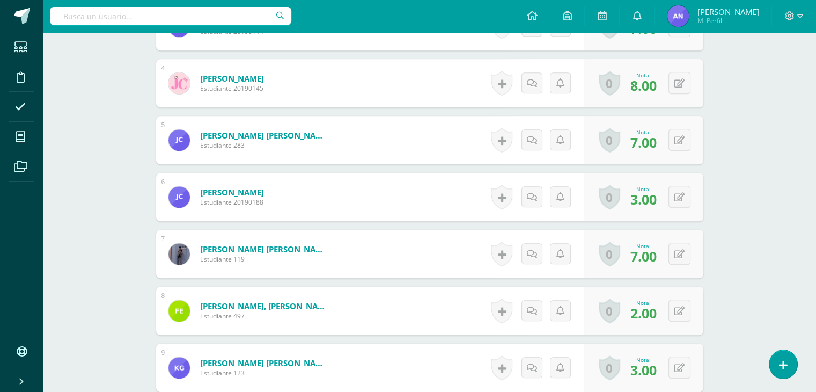
scroll to position [496, 0]
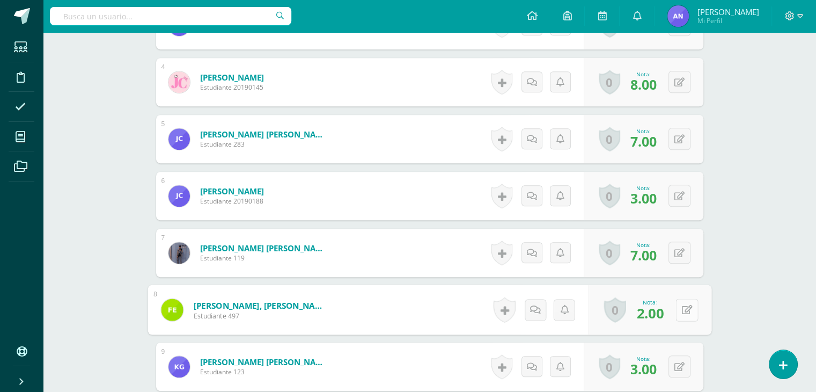
click at [684, 307] on button at bounding box center [686, 309] width 23 height 23
type input "7"
click at [663, 307] on link at bounding box center [657, 313] width 21 height 21
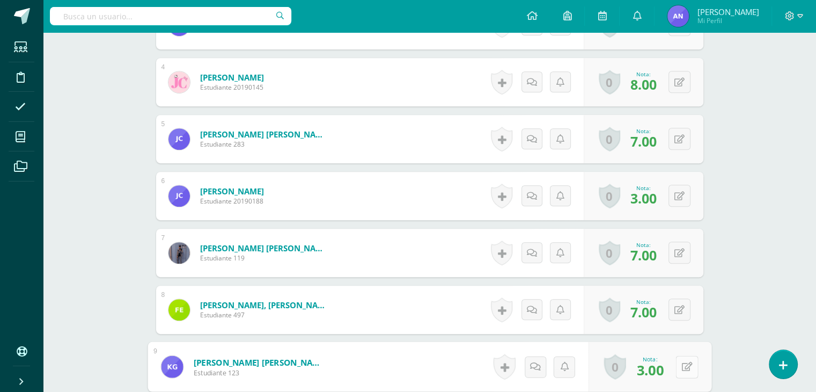
click at [678, 359] on button at bounding box center [686, 366] width 23 height 23
type input "8"
click at [653, 374] on link at bounding box center [657, 369] width 21 height 21
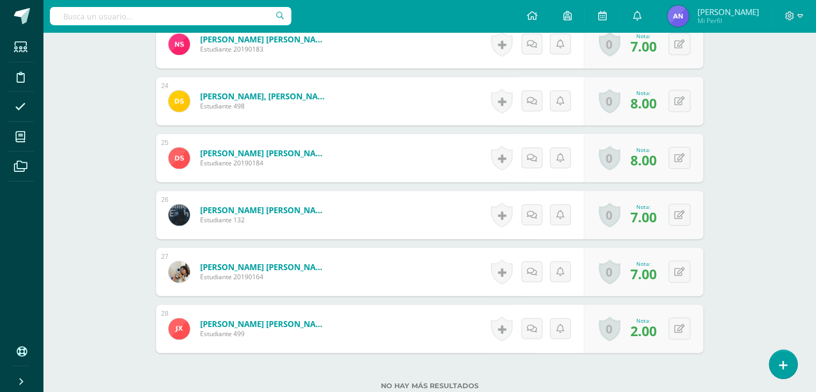
scroll to position [1611, 0]
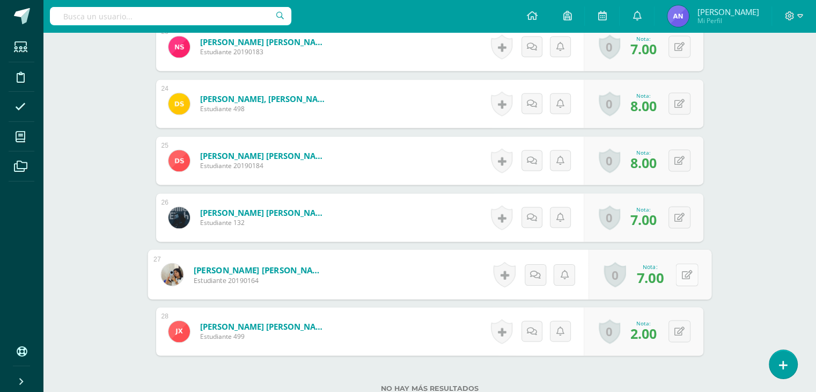
click at [682, 271] on icon at bounding box center [686, 273] width 11 height 9
click at [665, 277] on link at bounding box center [657, 277] width 21 height 21
click at [681, 274] on icon at bounding box center [686, 273] width 11 height 9
type input "7"
click at [665, 275] on link at bounding box center [657, 277] width 21 height 21
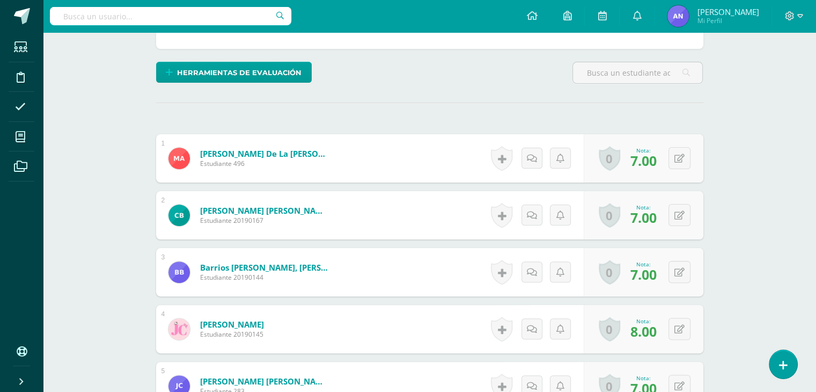
scroll to position [0, 0]
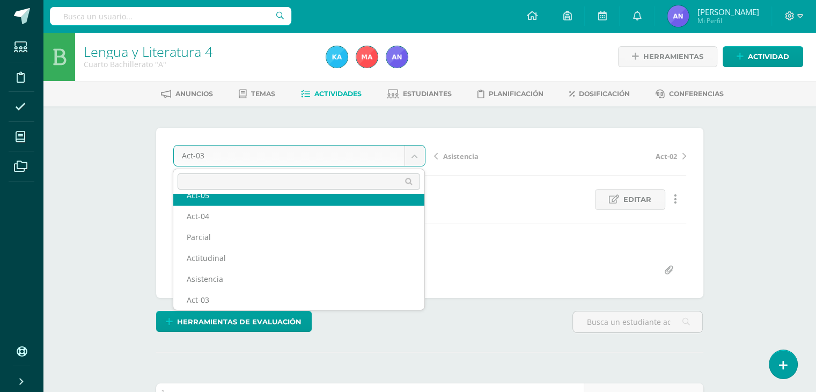
scroll to position [25, 0]
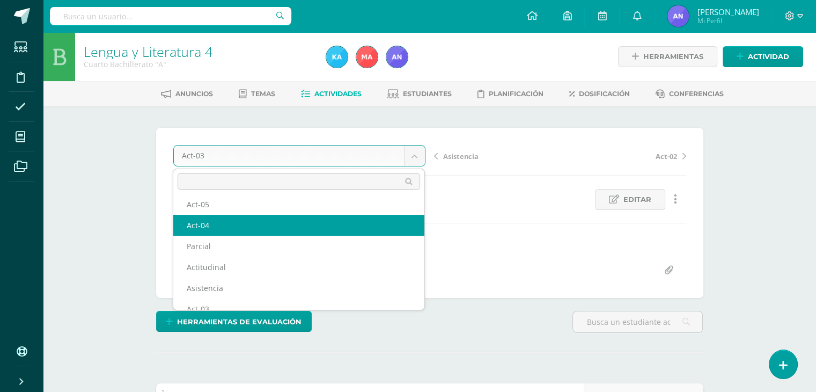
select select "/dashboard/teacher/grade-activity/119542/"
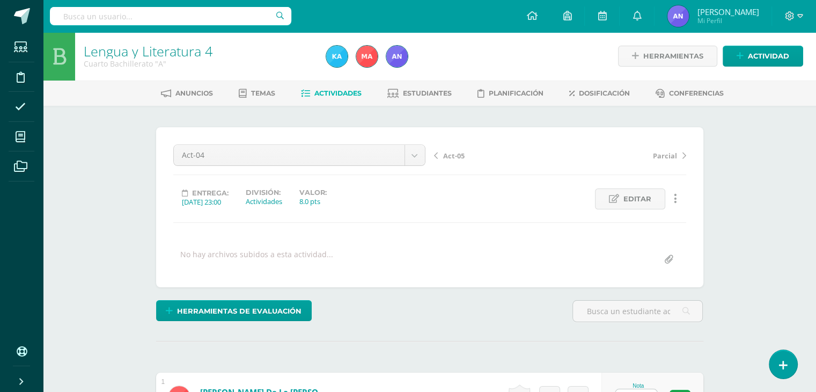
scroll to position [1, 0]
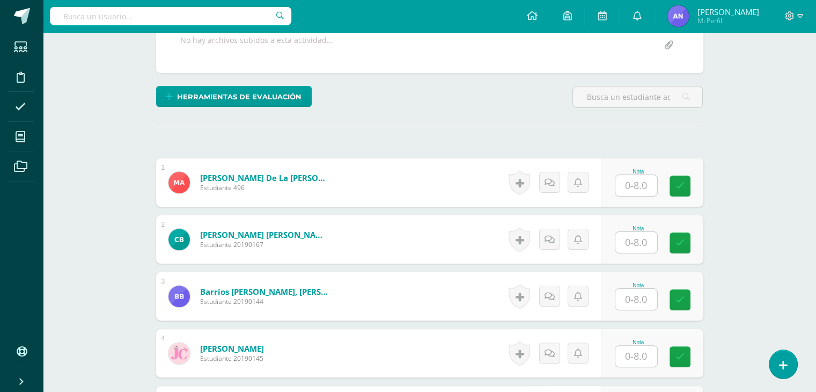
scroll to position [216, 0]
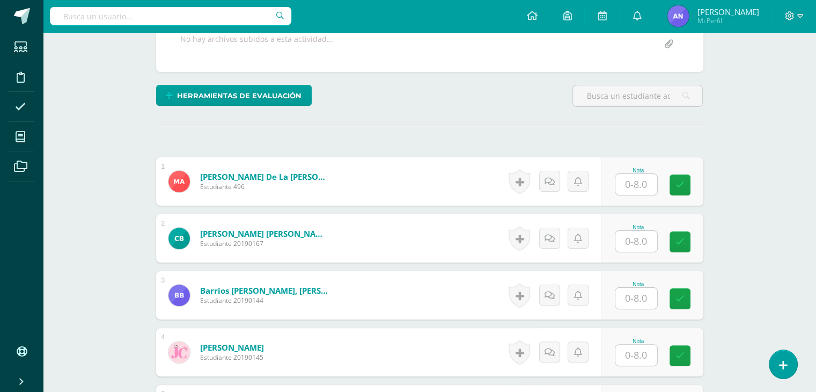
click at [636, 182] on input "text" at bounding box center [636, 184] width 42 height 21
type input "8"
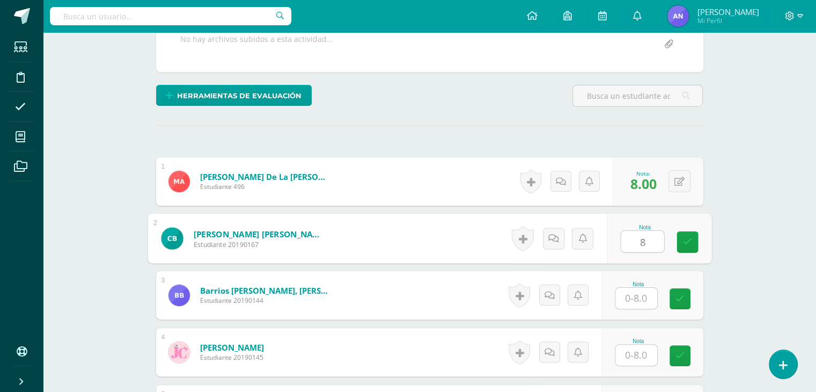
type input "8"
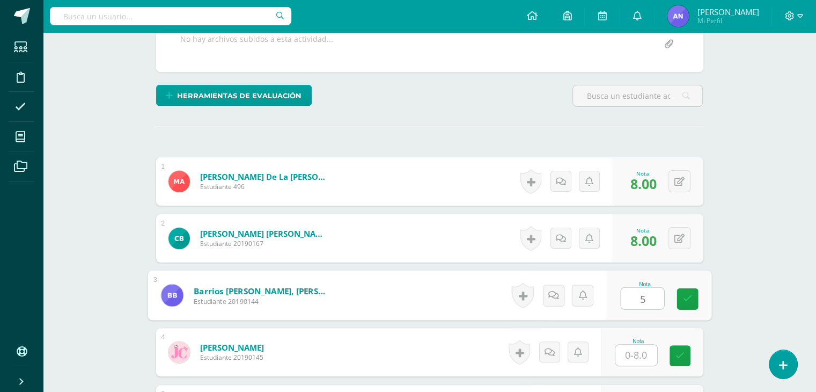
type input "5"
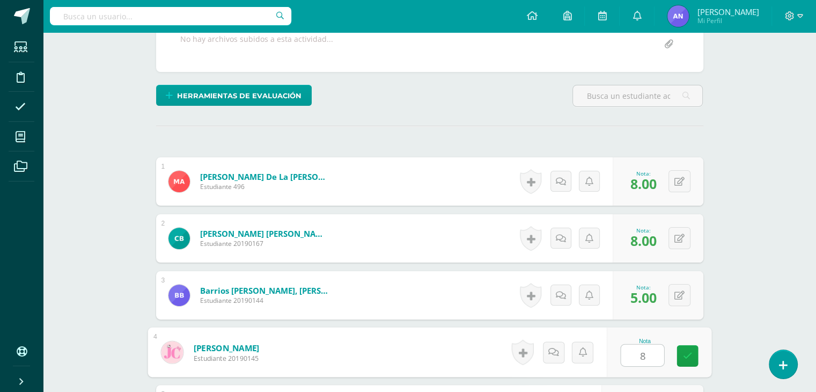
type input "8"
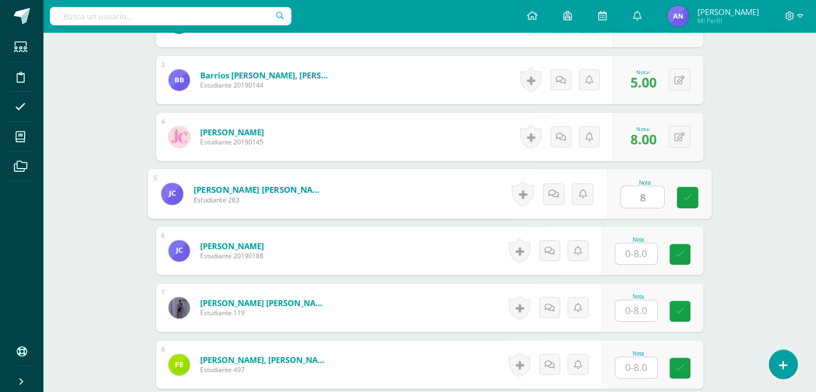
type input "8"
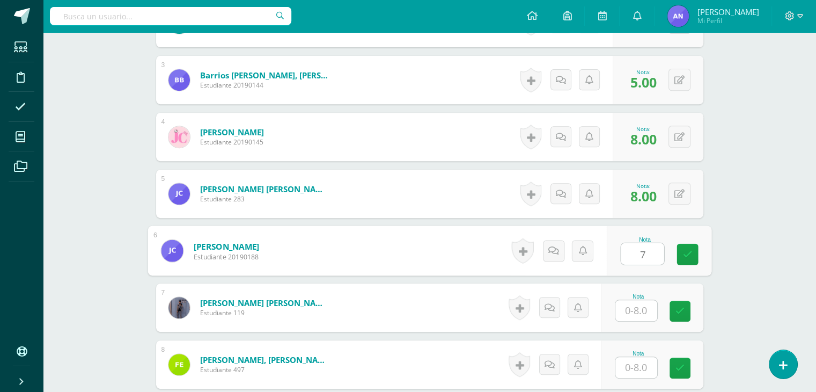
type input "7"
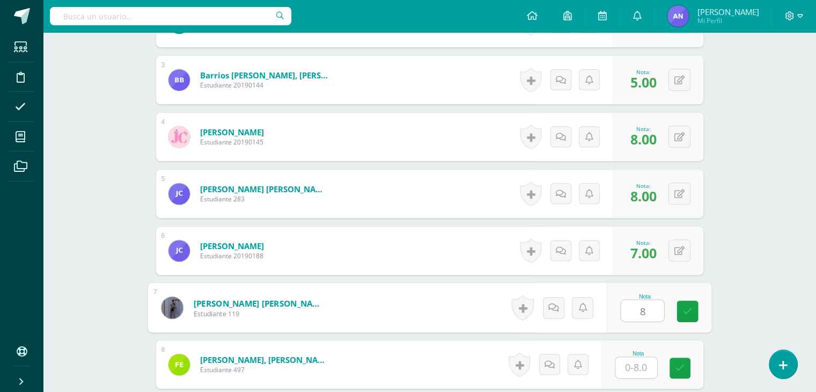
type input "8"
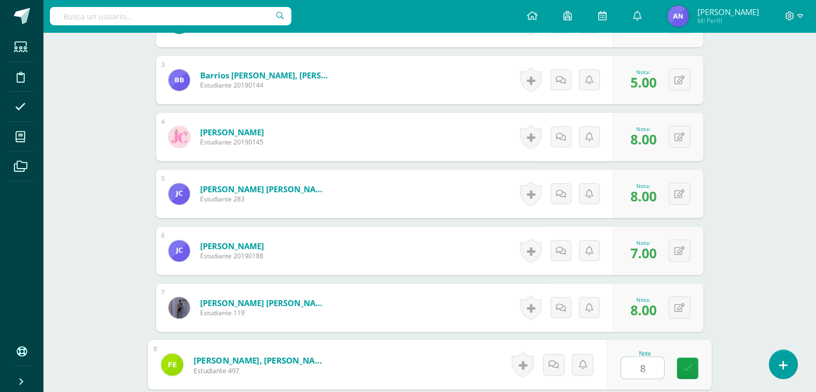
type input "8"
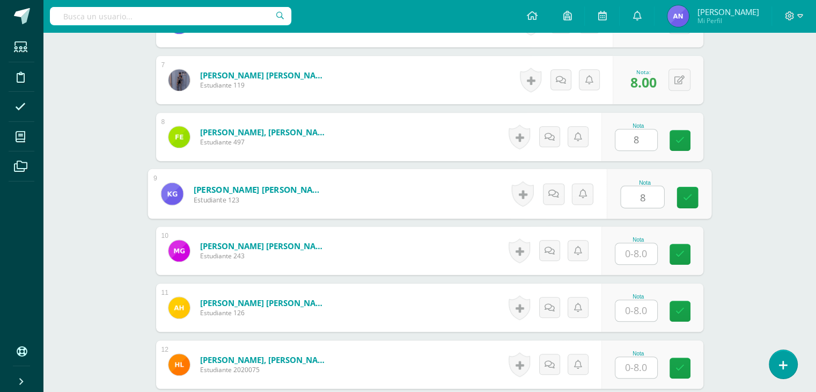
type input "8"
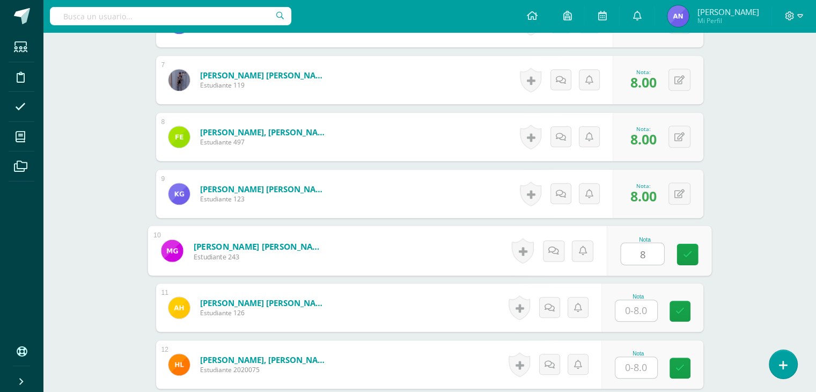
type input "8"
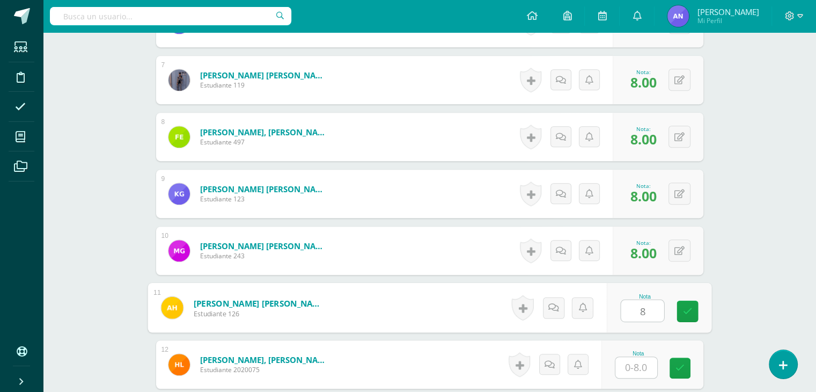
type input "8"
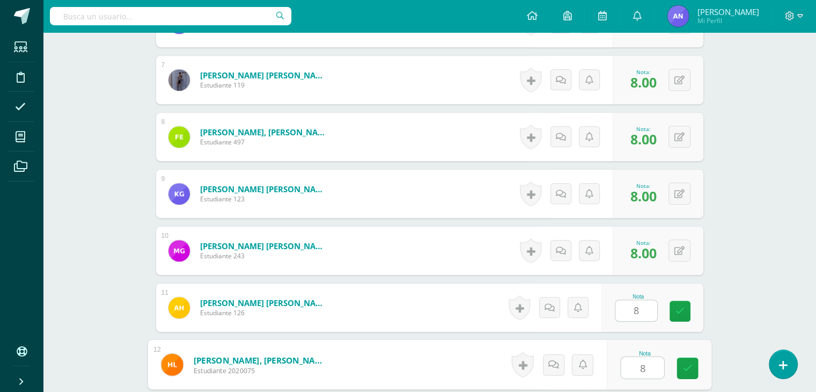
type input "8"
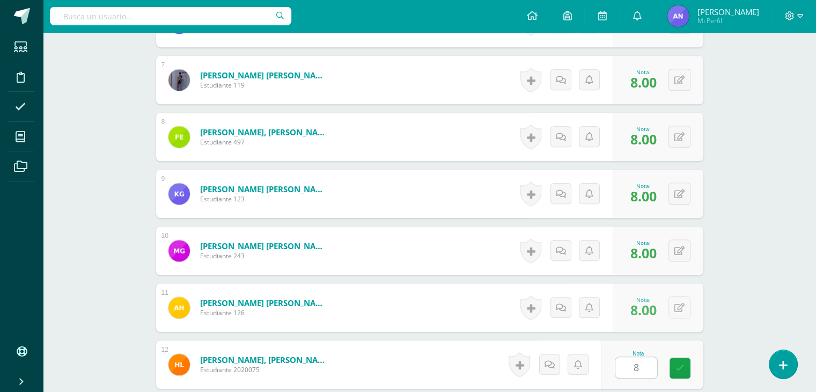
scroll to position [886, 0]
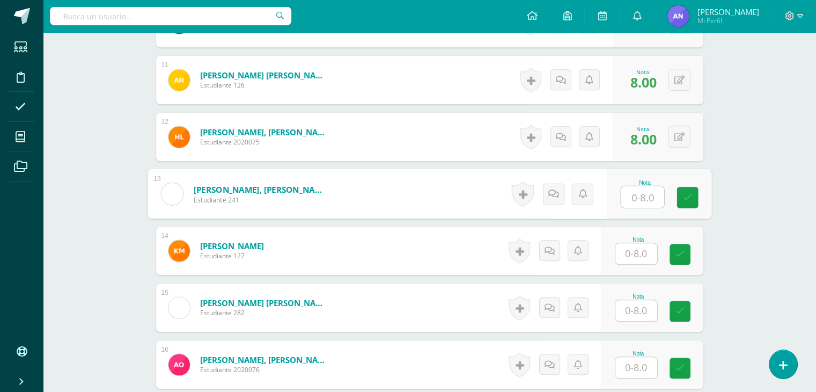
type input "8"
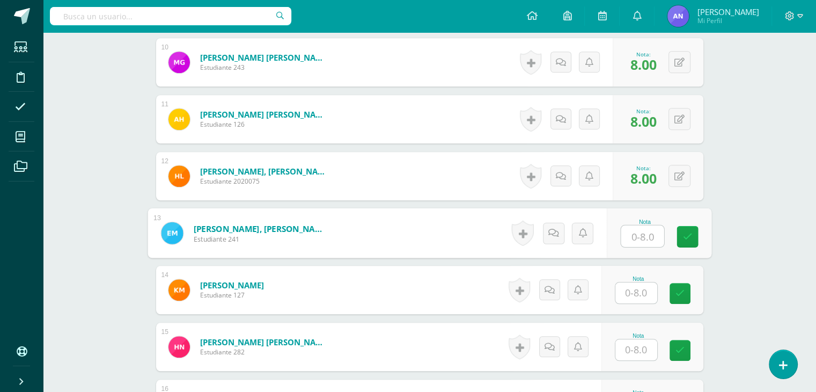
scroll to position [849, 0]
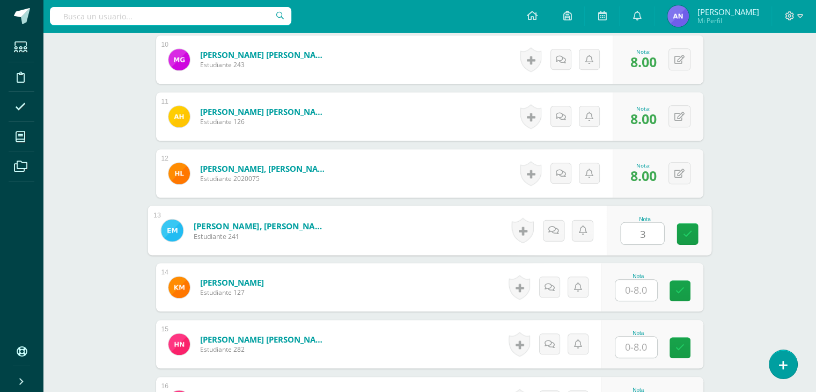
type input "3"
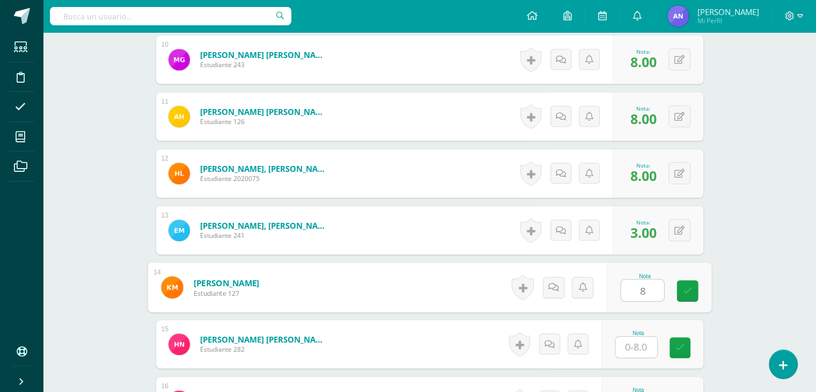
type input "8"
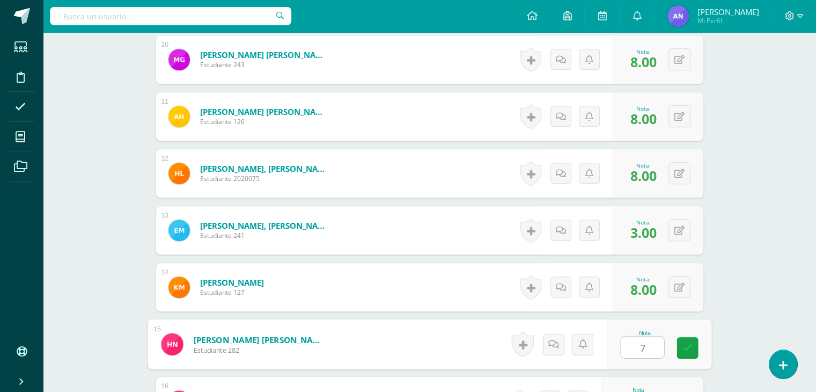
type input "7"
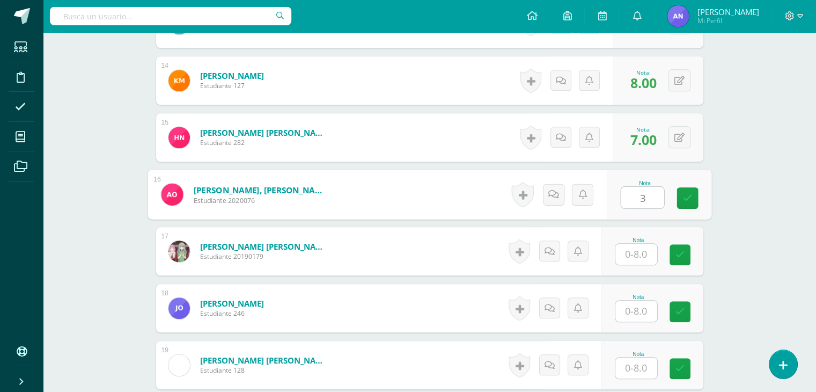
type input "3"
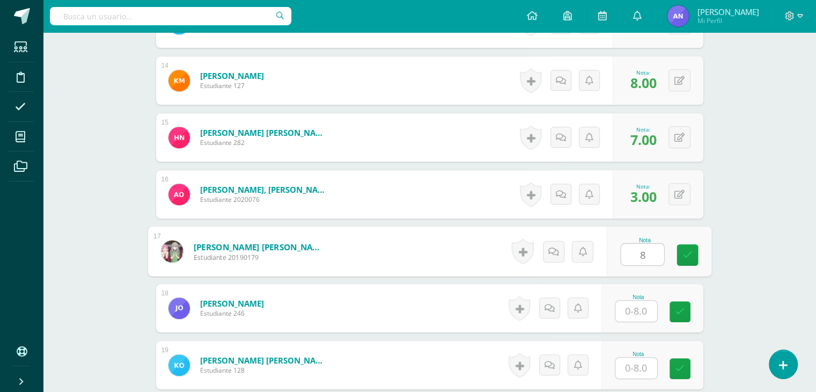
type input "8"
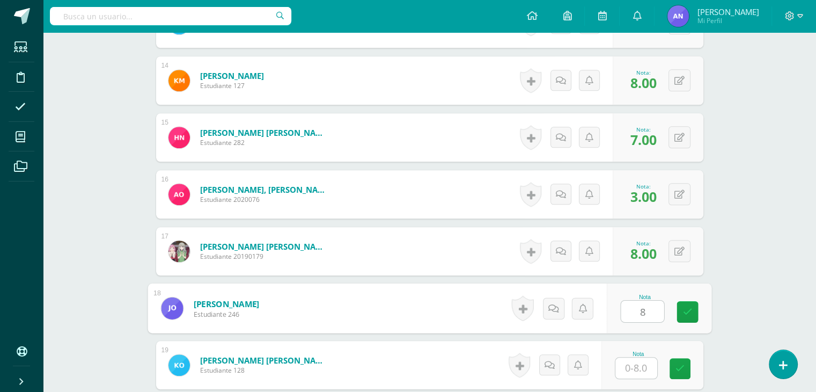
type input "8"
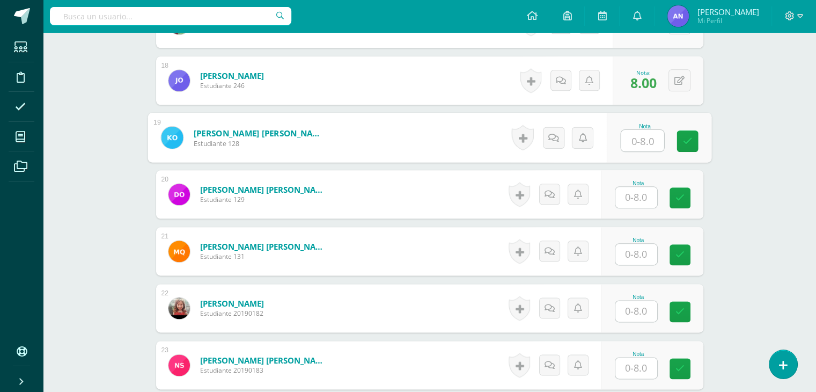
click at [643, 136] on input "text" at bounding box center [642, 140] width 43 height 21
type input "8"
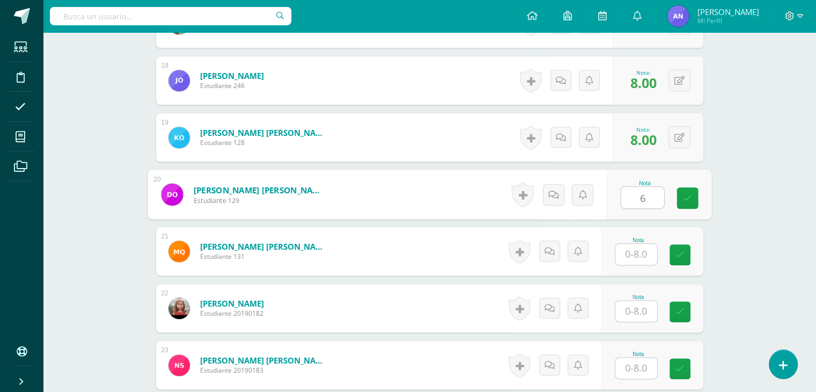
type input "6"
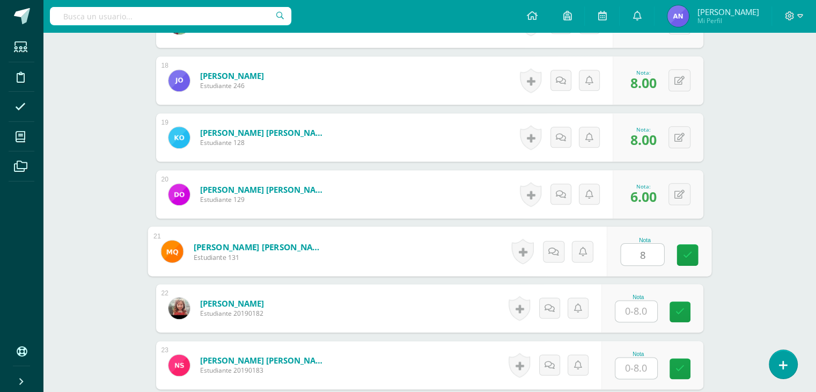
type input "8"
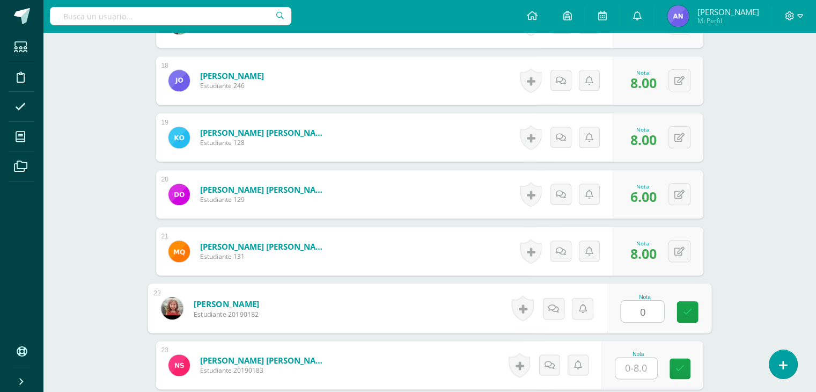
type input "0"
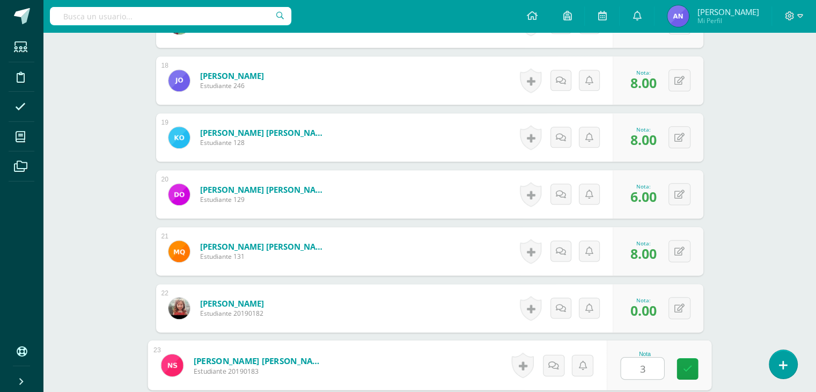
type input "3"
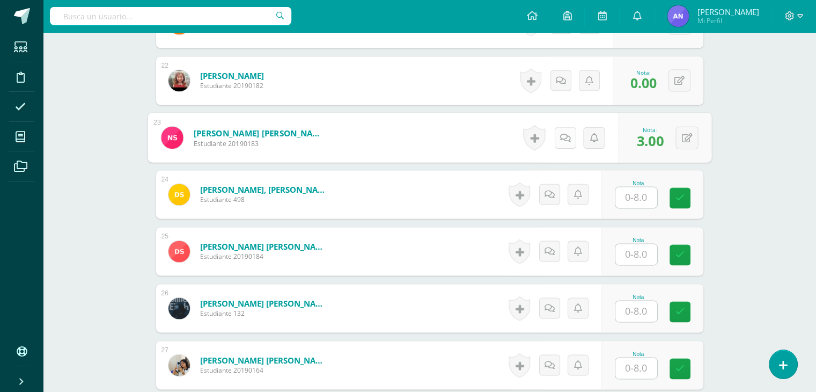
click at [554, 131] on link at bounding box center [564, 137] width 21 height 21
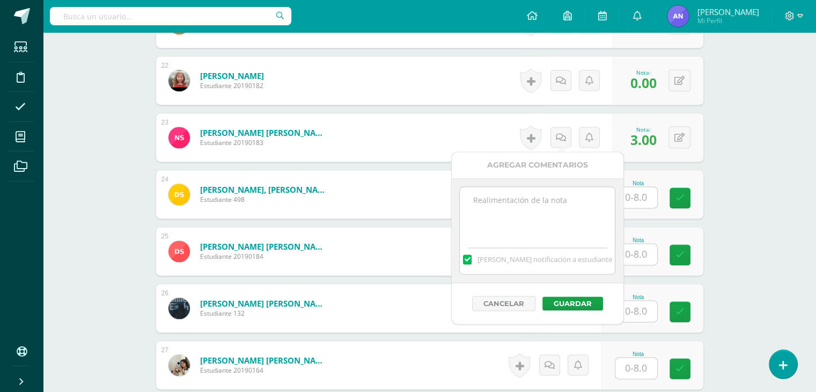
click at [513, 237] on textarea at bounding box center [537, 214] width 155 height 54
type textarea "No entregó la actividad."
click at [574, 297] on button "Guardar" at bounding box center [572, 303] width 61 height 14
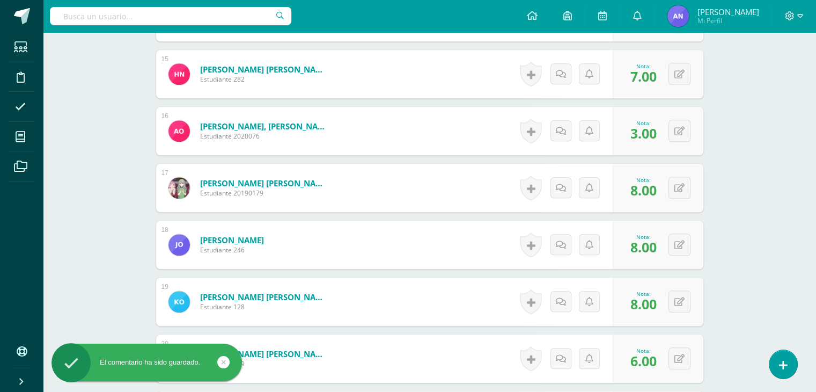
scroll to position [1090, 0]
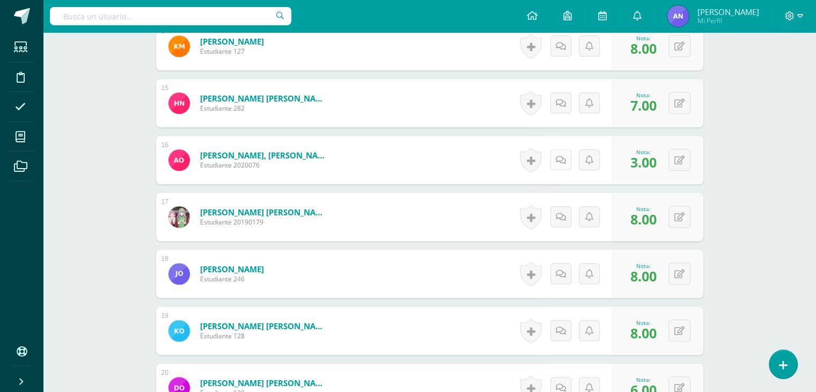
click at [554, 155] on link at bounding box center [560, 159] width 21 height 21
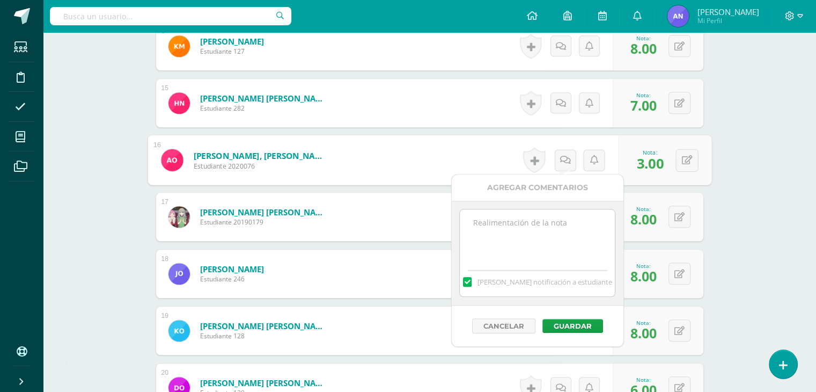
click at [535, 233] on textarea at bounding box center [537, 236] width 155 height 54
type textarea "No entregó la actividad."
click at [571, 329] on button "Guardar" at bounding box center [572, 326] width 61 height 14
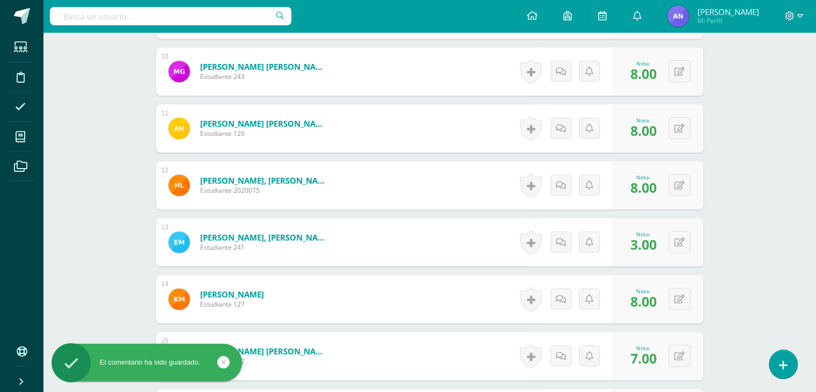
scroll to position [823, 0]
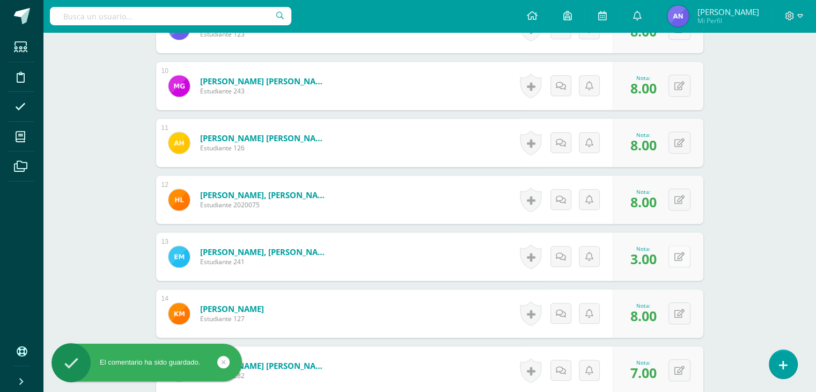
click at [681, 254] on icon at bounding box center [679, 256] width 10 height 9
click at [529, 257] on link at bounding box center [523, 256] width 21 height 21
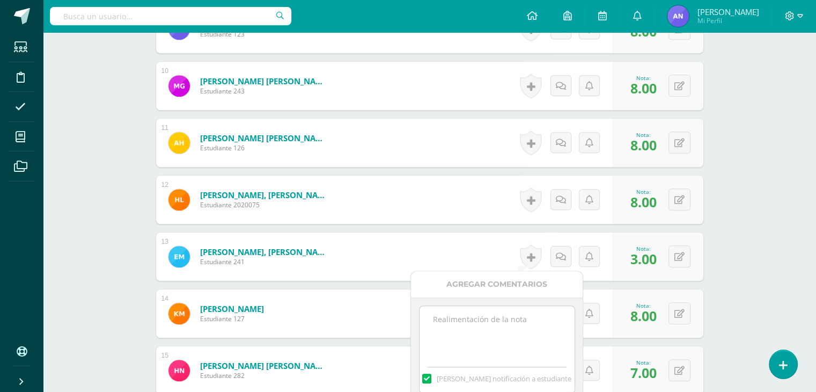
click at [498, 319] on textarea at bounding box center [496, 333] width 155 height 54
type textarea "No entregó la actividad."
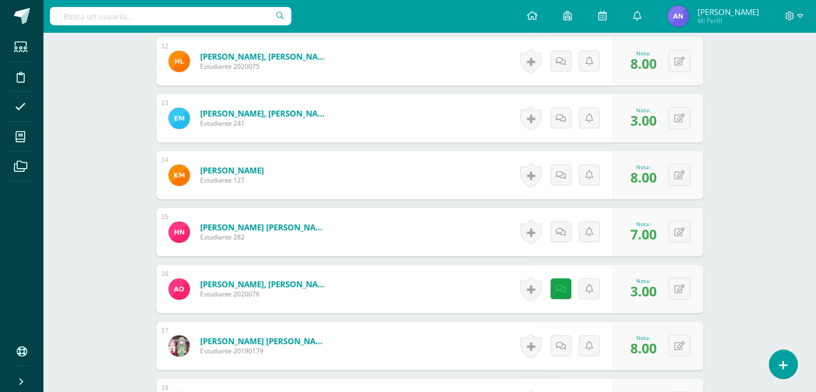
scroll to position [959, 0]
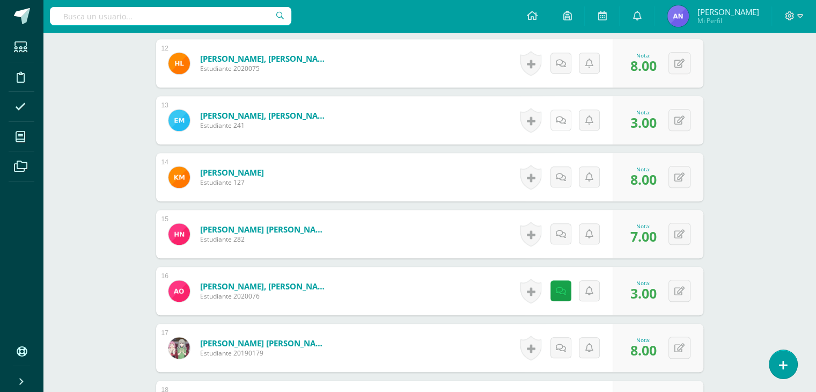
click at [555, 115] on link at bounding box center [560, 119] width 21 height 21
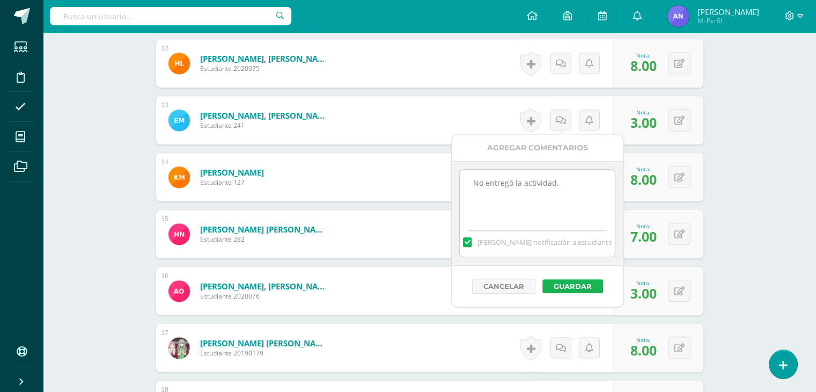
click at [576, 286] on button "Guardar" at bounding box center [572, 286] width 61 height 14
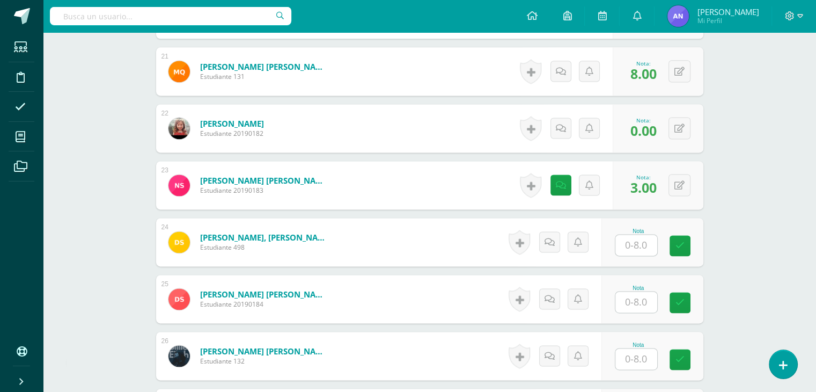
scroll to position [1484, 0]
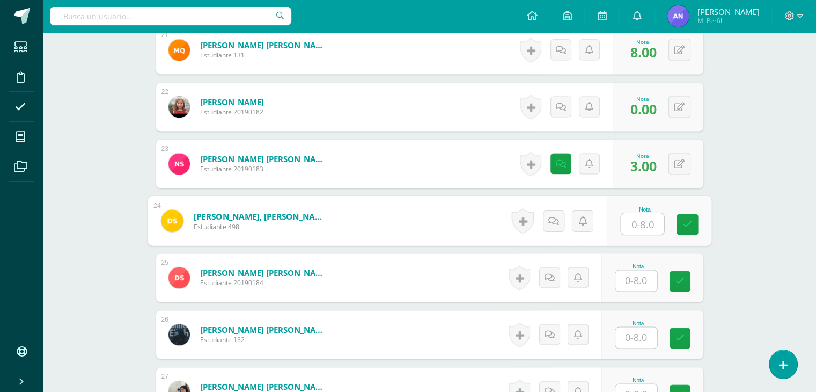
click at [632, 215] on input "text" at bounding box center [642, 223] width 43 height 21
type input "7"
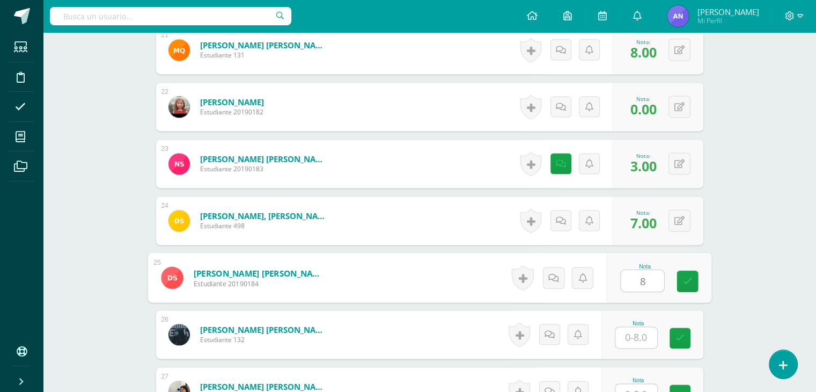
type input "8"
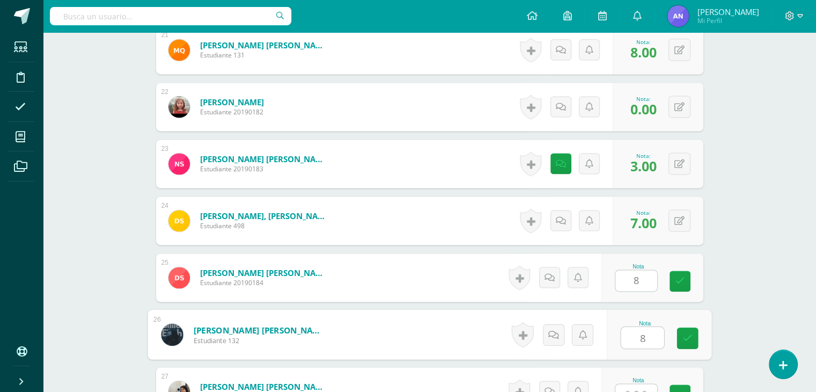
type input "8"
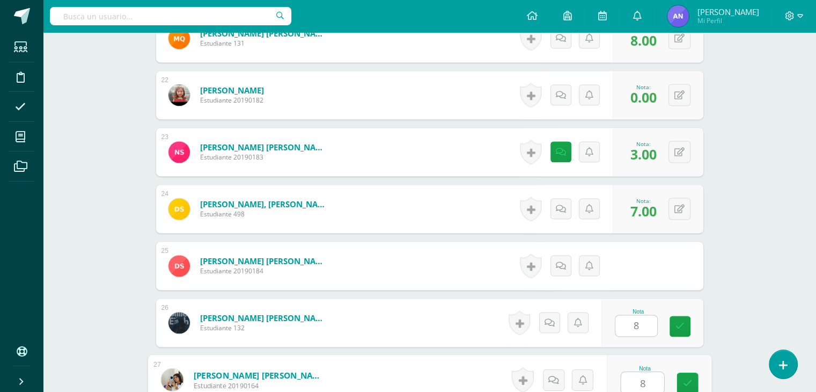
type input "8"
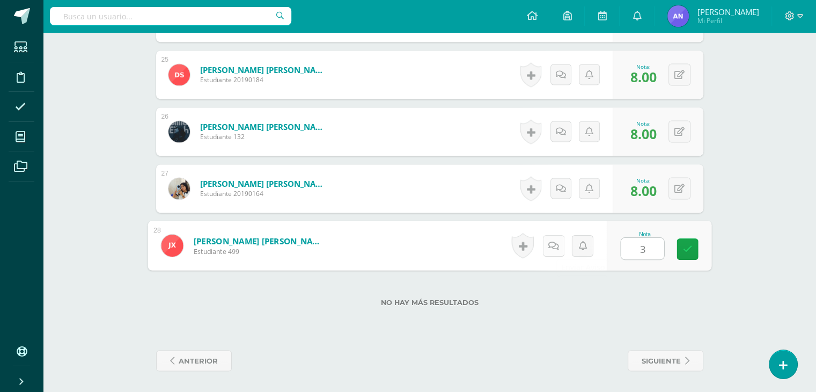
type input "3"
click at [556, 239] on link at bounding box center [552, 244] width 21 height 21
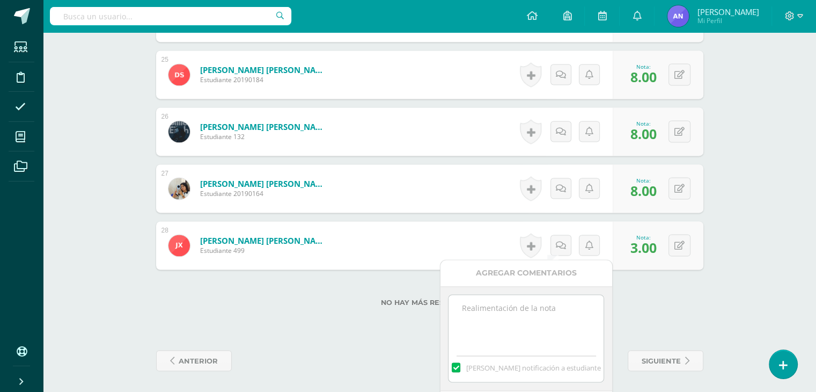
click at [499, 317] on textarea at bounding box center [525, 321] width 155 height 54
type textarea "No entregó la actividad."
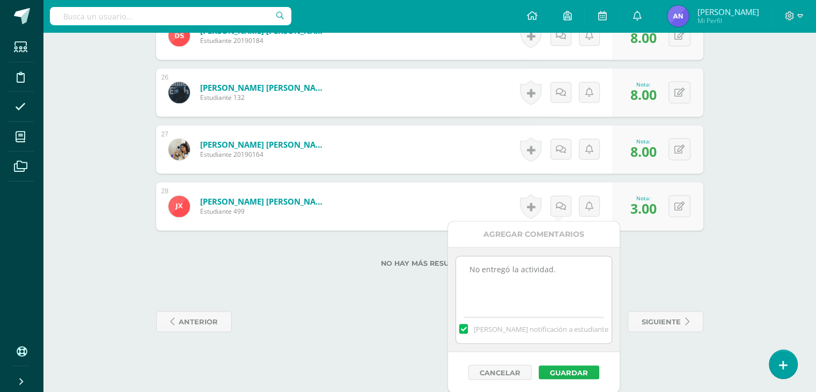
click at [554, 371] on button "Guardar" at bounding box center [569, 372] width 61 height 14
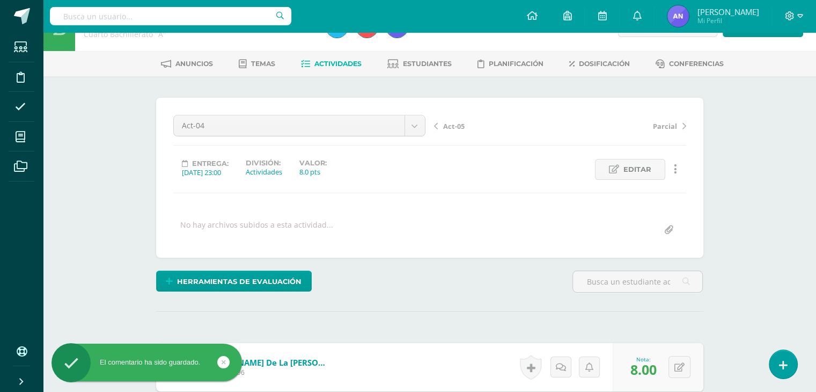
scroll to position [0, 0]
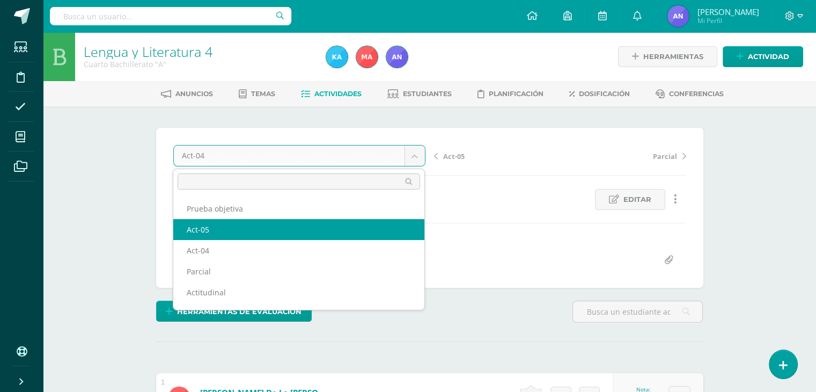
select select "/dashboard/teacher/grade-activity/119547/"
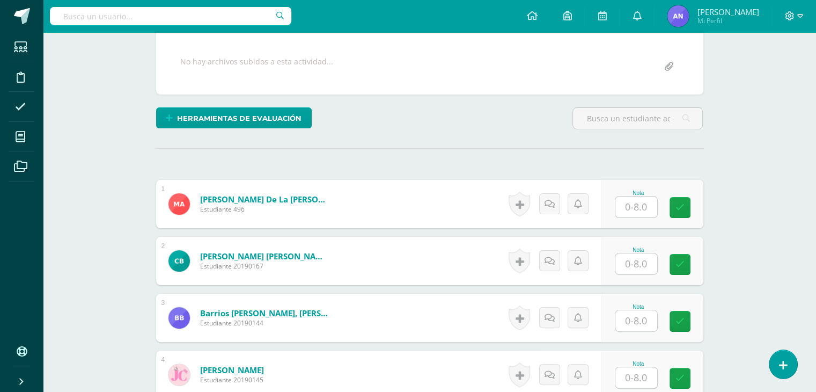
scroll to position [194, 0]
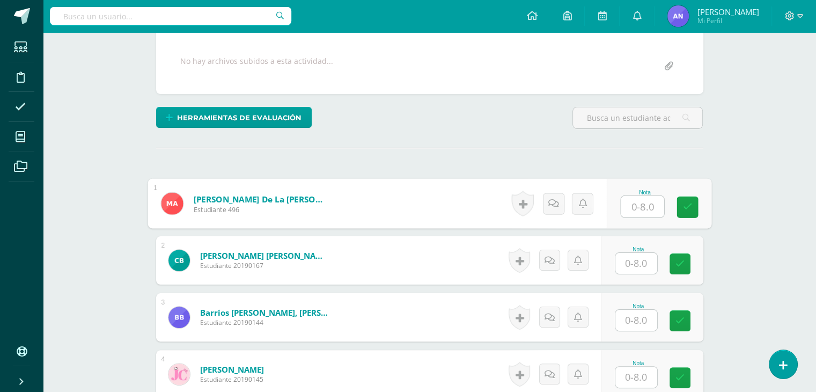
click at [639, 197] on input "text" at bounding box center [642, 206] width 43 height 21
type input "7"
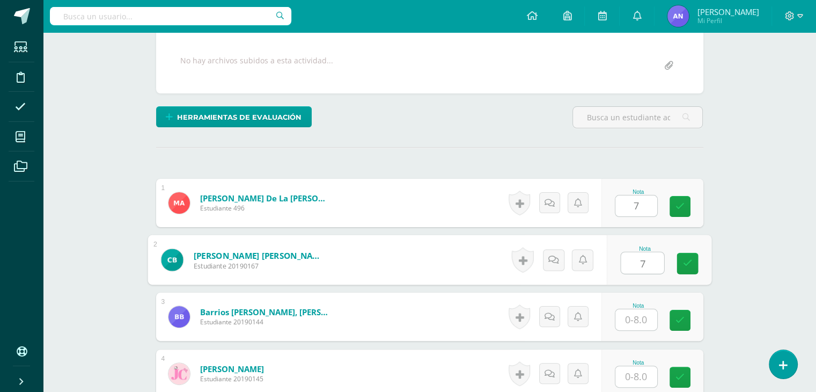
type input "7"
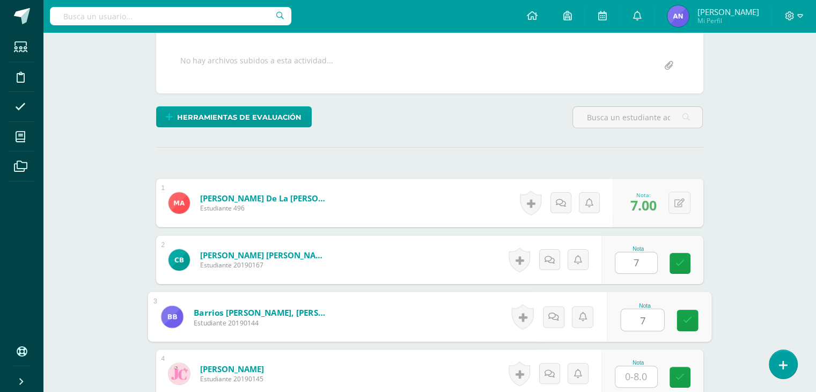
type input "7"
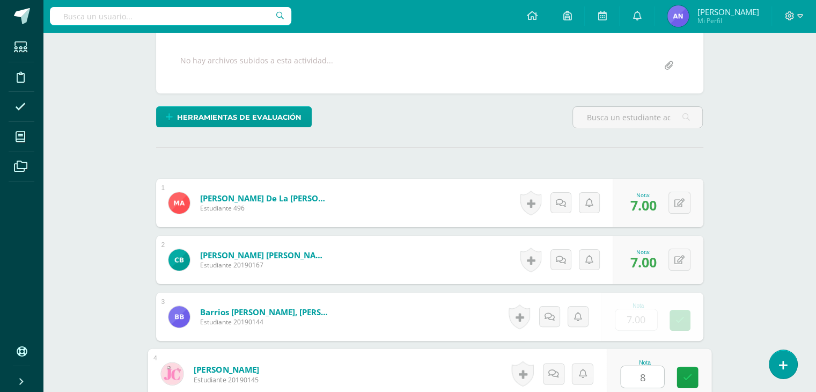
type input "8"
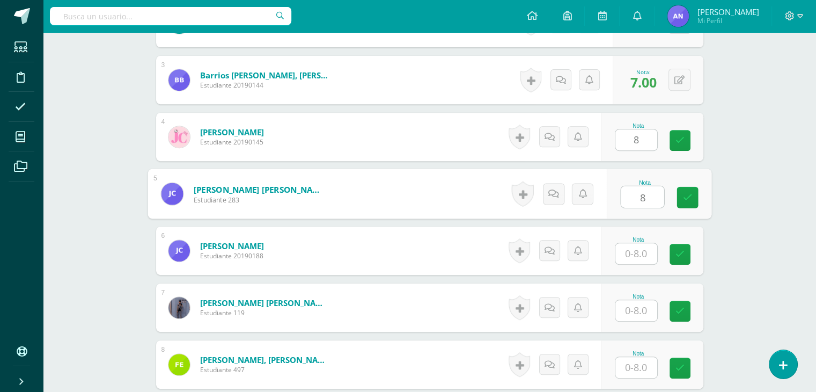
type input "8"
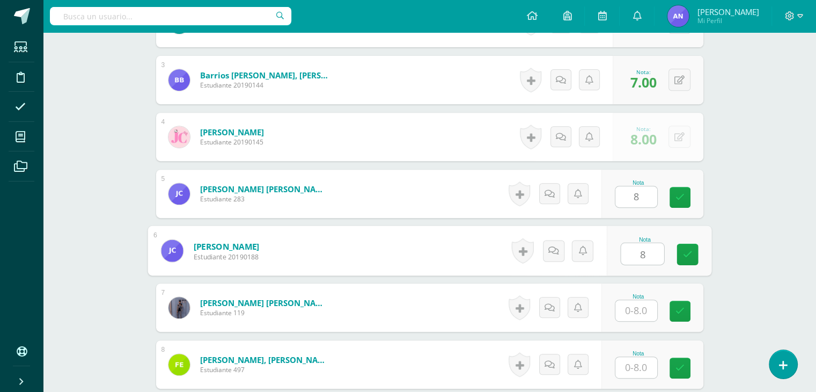
type input "8"
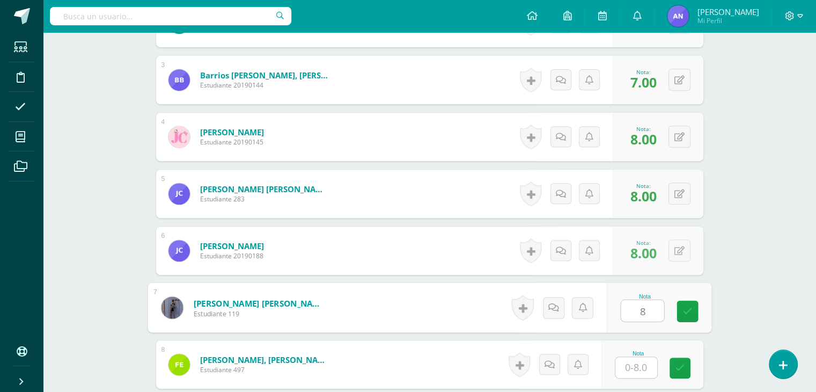
type input "8"
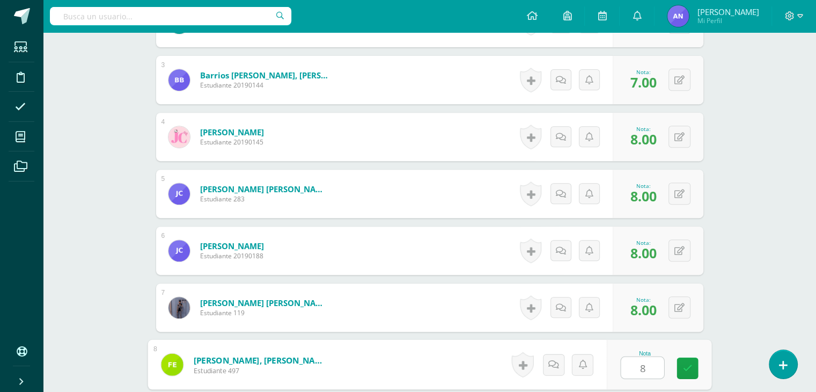
type input "8"
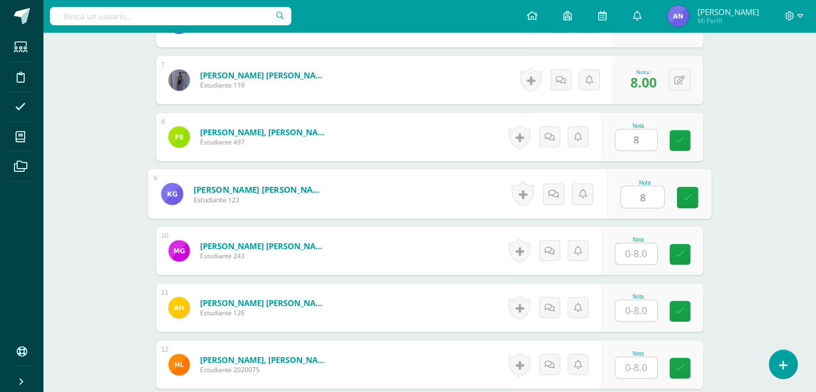
type input "8"
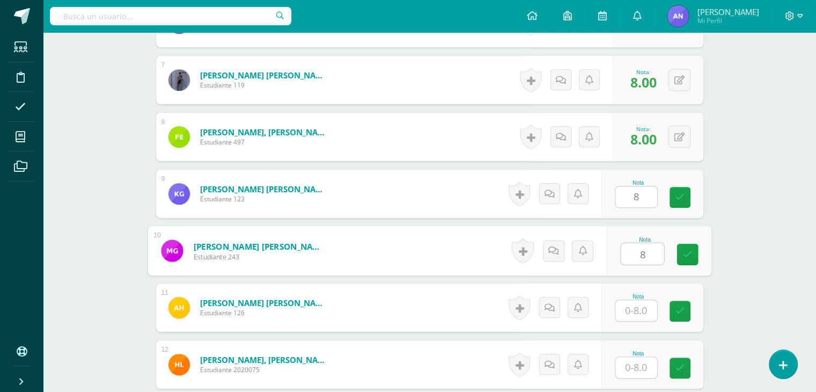
type input "8"
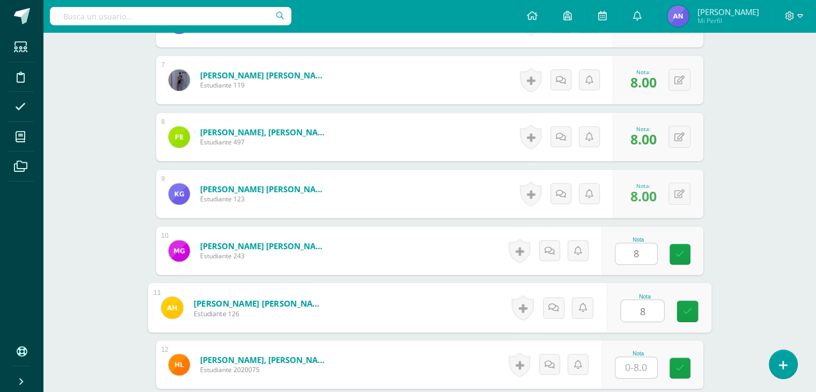
type input "8"
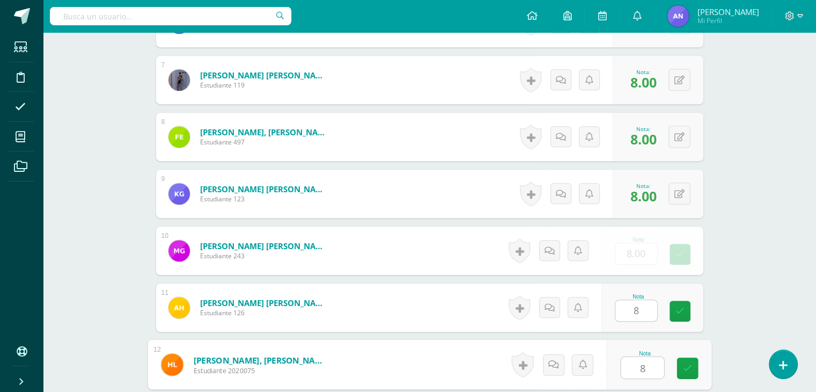
type input "8"
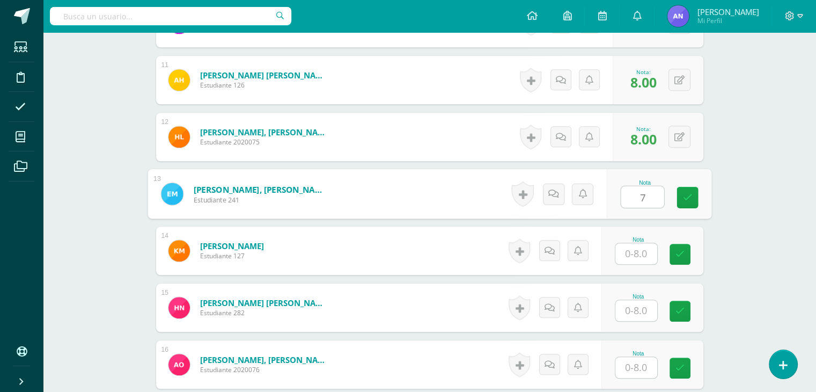
type input "7"
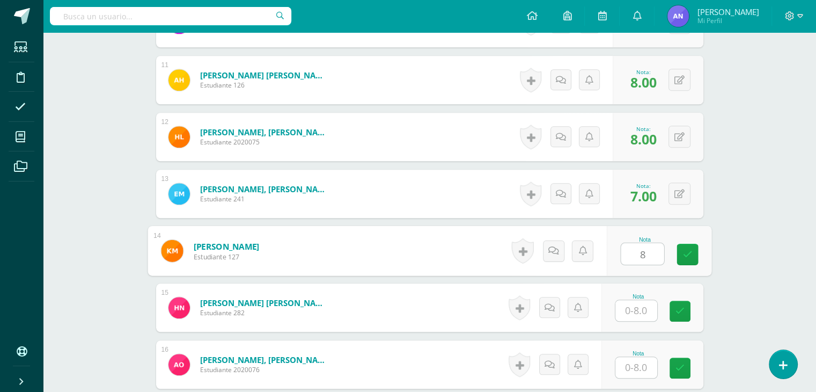
type input "8"
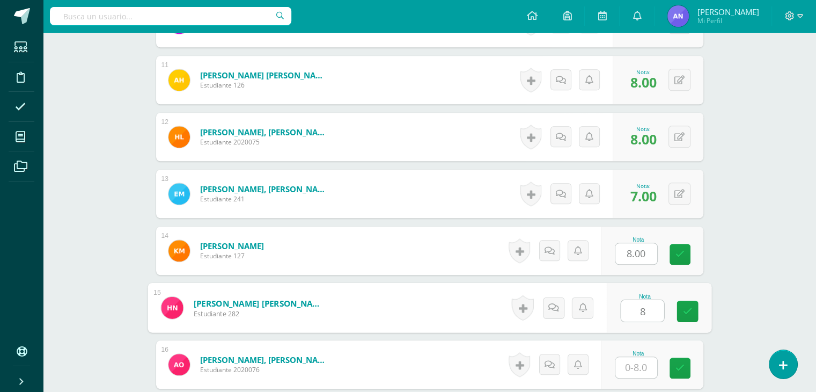
type input "8"
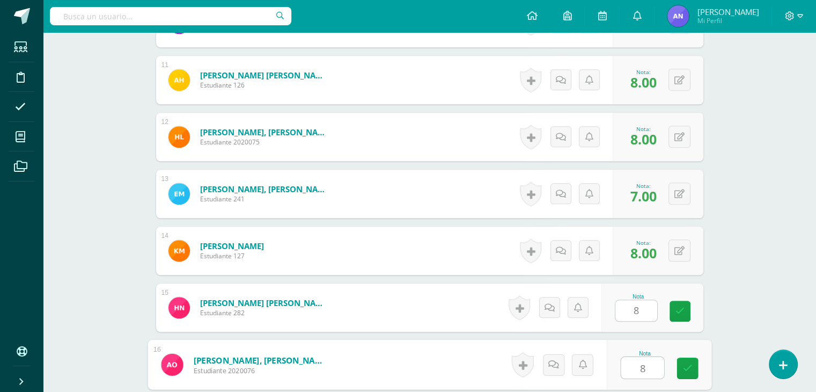
type input "8"
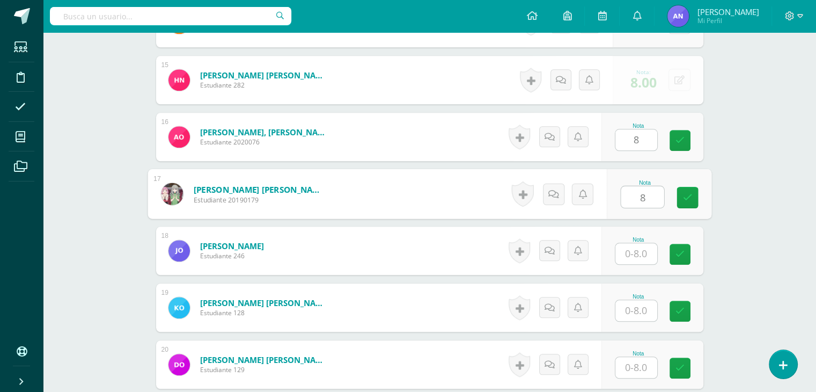
type input "8"
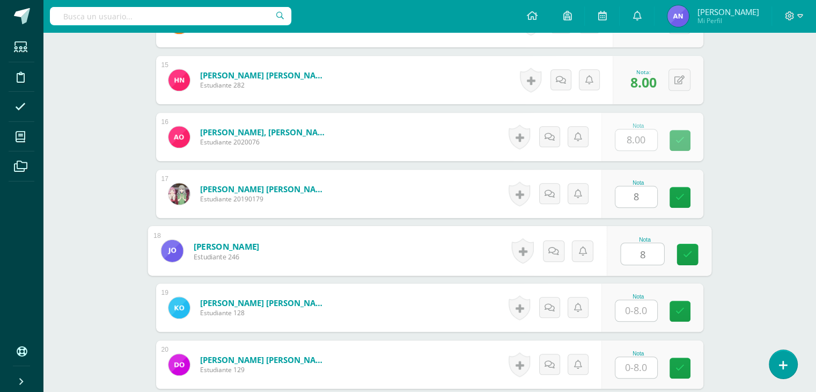
type input "8"
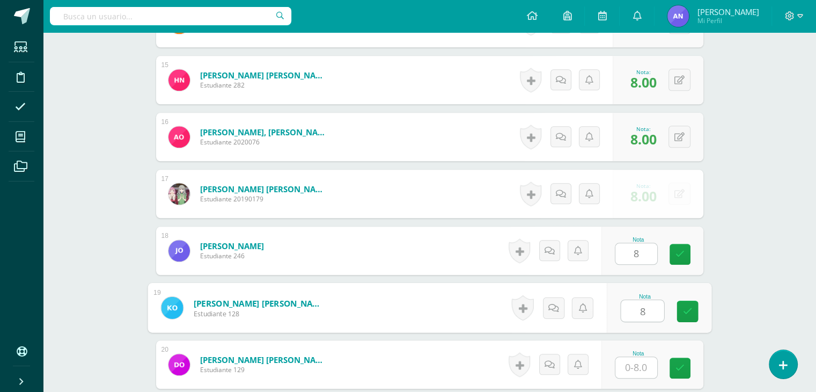
type input "8"
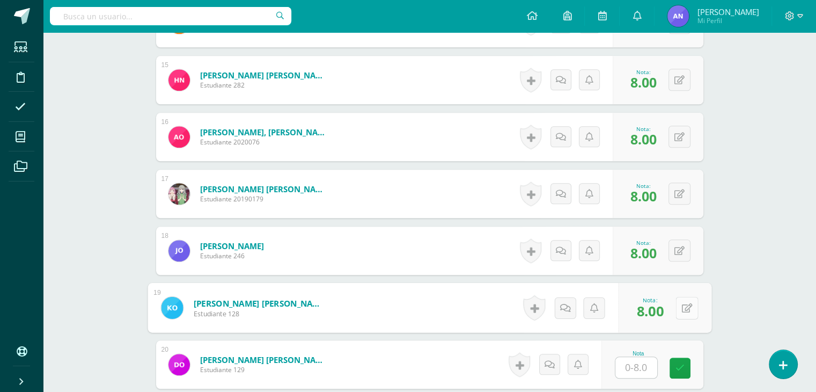
click at [674, 308] on div "0 Logros Logros obtenidos Aún no hay logros agregados Nota: 8.00" at bounding box center [664, 308] width 93 height 50
click at [689, 307] on icon at bounding box center [686, 307] width 11 height 9
type input "7"
click at [658, 306] on icon at bounding box center [658, 310] width 10 height 9
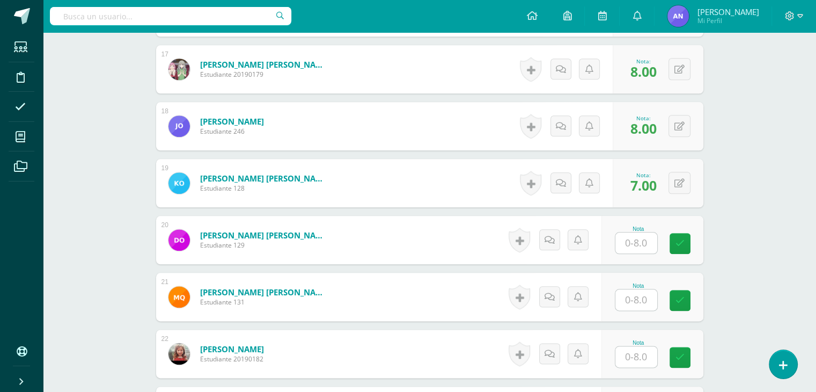
scroll to position [1256, 0]
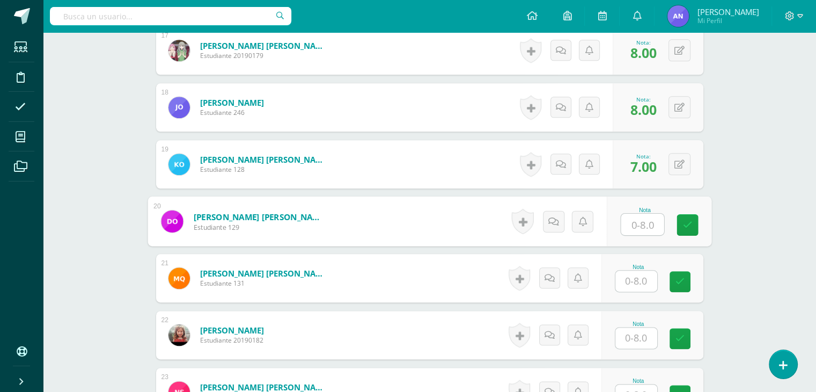
click at [645, 215] on input "text" at bounding box center [642, 223] width 43 height 21
type input "7"
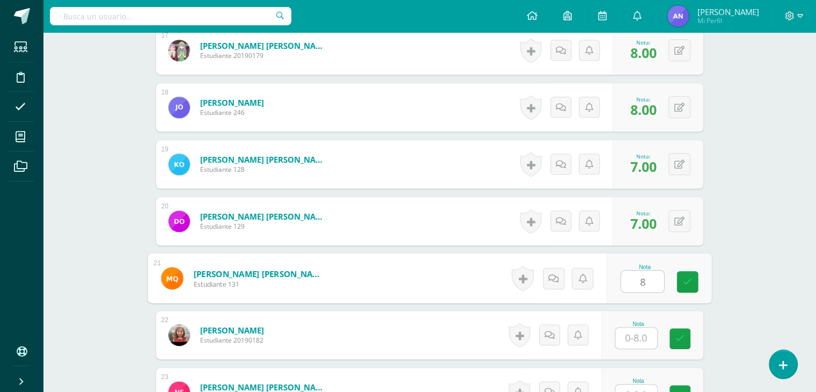
type input "8"
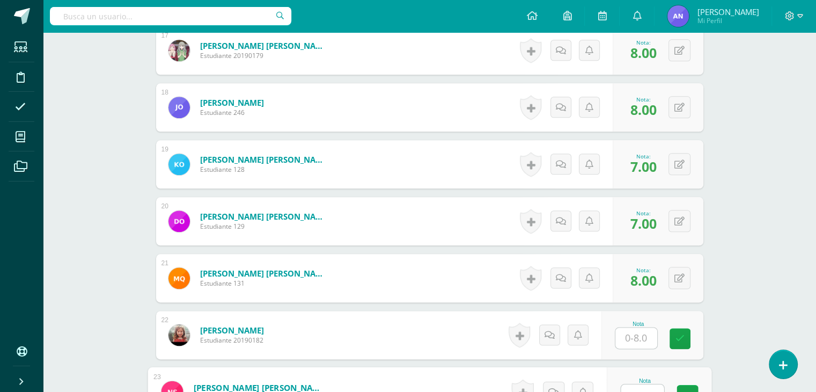
scroll to position [1269, 0]
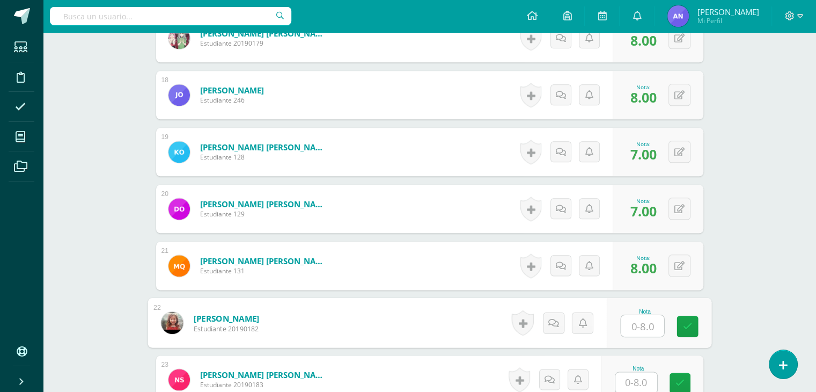
click at [650, 320] on input "text" at bounding box center [642, 325] width 43 height 21
type input "0"
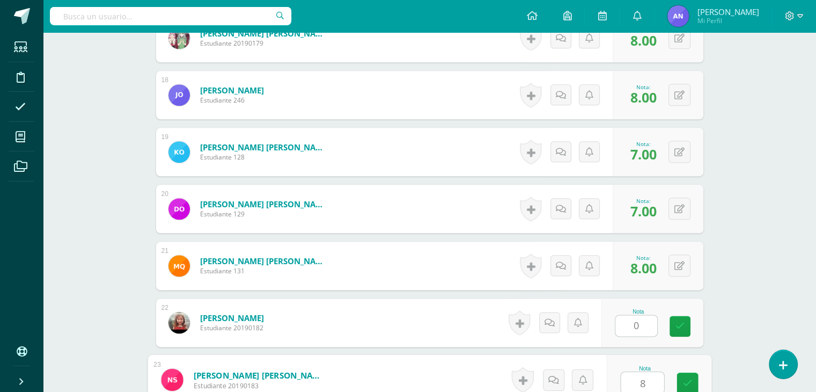
type input "8"
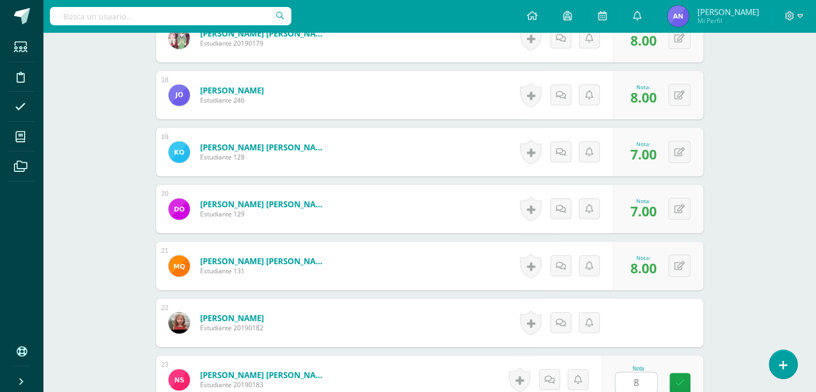
scroll to position [1510, 0]
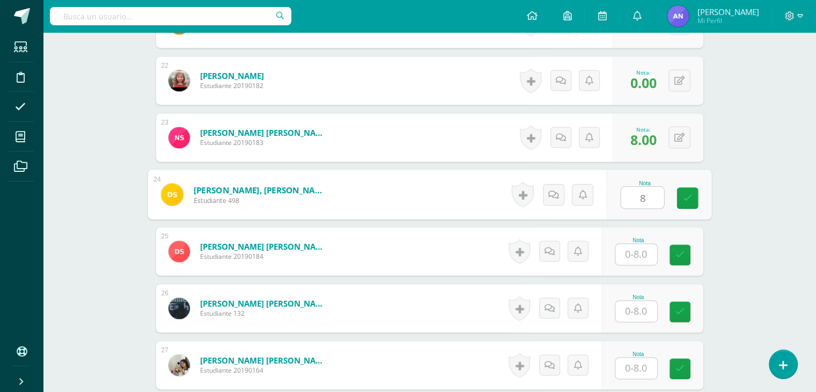
type input "8"
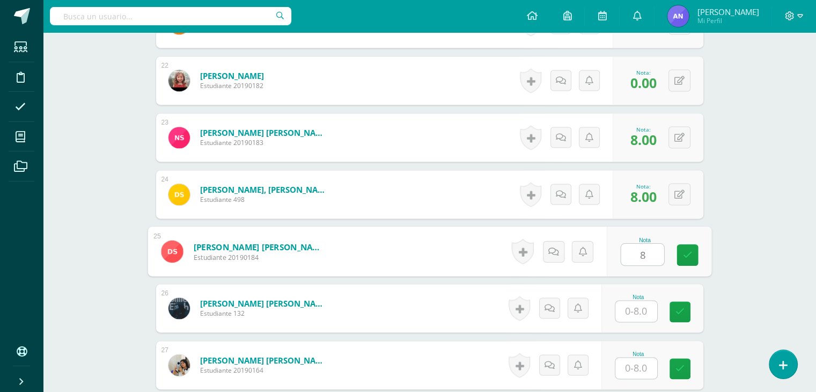
type input "8"
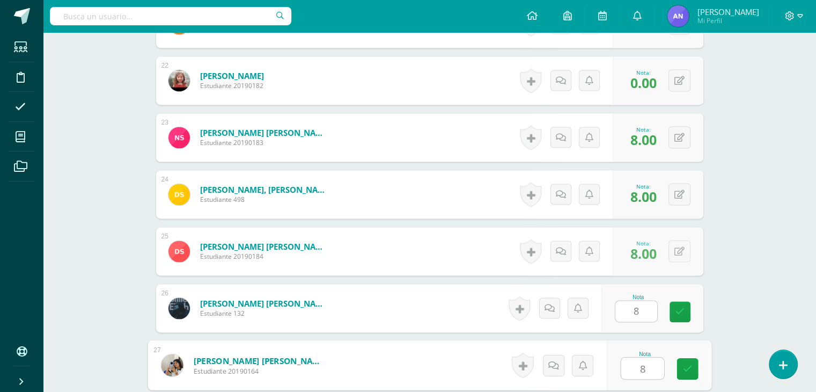
type input "8"
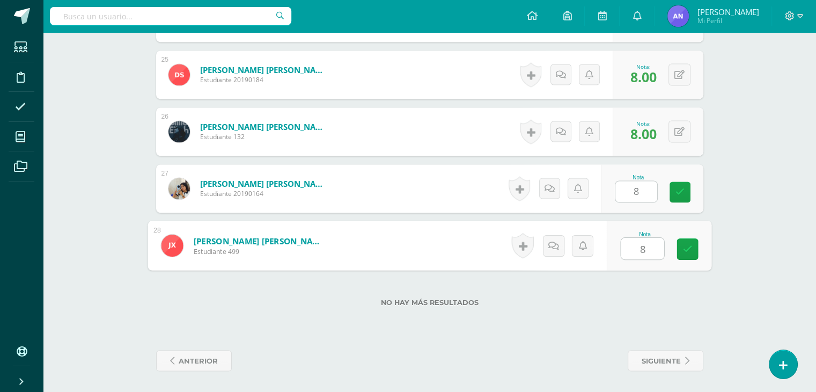
type input "8"
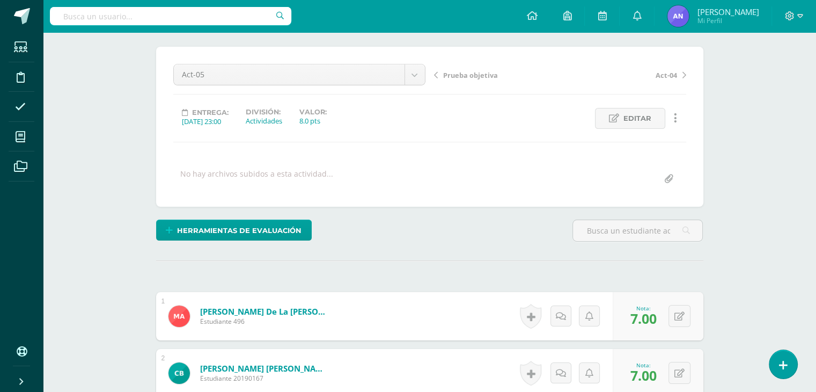
scroll to position [0, 0]
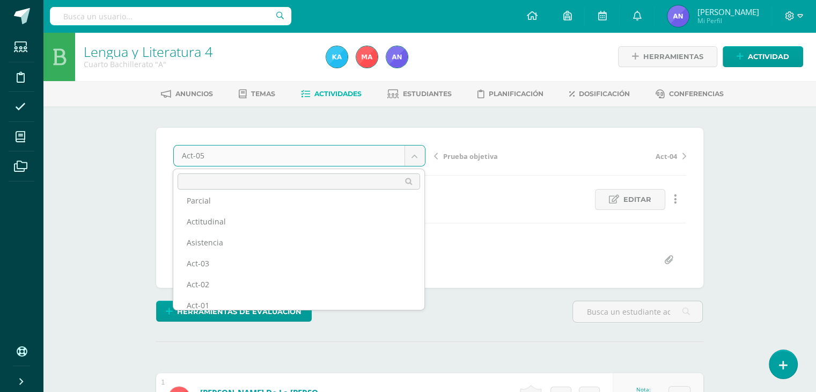
scroll to position [80, 0]
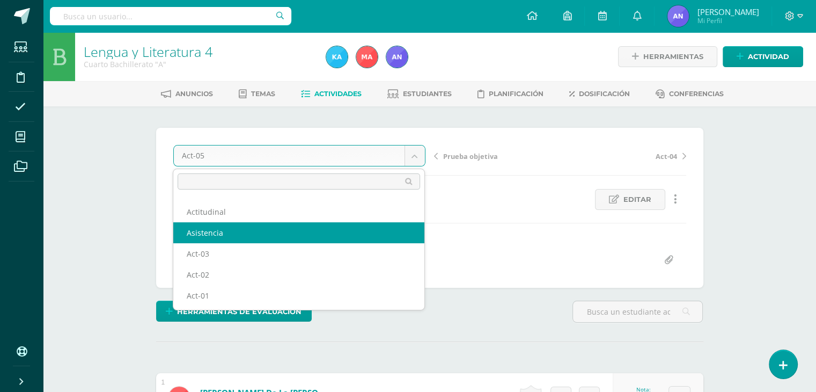
select select "/dashboard/teacher/grade-activity/119575/"
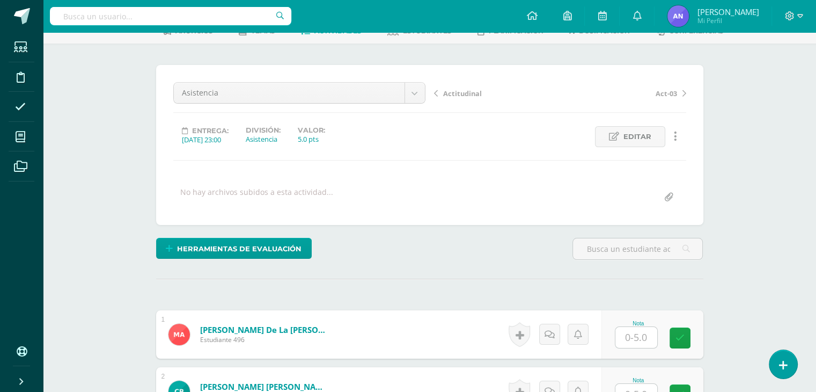
scroll to position [60, 0]
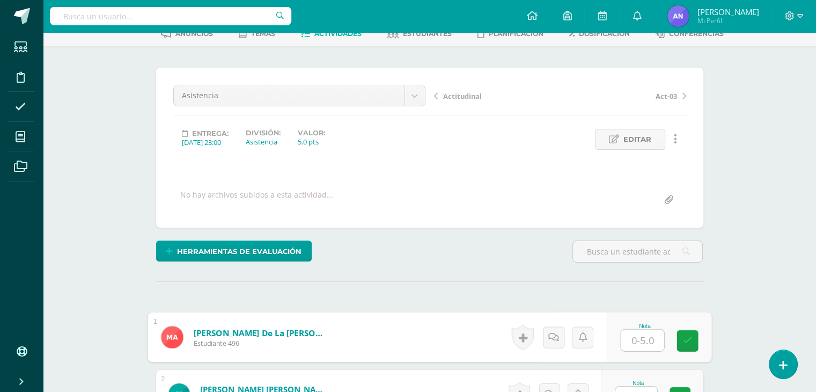
click at [642, 331] on input "text" at bounding box center [642, 339] width 43 height 21
type input "5"
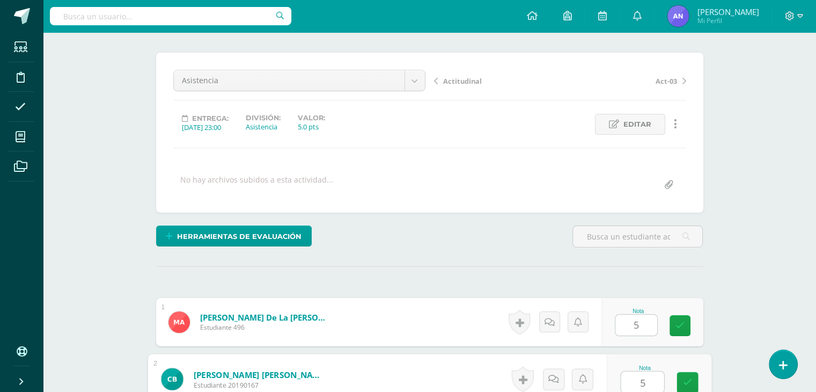
type input "5"
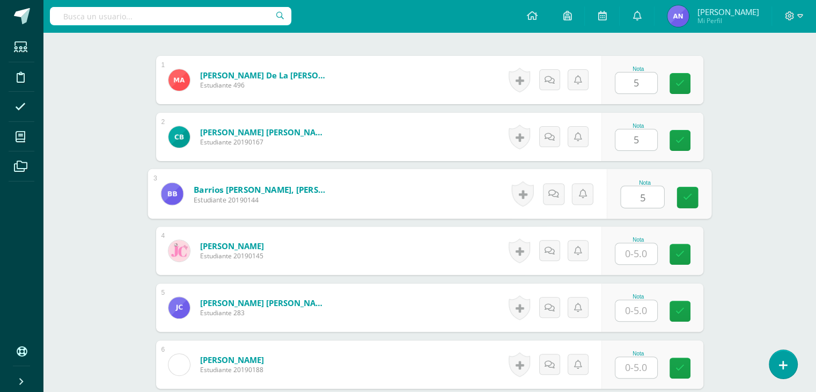
type input "5"
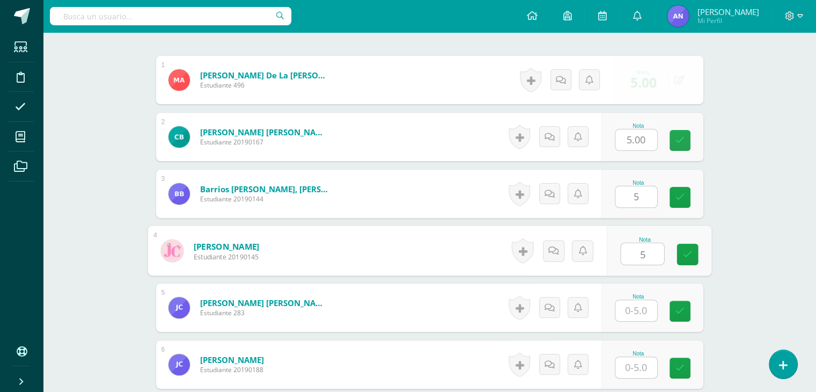
type input "5"
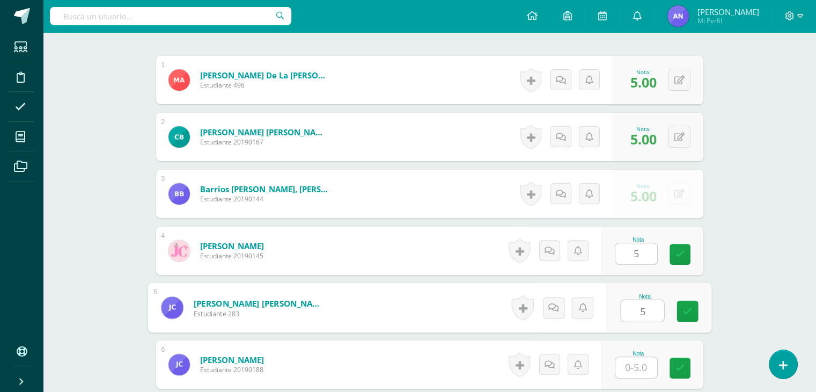
type input "5"
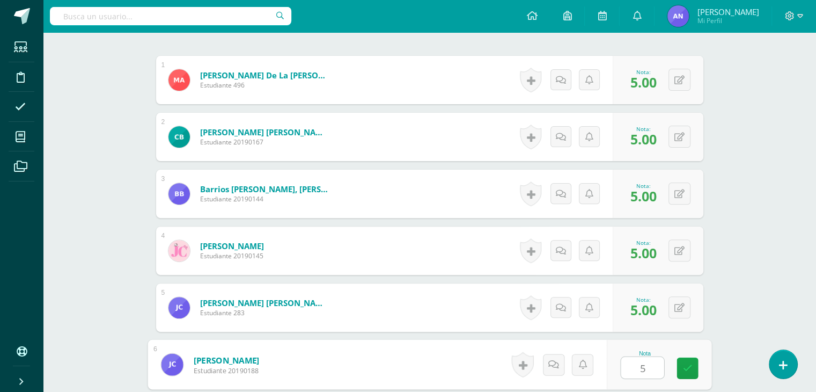
type input "5"
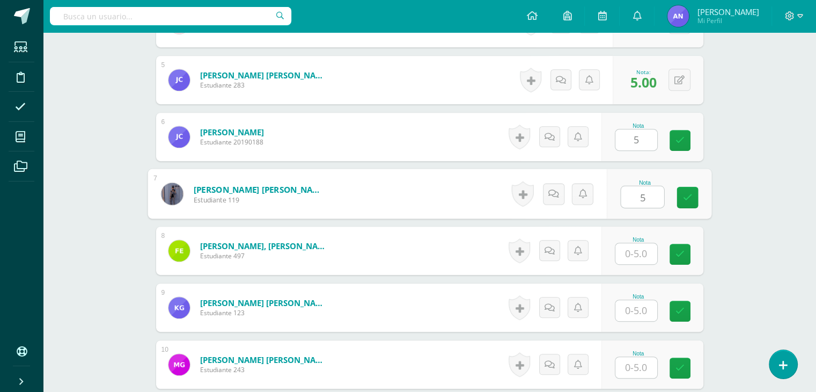
type input "5"
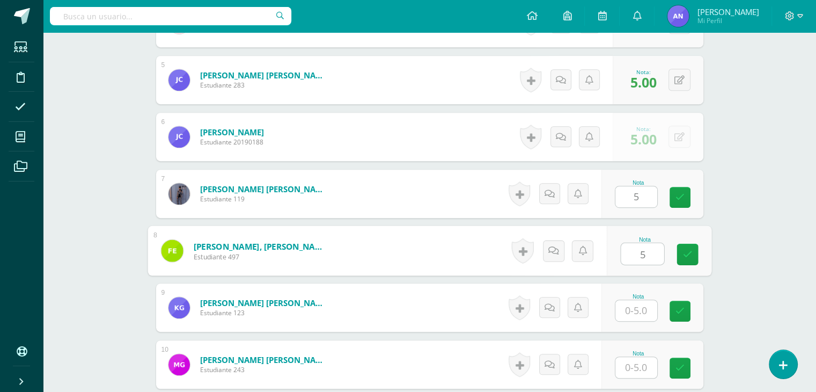
type input "5"
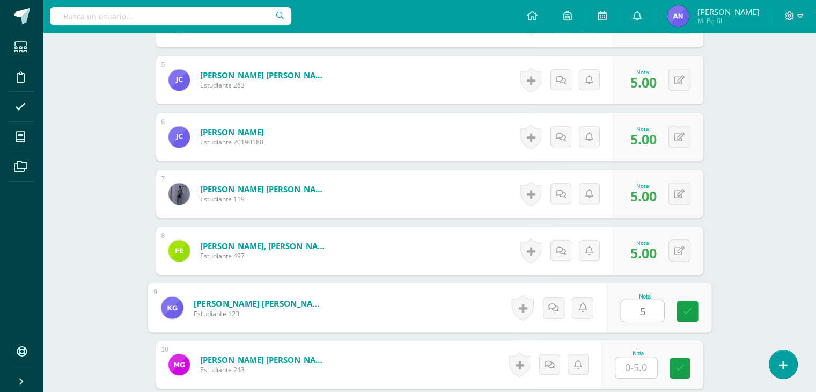
type input "5"
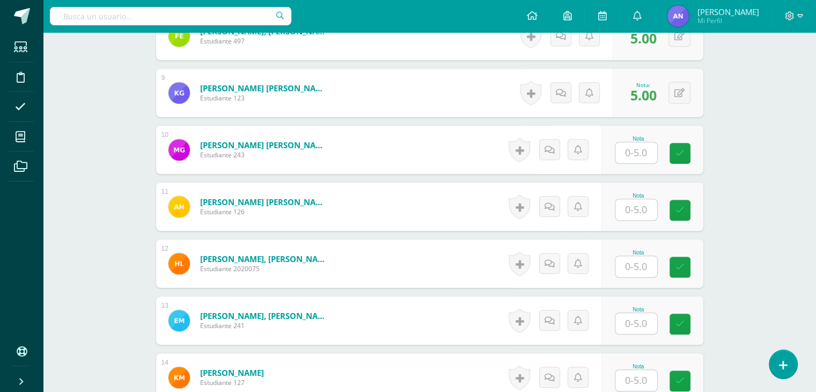
scroll to position [780, 0]
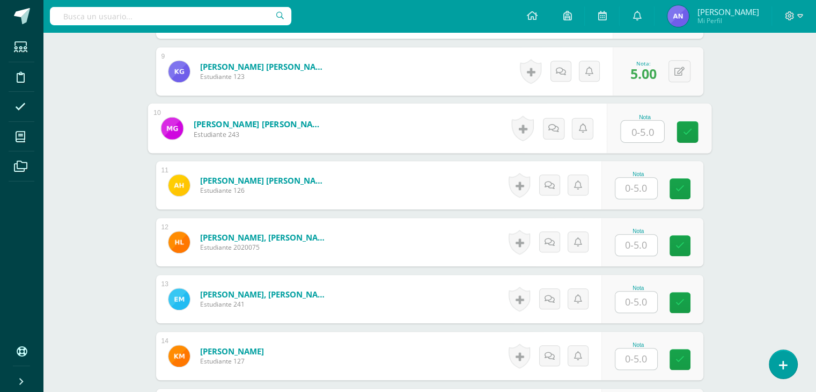
click at [638, 137] on input "text" at bounding box center [642, 131] width 43 height 21
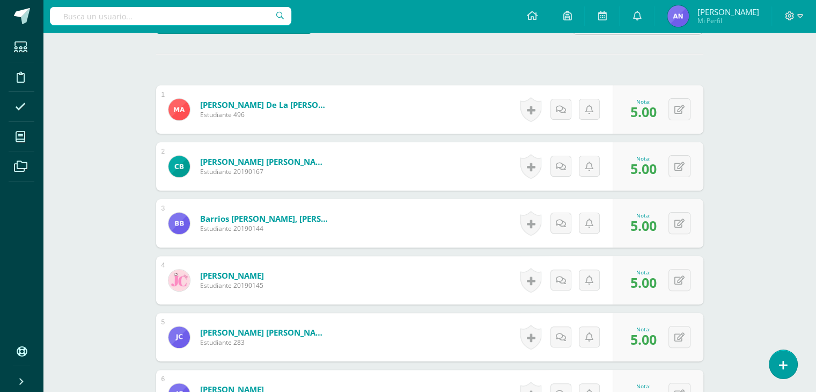
scroll to position [301, 0]
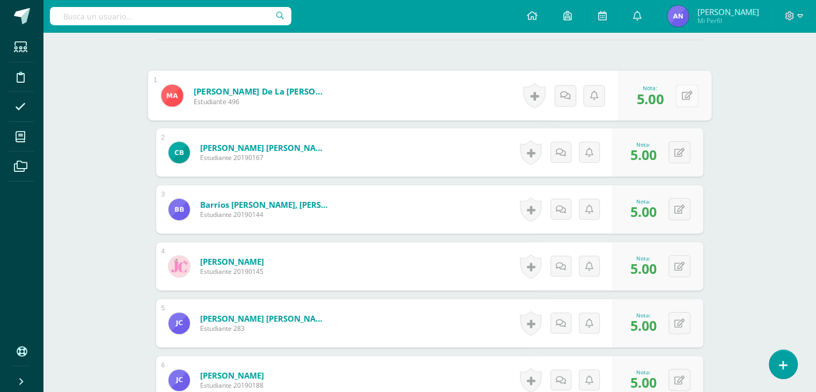
click at [680, 95] on button at bounding box center [686, 95] width 23 height 23
type input "4"
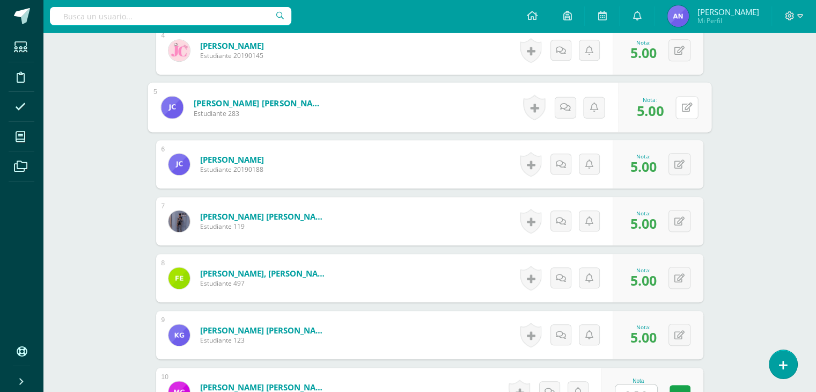
scroll to position [519, 0]
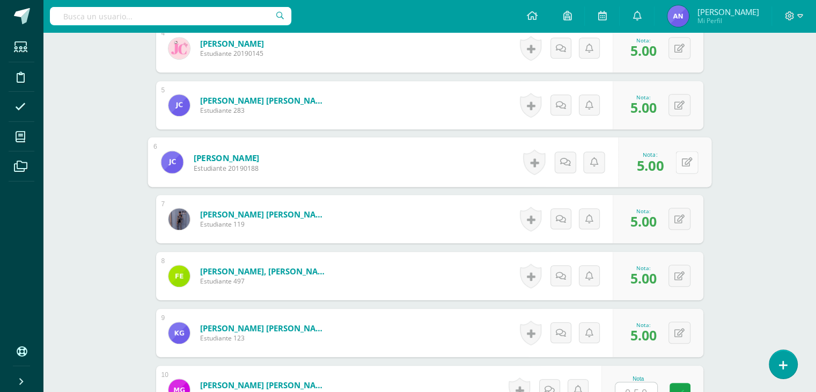
click at [678, 157] on button at bounding box center [686, 162] width 23 height 23
type input "3"
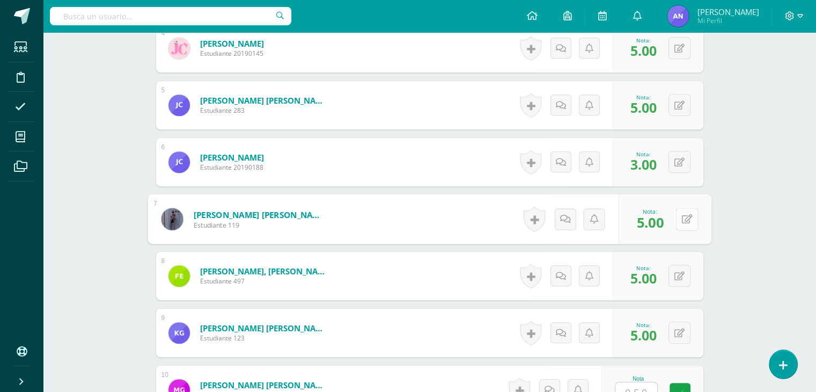
click at [685, 219] on icon at bounding box center [686, 218] width 11 height 9
type input "5"
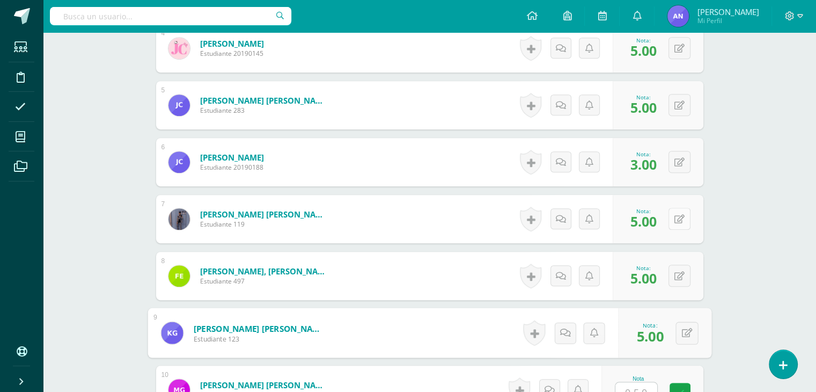
scroll to position [530, 0]
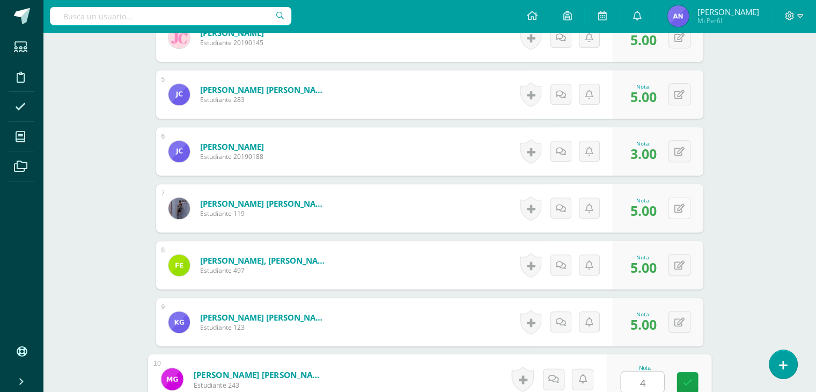
type input "4"
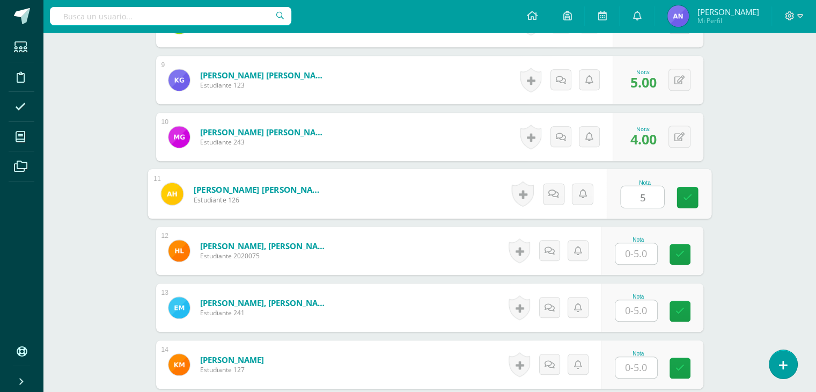
type input "5"
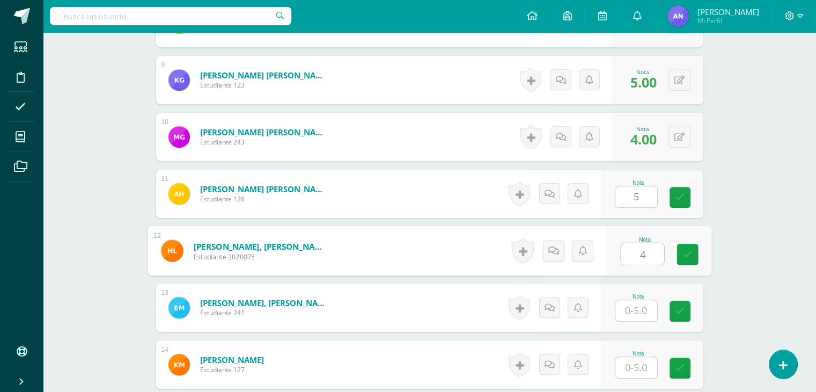
type input "4"
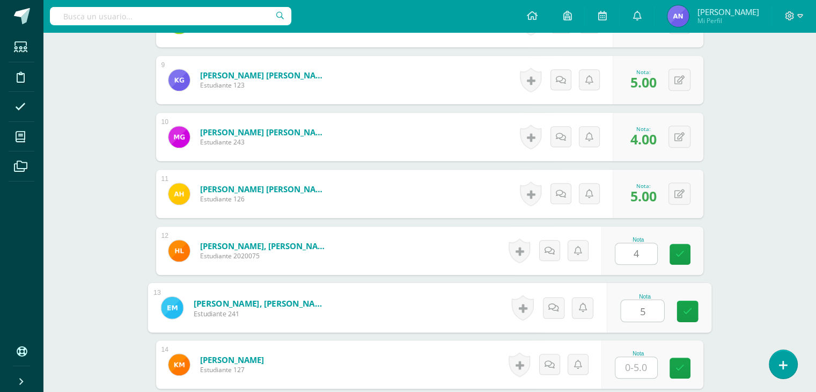
type input "5"
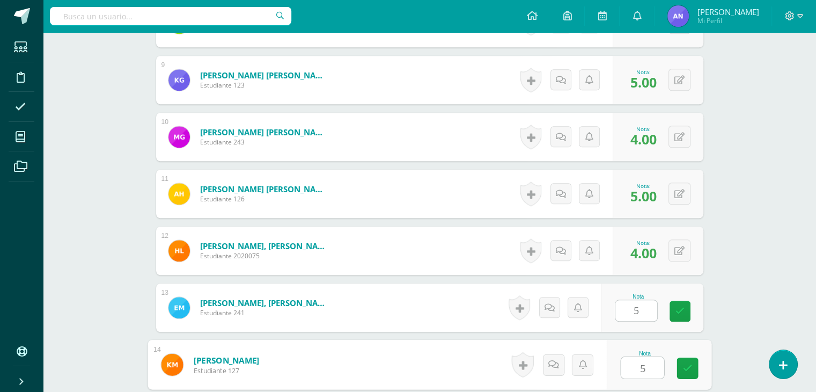
type input "5"
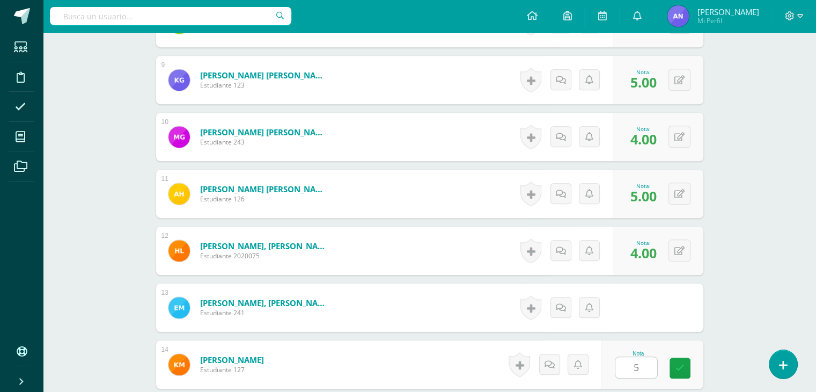
scroll to position [999, 0]
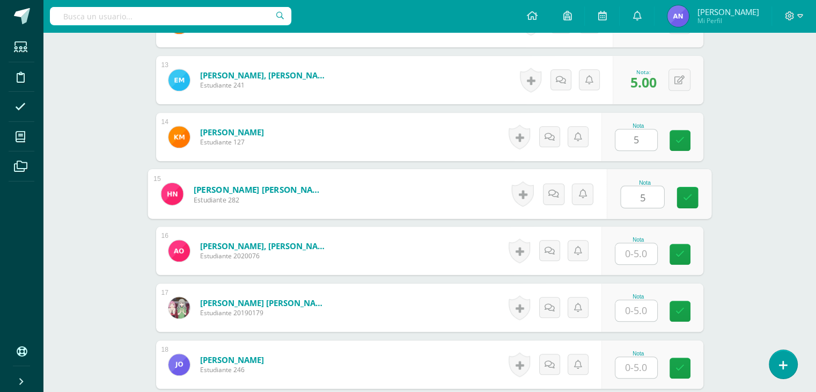
type input "5"
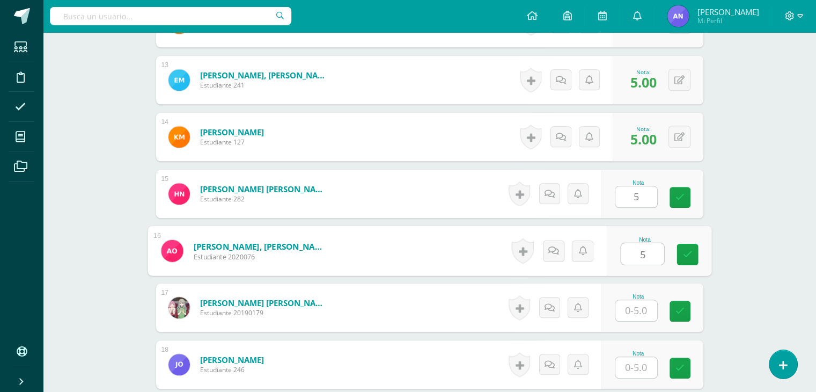
type input "5"
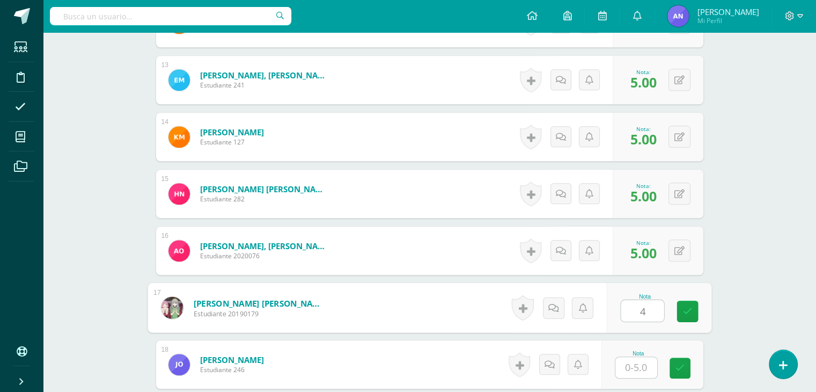
type input "4"
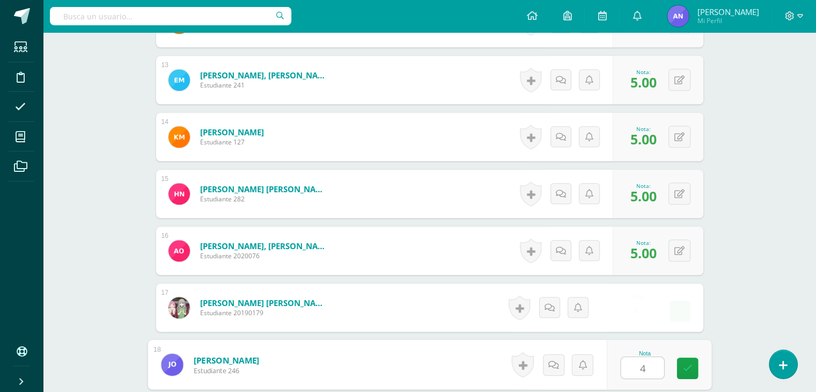
type input "4"
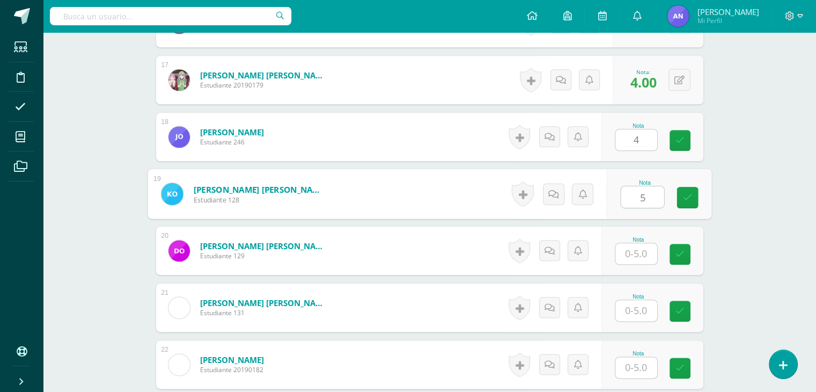
type input "5"
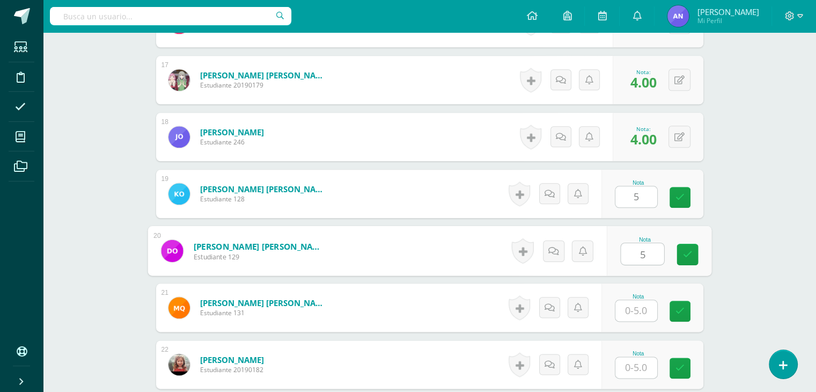
type input "5"
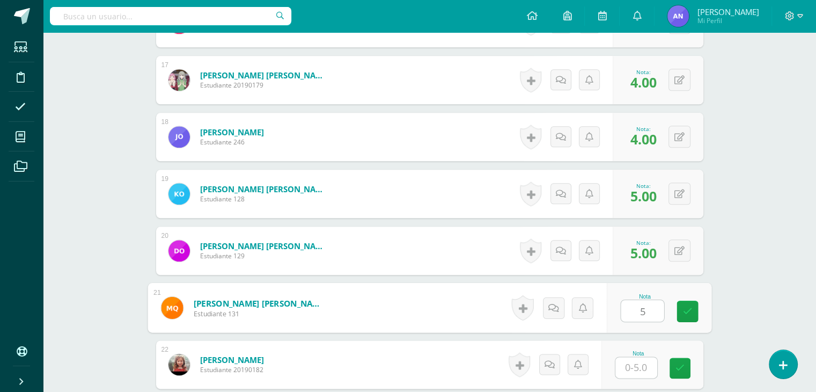
type input "5"
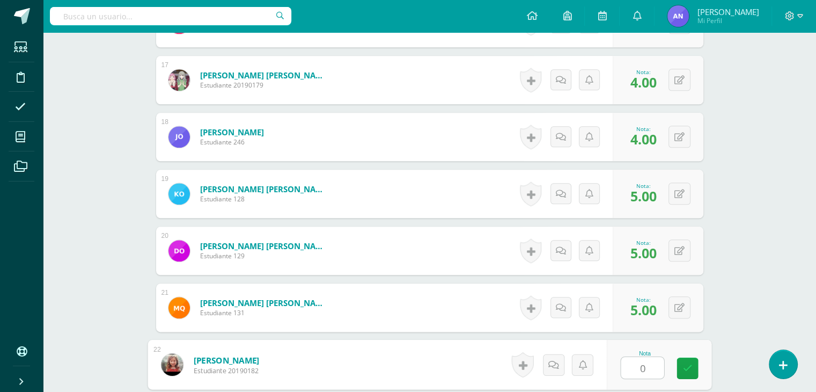
type input "0"
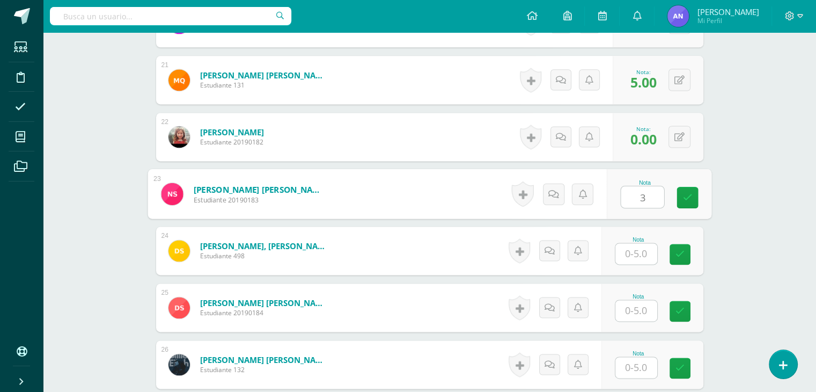
type input "3"
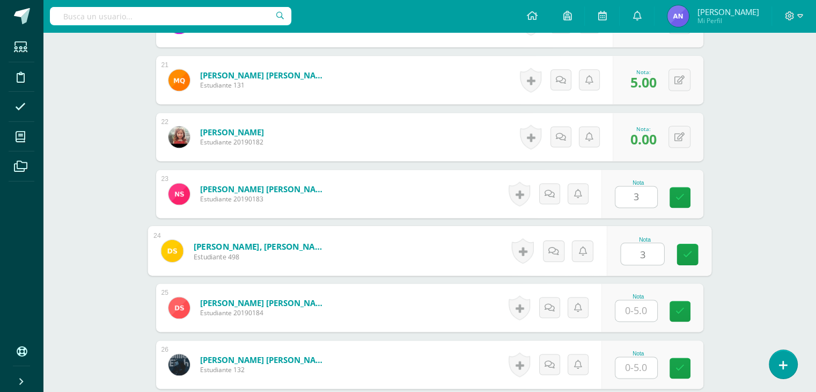
type input "3"
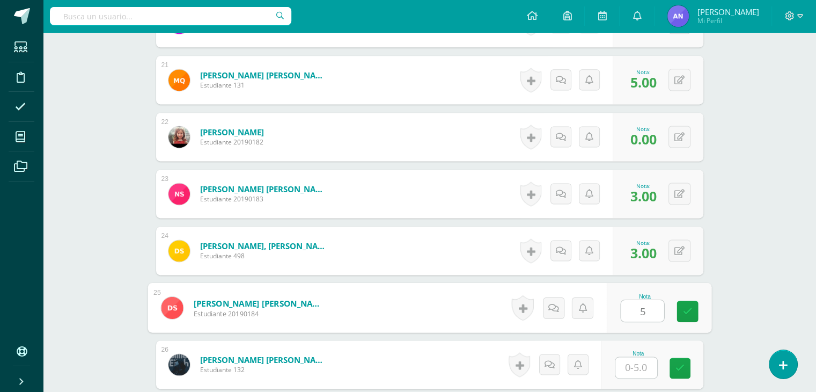
type input "5"
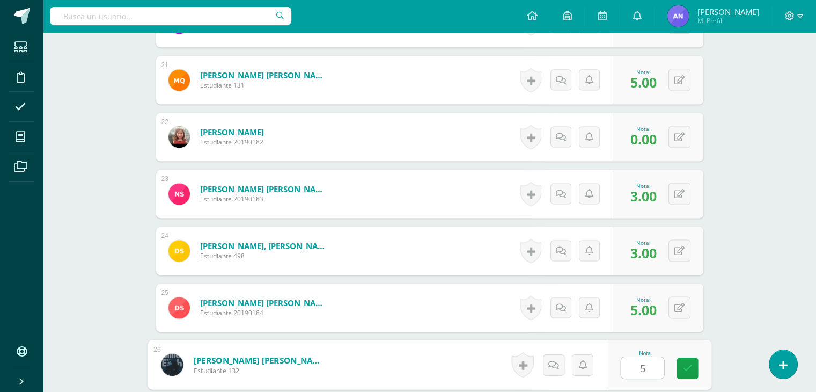
type input "5"
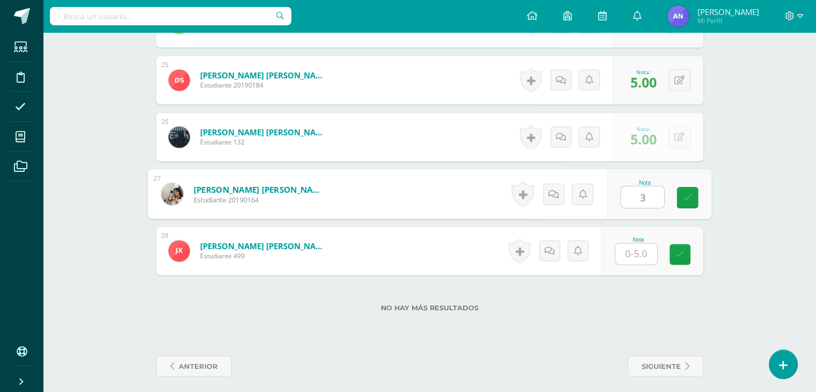
type input "3"
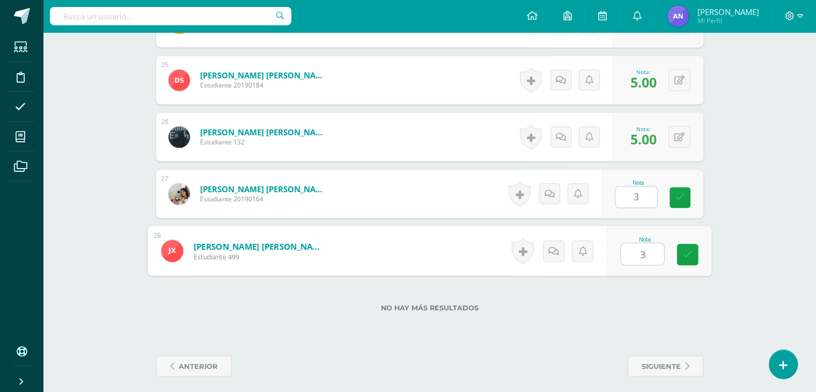
type input "3"
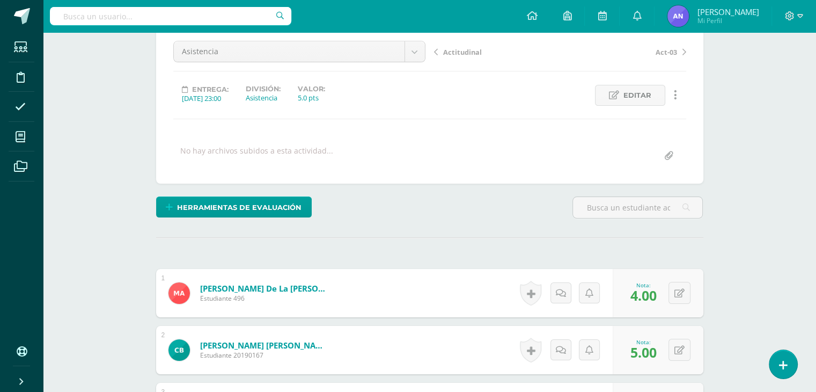
scroll to position [0, 0]
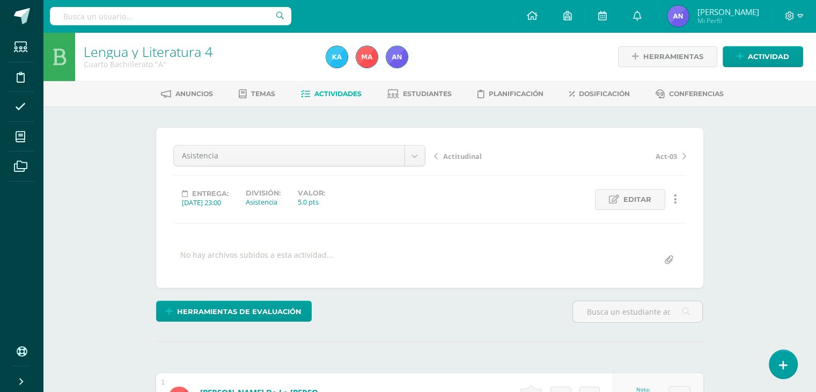
click at [456, 158] on span "Actitudinal" at bounding box center [462, 156] width 39 height 10
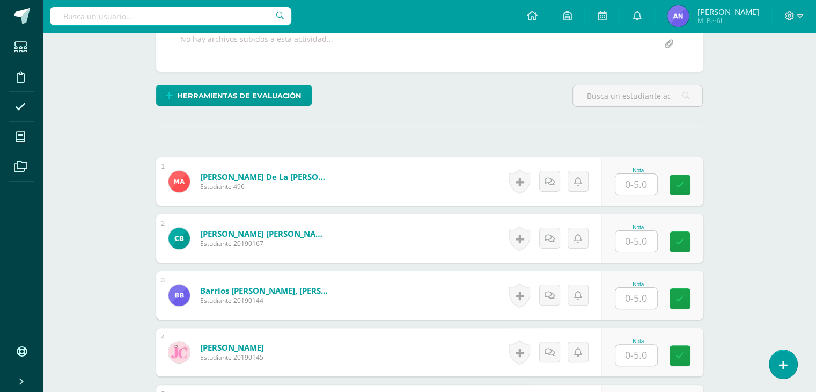
scroll to position [194, 0]
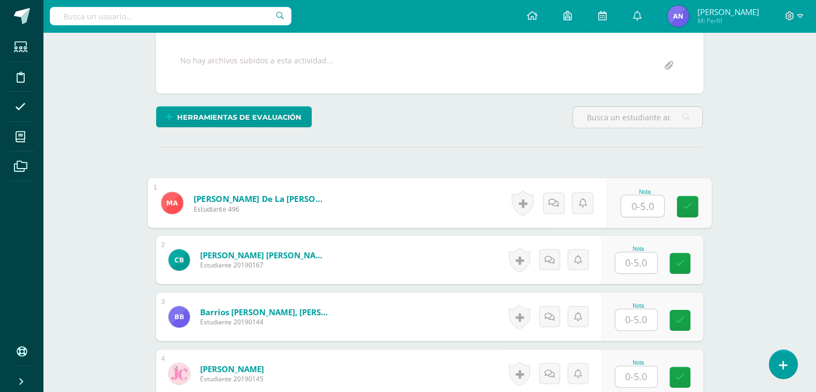
click at [633, 207] on input "text" at bounding box center [642, 205] width 43 height 21
type input "5"
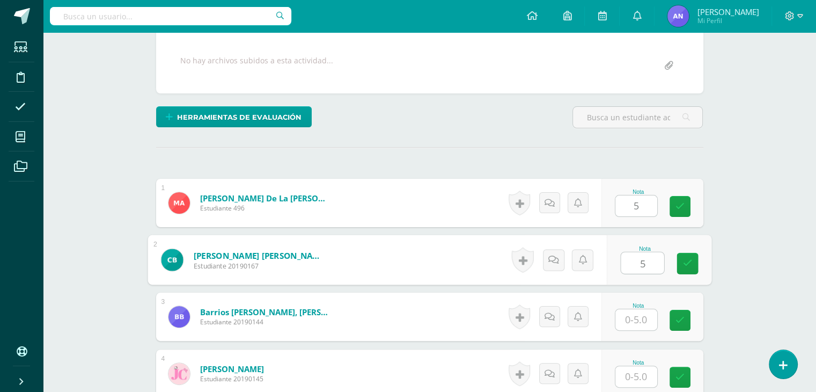
type input "5"
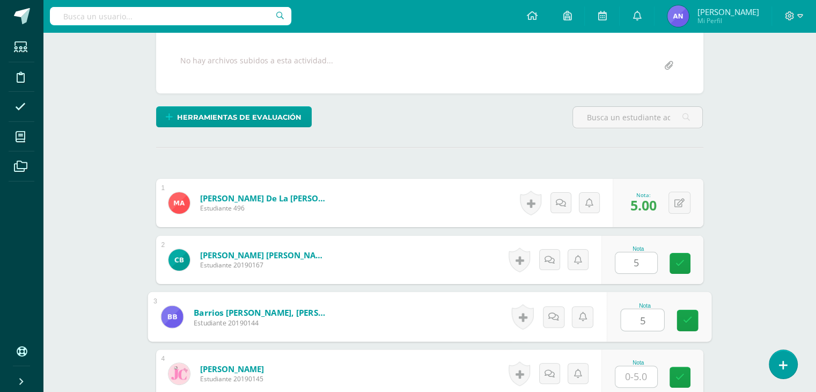
type input "5"
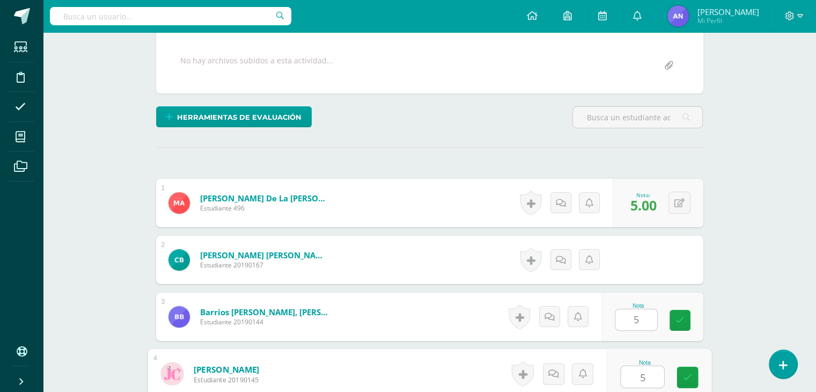
type input "5"
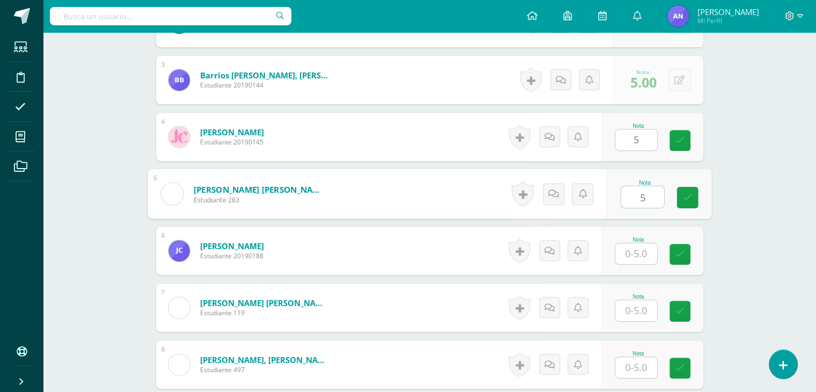
type input "5"
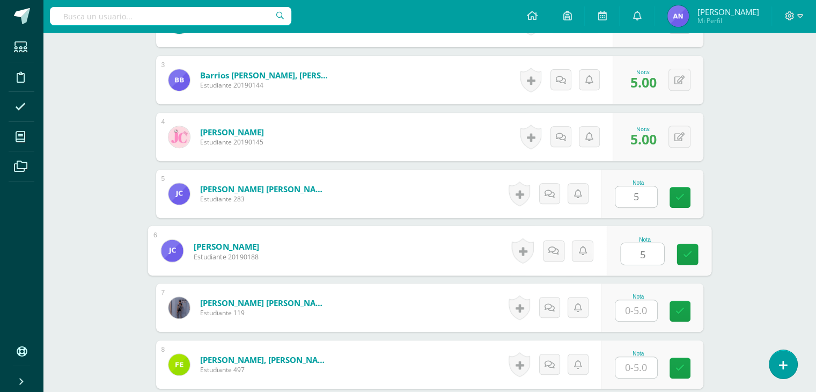
type input "5"
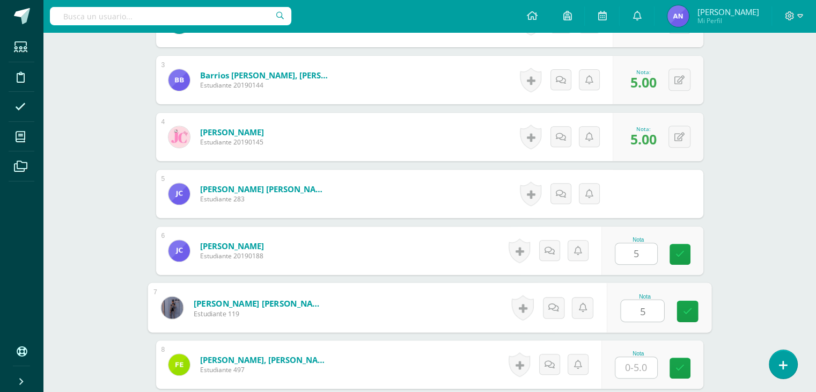
type input "5"
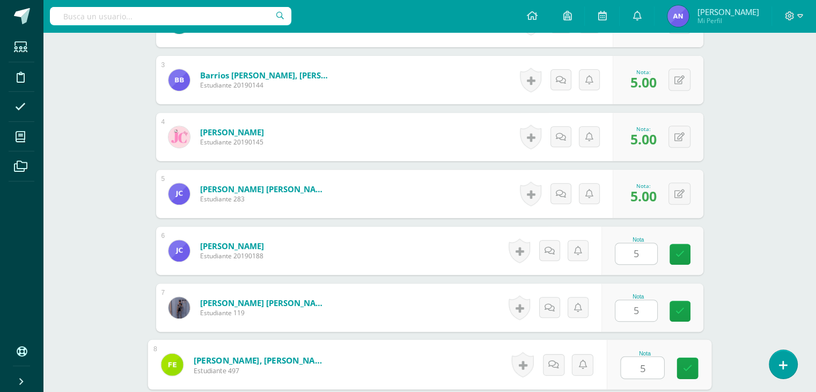
type input "5"
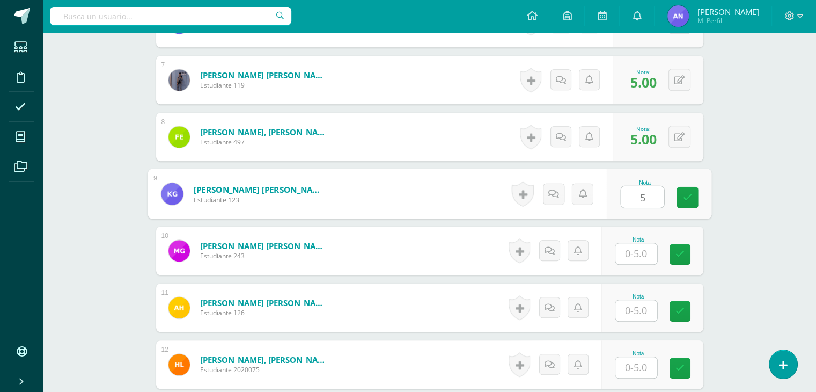
type input "5"
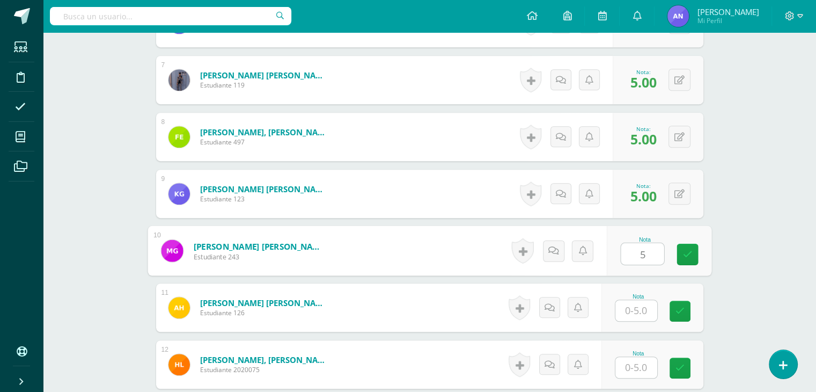
type input "5"
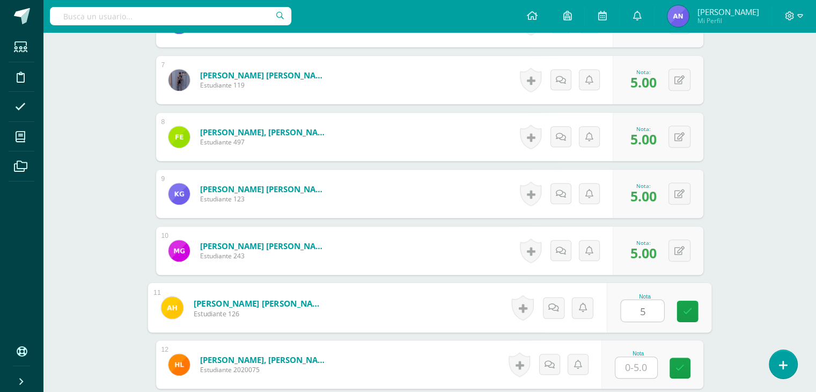
type input "5"
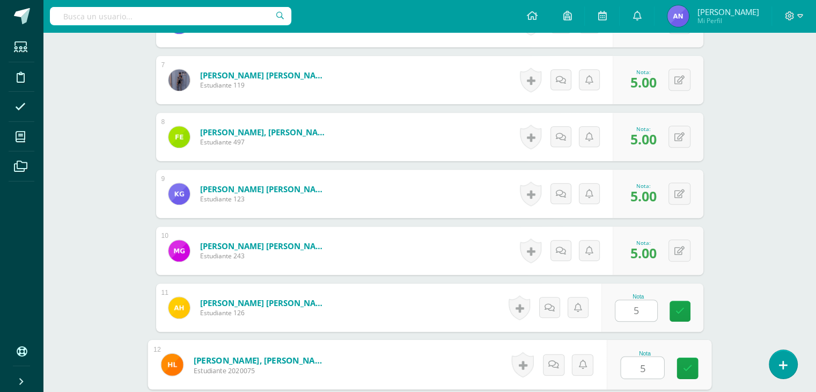
type input "5"
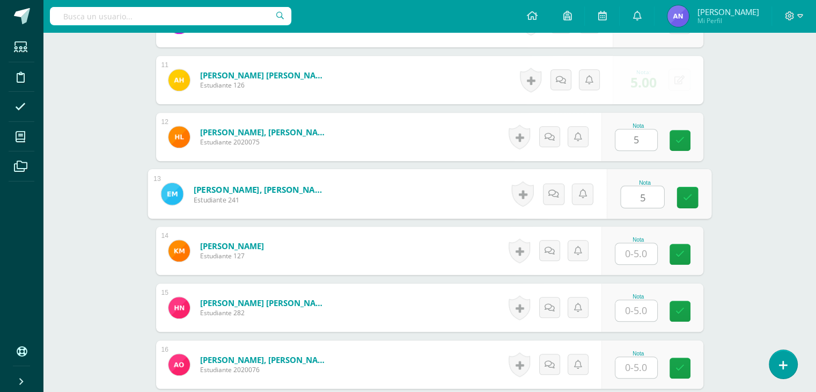
type input "5"
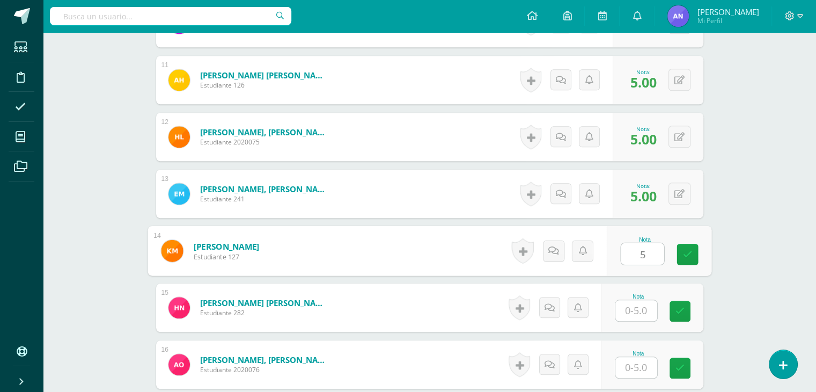
type input "5"
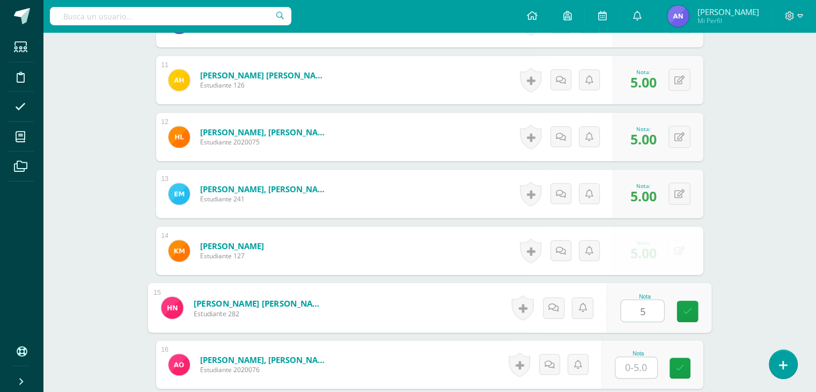
type input "5"
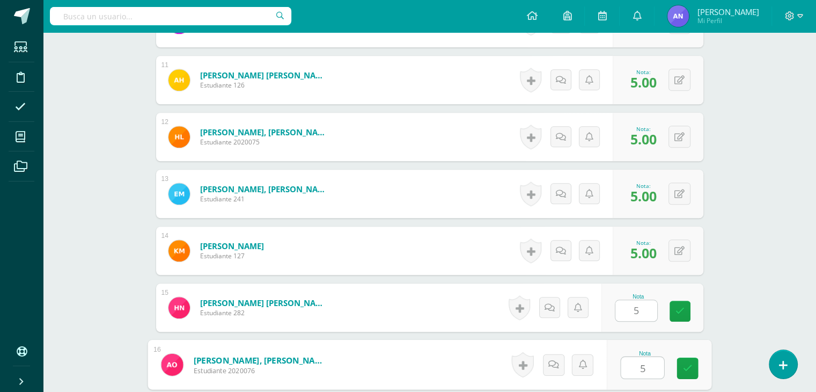
type input "5"
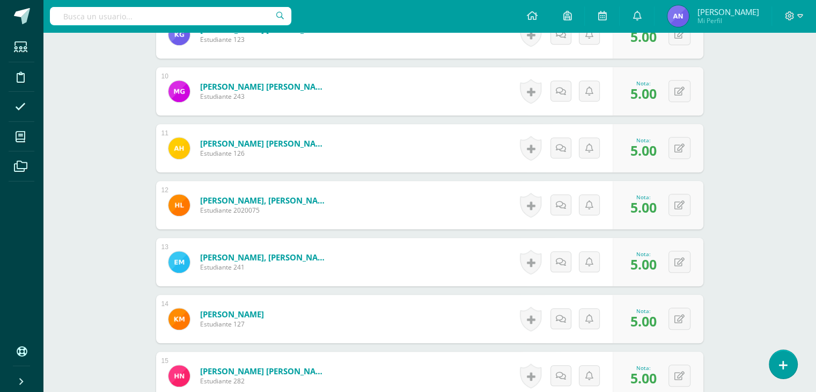
scroll to position [822, 0]
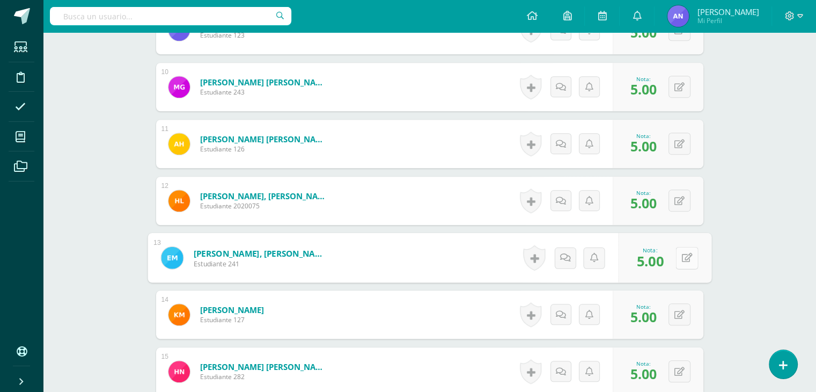
click at [679, 250] on button at bounding box center [686, 257] width 23 height 23
type input "4"
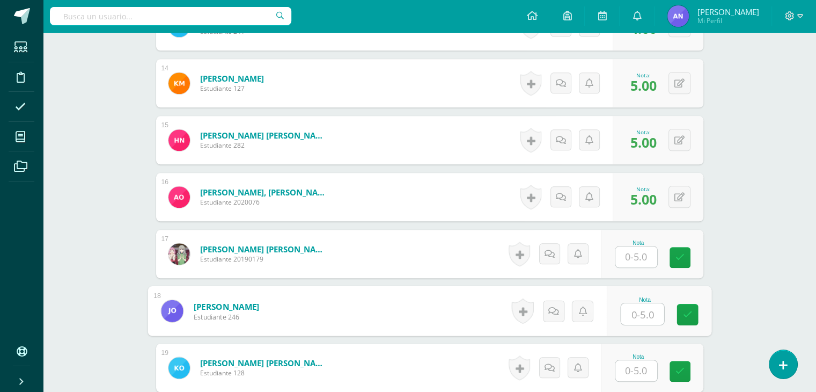
click at [631, 253] on input "text" at bounding box center [636, 256] width 42 height 21
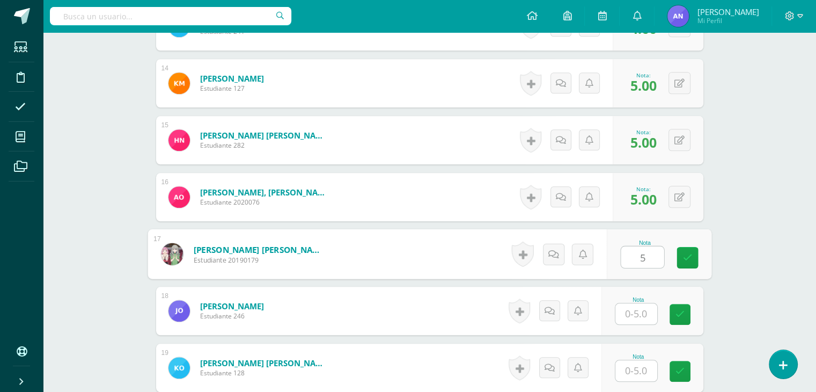
type input "5"
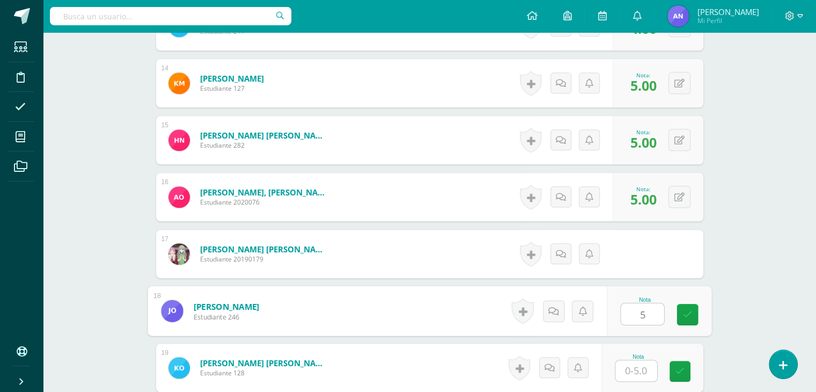
type input "5"
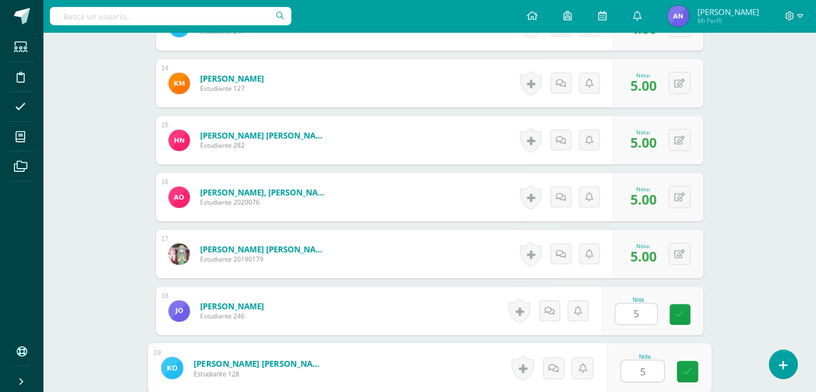
type input "5"
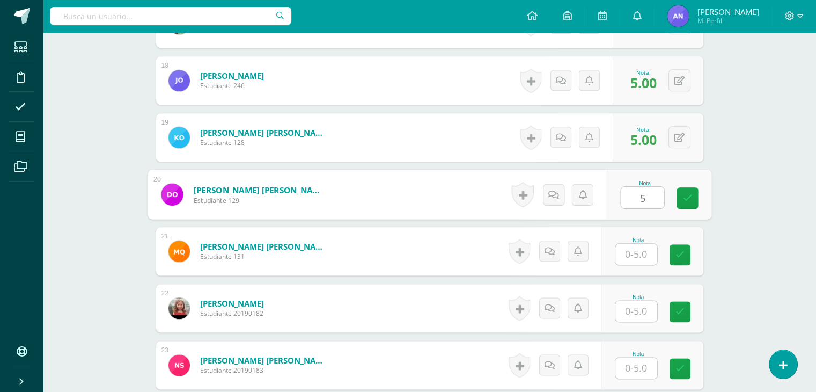
type input "5"
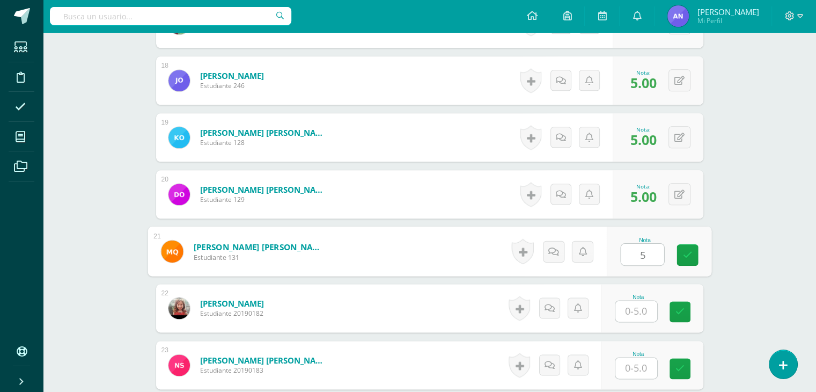
type input "5"
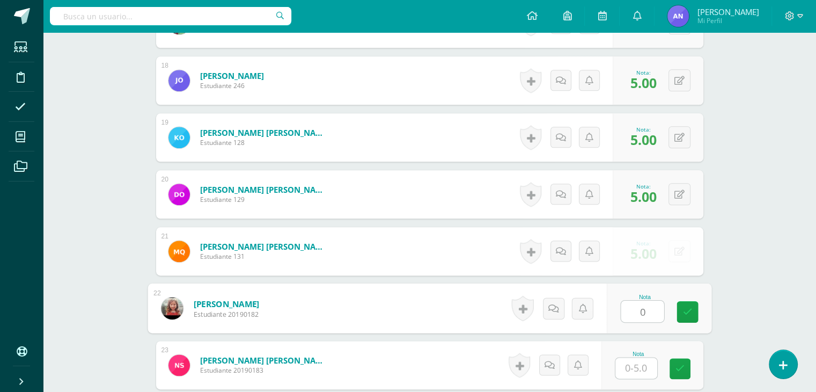
type input "0"
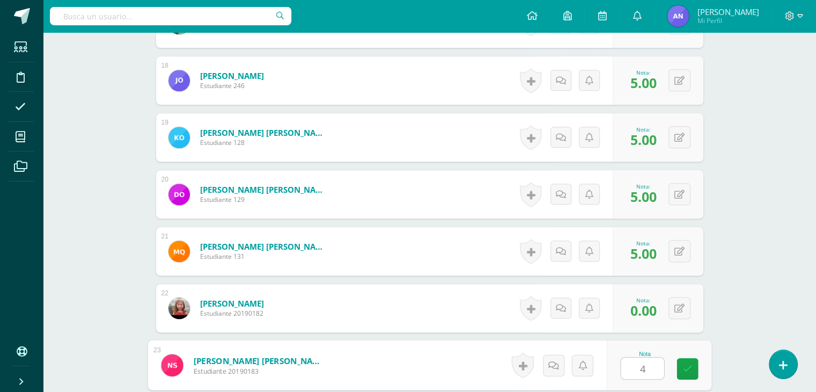
type input "4"
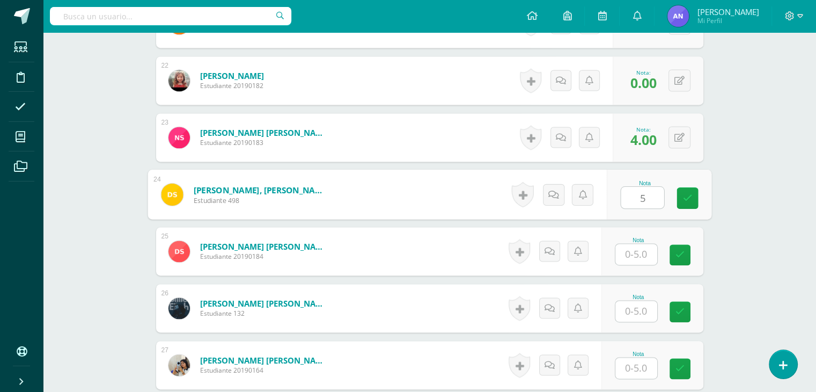
type input "5"
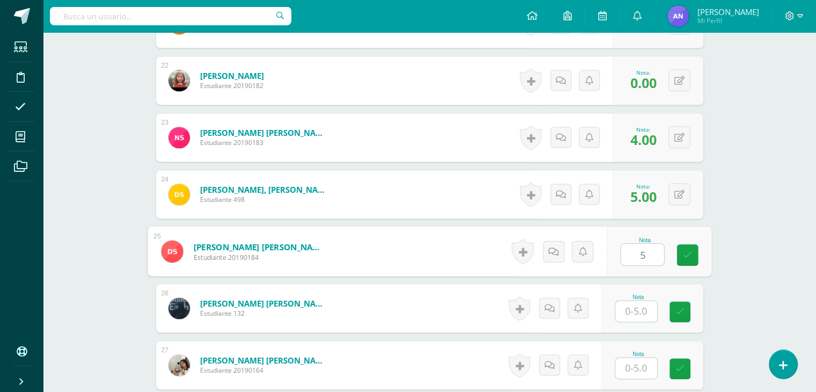
type input "5"
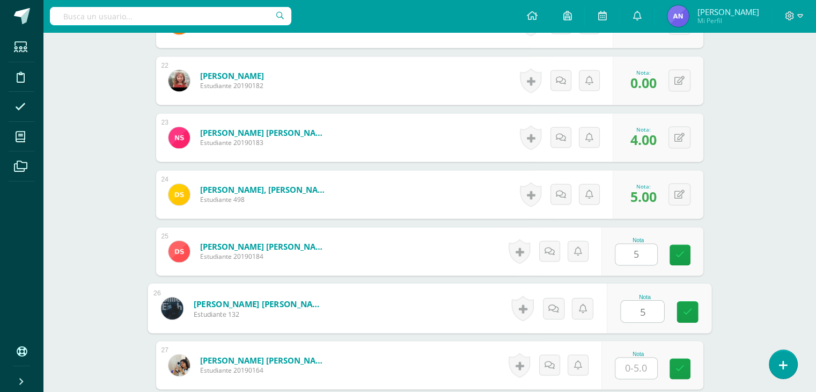
type input "5"
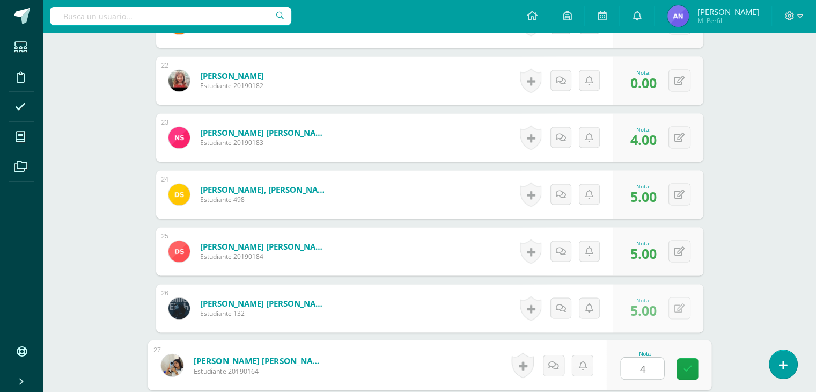
type input "4"
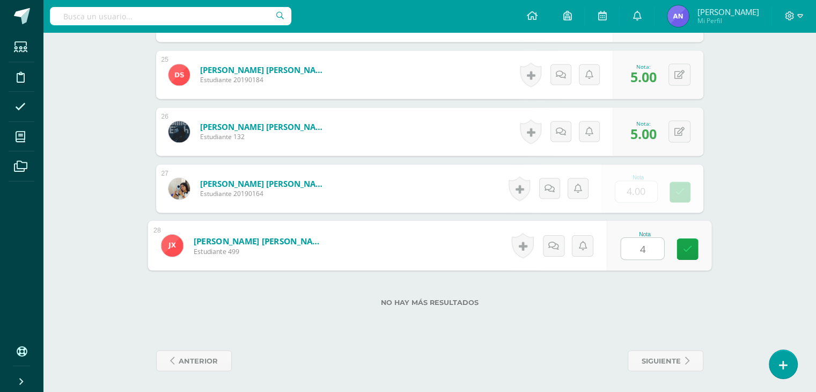
type input "4"
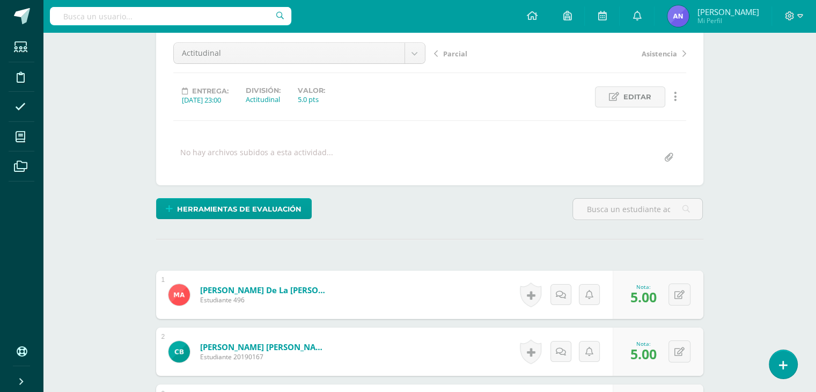
scroll to position [0, 0]
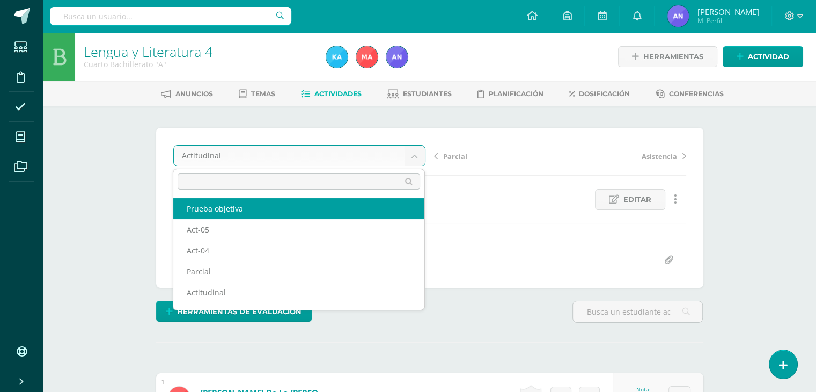
select select "/dashboard/teacher/grade-activity/119580/"
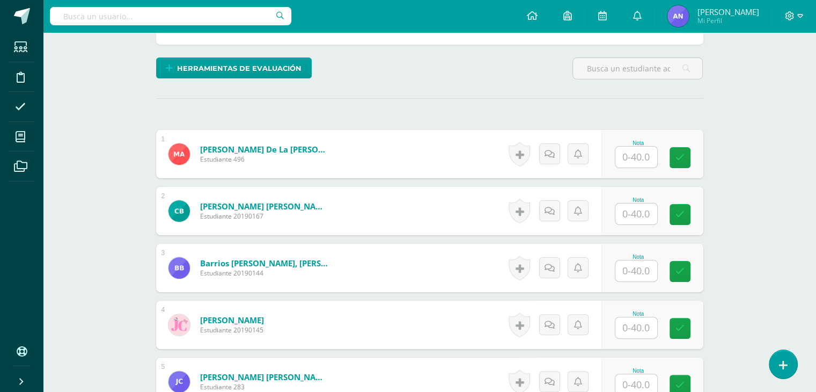
scroll to position [244, 0]
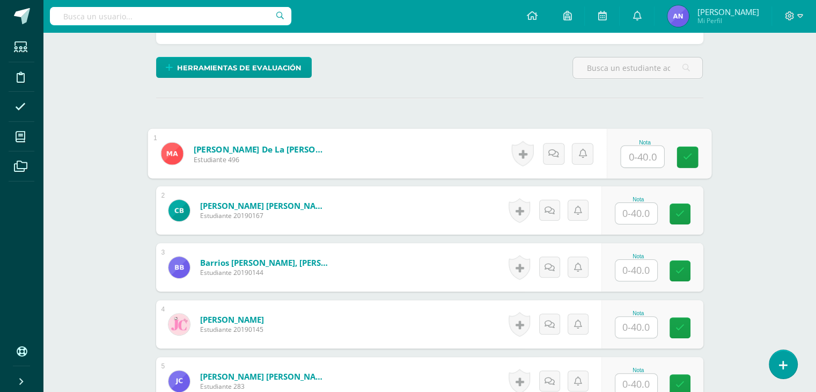
click at [620, 150] on div at bounding box center [642, 156] width 44 height 23
type input "38"
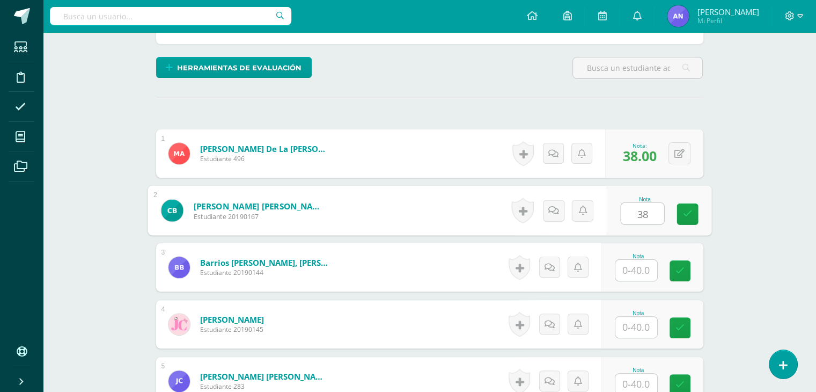
type input "38"
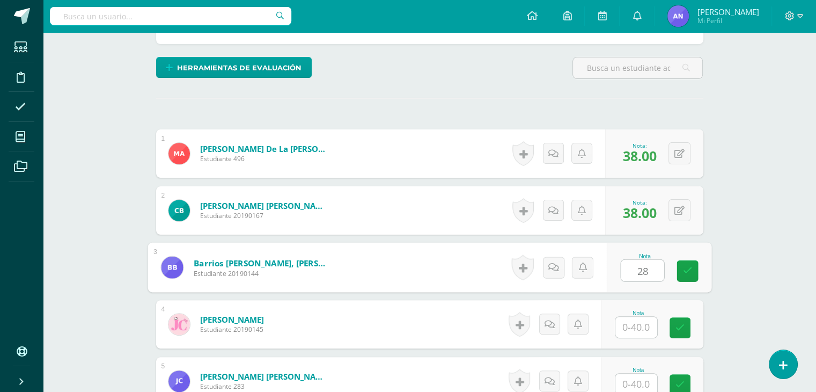
type input "28"
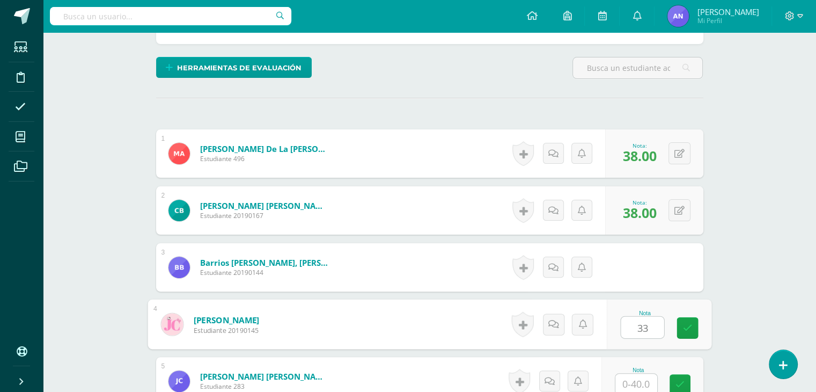
type input "33"
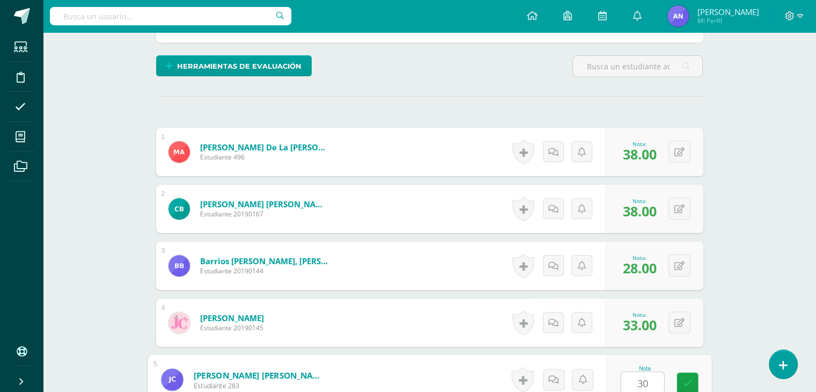
type input "30"
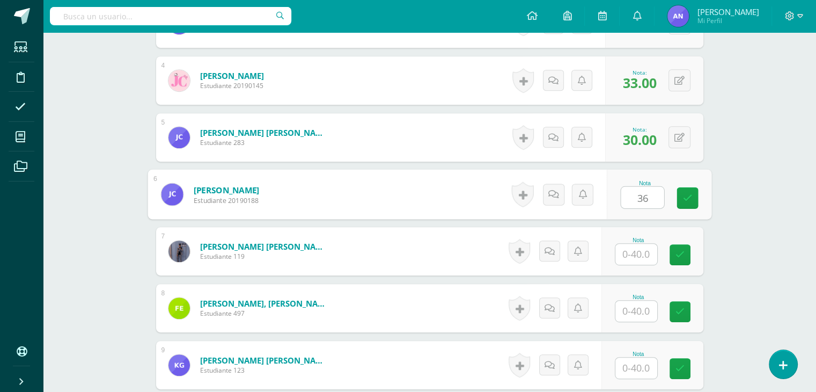
type input "36"
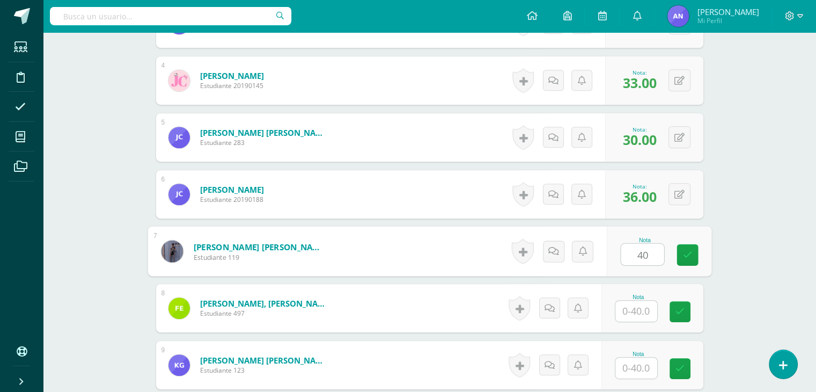
type input "40"
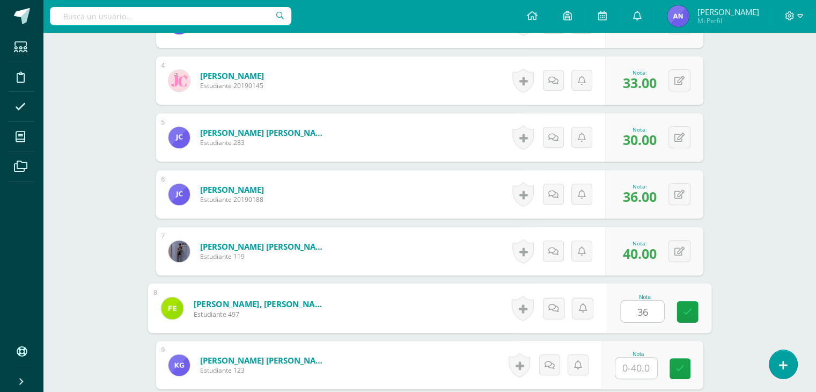
type input "36"
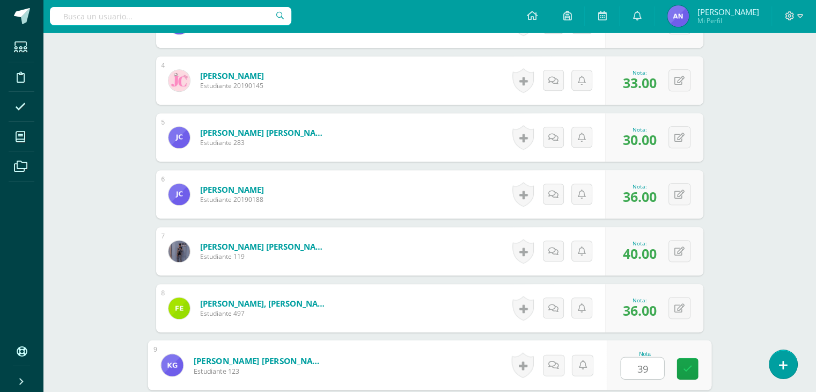
type input "39"
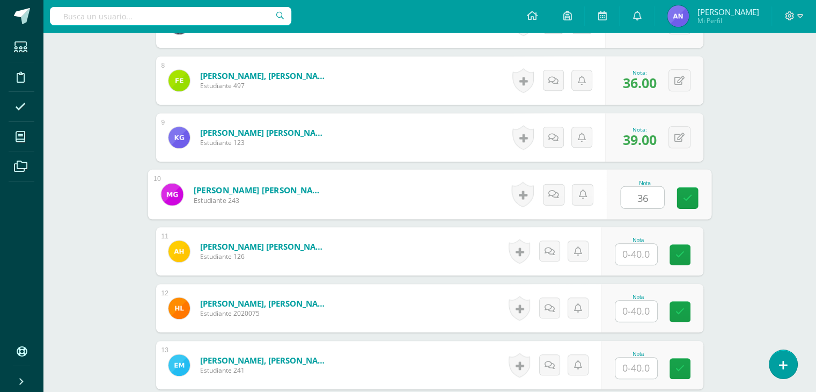
type input "36"
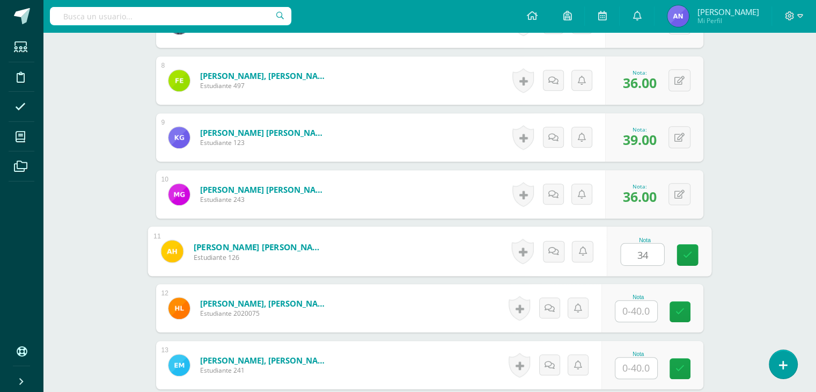
type input "34"
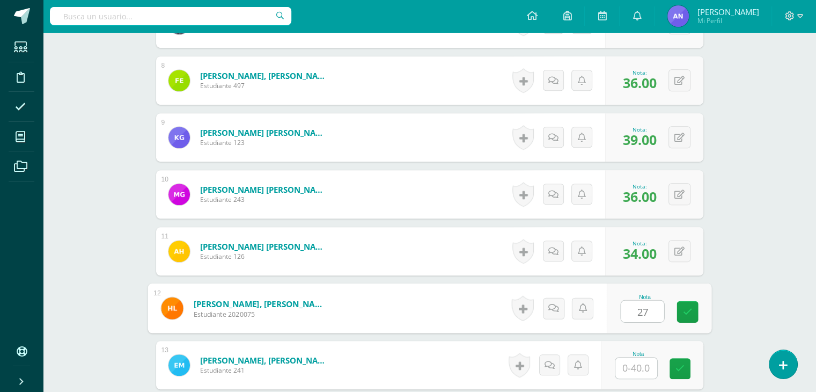
type input "27"
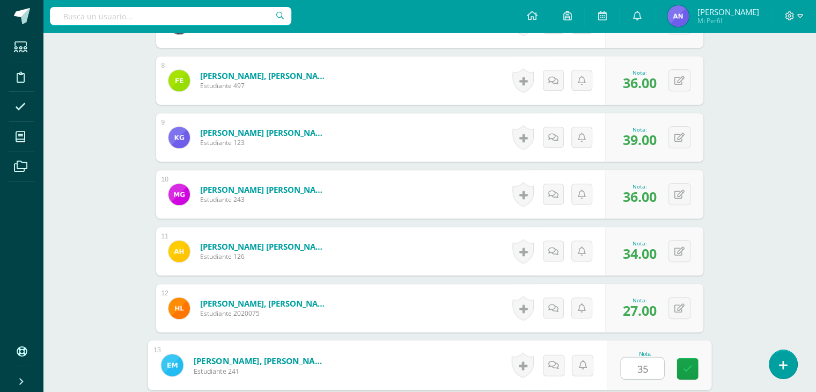
type input "35"
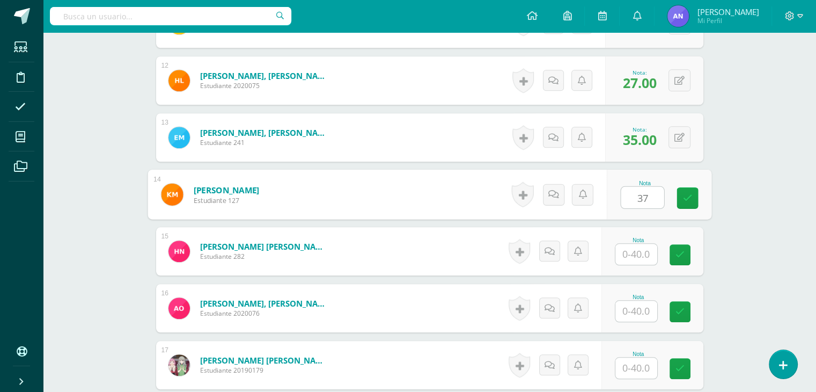
type input "37"
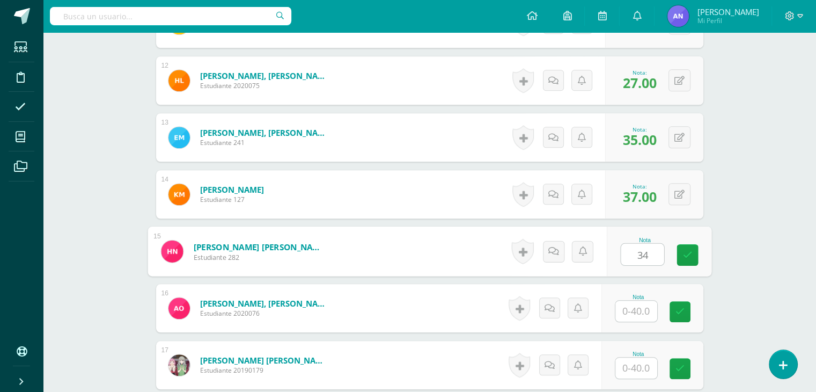
type input "34"
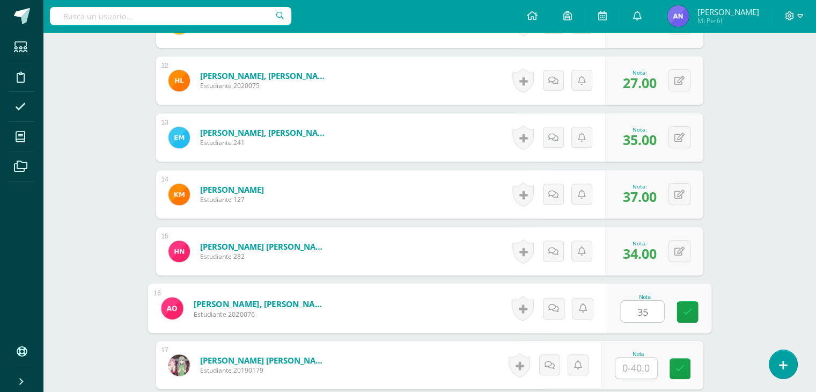
type input "35"
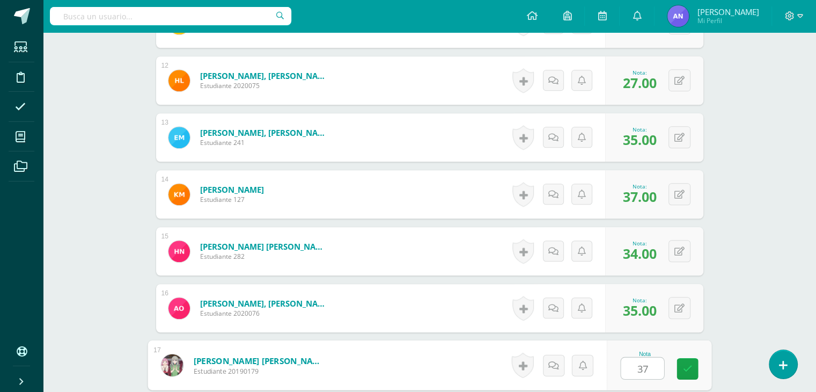
type input "37"
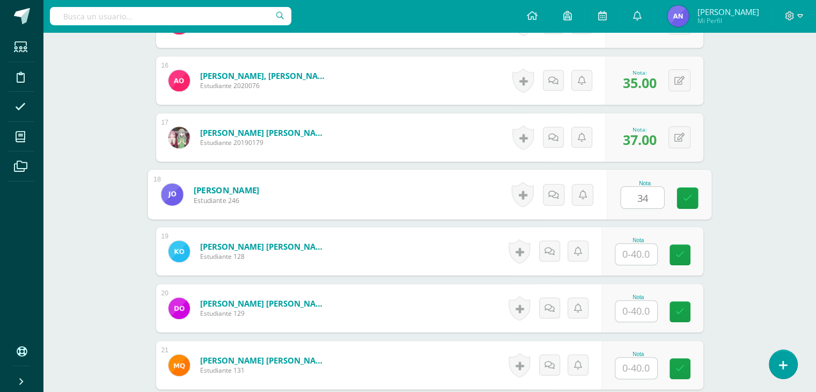
type input "34"
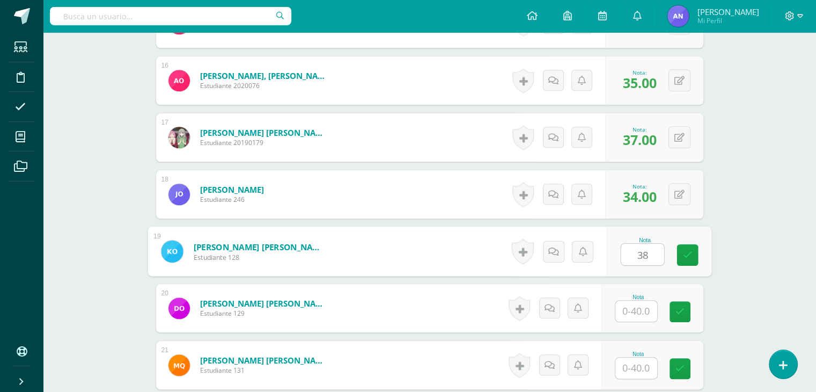
type input "38"
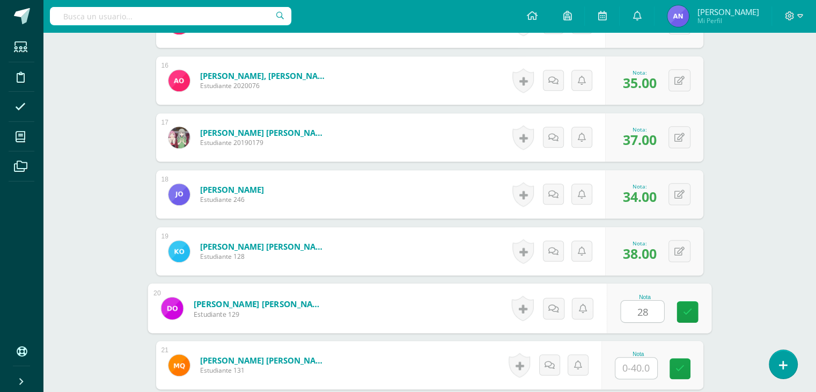
type input "28"
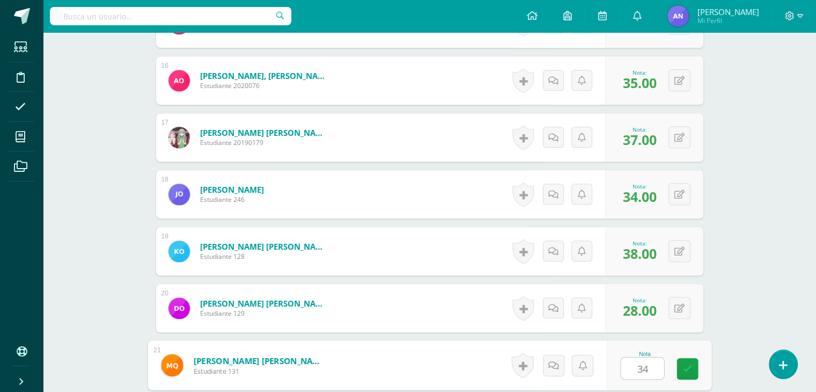
type input "34"
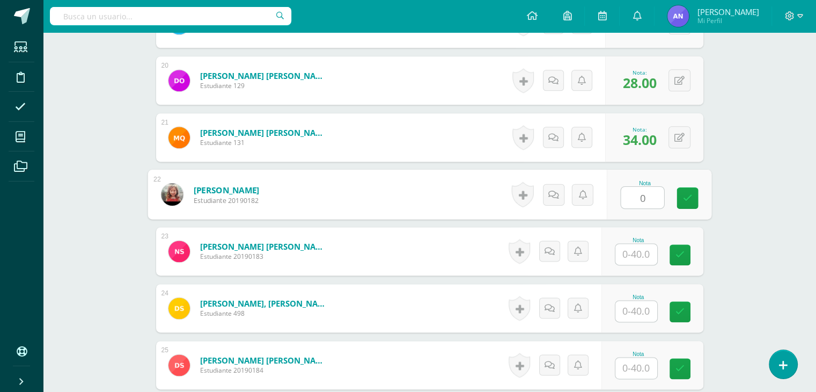
type input "0"
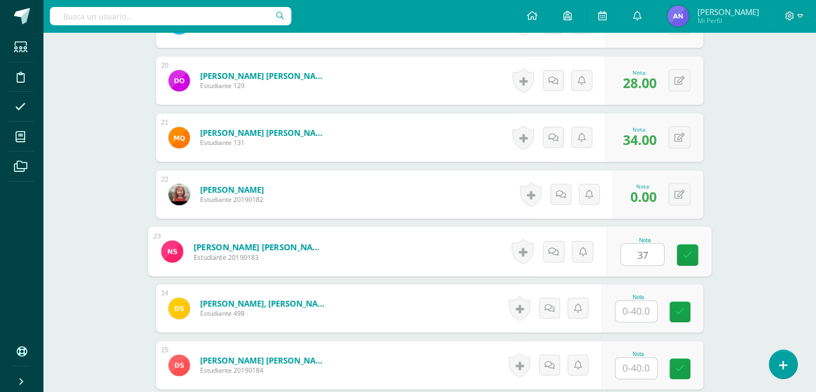
type input "37"
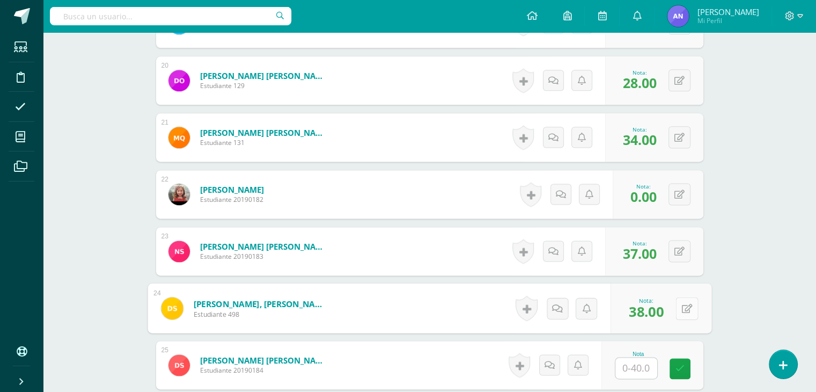
click at [678, 297] on button at bounding box center [686, 308] width 23 height 23
type input "28"
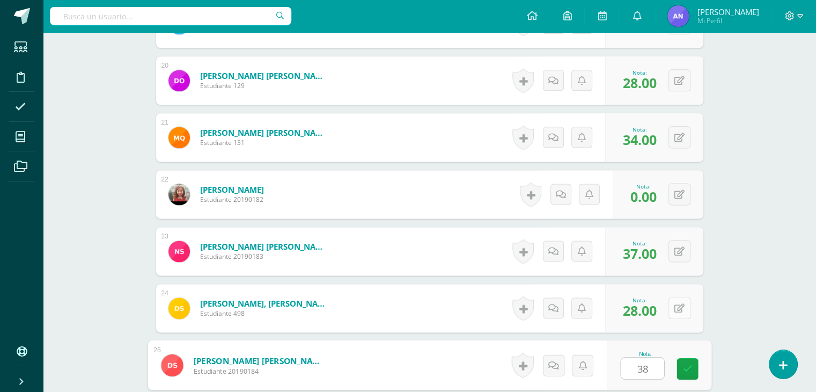
type input "38"
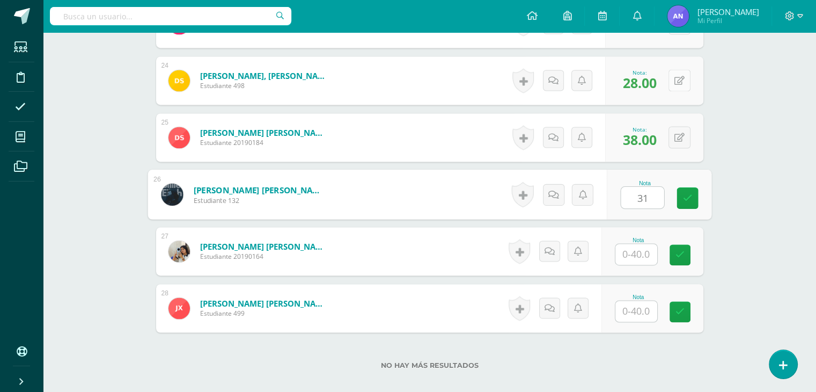
type input "31"
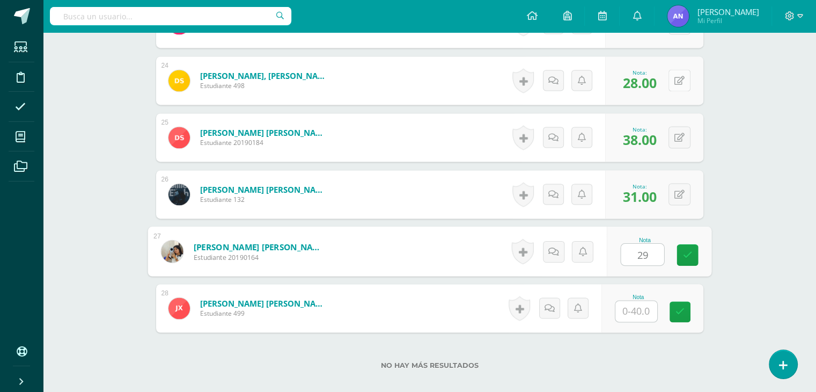
type input "29"
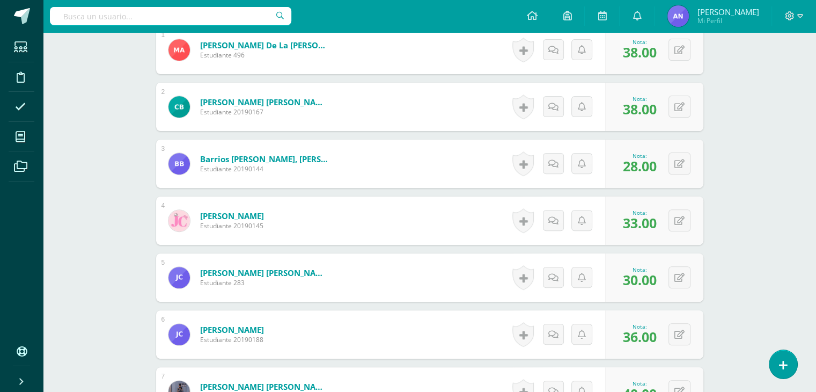
scroll to position [0, 0]
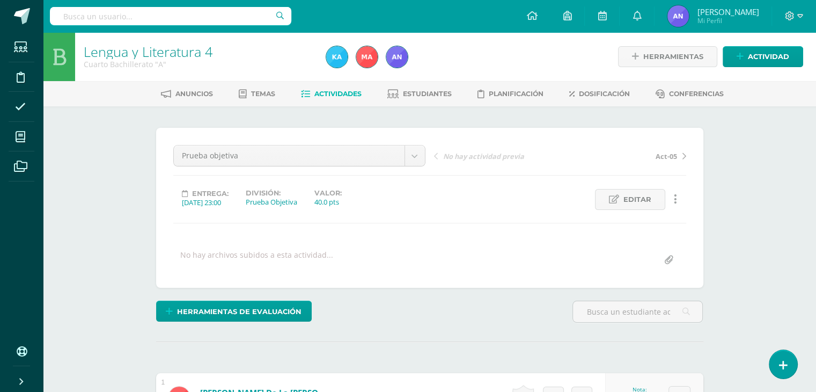
type input "23"
click at [318, 93] on span "Actividades" at bounding box center [337, 94] width 47 height 8
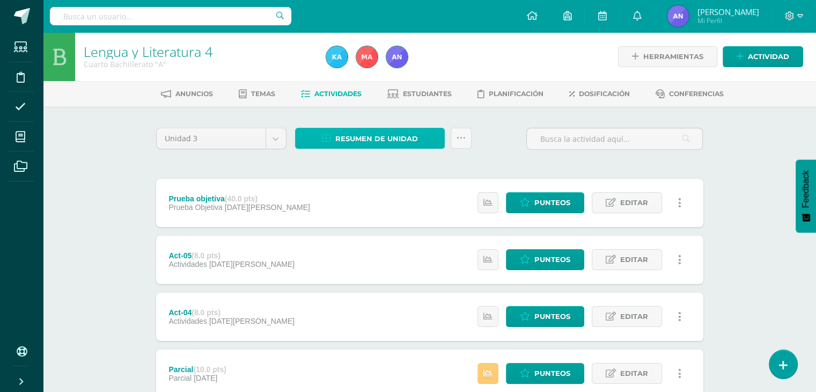
click at [392, 141] on span "Resumen de unidad" at bounding box center [376, 139] width 83 height 20
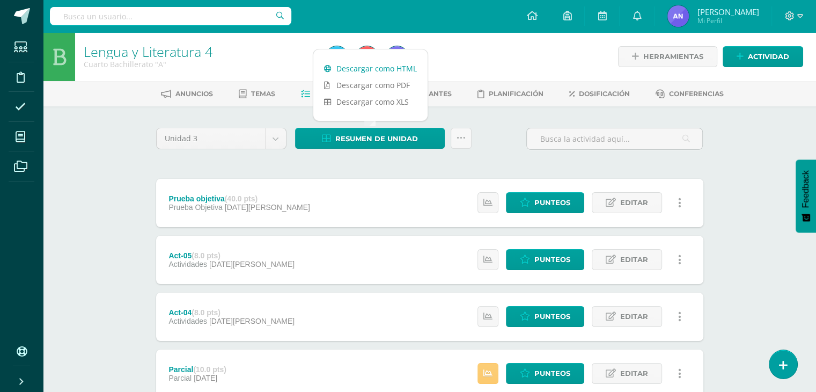
click at [350, 73] on link "Descargar como HTML" at bounding box center [370, 68] width 114 height 17
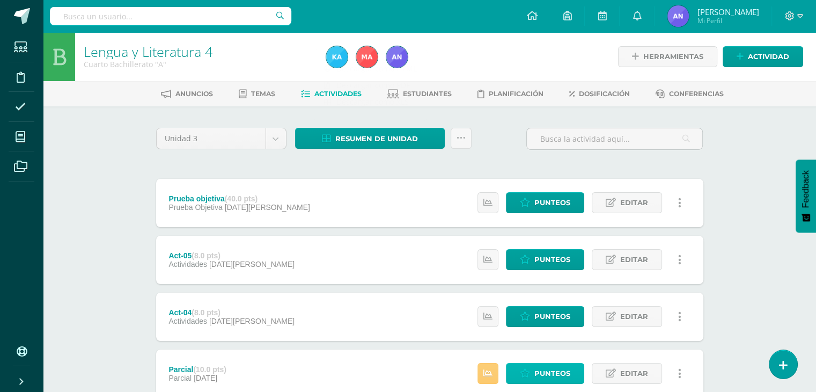
click at [526, 379] on link "Punteos" at bounding box center [545, 373] width 78 height 21
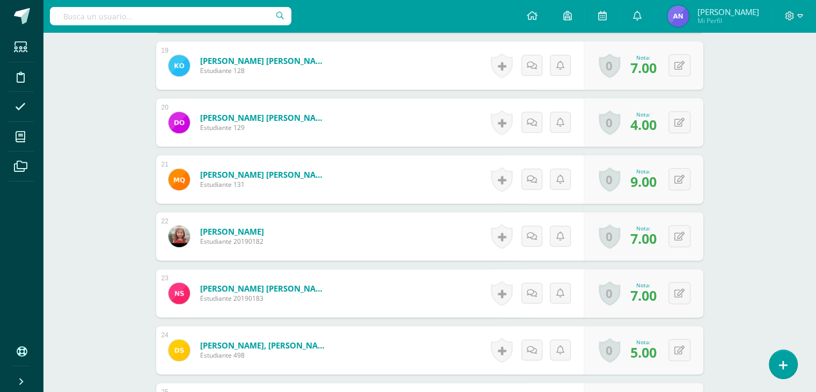
scroll to position [1369, 0]
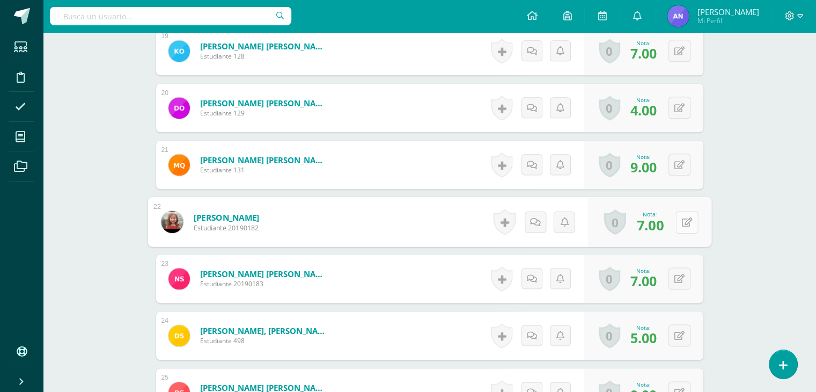
click at [680, 228] on button at bounding box center [686, 221] width 23 height 23
type input "8"
type input "0"
click at [664, 226] on link at bounding box center [657, 225] width 21 height 21
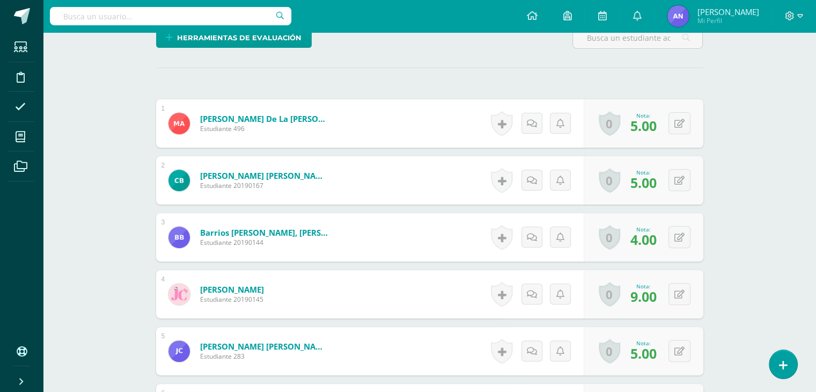
scroll to position [0, 0]
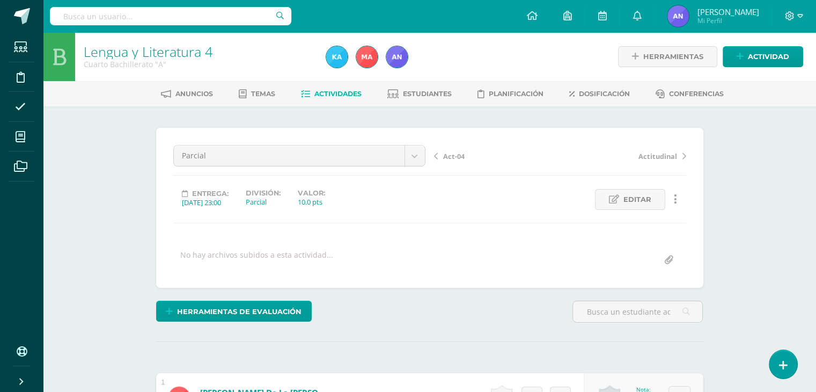
click at [351, 97] on span "Actividades" at bounding box center [337, 94] width 47 height 8
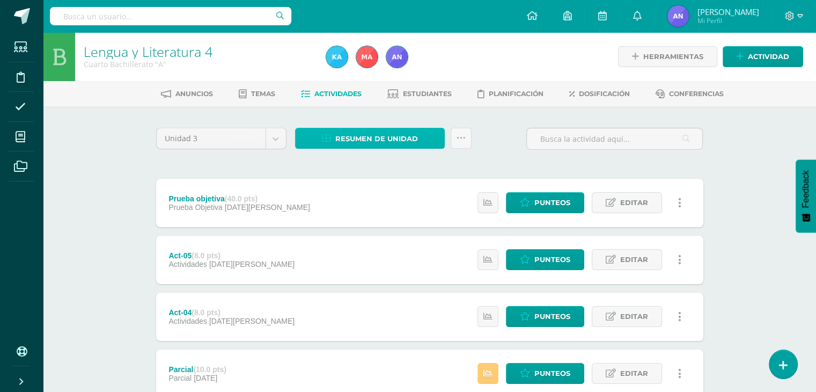
click at [389, 135] on span "Resumen de unidad" at bounding box center [376, 139] width 83 height 20
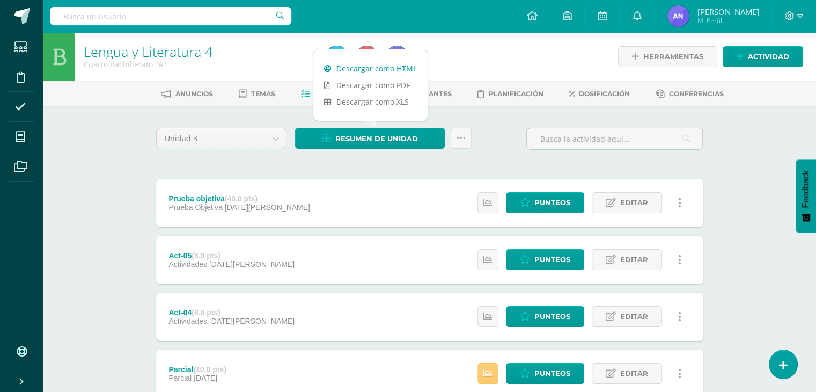
click at [373, 69] on link "Descargar como HTML" at bounding box center [370, 68] width 114 height 17
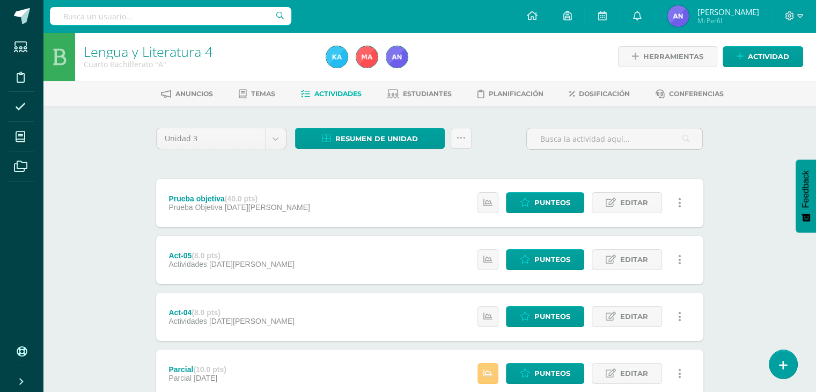
click at [95, 157] on div "Lengua y Literatura 4 Cuarto Bachillerato "A" Herramientas Detalle de asistenci…" at bounding box center [429, 392] width 773 height 721
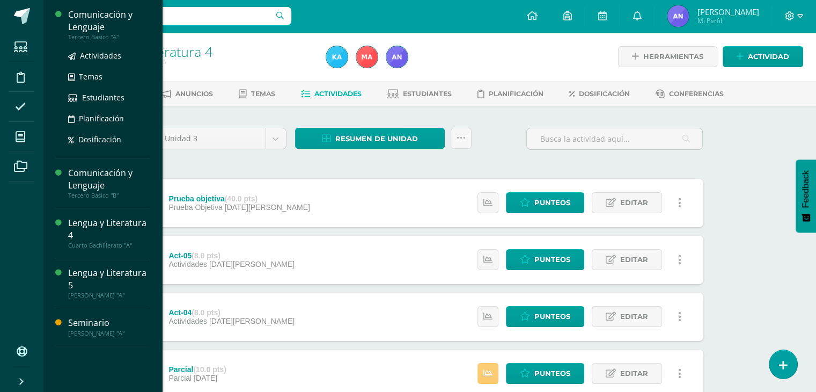
click at [75, 27] on div "Comunicación y Lenguaje" at bounding box center [109, 21] width 82 height 25
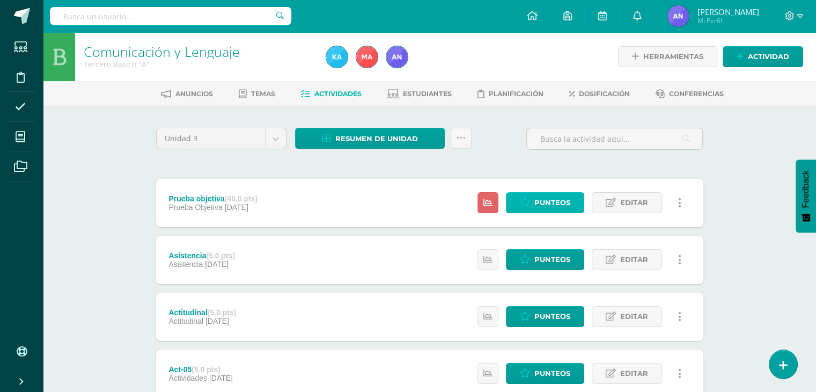
click at [528, 198] on icon at bounding box center [525, 202] width 10 height 9
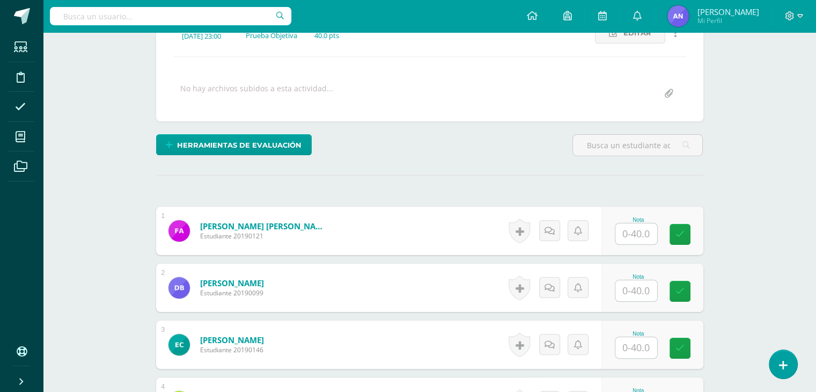
scroll to position [185, 0]
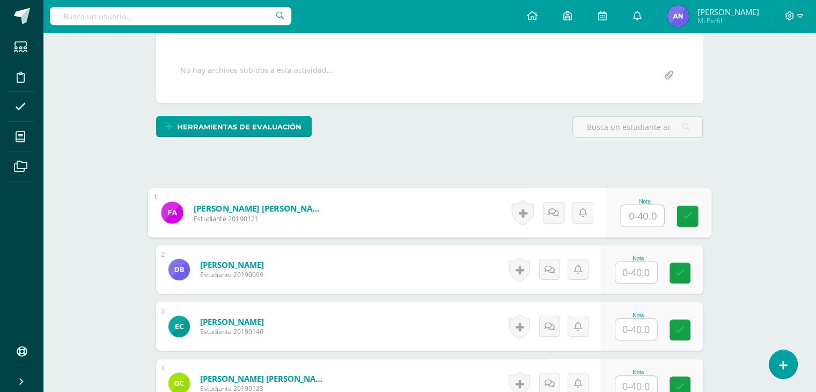
click at [645, 210] on input "text" at bounding box center [642, 215] width 43 height 21
type input "33"
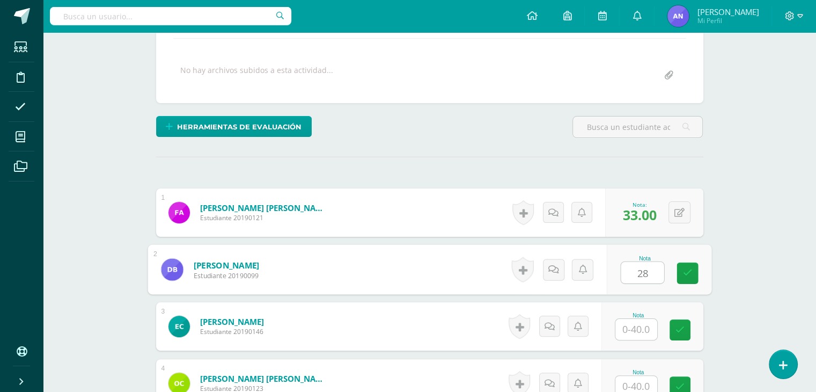
type input "28"
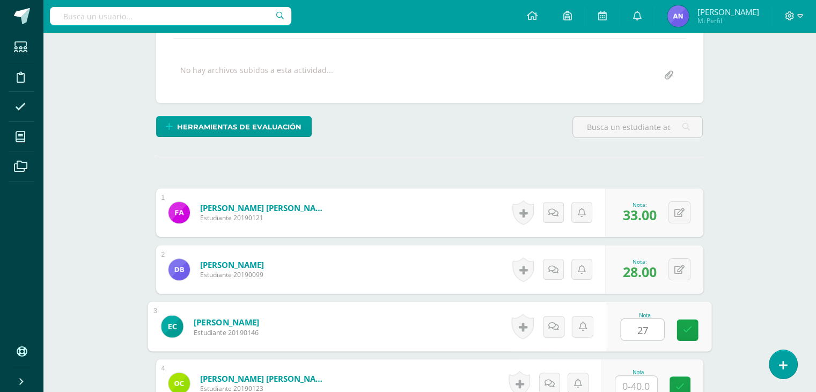
type input "27"
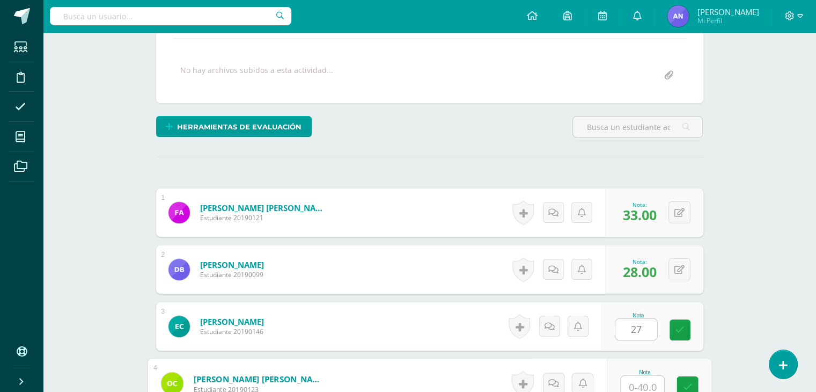
scroll to position [189, 0]
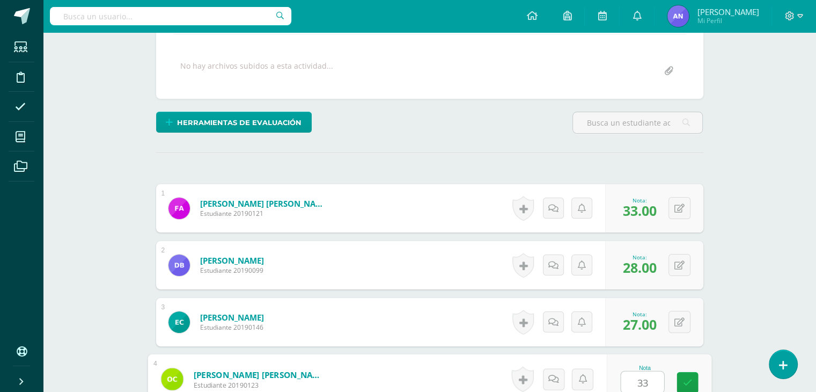
type input "33"
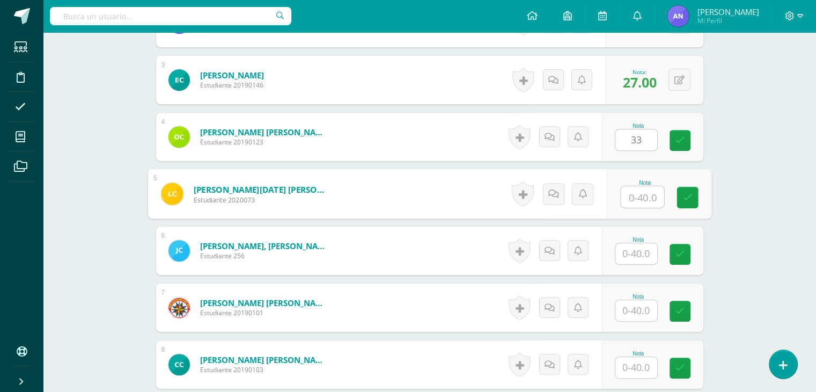
type input "2"
type input "35"
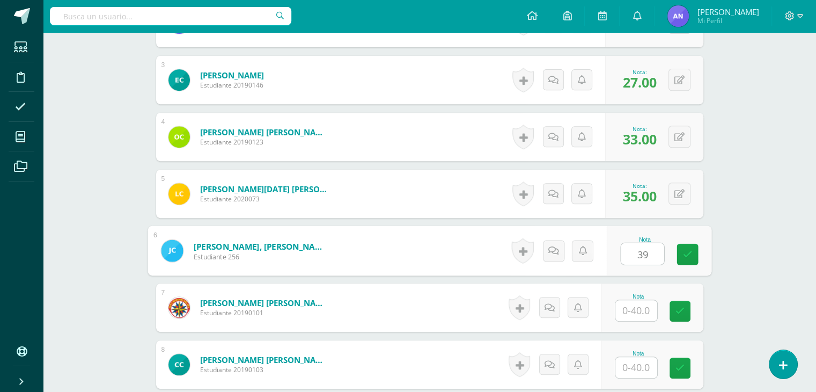
type input "39"
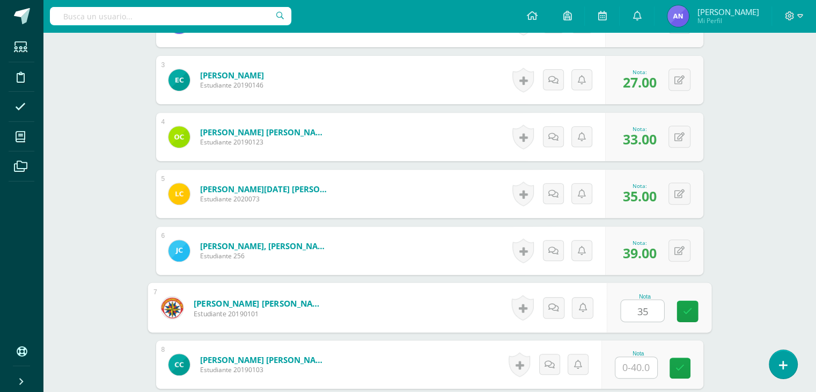
type input "35"
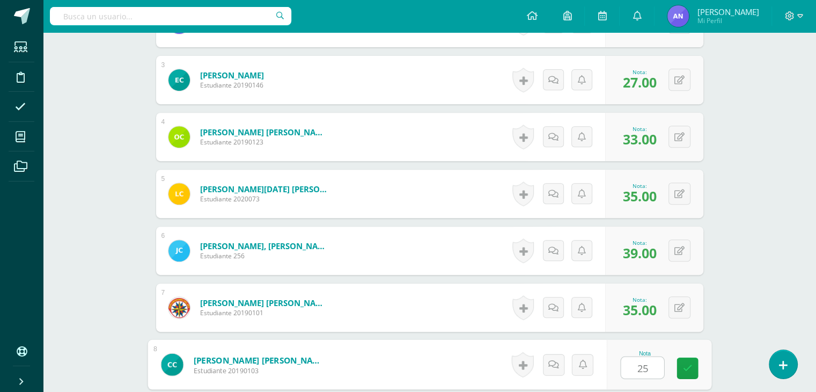
type input "25"
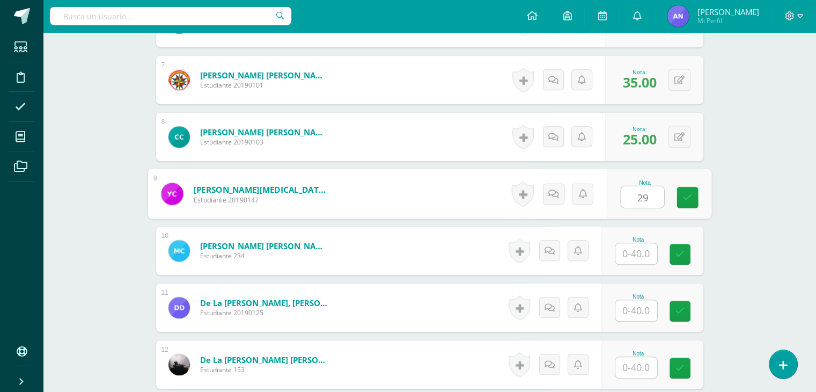
type input "29"
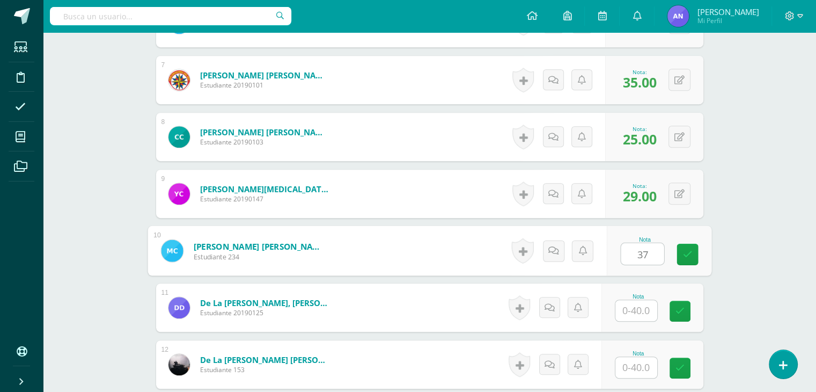
type input "37"
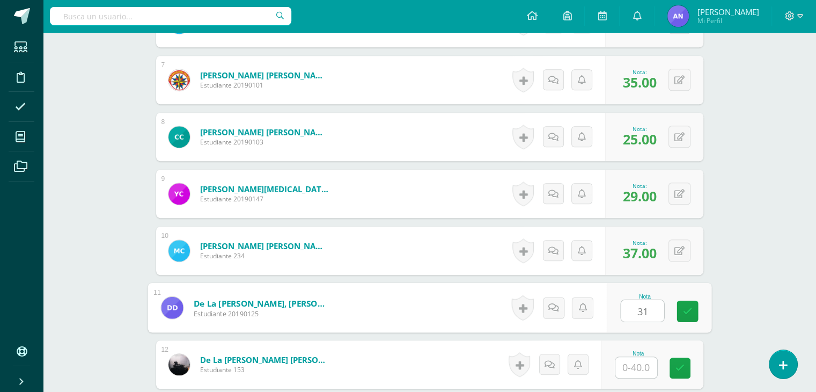
type input "31"
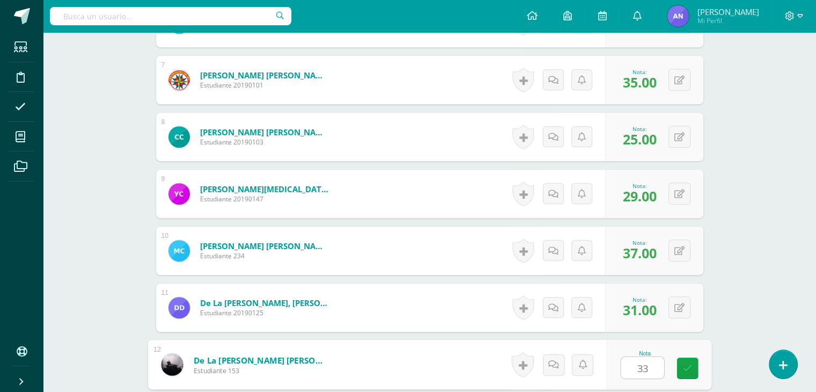
type input "33"
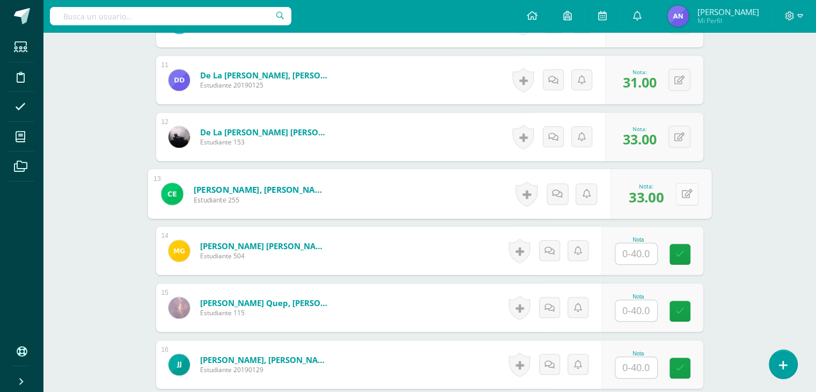
click at [680, 194] on button at bounding box center [686, 193] width 23 height 23
type input "27"
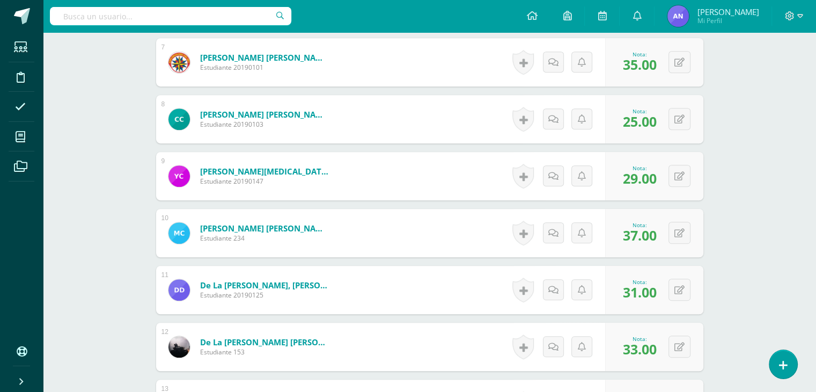
scroll to position [682, 0]
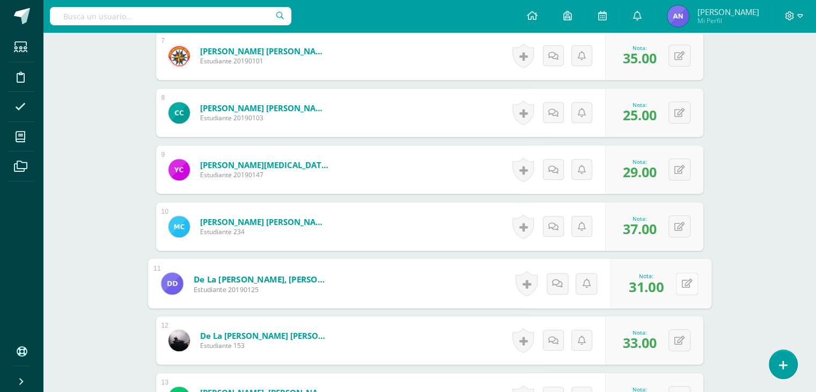
click at [682, 282] on icon at bounding box center [686, 282] width 11 height 9
type input "27"
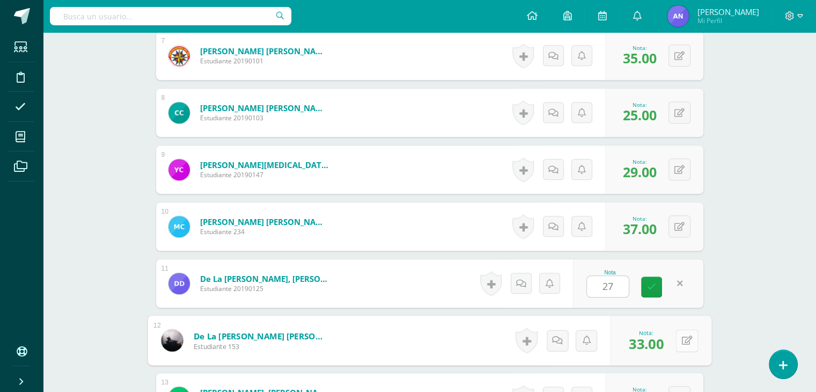
click at [675, 341] on div "0 Logros Logros obtenidos Aún no hay logros agregados Nota: 33.00" at bounding box center [660, 340] width 101 height 50
click at [689, 342] on icon at bounding box center [686, 339] width 11 height 9
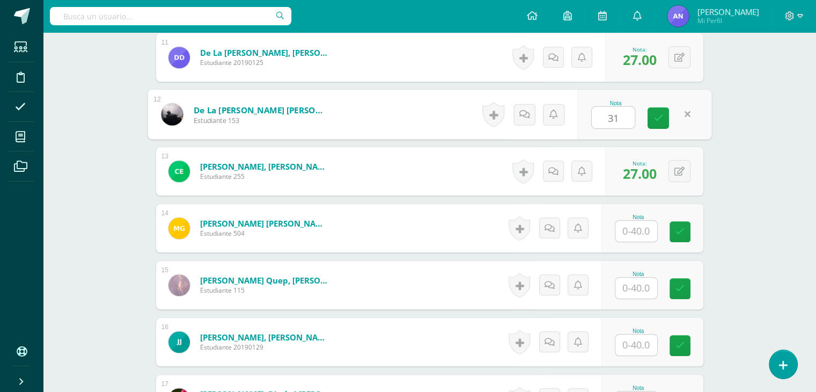
scroll to position [927, 0]
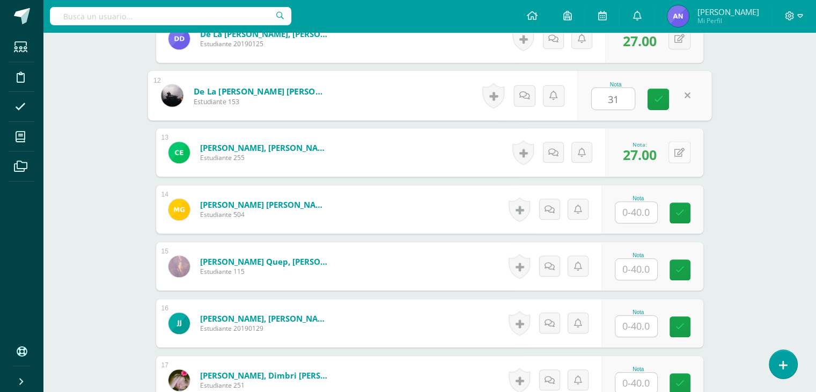
type input "31"
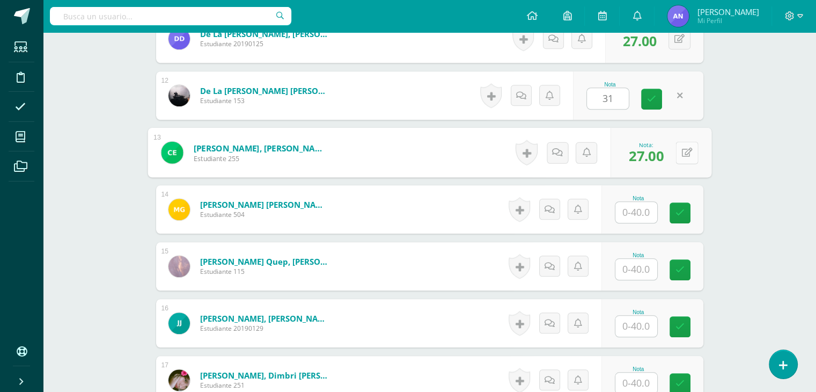
click at [680, 151] on button at bounding box center [686, 152] width 23 height 23
type input "33"
click at [637, 207] on input "text" at bounding box center [636, 212] width 42 height 21
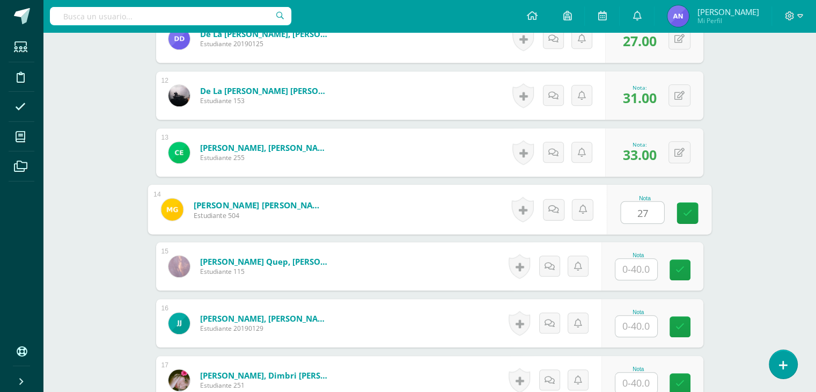
type input "27"
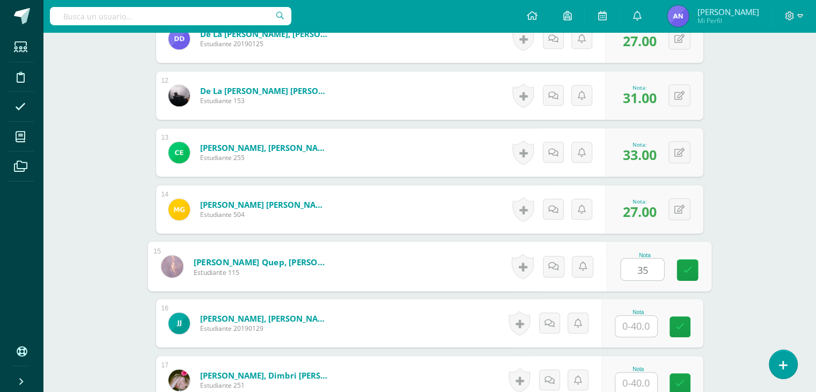
type input "35"
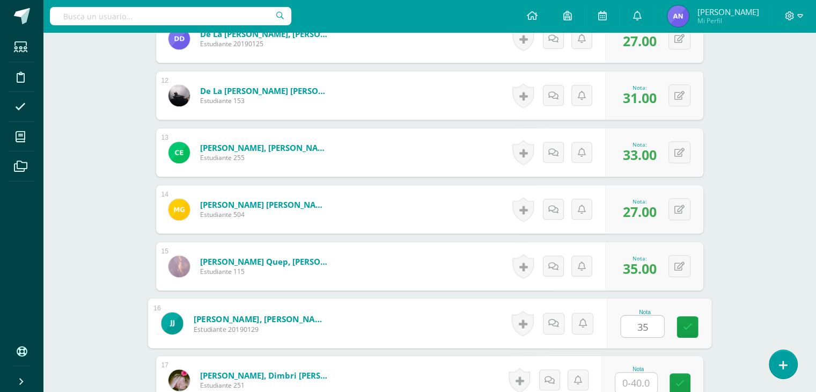
type input "35"
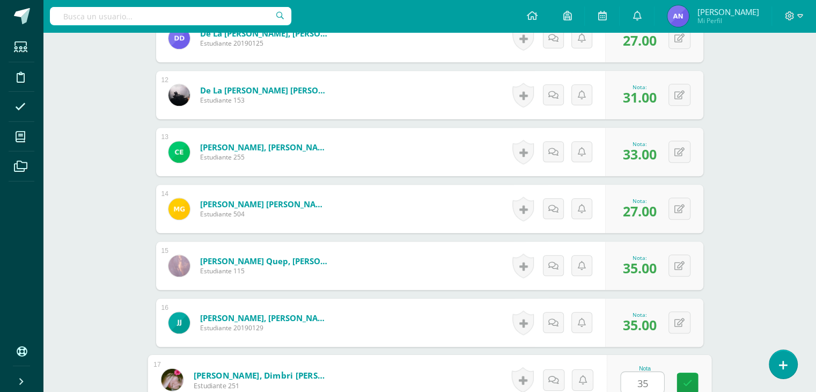
type input "35"
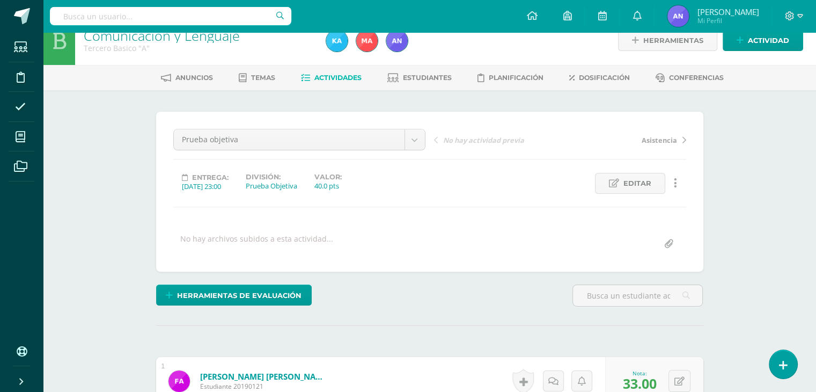
scroll to position [0, 0]
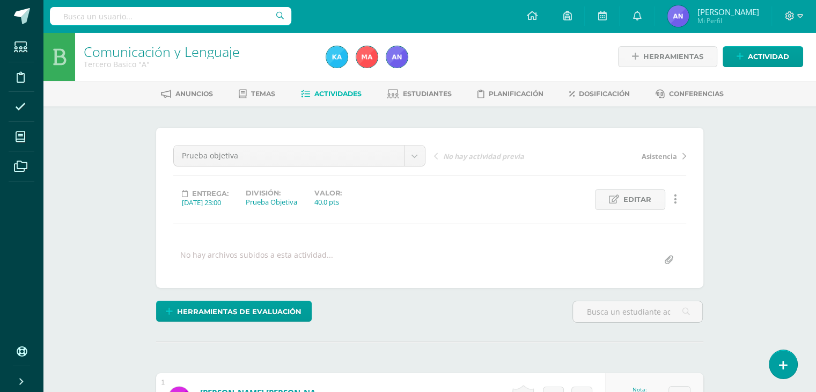
click at [327, 94] on span "Actividades" at bounding box center [337, 94] width 47 height 8
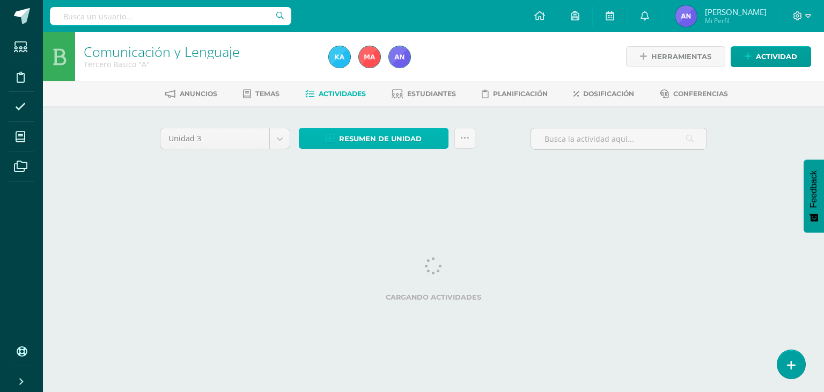
click at [350, 144] on span "Resumen de unidad" at bounding box center [380, 139] width 83 height 20
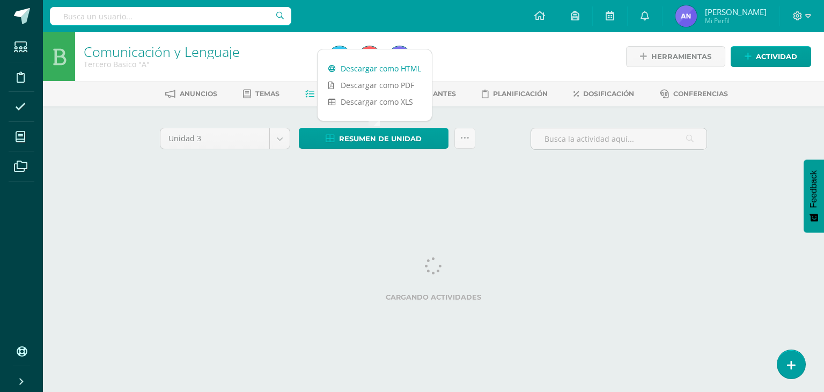
click at [367, 67] on link "Descargar como HTML" at bounding box center [375, 68] width 114 height 17
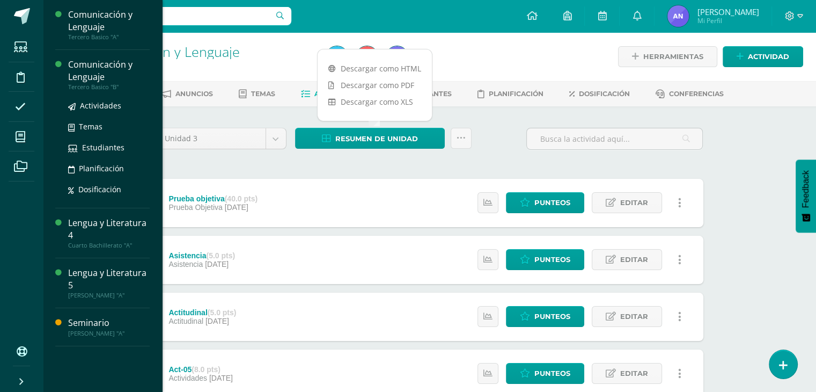
click at [82, 78] on div "Comunicación y Lenguaje" at bounding box center [109, 70] width 82 height 25
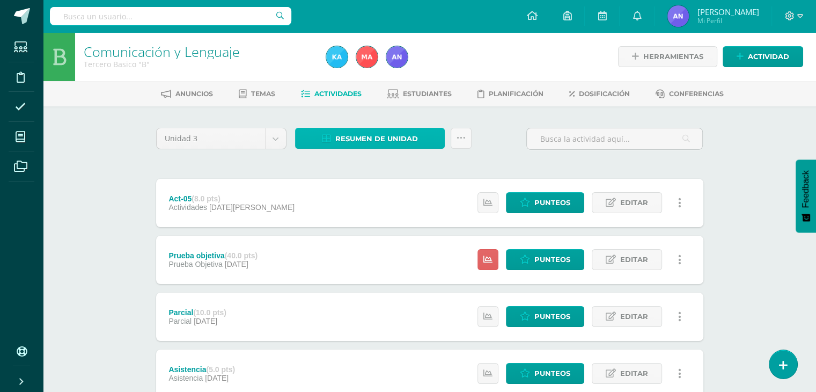
click at [401, 145] on span "Resumen de unidad" at bounding box center [376, 139] width 83 height 20
click at [432, 138] on link "Resumen de unidad" at bounding box center [370, 138] width 150 height 21
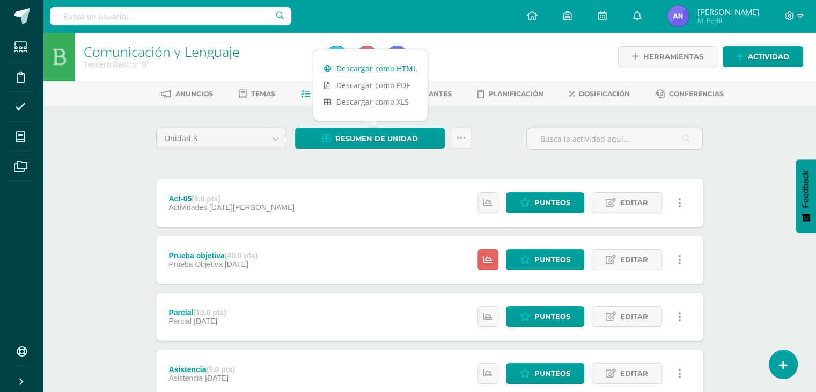
click at [390, 67] on link "Descargar como HTML" at bounding box center [370, 68] width 114 height 17
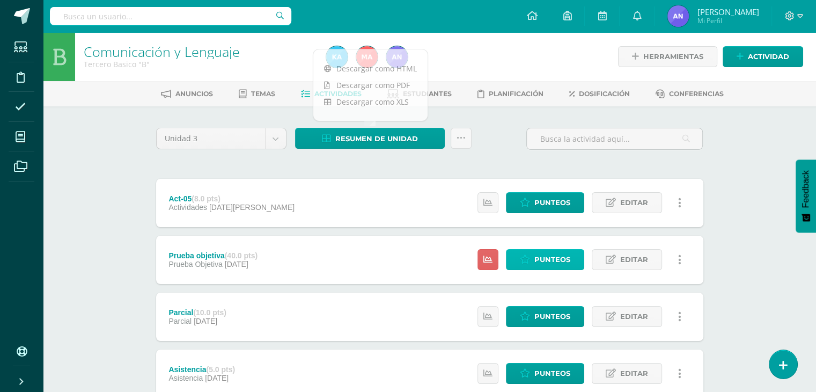
click at [542, 256] on span "Punteos" at bounding box center [552, 259] width 36 height 20
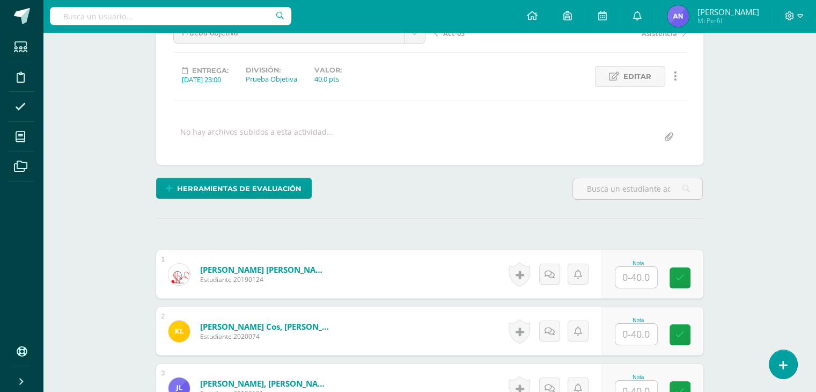
drag, startPoint x: 823, startPoint y: 69, endPoint x: 812, endPoint y: 209, distance: 140.0
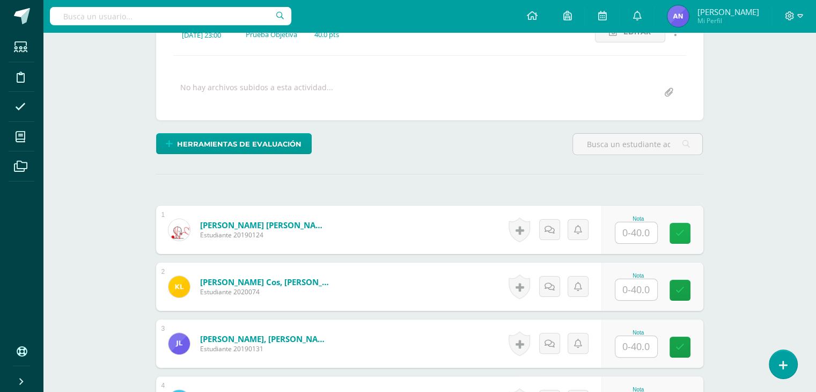
scroll to position [168, 0]
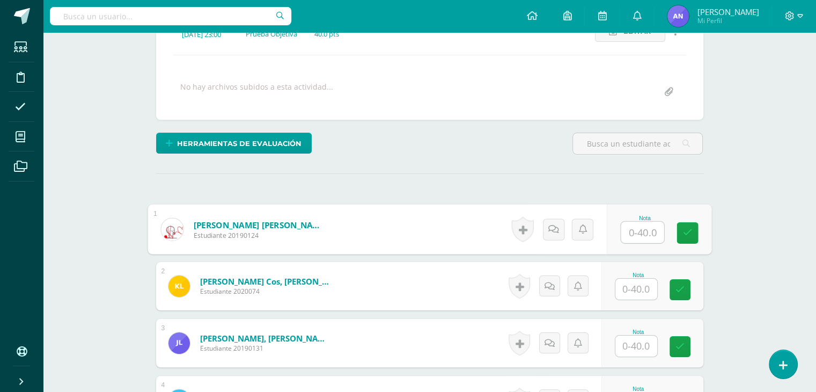
click at [643, 228] on input "text" at bounding box center [642, 232] width 43 height 21
type input "33"
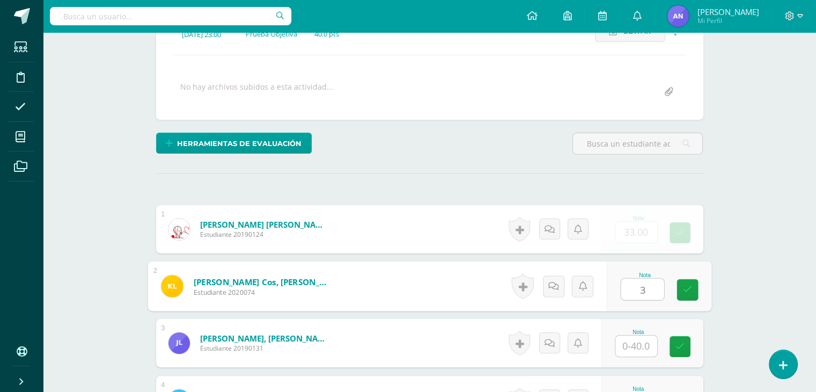
scroll to position [168, 0]
type input "33"
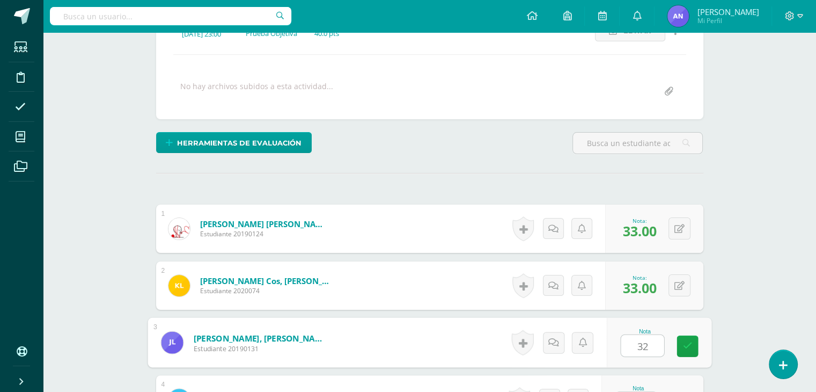
type input "32"
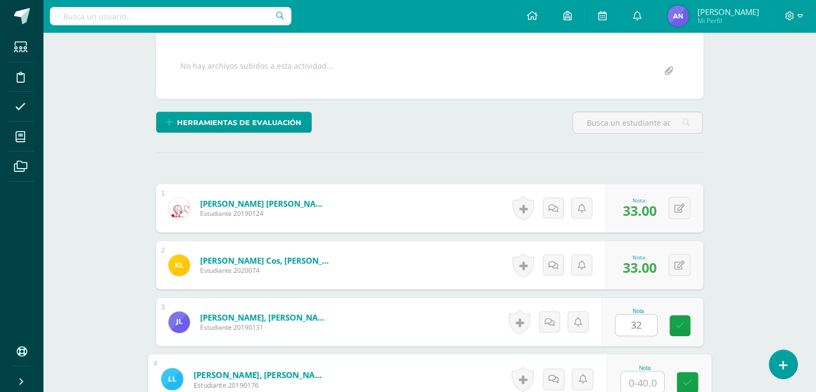
scroll to position [189, 0]
type input "29"
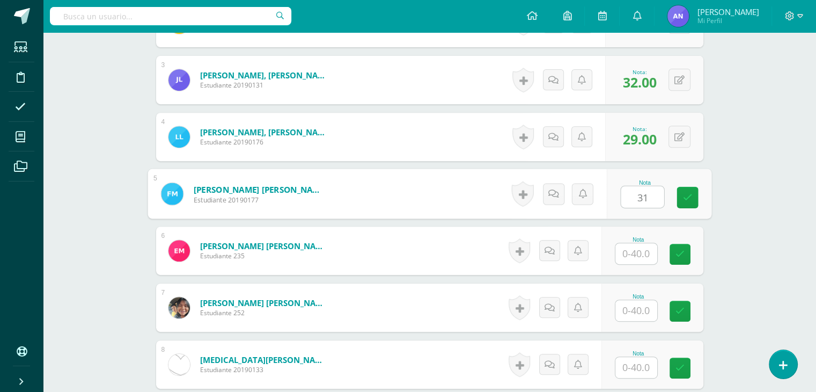
type input "31"
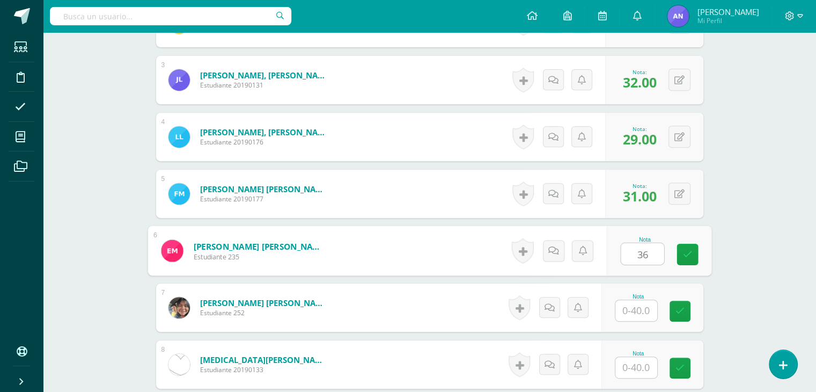
type input "36"
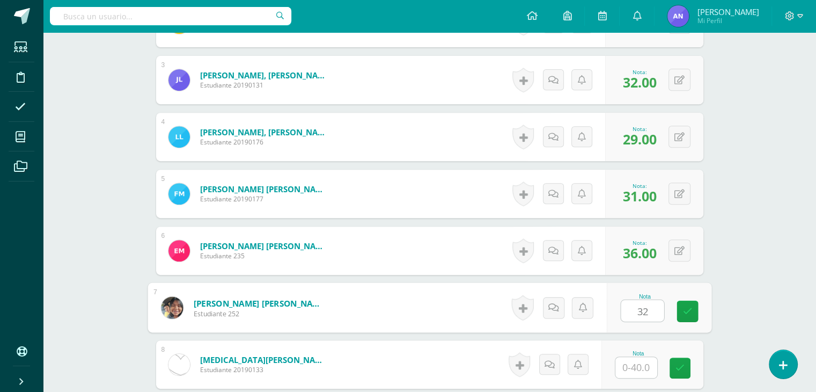
type input "32"
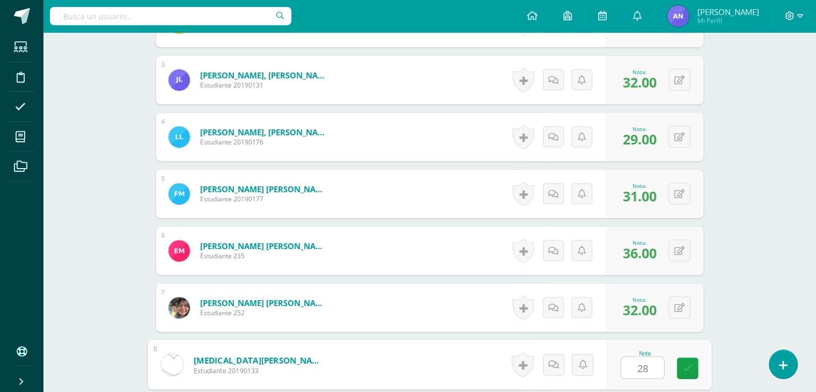
type input "28"
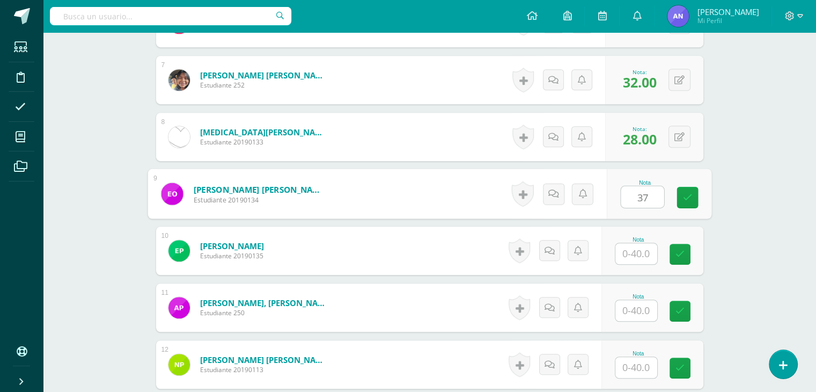
type input "37"
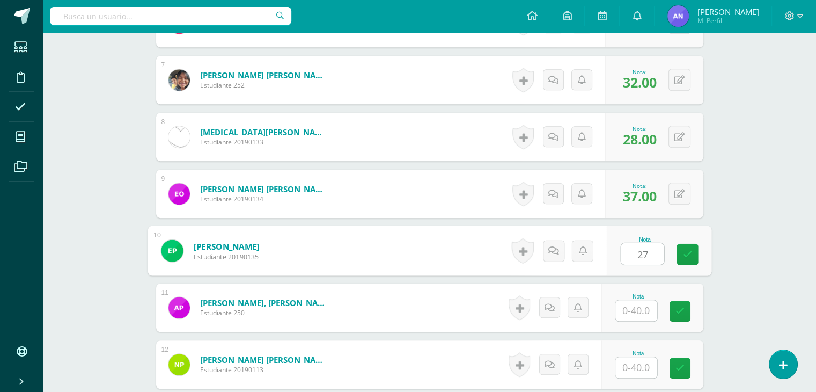
type input "27"
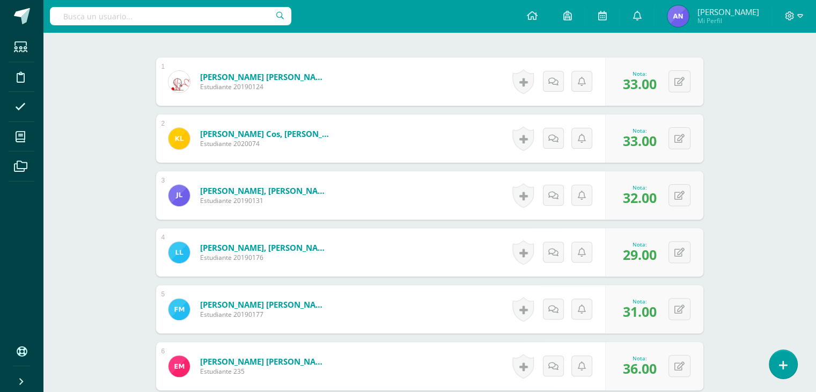
scroll to position [583, 0]
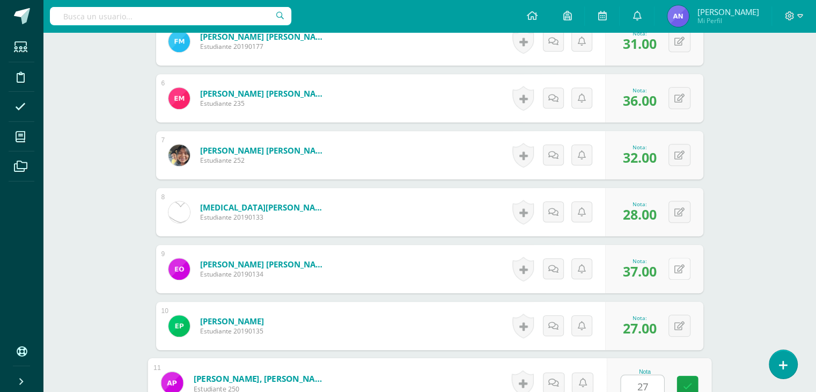
type input "27"
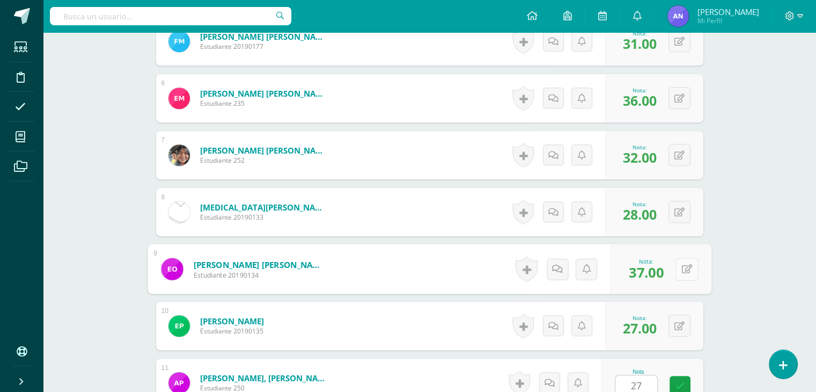
click at [678, 269] on button at bounding box center [686, 268] width 23 height 23
type input "28"
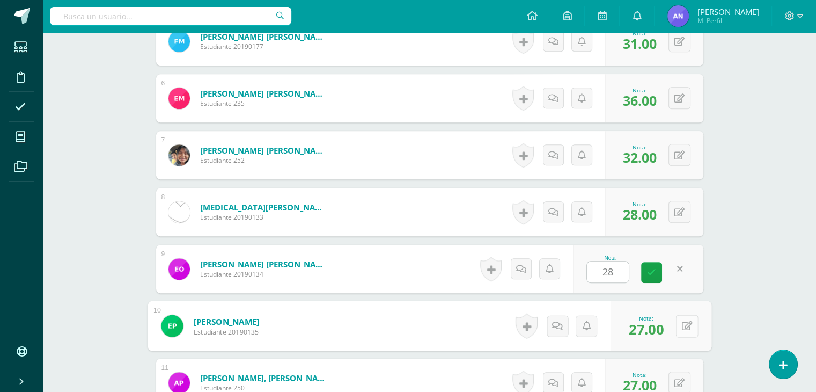
click at [676, 322] on button at bounding box center [686, 325] width 23 height 23
type input "37"
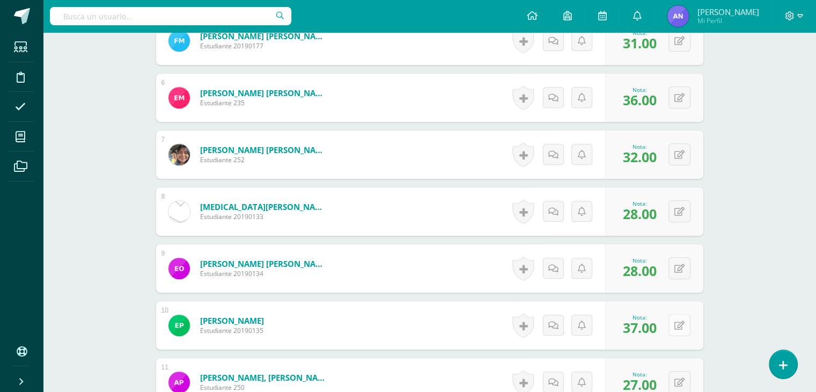
scroll to position [828, 0]
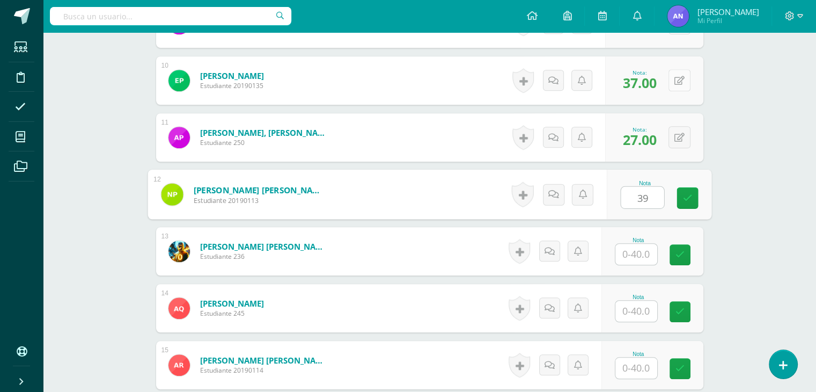
type input "39"
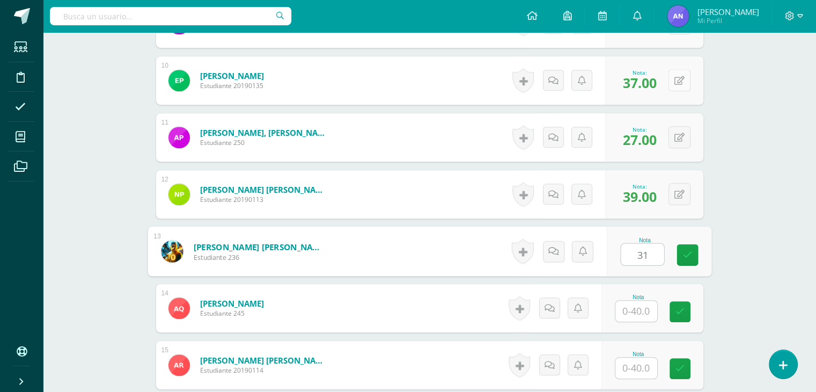
type input "31"
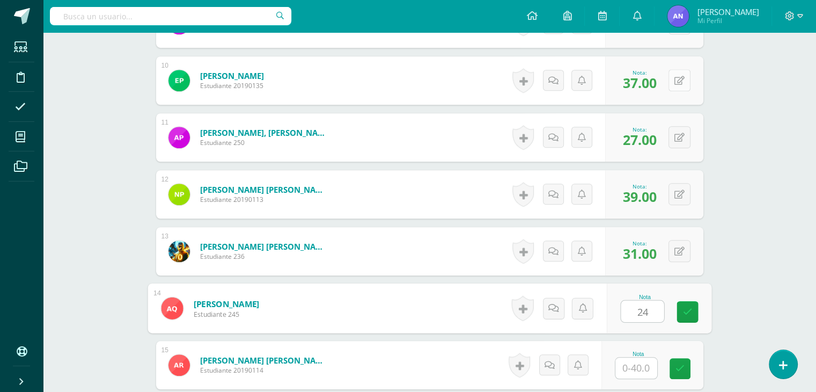
type input "24"
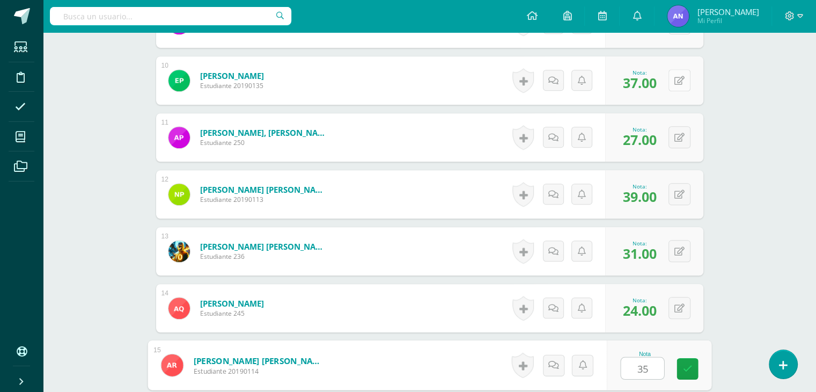
type input "35"
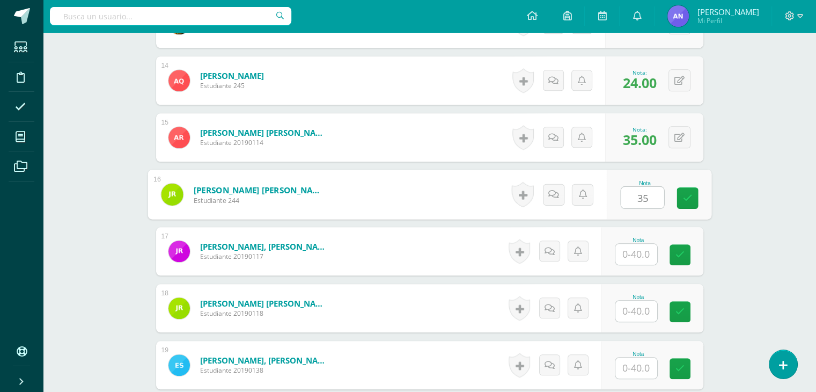
type input "35"
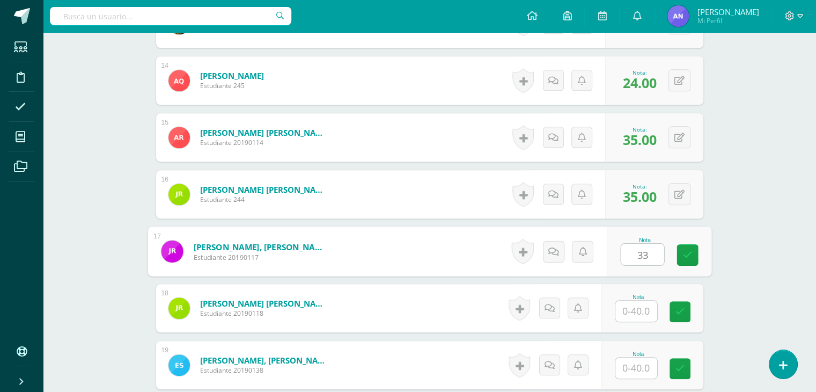
type input "33"
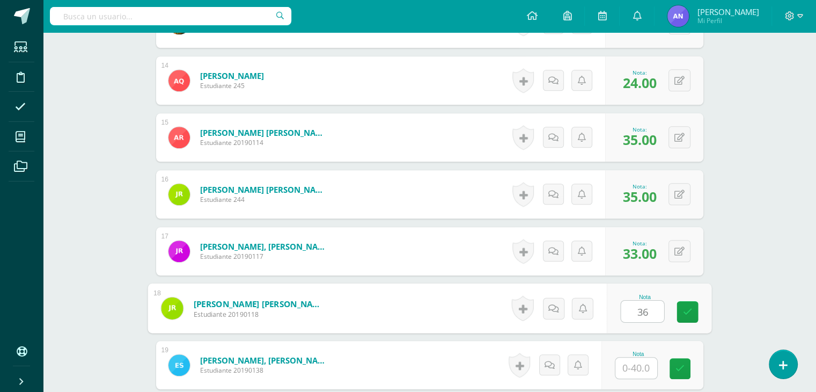
type input "36"
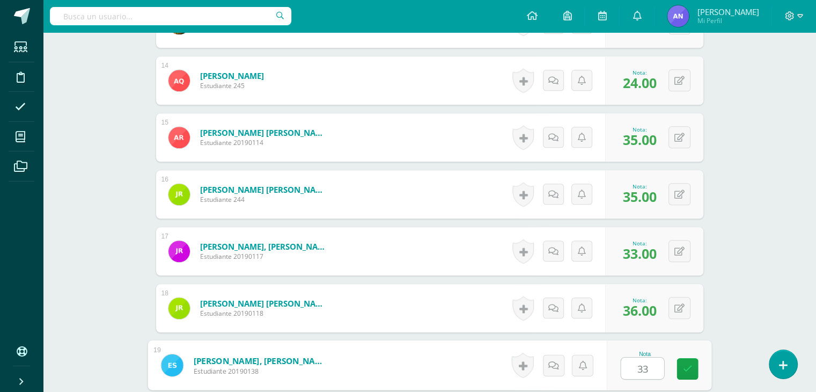
type input "33"
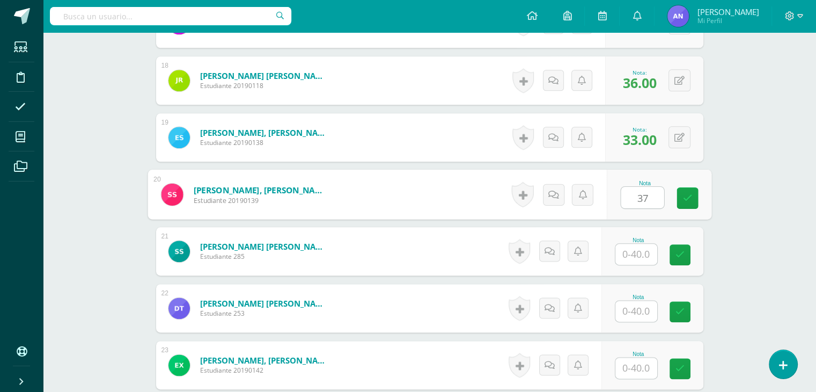
type input "37"
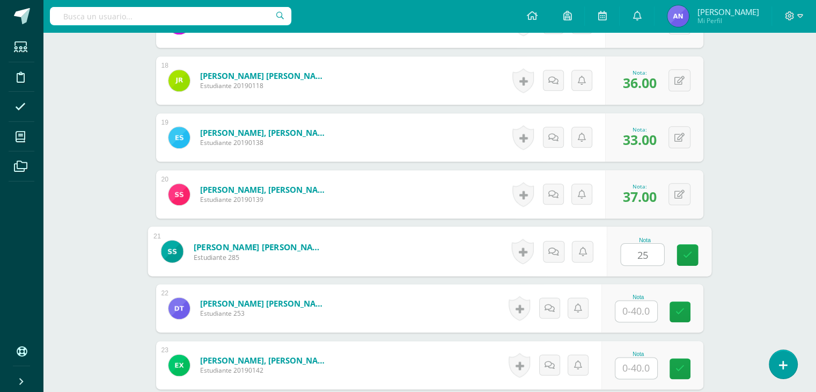
type input "25"
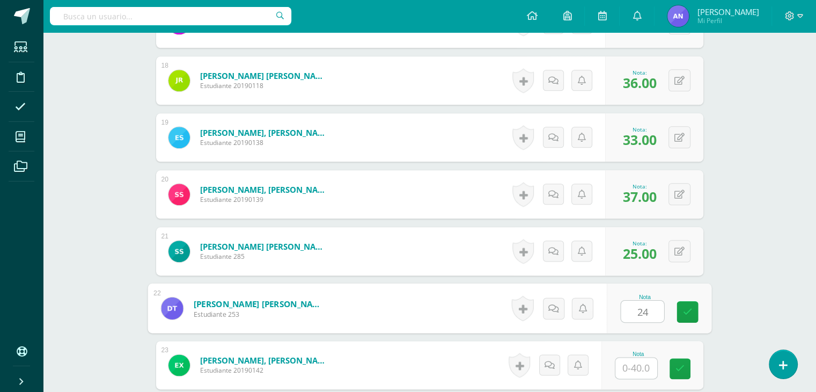
type input "24"
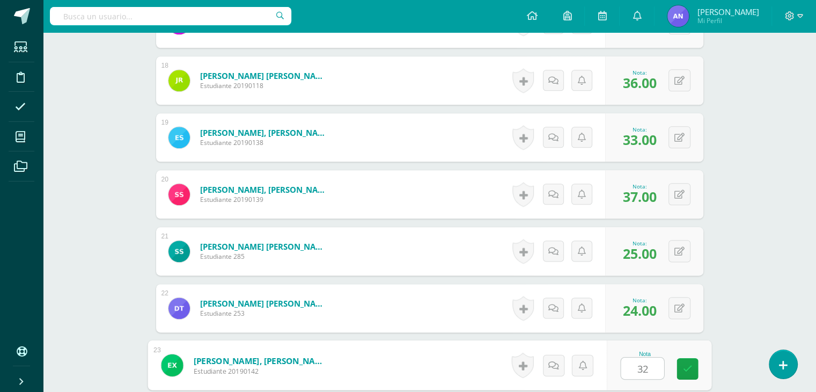
type input "32"
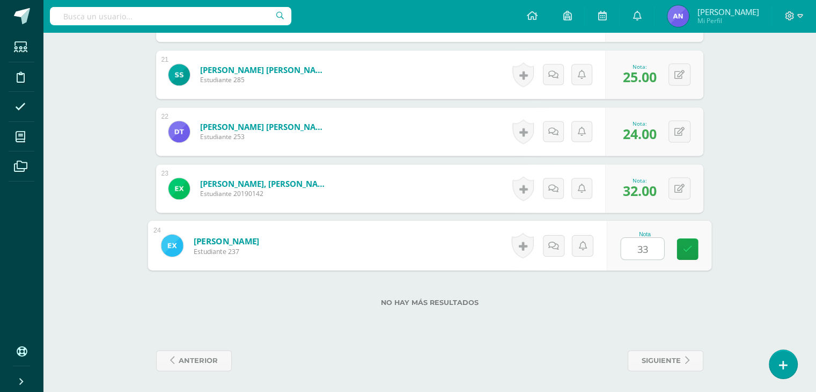
type input "33"
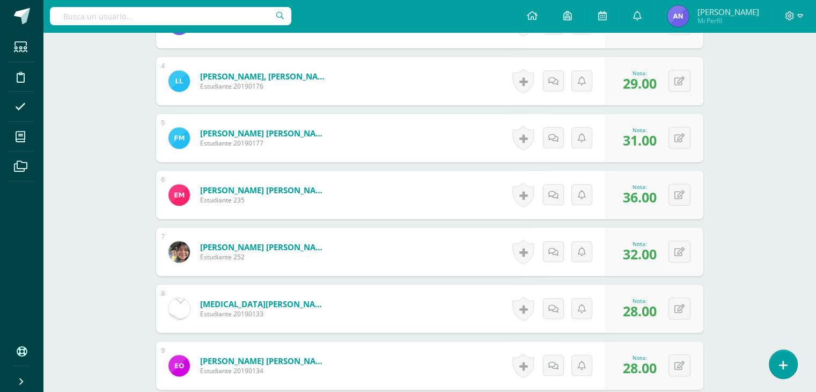
scroll to position [0, 0]
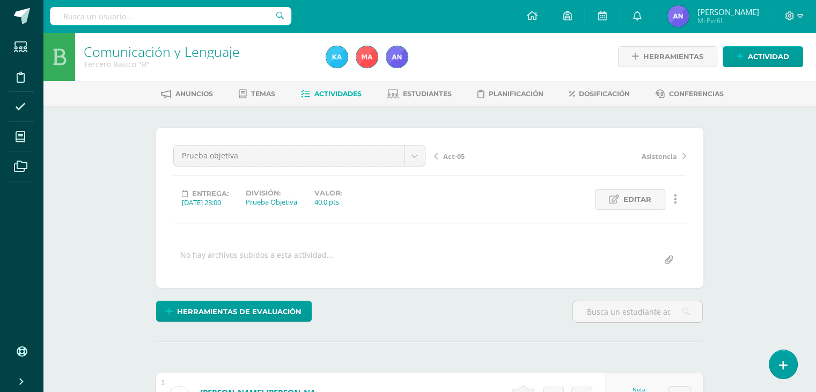
click at [304, 90] on icon at bounding box center [305, 94] width 9 height 9
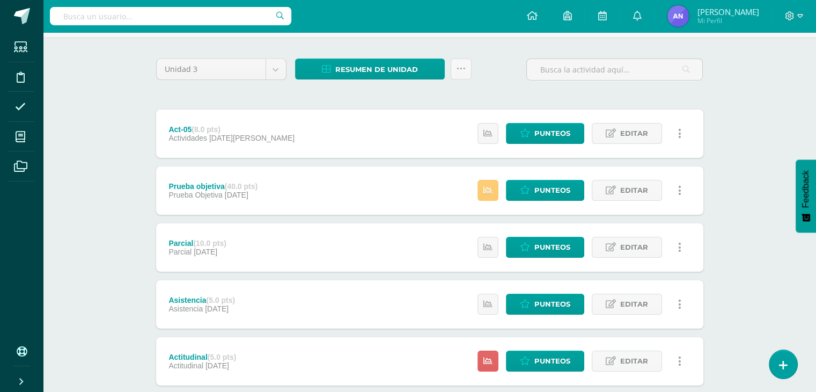
scroll to position [32, 0]
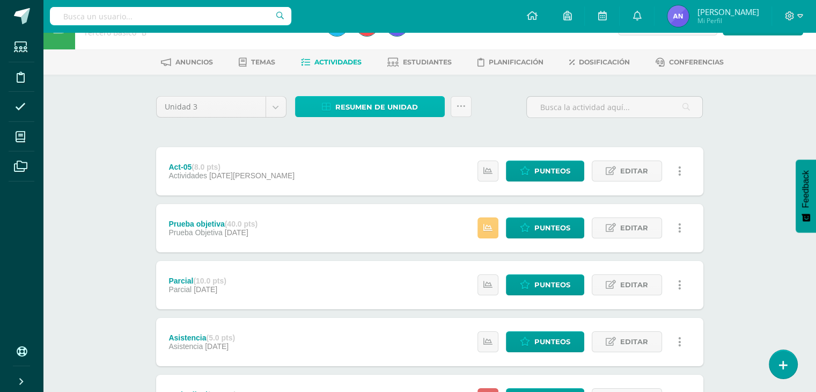
click at [352, 103] on span "Resumen de unidad" at bounding box center [376, 107] width 83 height 20
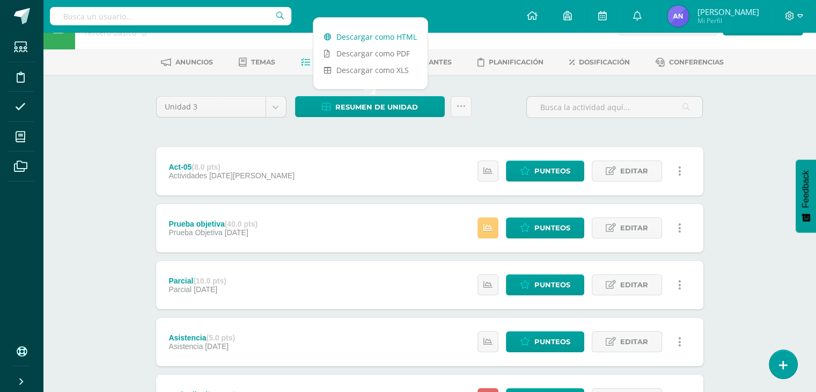
click at [382, 41] on link "Descargar como HTML" at bounding box center [370, 36] width 114 height 17
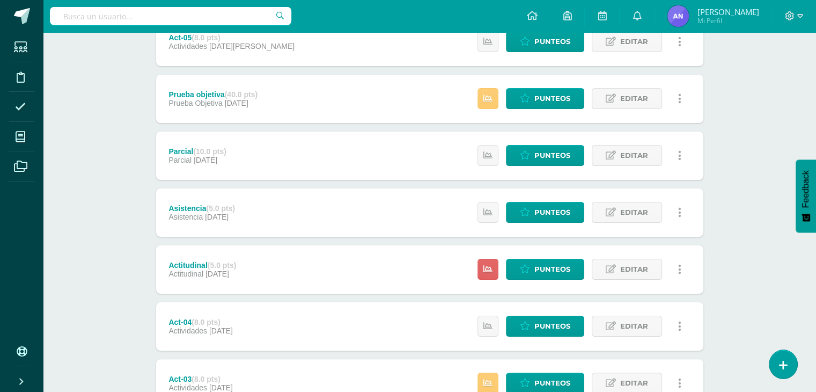
scroll to position [166, 0]
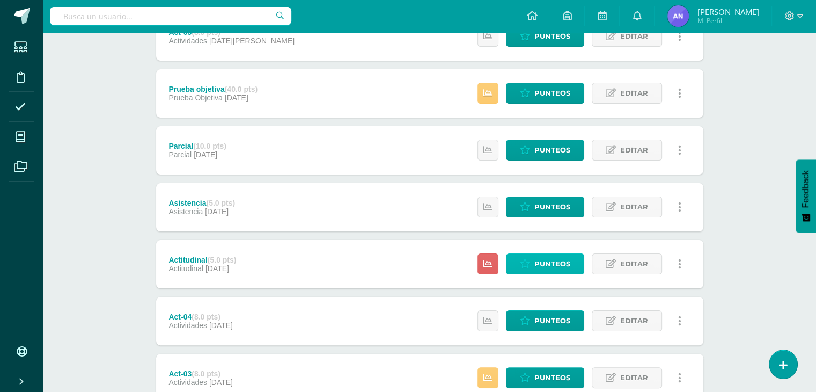
click at [543, 261] on span "Punteos" at bounding box center [552, 264] width 36 height 20
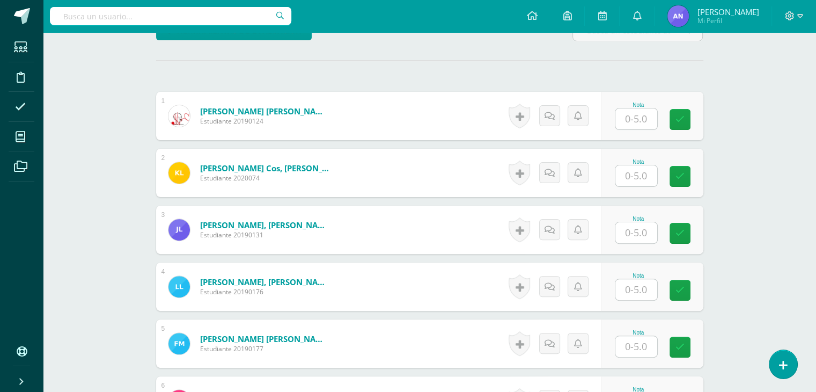
scroll to position [287, 0]
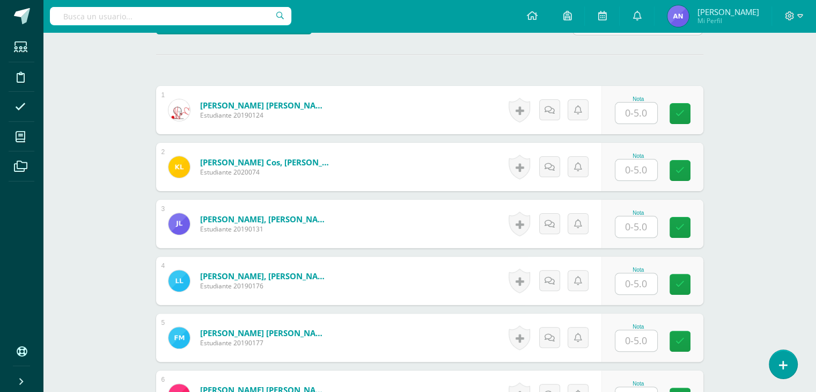
click at [626, 112] on input "text" at bounding box center [636, 112] width 42 height 21
type input "5"
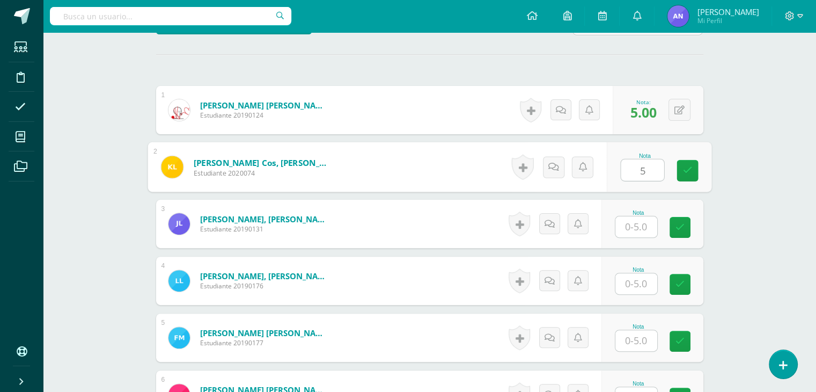
type input "5"
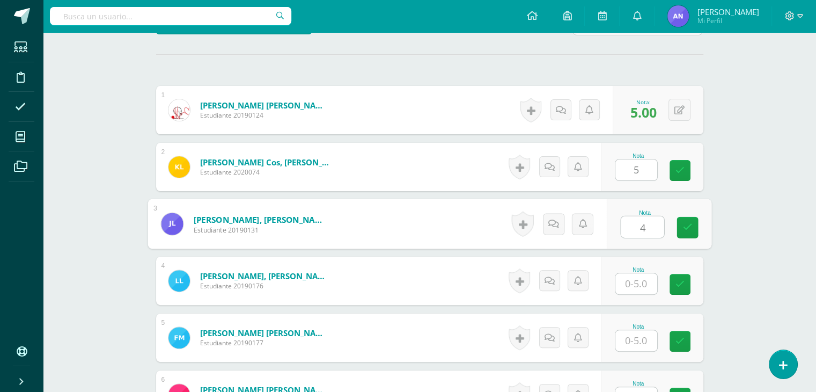
type input "4"
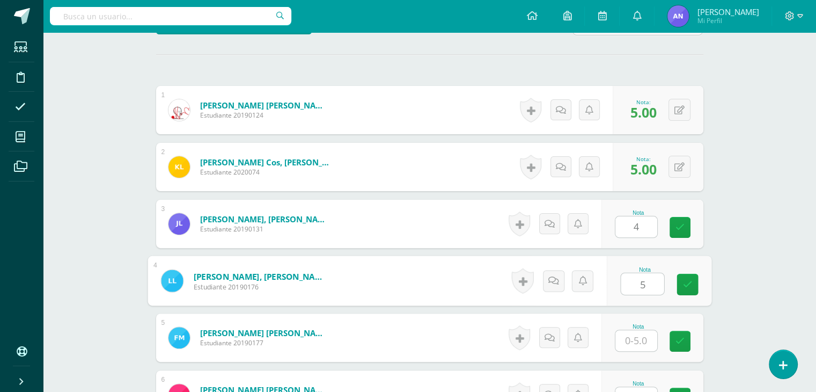
type input "5"
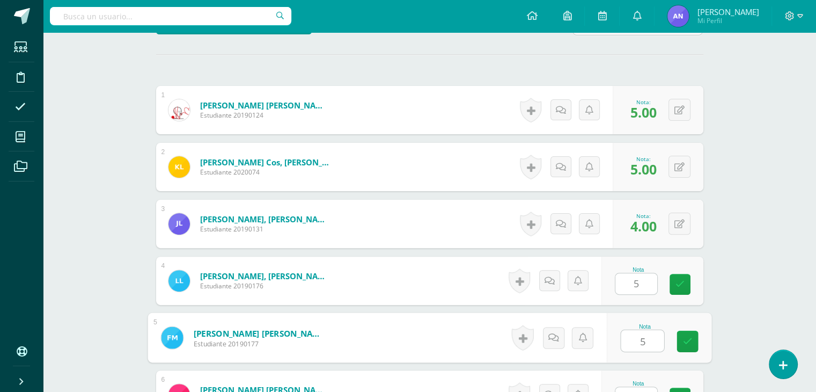
type input "5"
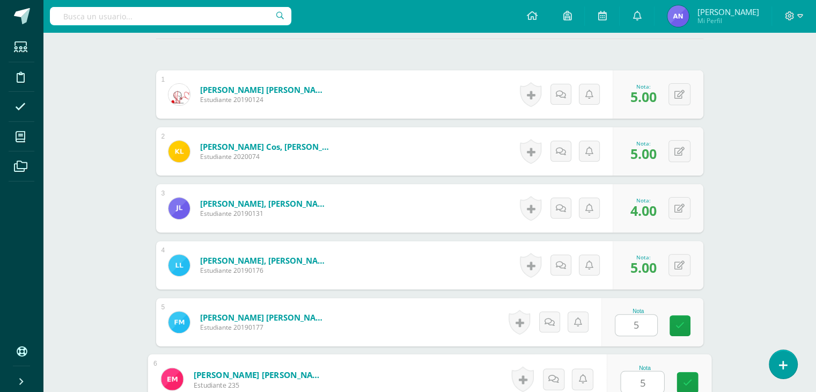
type input "5"
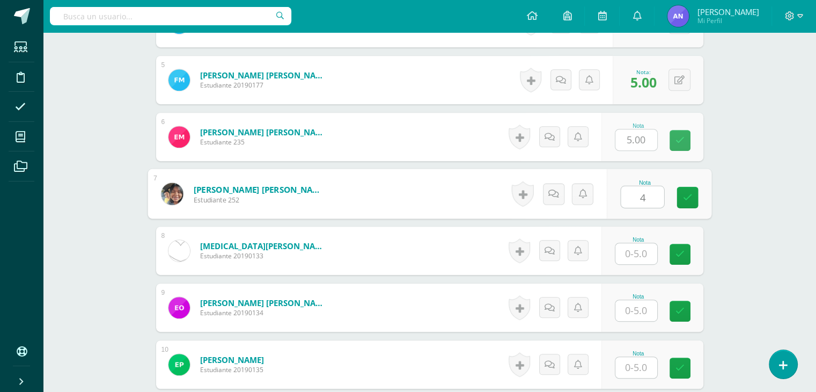
type input "4"
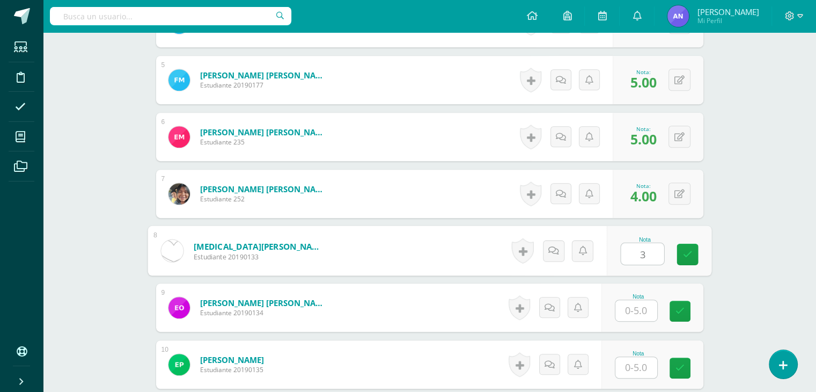
type input "3"
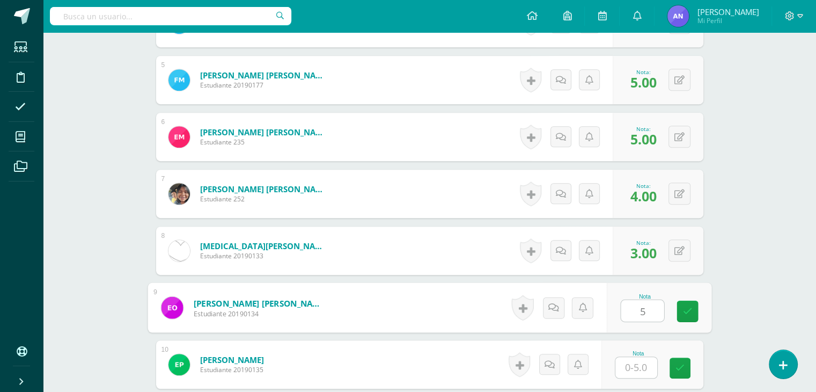
type input "5"
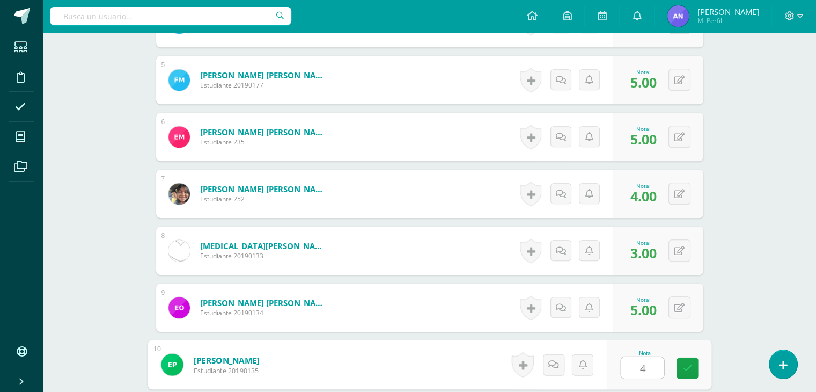
type input "4"
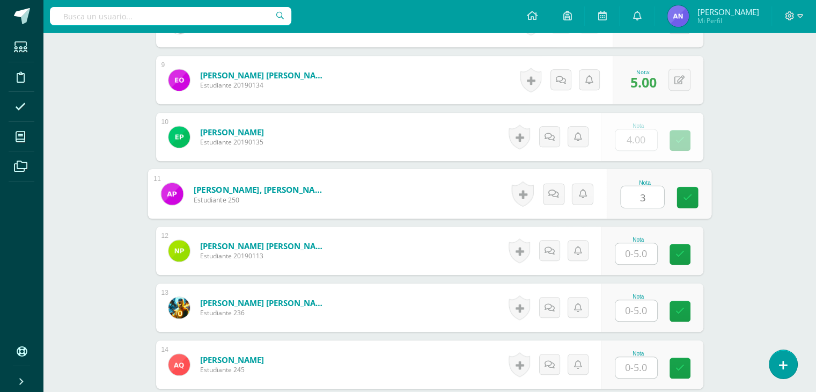
type input "3"
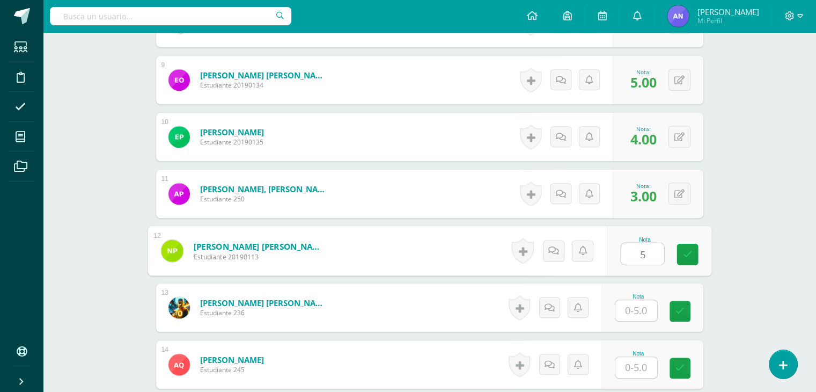
type input "5"
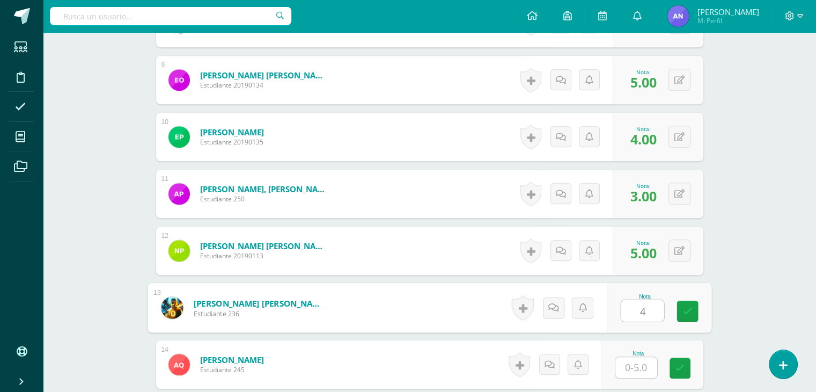
type input "4"
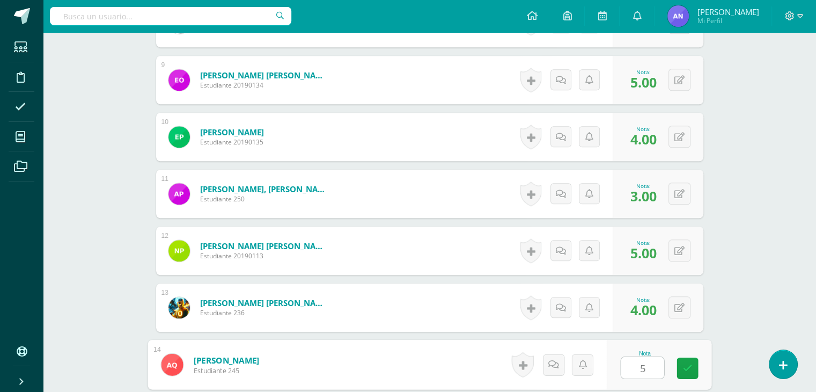
type input "5"
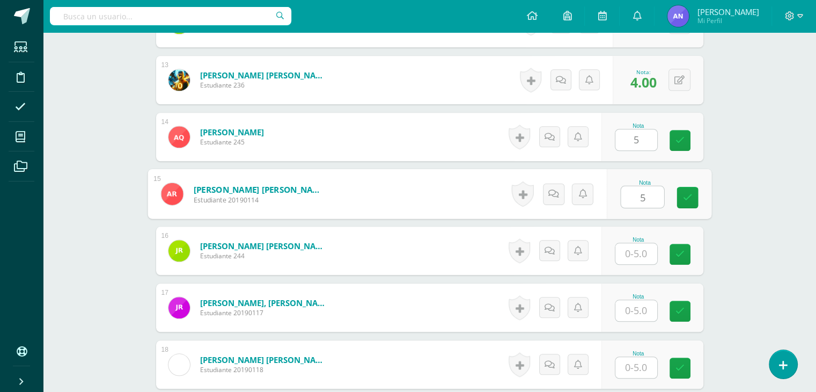
type input "5"
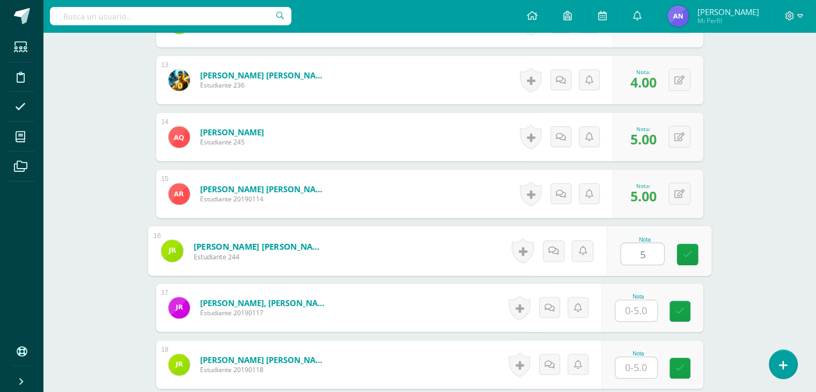
type input "5"
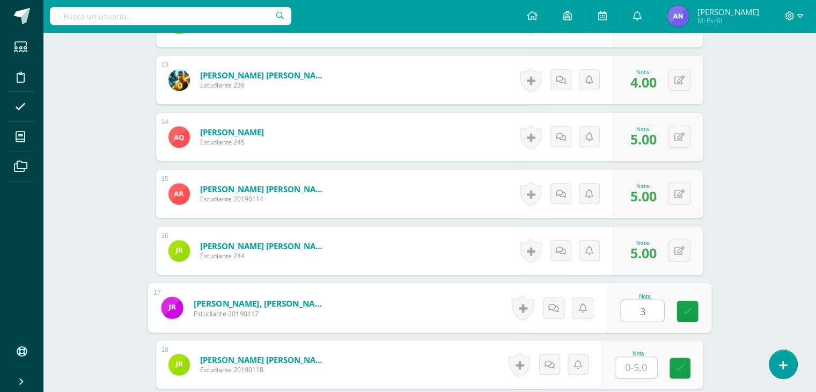
type input "3"
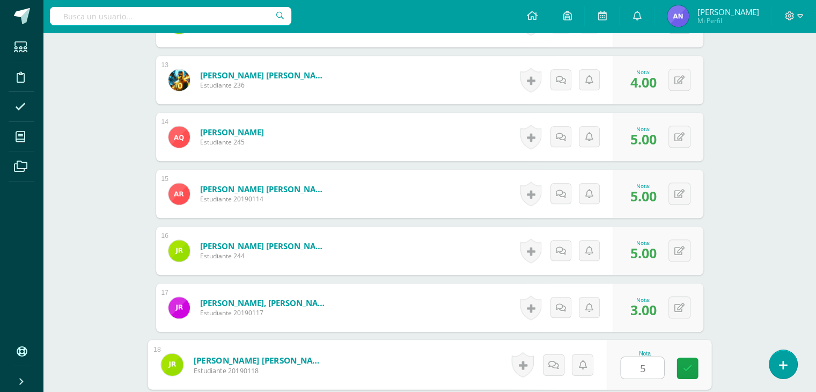
type input "5"
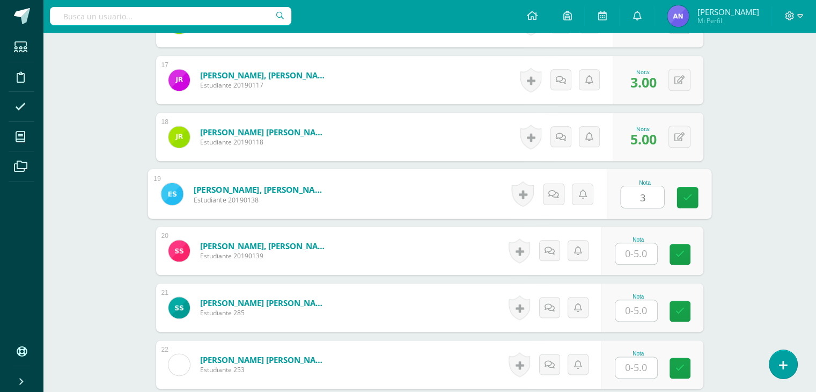
type input "3"
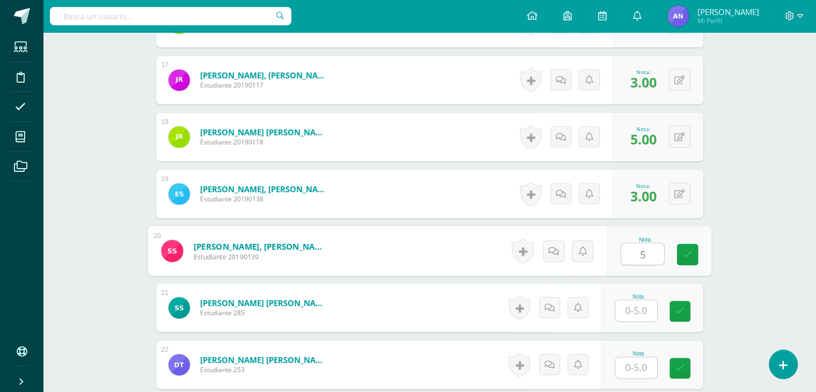
type input "5"
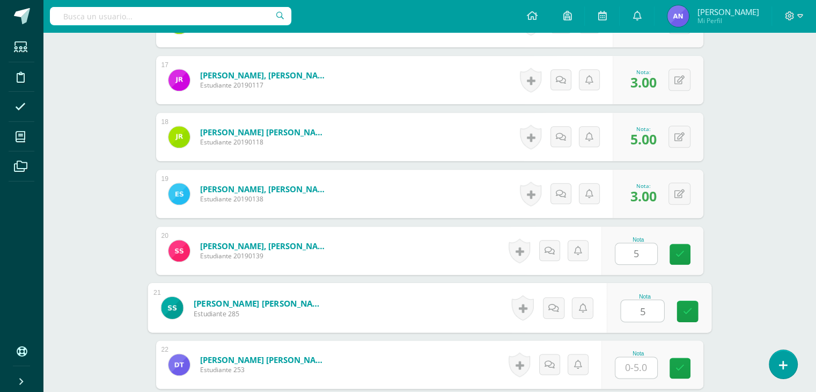
type input "5"
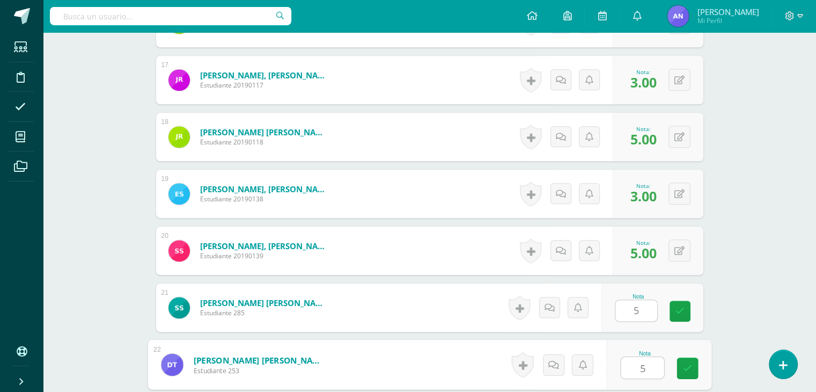
type input "5"
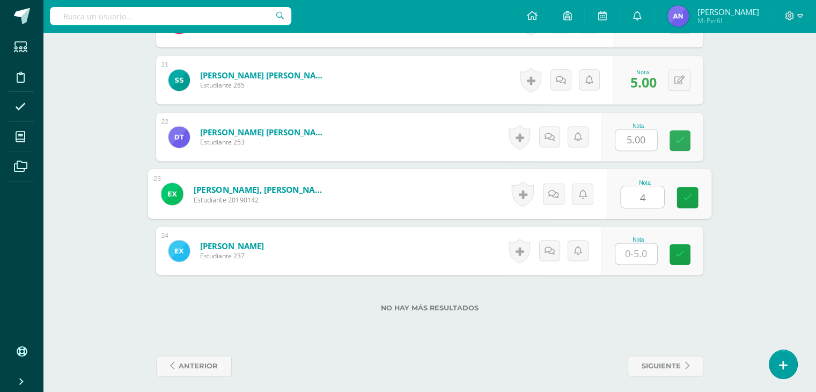
type input "4"
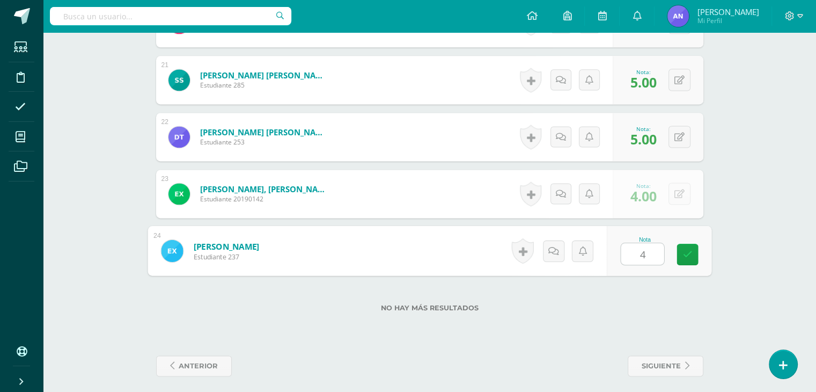
type input "4"
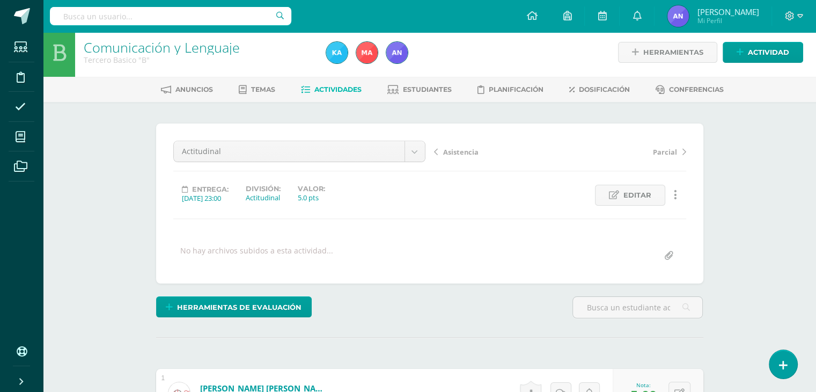
scroll to position [0, 0]
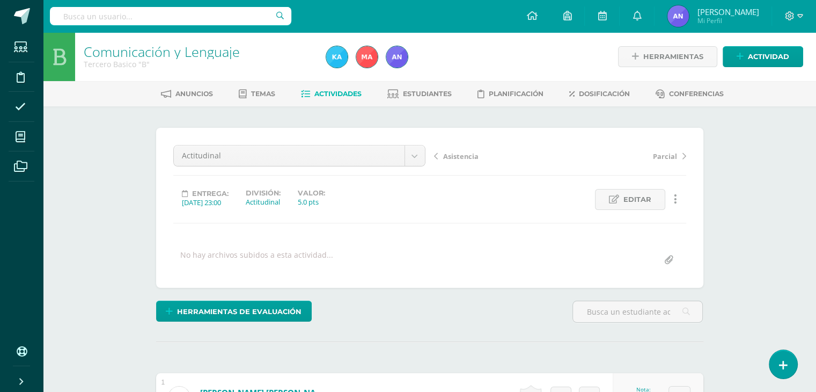
click at [337, 99] on link "Actividades" at bounding box center [331, 93] width 61 height 17
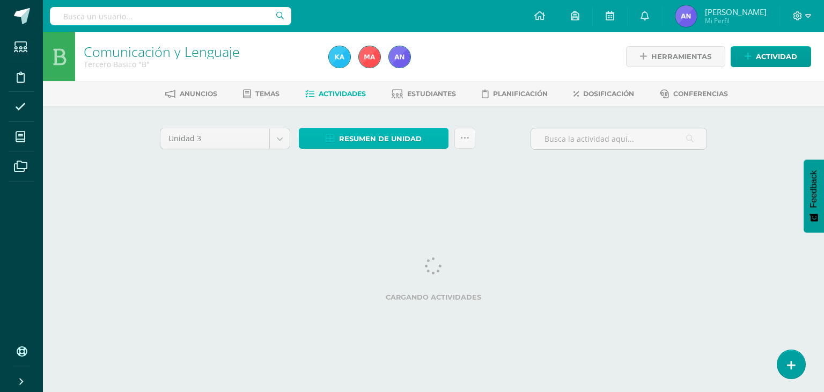
click at [360, 140] on span "Resumen de unidad" at bounding box center [380, 139] width 83 height 20
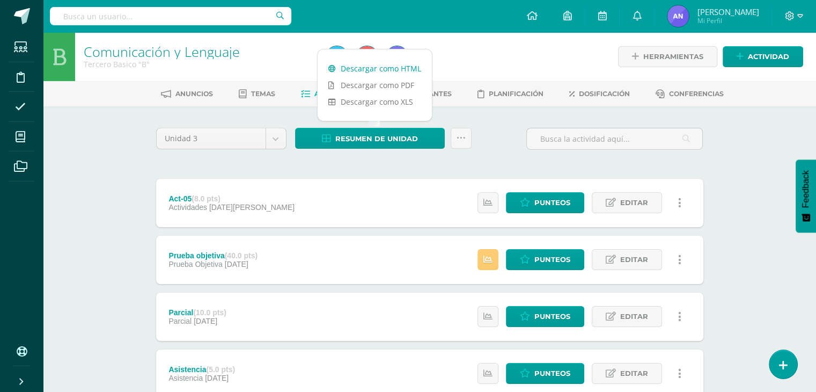
click at [367, 72] on link "Descargar como HTML" at bounding box center [375, 68] width 114 height 17
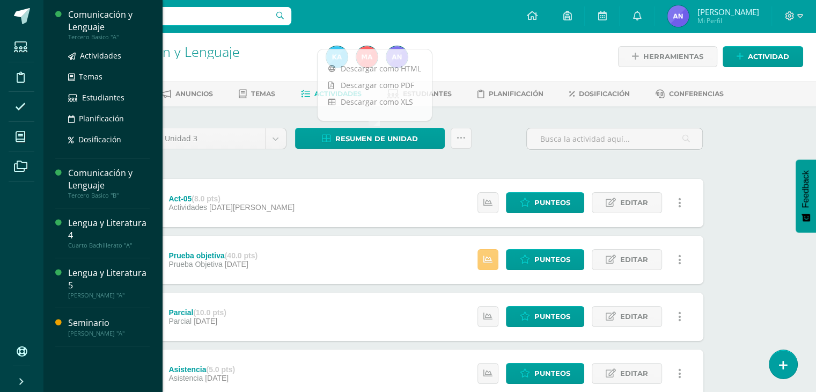
click at [101, 34] on div "Tercero Basico "A"" at bounding box center [109, 37] width 82 height 8
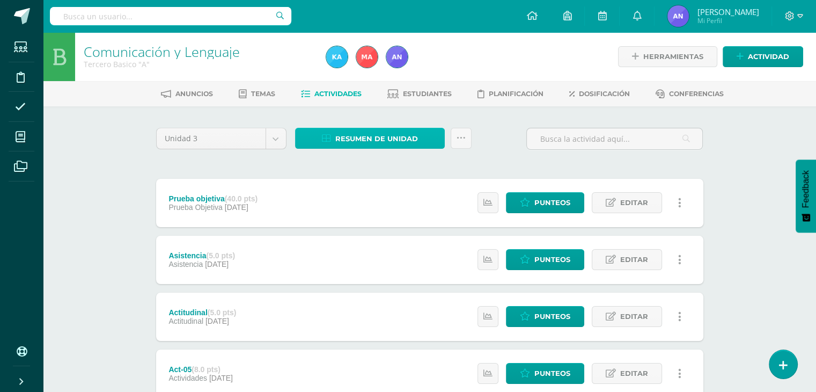
click at [335, 138] on link "Resumen de unidad" at bounding box center [370, 138] width 150 height 21
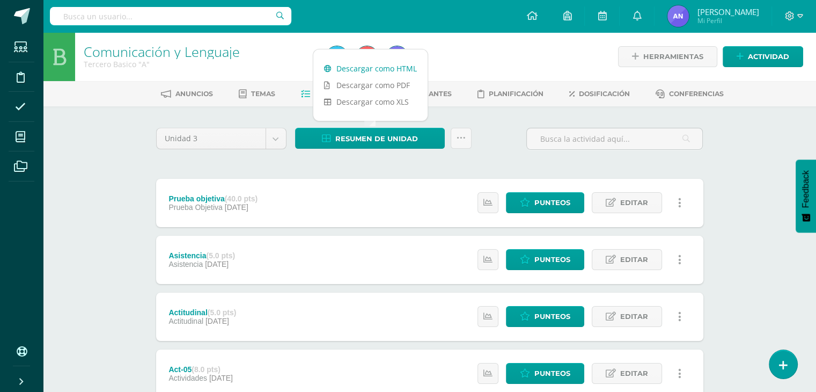
click at [350, 69] on link "Descargar como HTML" at bounding box center [370, 68] width 114 height 17
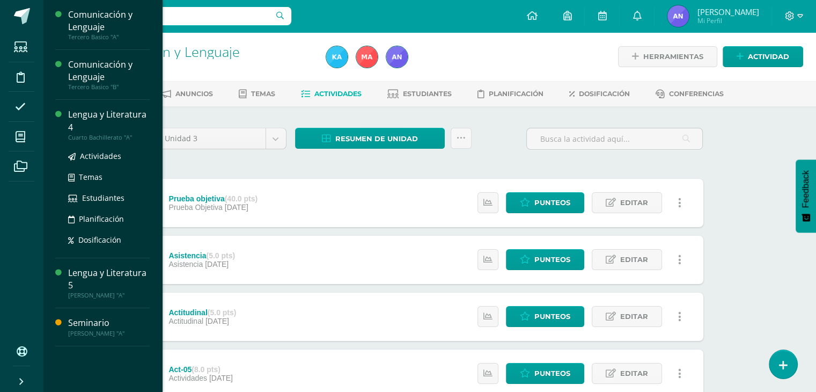
click at [104, 115] on div "Lengua y Literatura 4" at bounding box center [109, 120] width 82 height 25
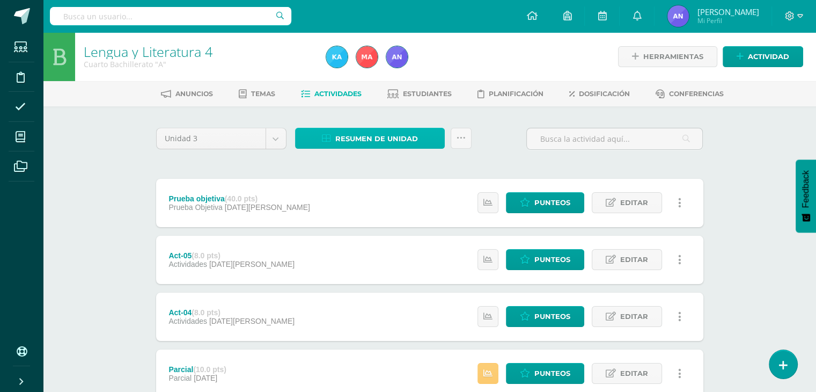
click at [365, 139] on span "Resumen de unidad" at bounding box center [376, 139] width 83 height 20
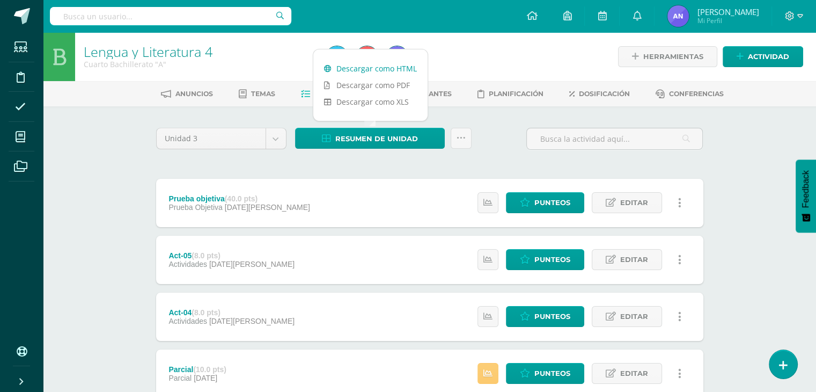
click at [395, 64] on link "Descargar como HTML" at bounding box center [370, 68] width 114 height 17
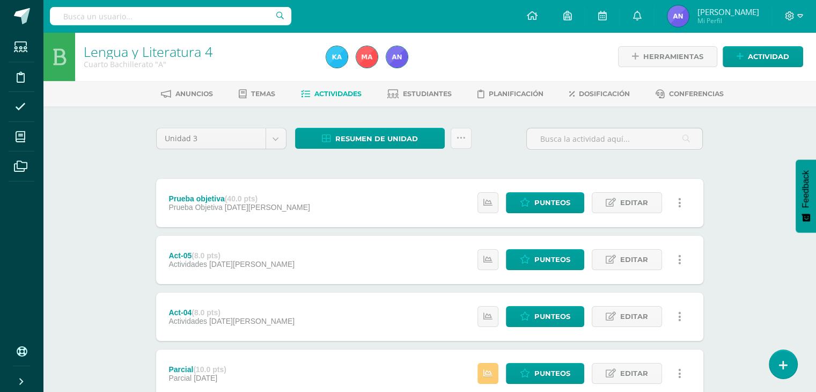
click at [118, 178] on div "Lengua y Literatura 4 Cuarto Bachillerato "A" Herramientas Detalle de asistenci…" at bounding box center [429, 392] width 773 height 721
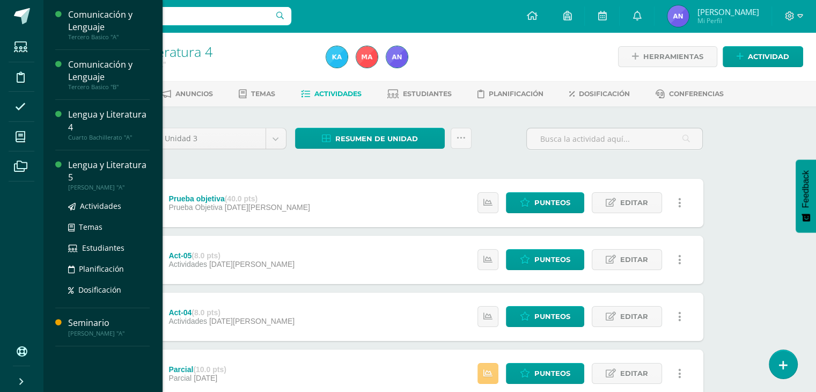
click at [115, 166] on div "Lengua y Literatura 5" at bounding box center [109, 171] width 82 height 25
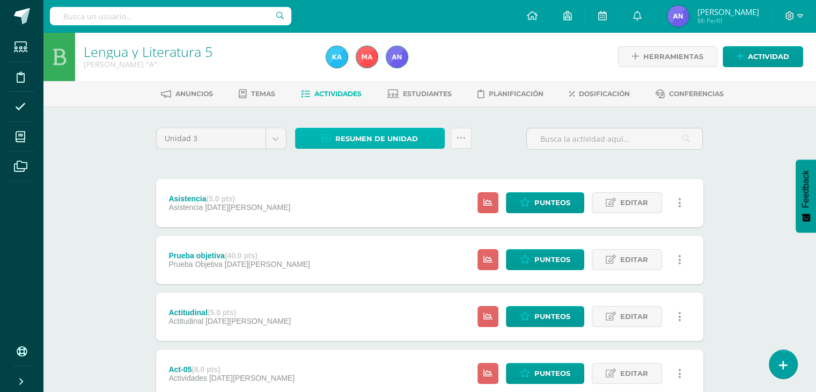
click at [360, 146] on span "Resumen de unidad" at bounding box center [376, 139] width 83 height 20
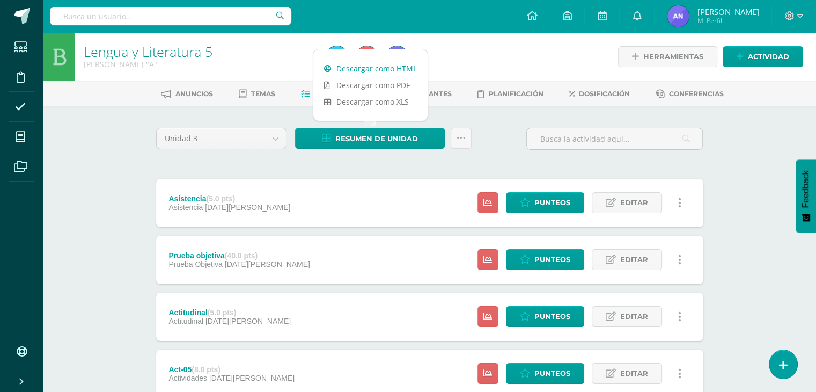
click at [359, 65] on link "Descargar como HTML" at bounding box center [370, 68] width 114 height 17
click at [128, 256] on div "Lengua y Literatura 5 Quinto Bachillerato "A" Herramientas Detalle de asistenci…" at bounding box center [429, 392] width 773 height 721
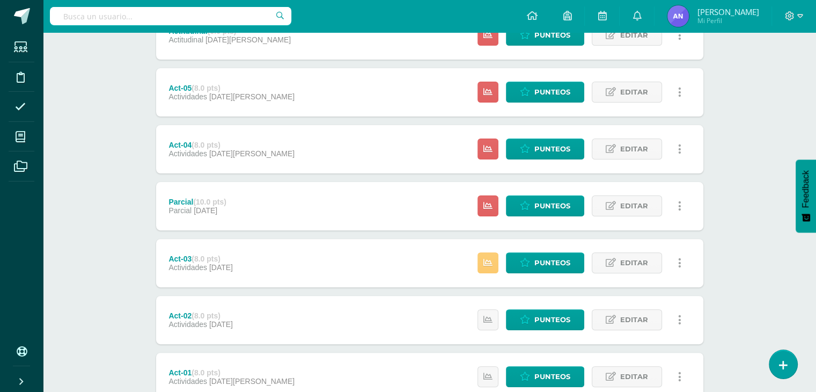
scroll to position [254, 0]
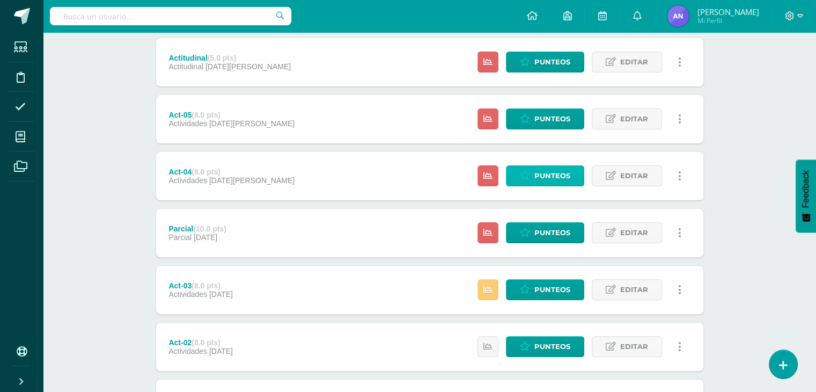
click at [548, 176] on span "Punteos" at bounding box center [552, 176] width 36 height 20
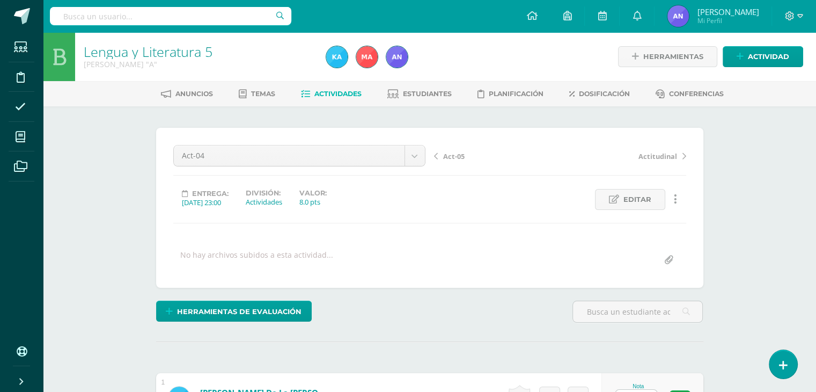
scroll to position [1, 0]
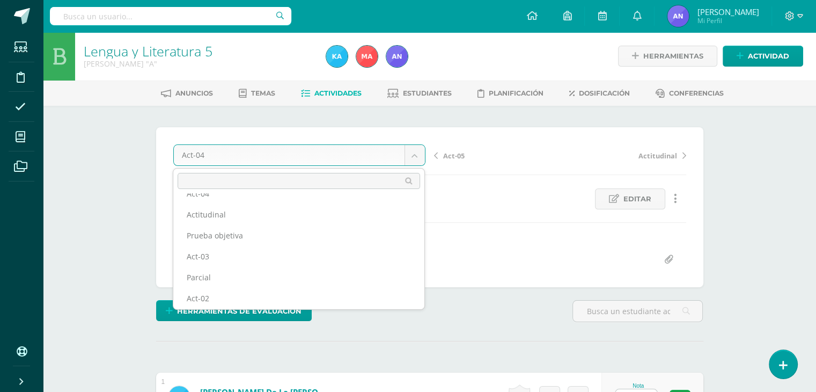
scroll to position [80, 0]
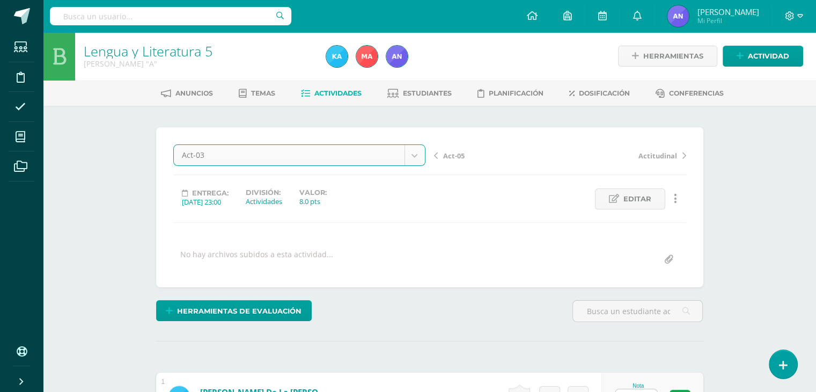
select select "/dashboard/teacher/grade-activity/119538/"
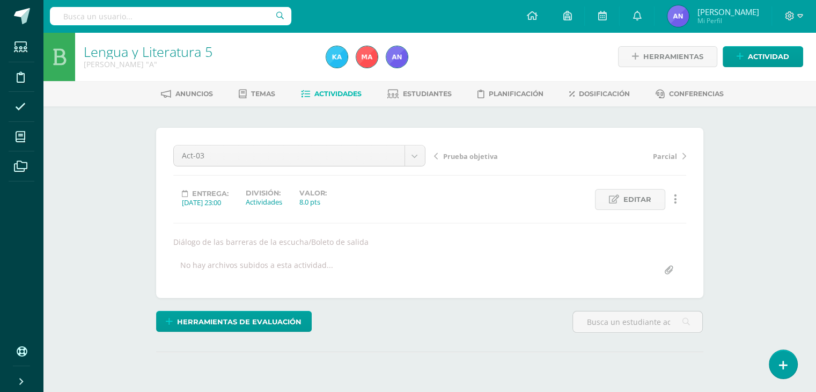
click at [765, 206] on div "Lengua y Literatura 5 [PERSON_NAME] "A" Herramientas Detalle de asistencias Act…" at bounding box center [429, 233] width 773 height 403
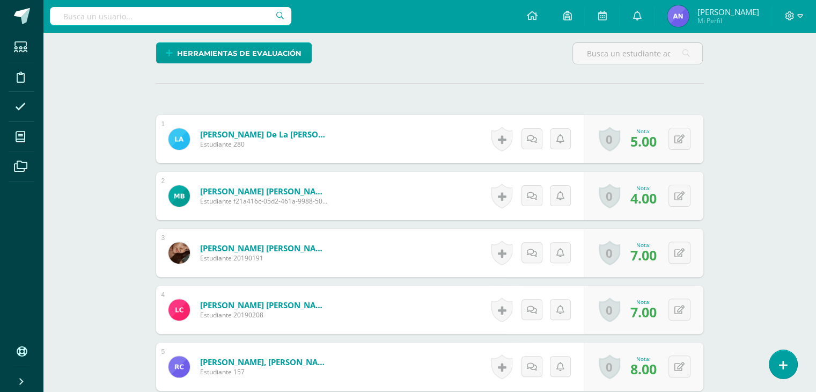
scroll to position [268, 0]
click at [671, 137] on div "0 [GEOGRAPHIC_DATA] Logros obtenidos Aún no hay logros agregados Nota: 5.00" at bounding box center [649, 139] width 123 height 50
click at [684, 136] on icon at bounding box center [686, 138] width 11 height 9
type input "8"
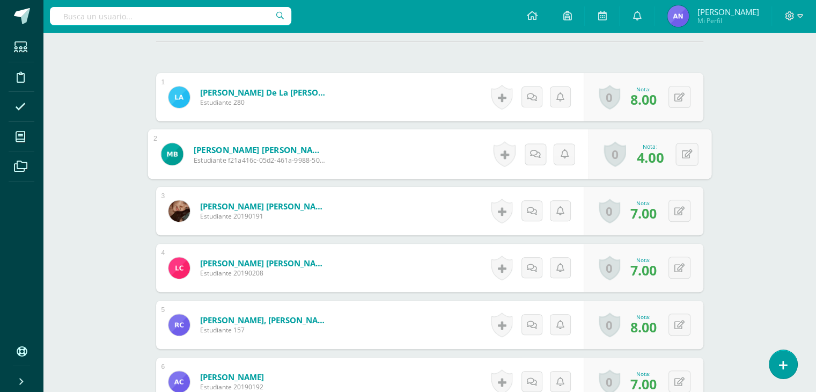
scroll to position [313, 0]
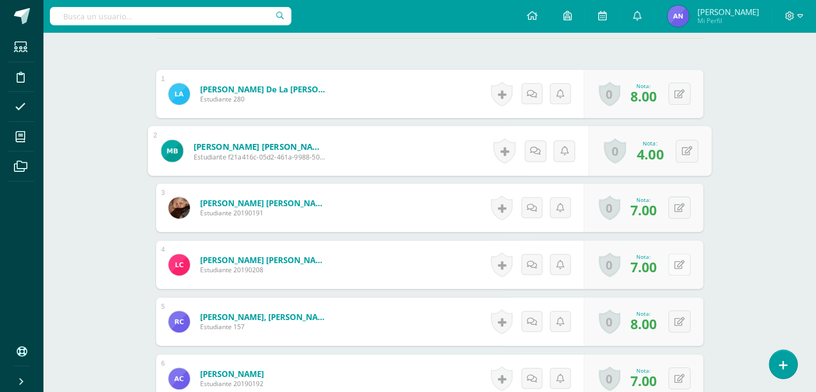
click at [681, 266] on icon at bounding box center [679, 264] width 10 height 9
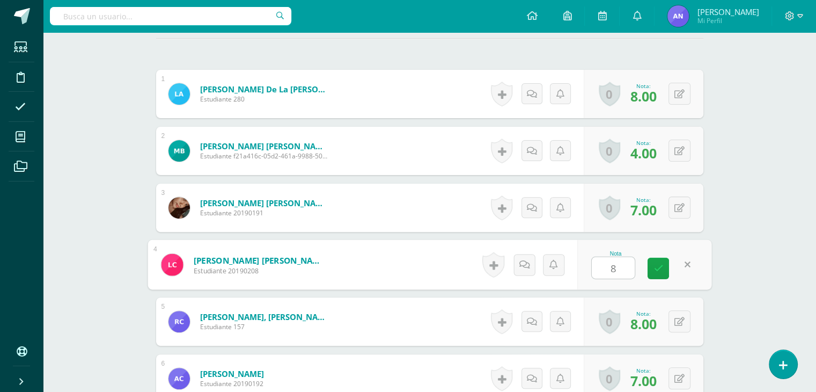
type input "8"
click at [680, 217] on div "0 Logros Logros obtenidos Aún no hay logros agregados Nota: 7.00" at bounding box center [644, 207] width 120 height 48
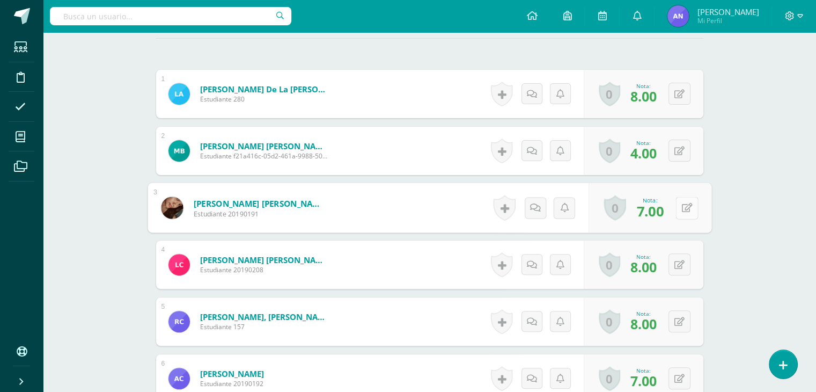
click at [680, 211] on button at bounding box center [686, 207] width 23 height 23
type input "8"
click at [666, 204] on link at bounding box center [657, 211] width 21 height 21
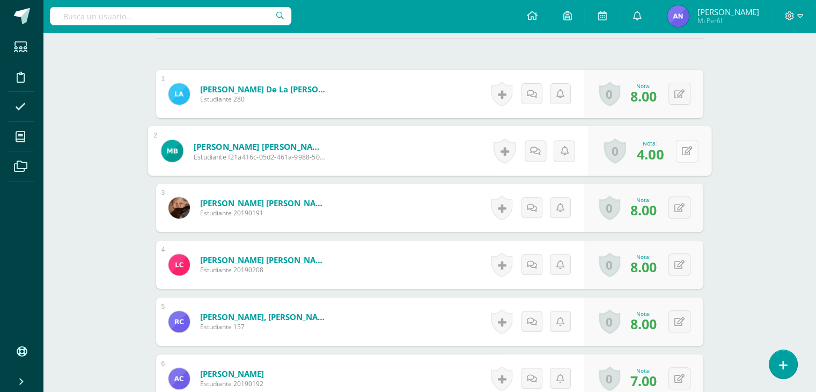
click at [672, 153] on div "0 Logros Logros obtenidos Aún no hay logros agregados Nota: 4.00" at bounding box center [649, 151] width 123 height 50
click at [683, 149] on icon at bounding box center [686, 150] width 11 height 9
type input "3"
click at [669, 151] on div "Nota 3" at bounding box center [638, 151] width 130 height 48
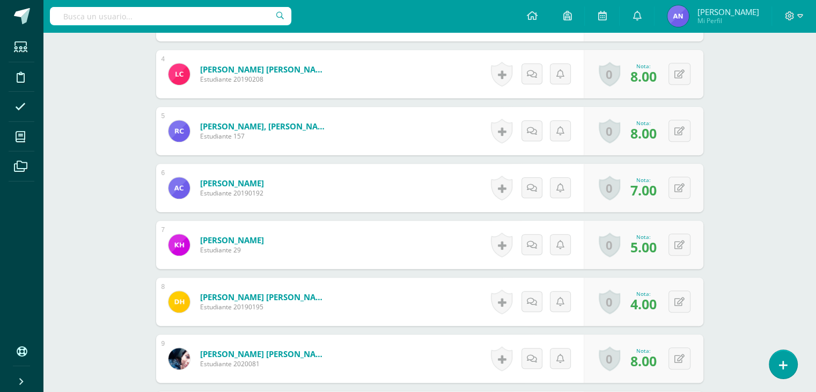
scroll to position [515, 0]
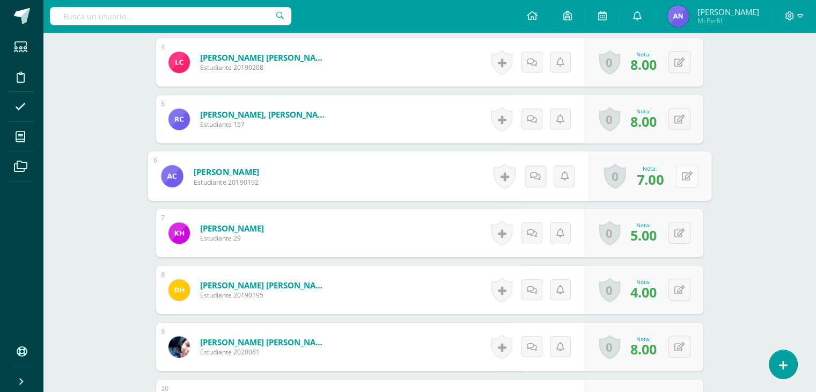
click at [674, 181] on div "0 Logros Logros obtenidos Aún no hay logros agregados Nota: 7.00" at bounding box center [649, 176] width 123 height 50
click at [689, 176] on icon at bounding box center [686, 175] width 11 height 9
type input "8"
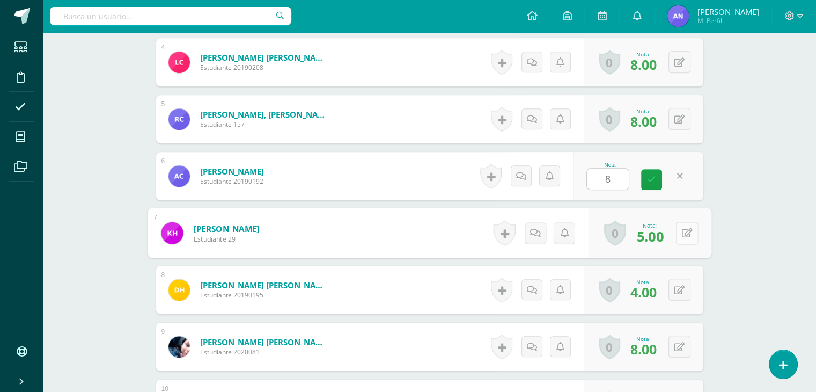
click at [689, 232] on button at bounding box center [686, 233] width 23 height 23
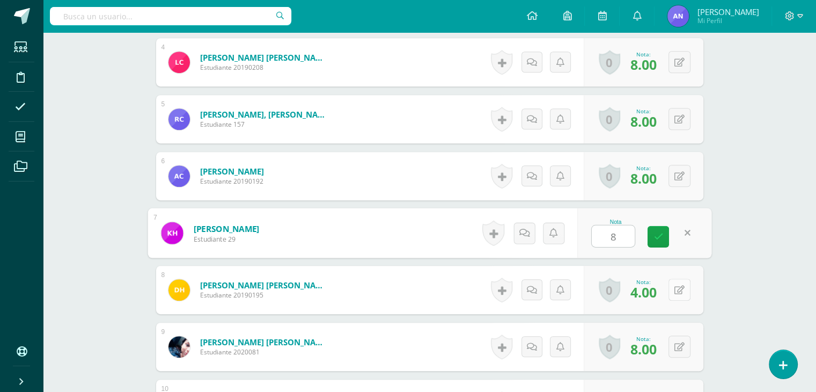
type input "8"
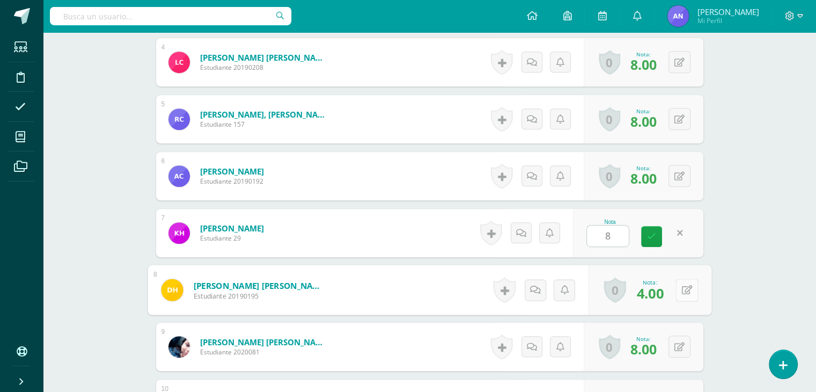
click at [682, 285] on icon at bounding box center [686, 289] width 11 height 9
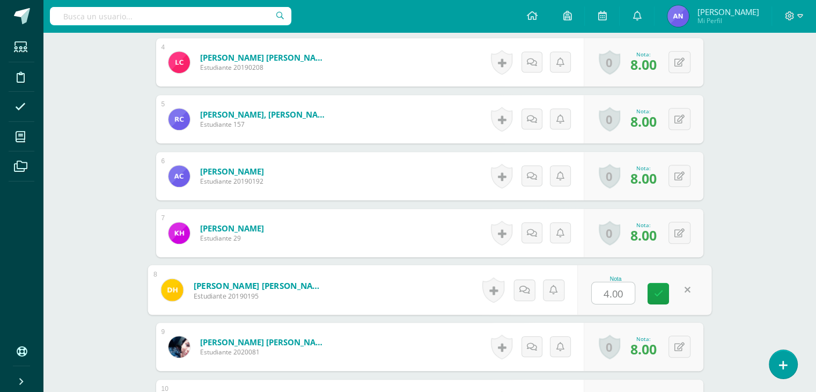
type input "3"
click at [661, 291] on icon at bounding box center [658, 293] width 10 height 9
click at [680, 349] on button at bounding box center [679, 346] width 22 height 22
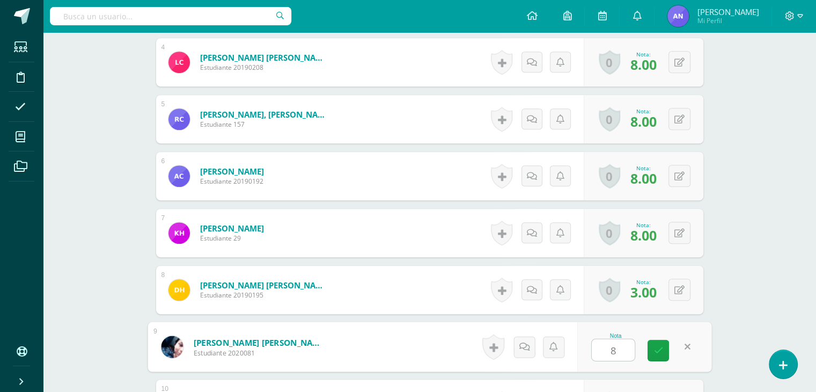
type input "8"
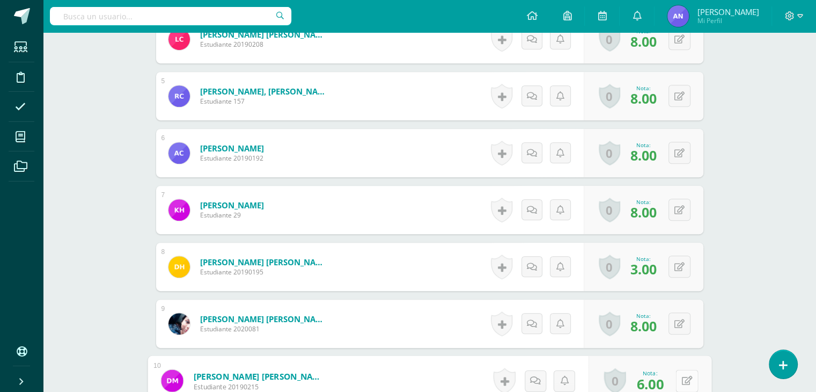
click at [689, 375] on icon at bounding box center [686, 379] width 11 height 9
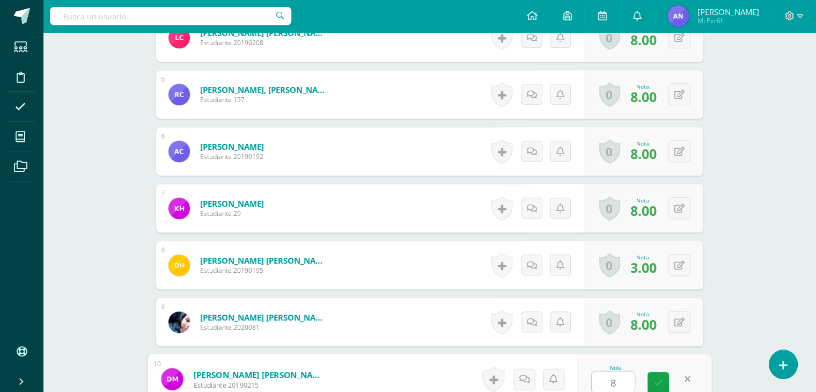
type input "8"
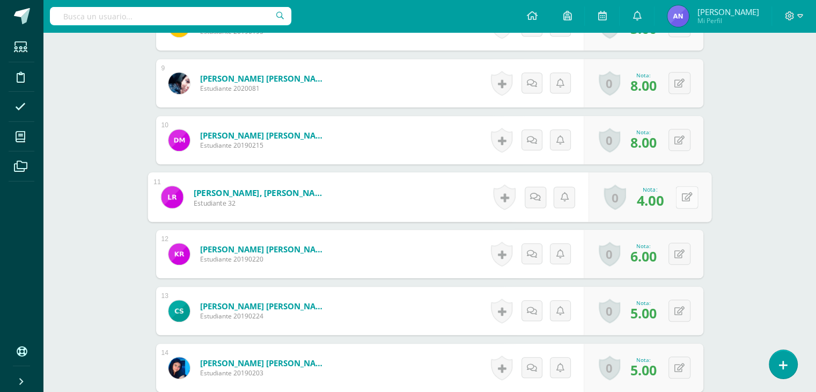
click at [683, 195] on icon at bounding box center [686, 196] width 11 height 9
type input "8"
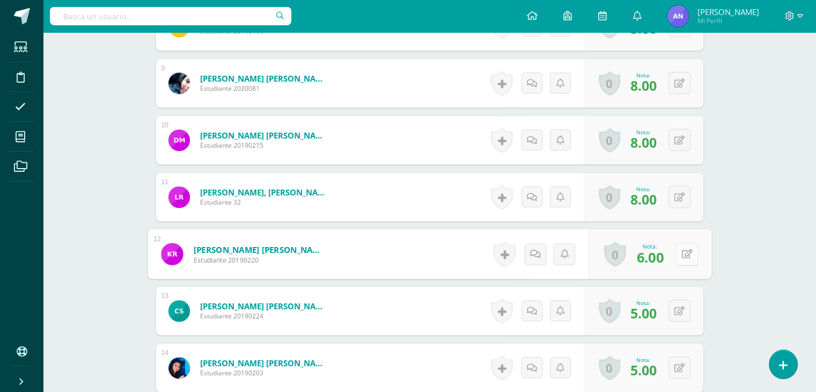
click at [696, 246] on button at bounding box center [686, 253] width 23 height 23
type input "8"
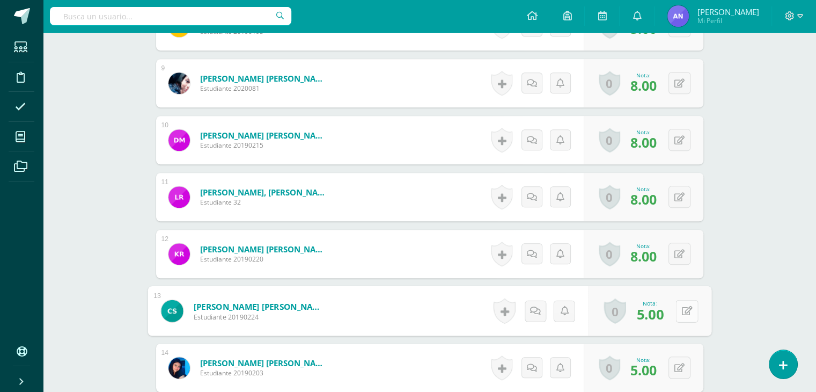
click at [686, 307] on icon at bounding box center [686, 310] width 11 height 9
type input "8"
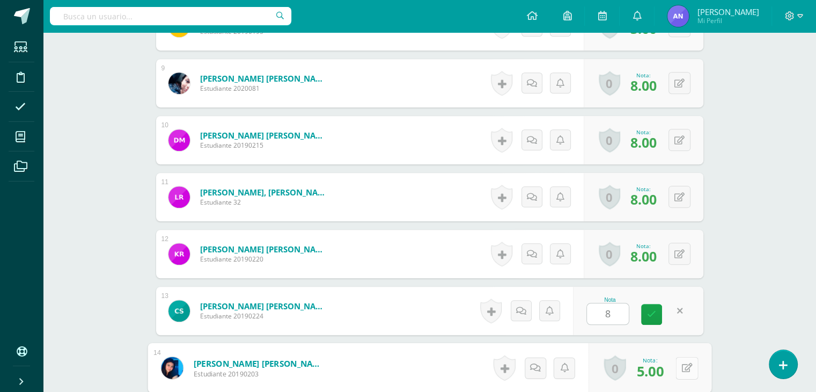
click at [681, 365] on icon at bounding box center [686, 367] width 11 height 9
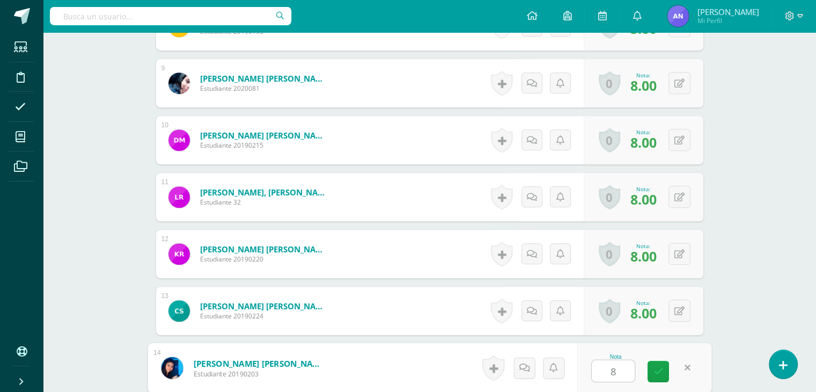
type input "8"
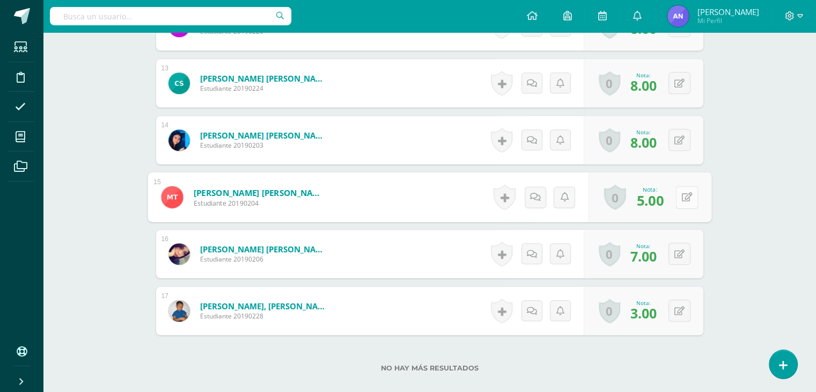
click at [687, 198] on icon at bounding box center [686, 196] width 11 height 9
type input "3"
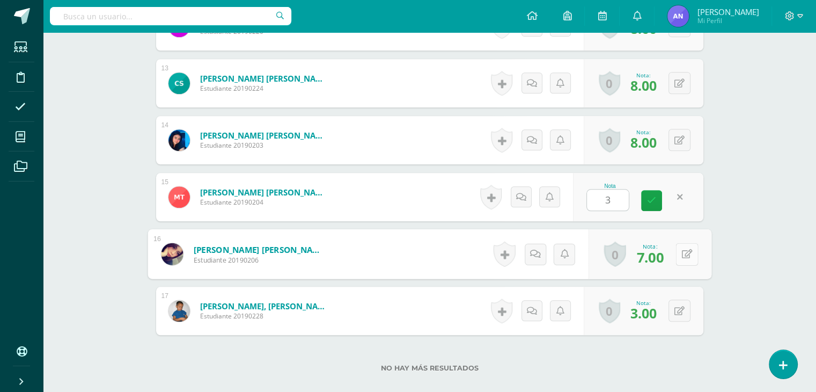
click at [681, 254] on icon at bounding box center [686, 253] width 11 height 9
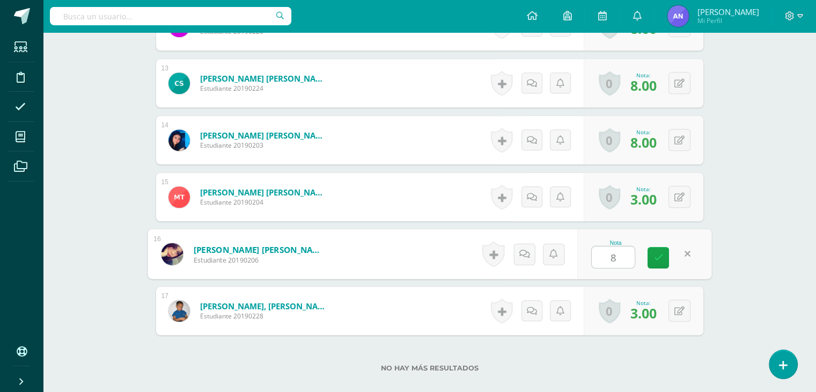
type input "8"
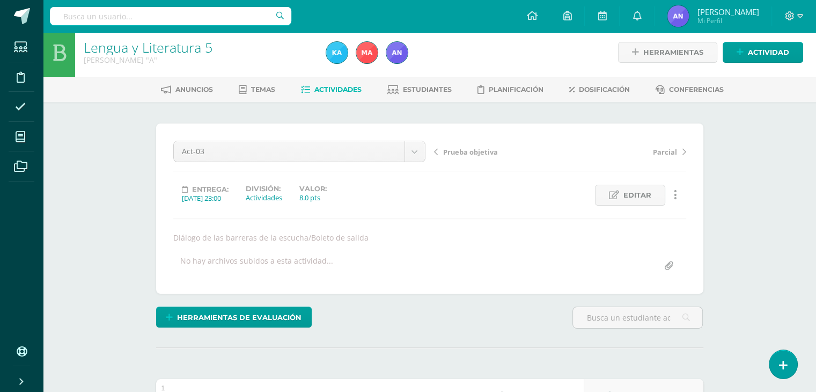
scroll to position [0, 0]
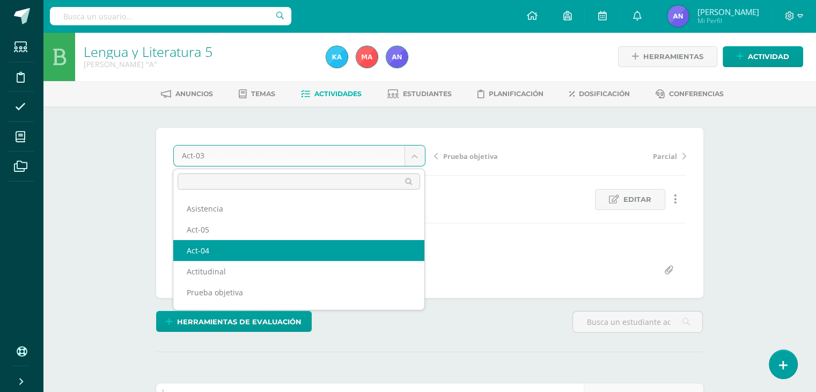
select select "/dashboard/teacher/grade-activity/119543/"
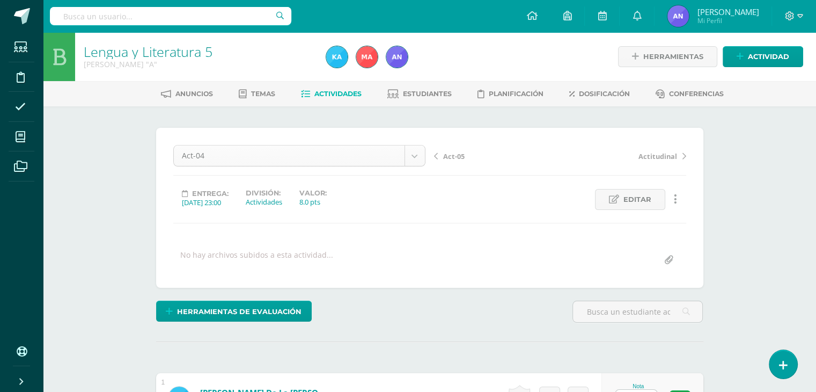
scroll to position [1, 0]
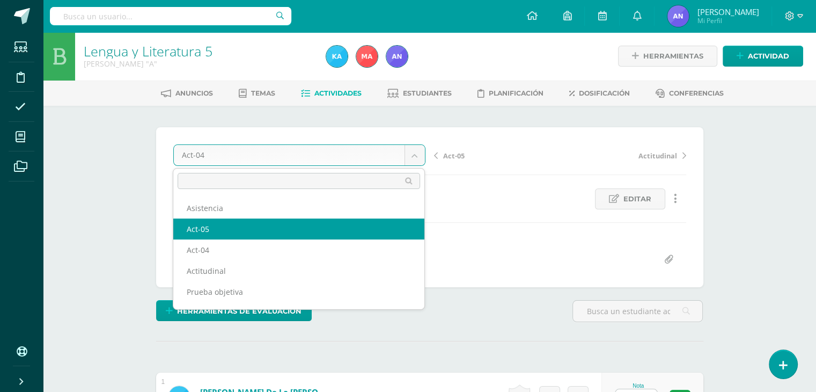
select select "/dashboard/teacher/grade-activity/119548/"
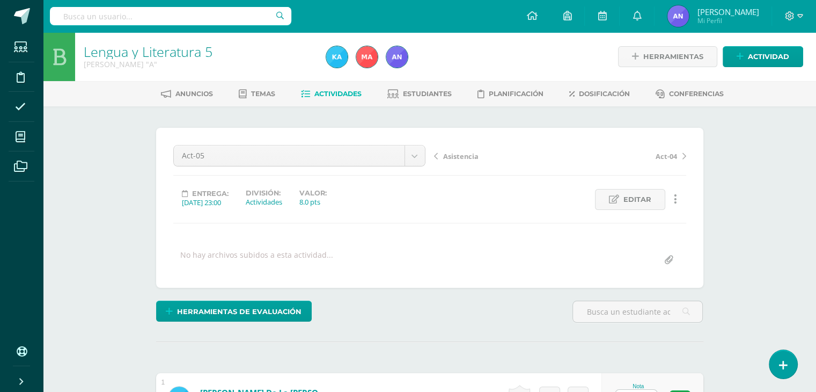
scroll to position [1, 0]
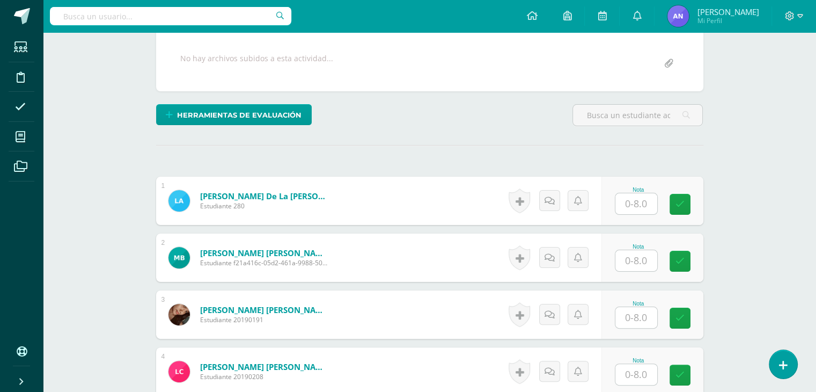
scroll to position [215, 0]
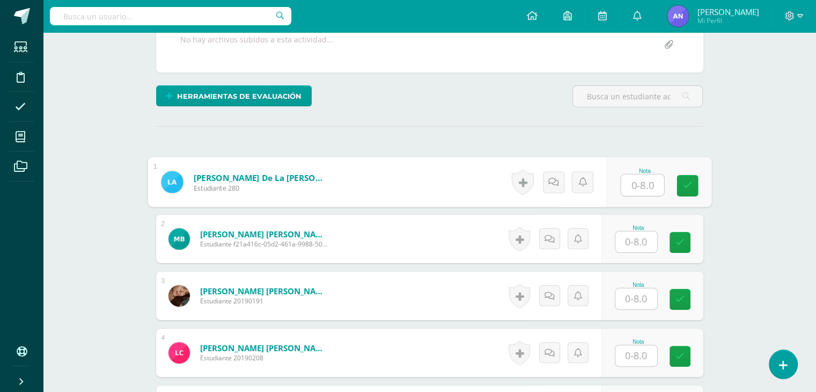
click at [638, 188] on input "text" at bounding box center [642, 184] width 43 height 21
type input "8"
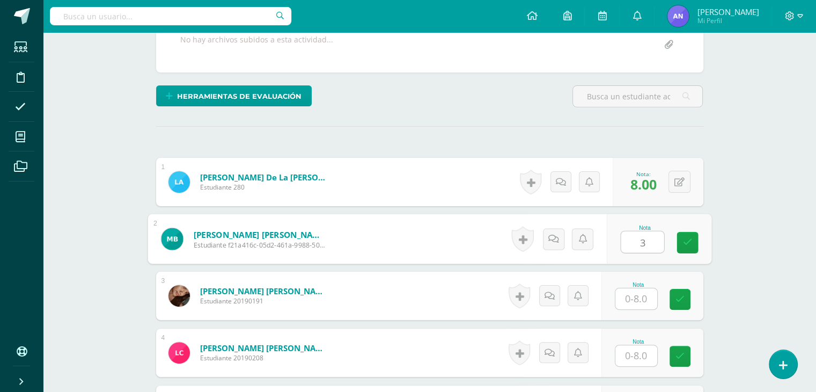
type input "3"
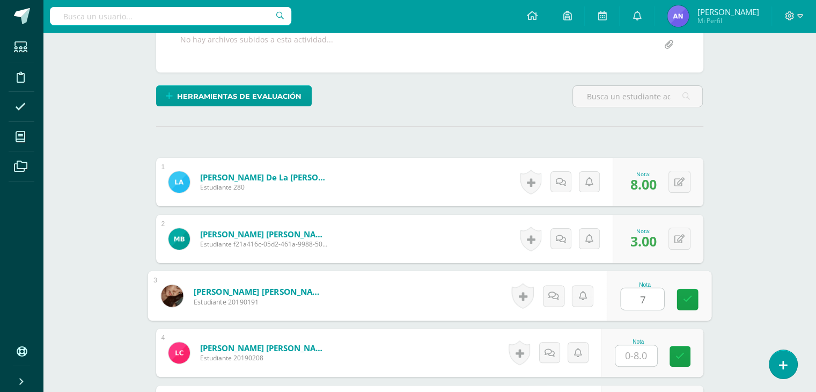
type input "7"
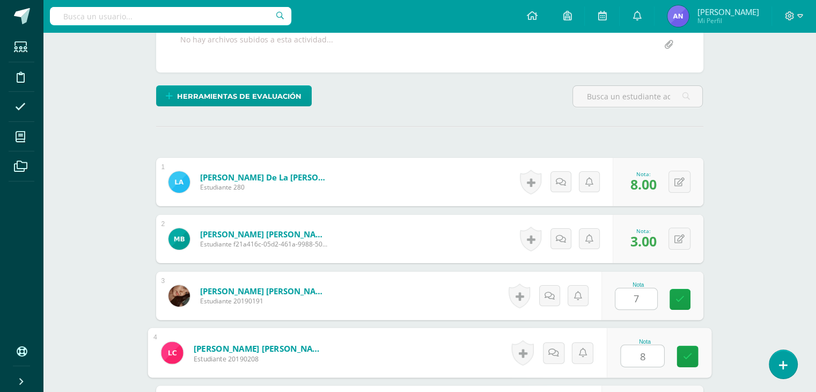
type input "8"
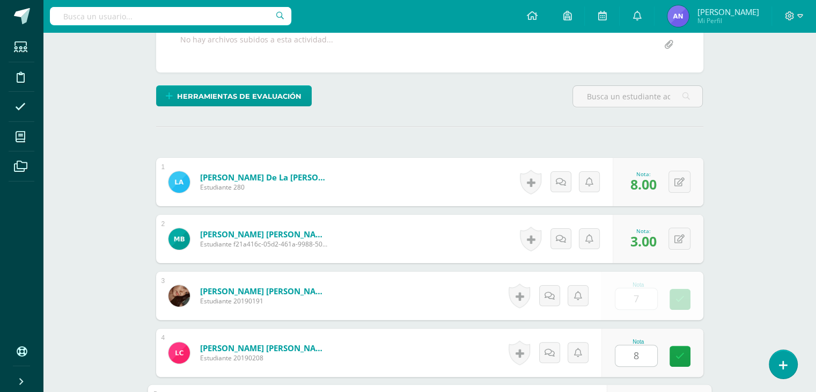
scroll to position [431, 0]
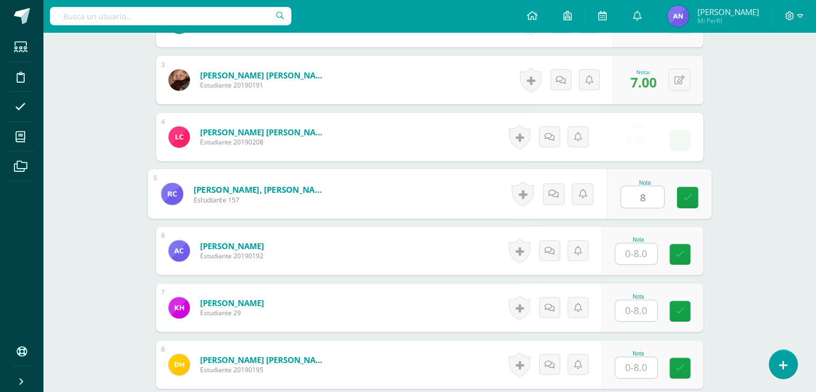
type input "8"
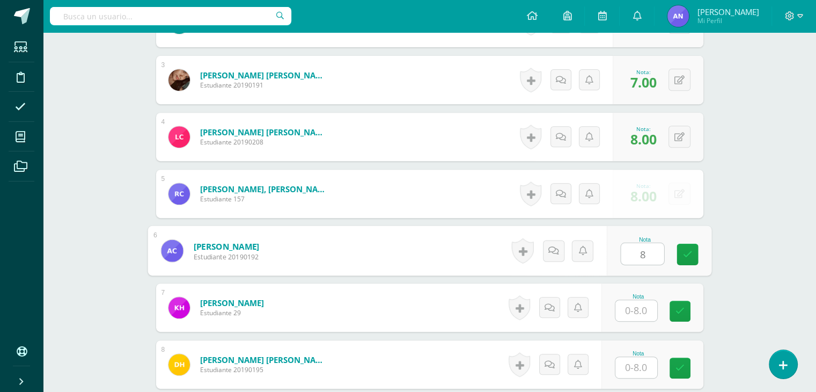
type input "8"
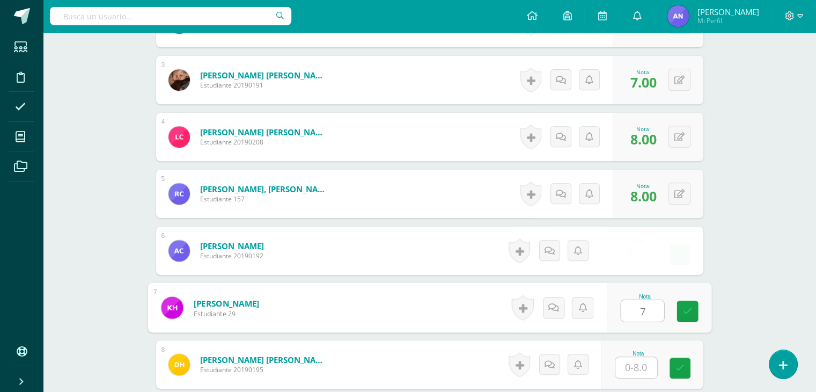
type input "7"
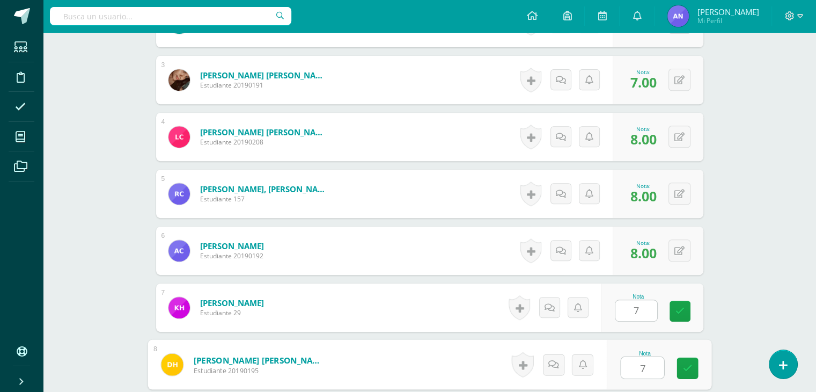
type input "7"
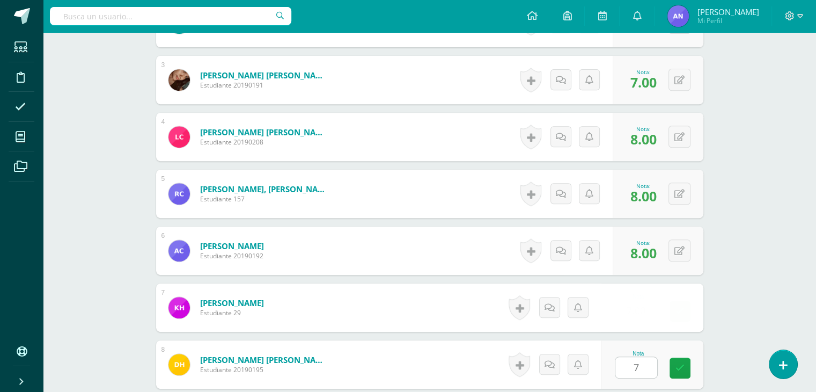
scroll to position [658, 0]
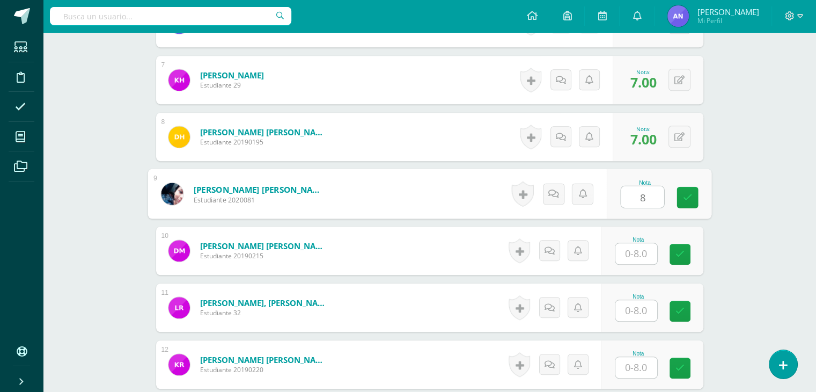
type input "8"
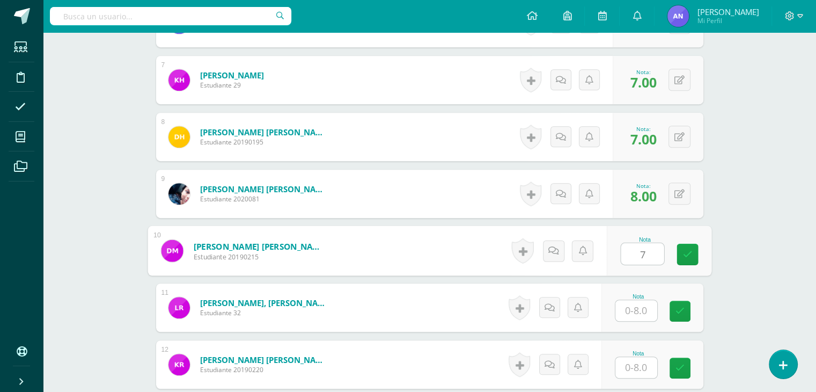
type input "7"
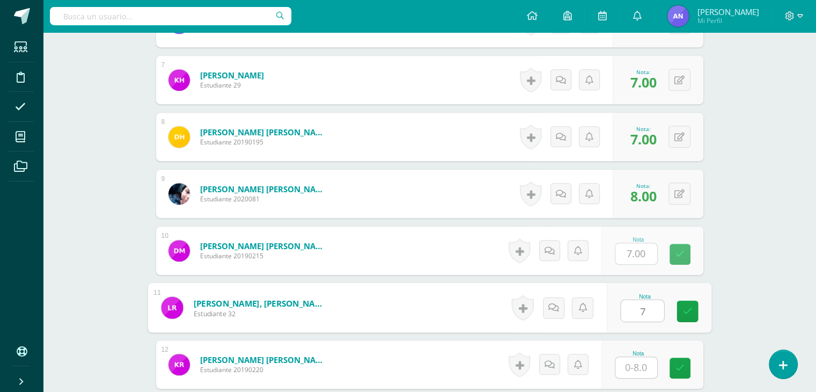
type input "7"
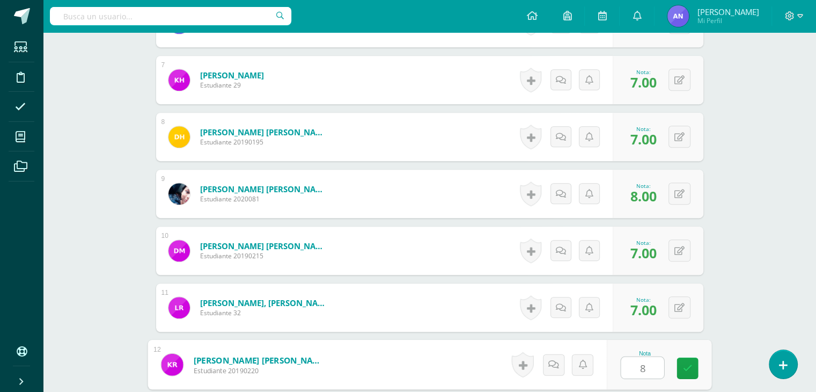
type input "8"
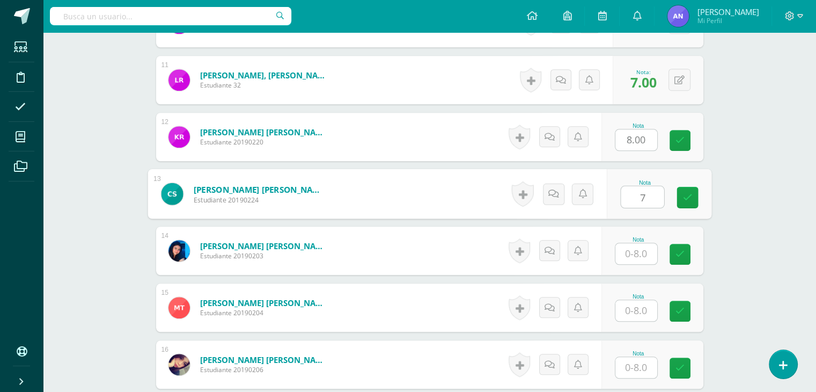
type input "7"
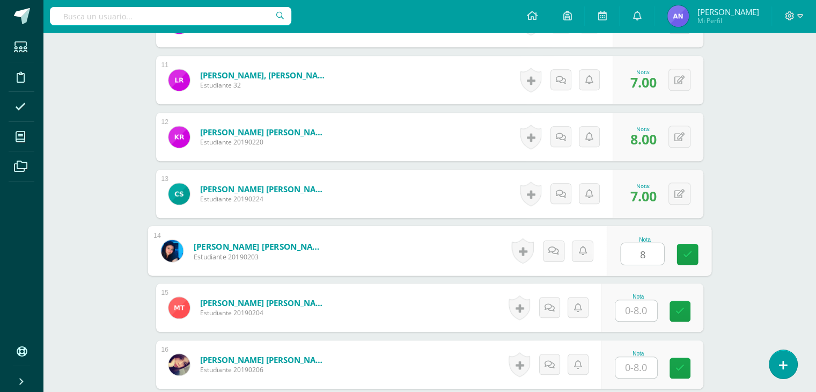
type input "8"
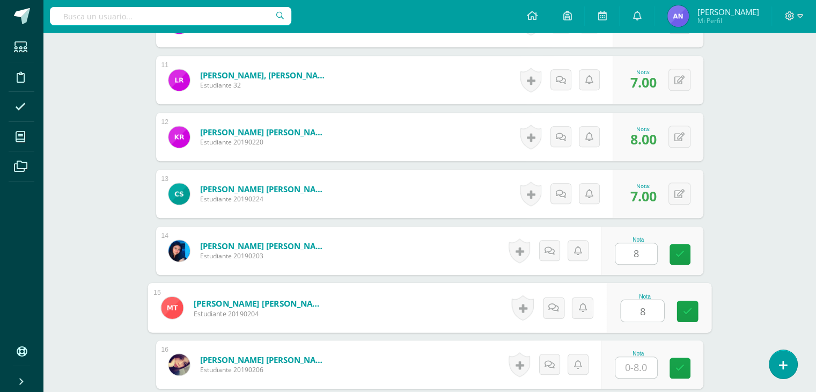
type input "8"
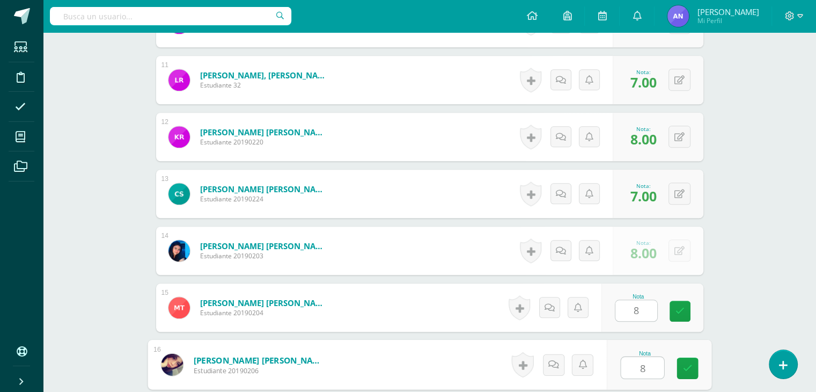
type input "8"
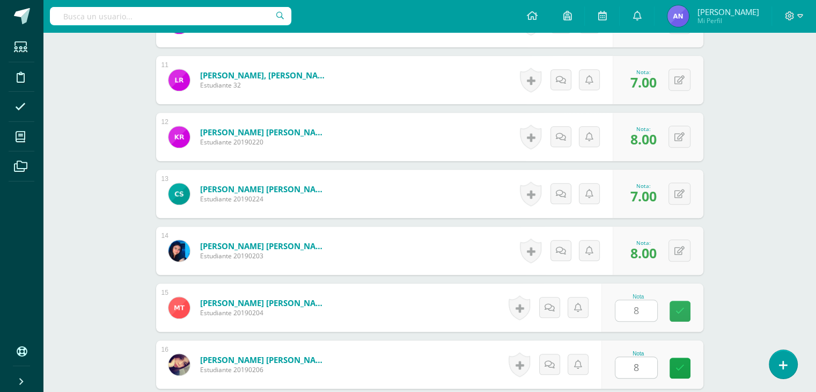
scroll to position [1062, 0]
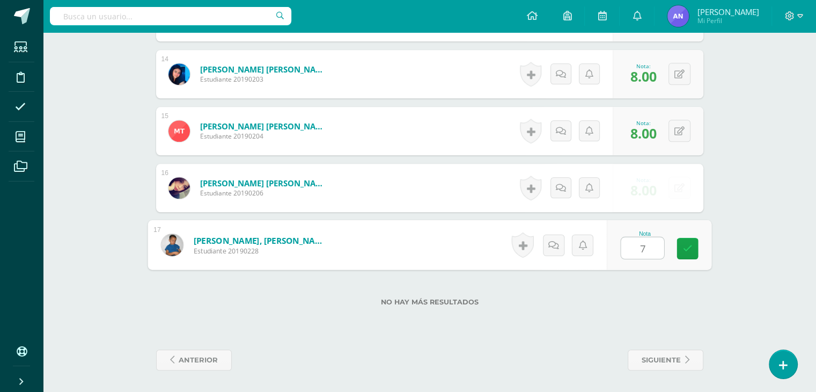
type input "7"
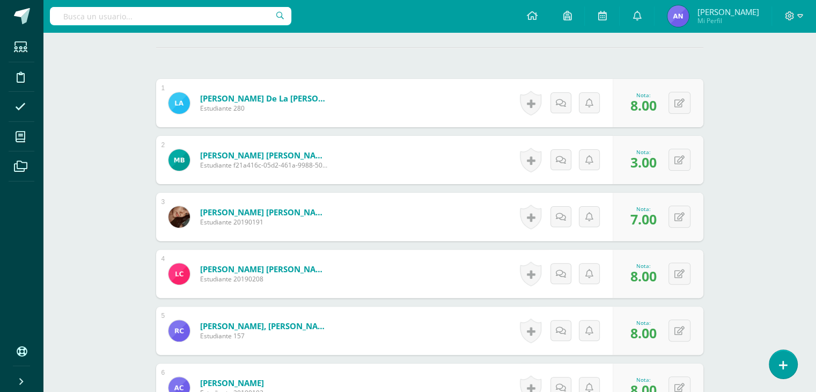
scroll to position [0, 0]
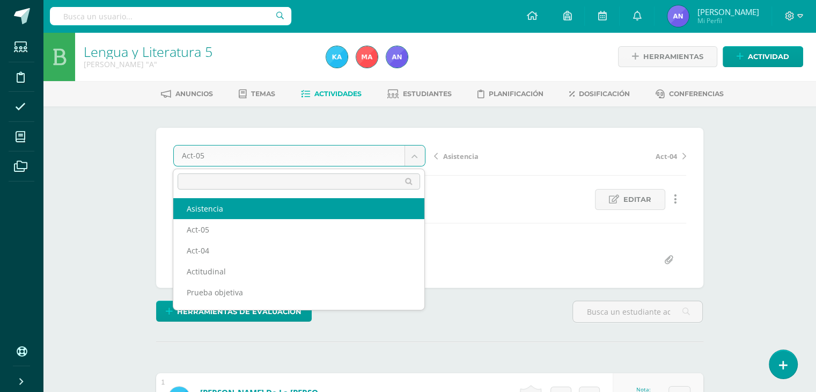
select select "/dashboard/teacher/grade-activity/119576/"
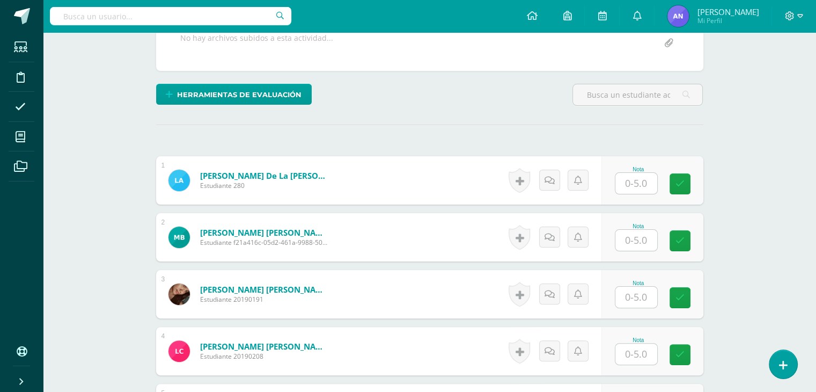
scroll to position [218, 0]
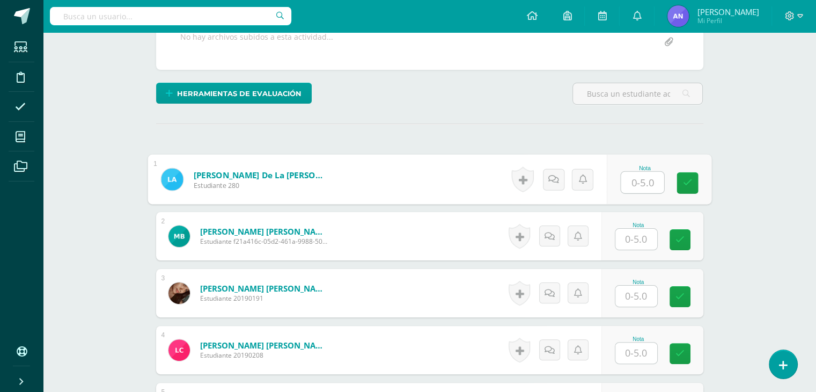
click at [631, 178] on input "text" at bounding box center [642, 182] width 43 height 21
type input "4"
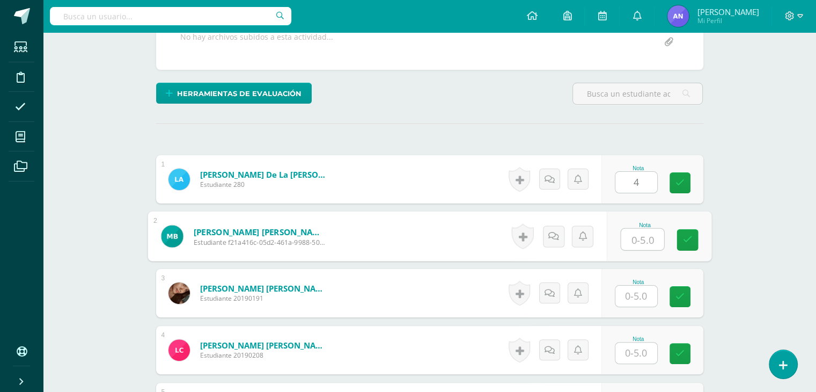
scroll to position [218, 0]
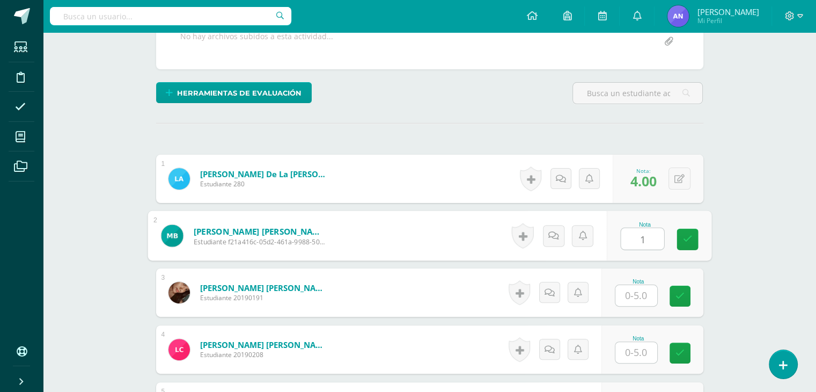
type input "1"
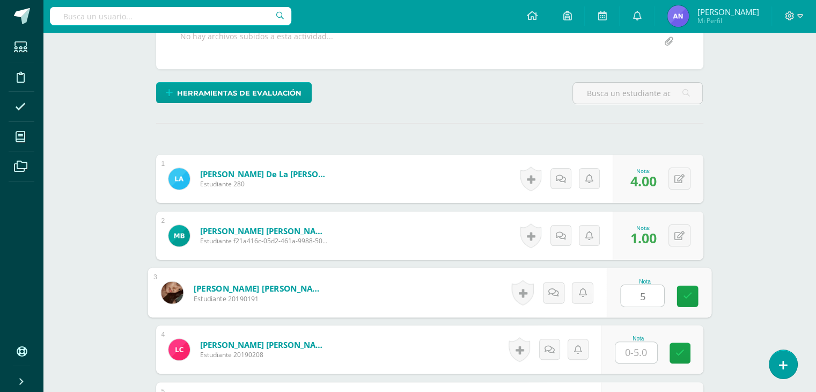
type input "5"
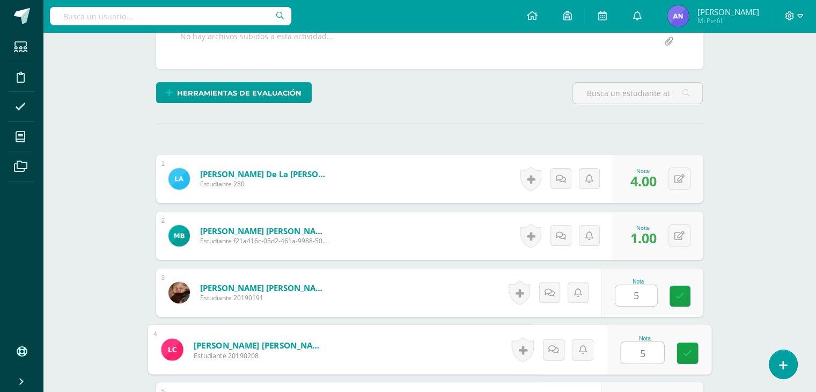
type input "5"
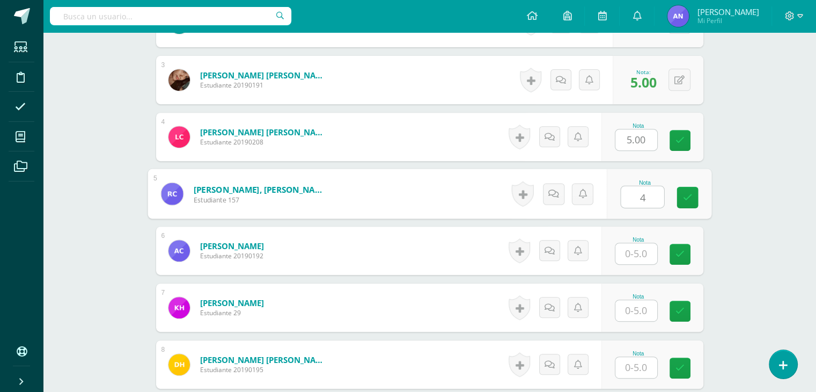
type input "4"
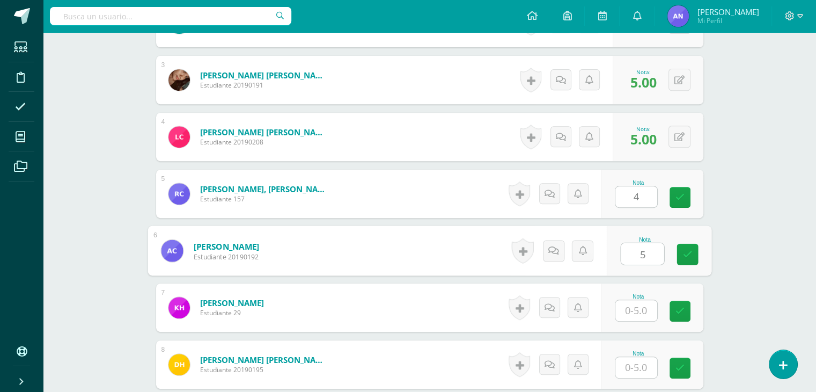
type input "5"
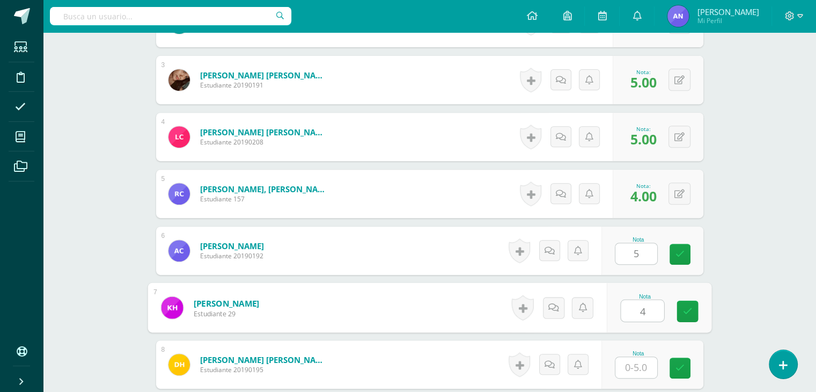
type input "4"
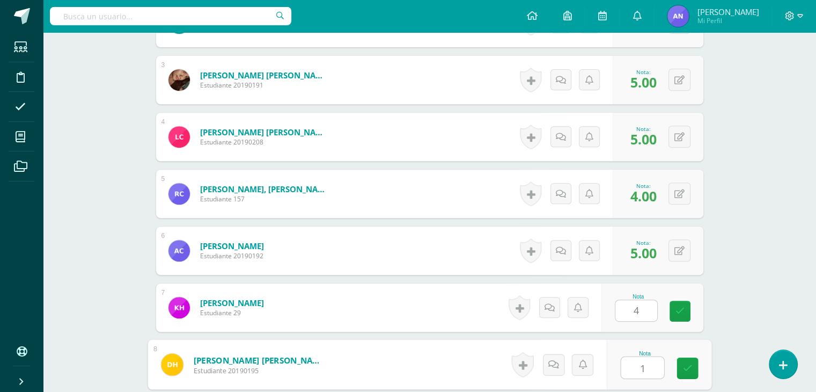
type input "1"
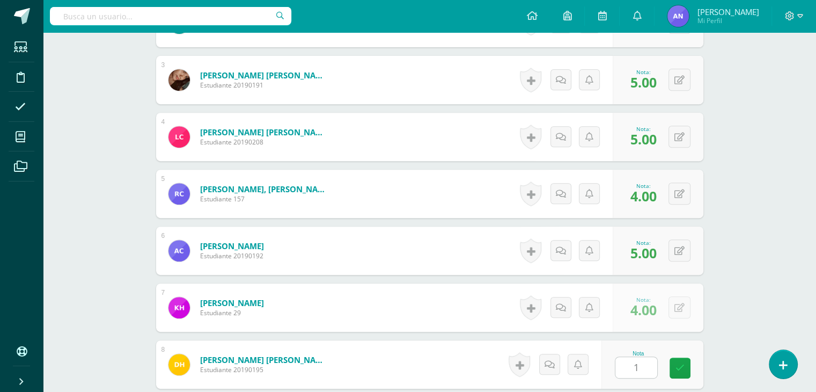
scroll to position [658, 0]
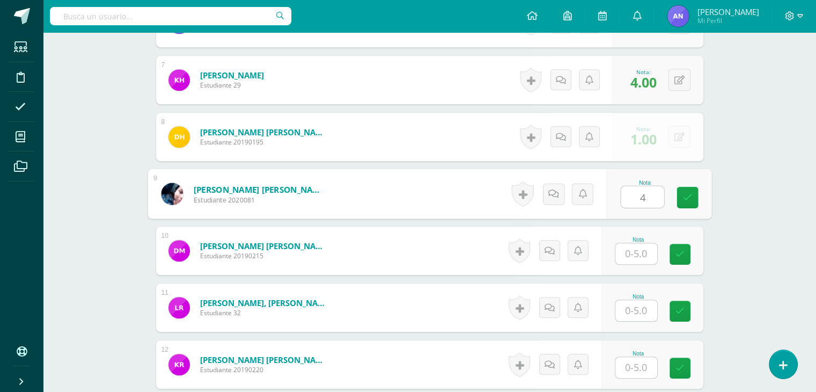
type input "4"
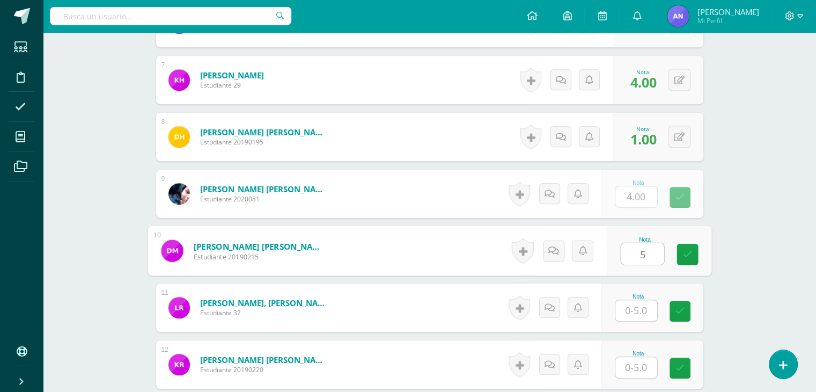
type input "5"
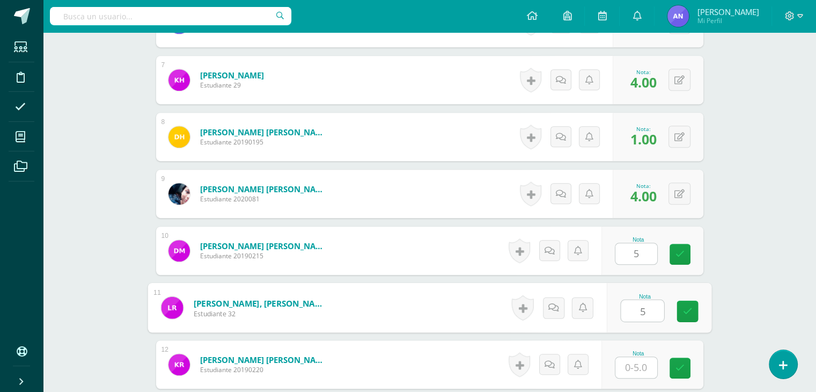
type input "5"
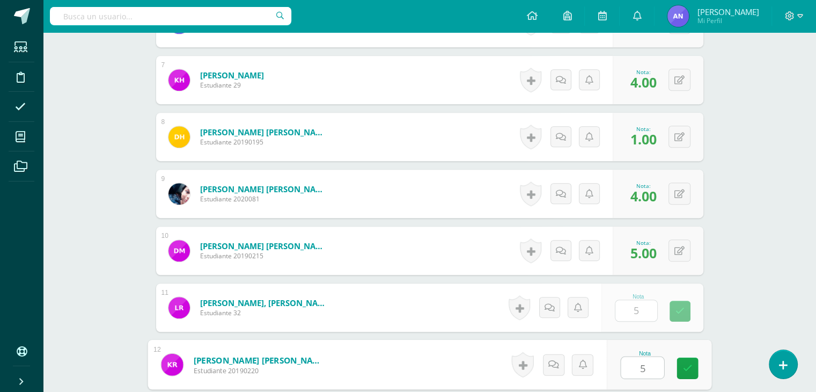
type input "5"
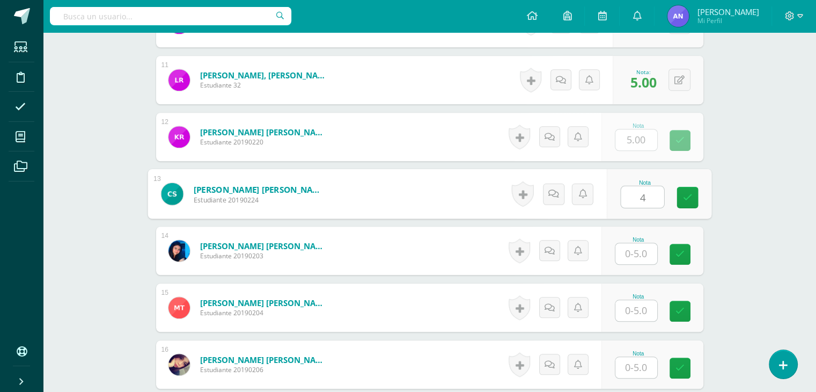
type input "4"
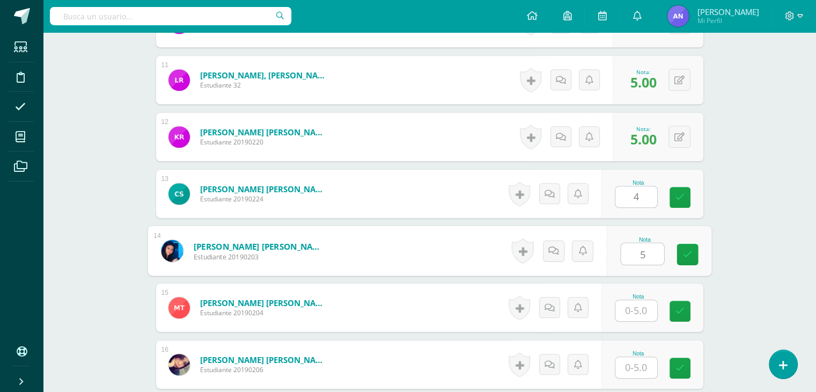
type input "5"
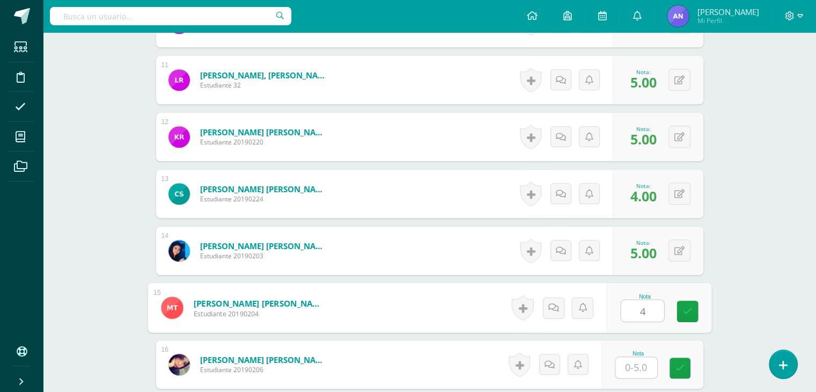
type input "4"
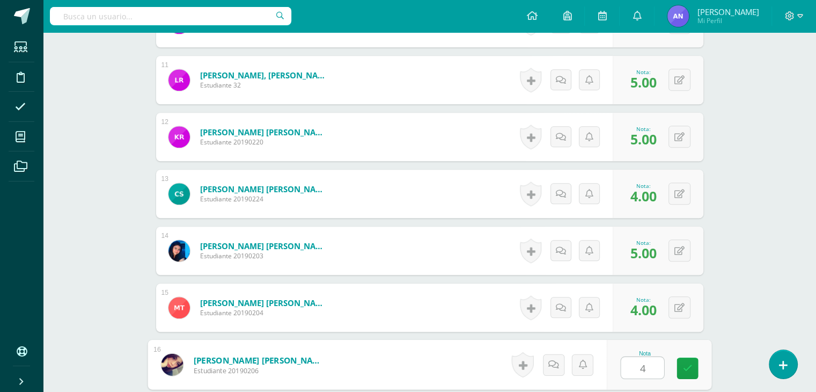
type input "4"
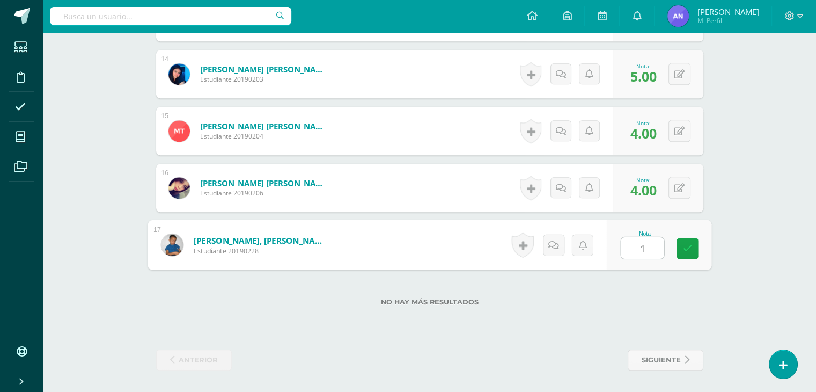
type input "1"
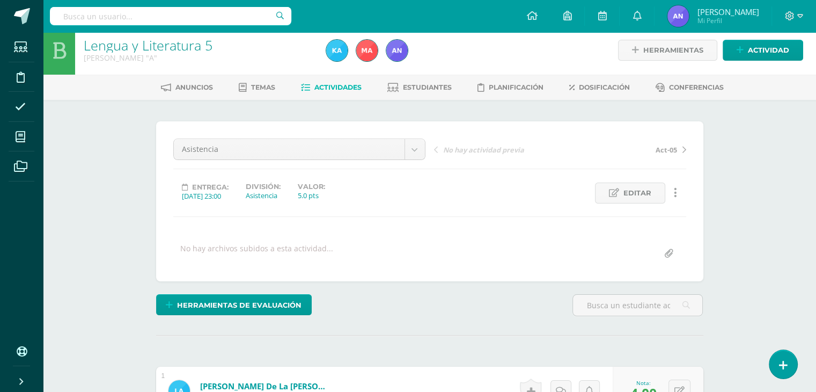
scroll to position [0, 0]
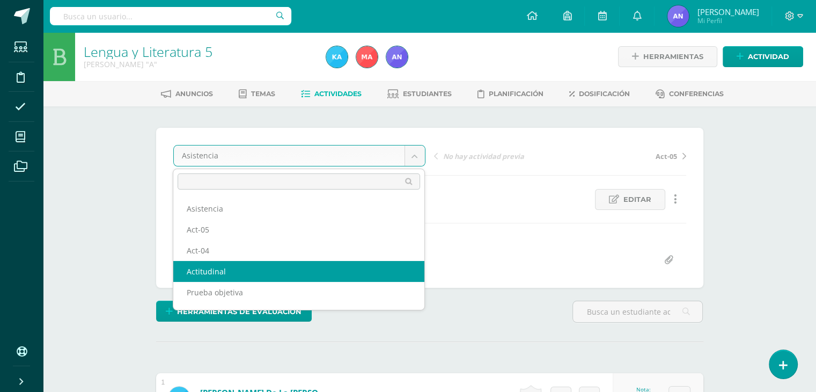
select select "/dashboard/teacher/grade-activity/119559/"
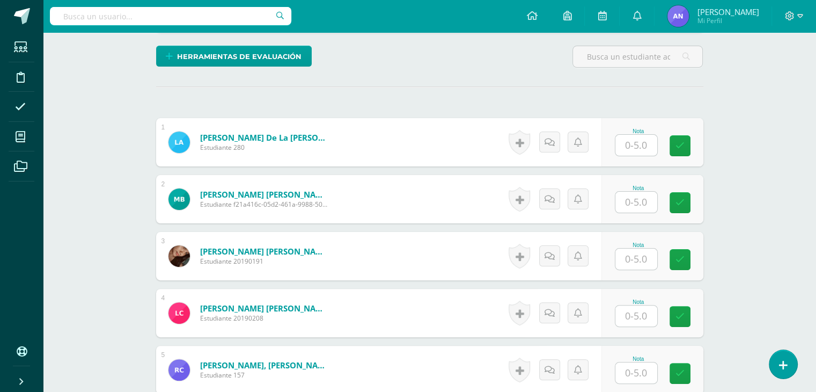
scroll to position [223, 0]
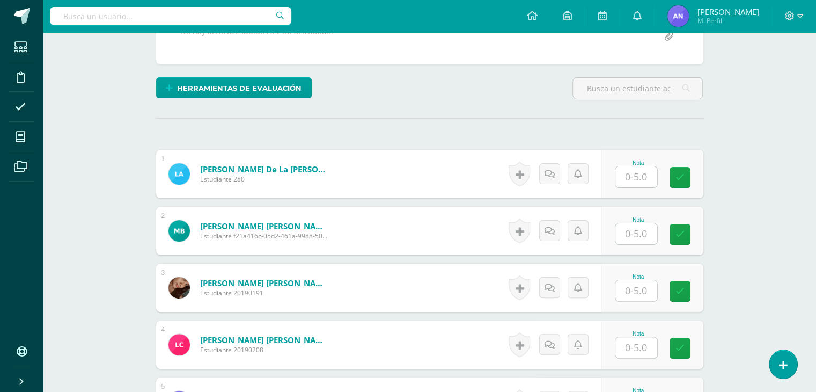
click at [638, 181] on input "text" at bounding box center [636, 176] width 42 height 21
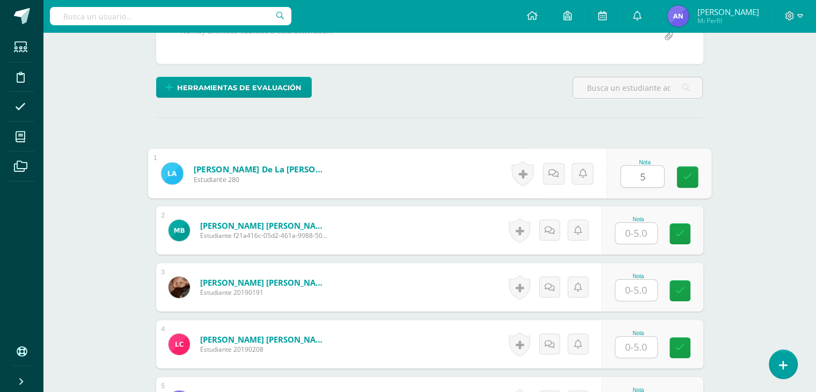
type input "5"
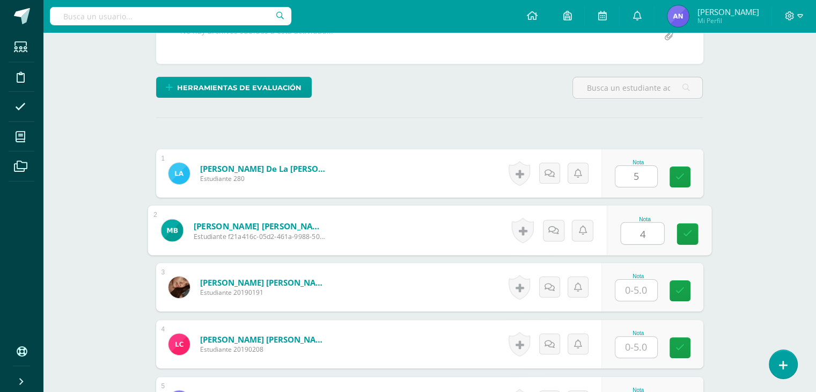
type input "4"
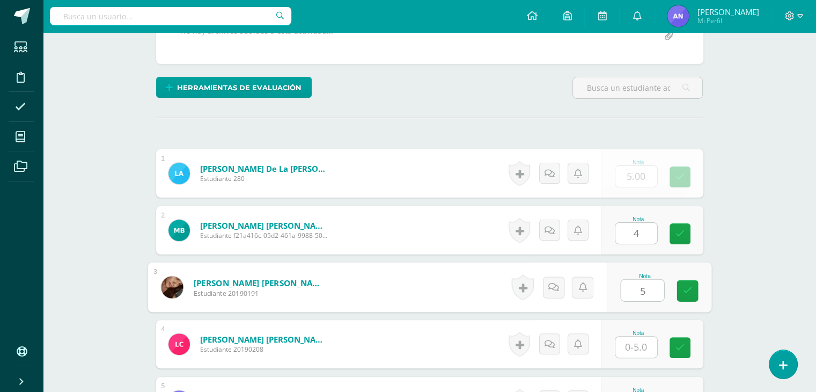
type input "5"
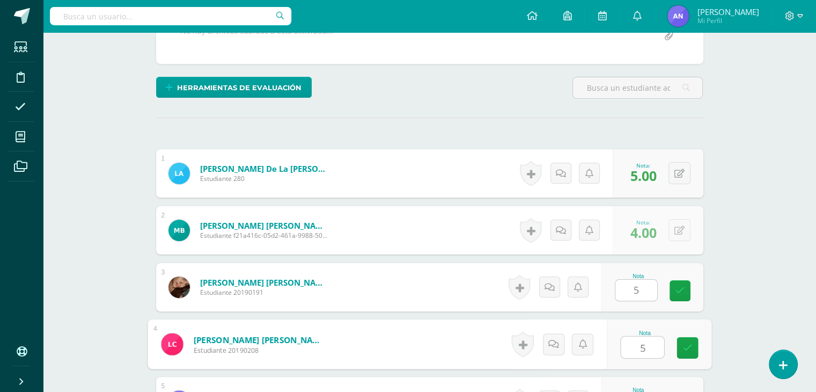
type input "5"
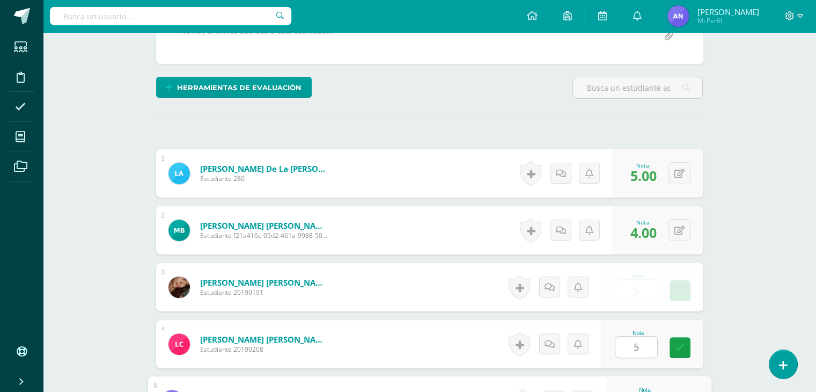
scroll to position [431, 0]
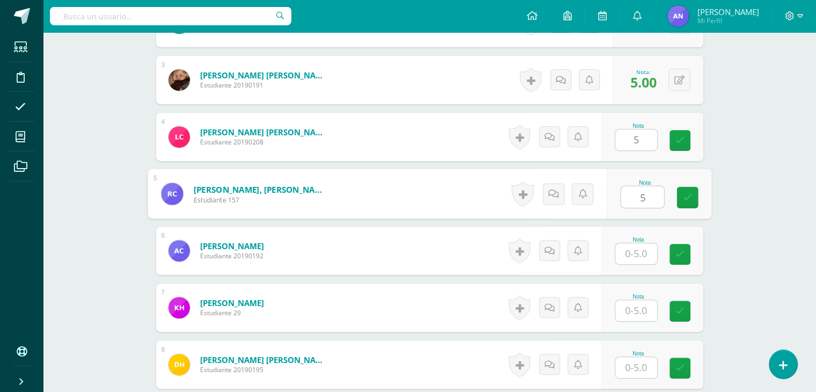
type input "5"
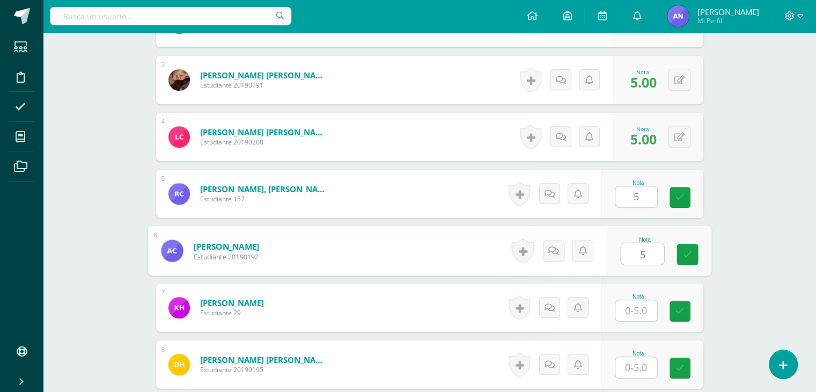
type input "5"
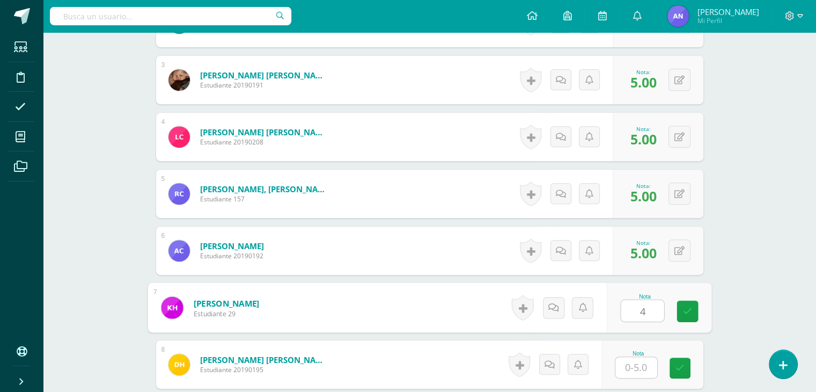
type input "4"
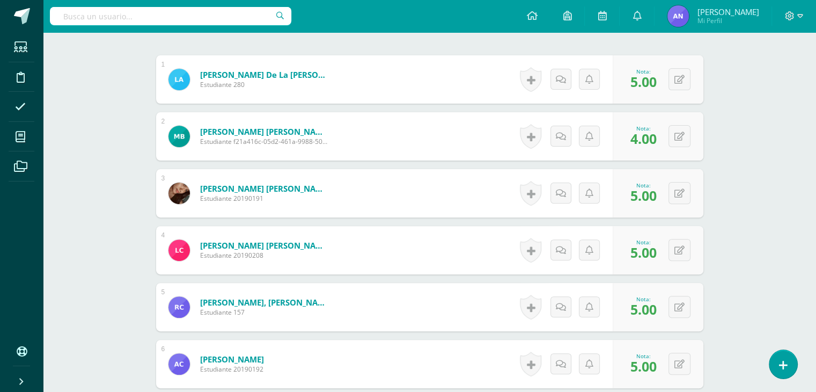
scroll to position [316, 0]
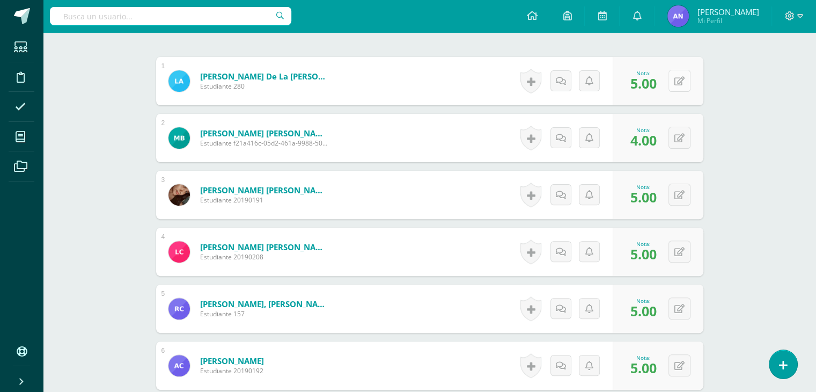
click at [673, 77] on div "0 Logros Logros obtenidos Aún no hay logros agregados Nota: 5.00" at bounding box center [658, 81] width 91 height 48
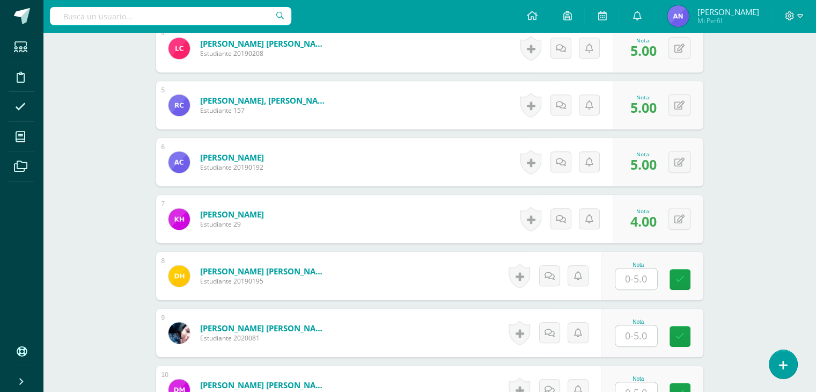
scroll to position [522, 0]
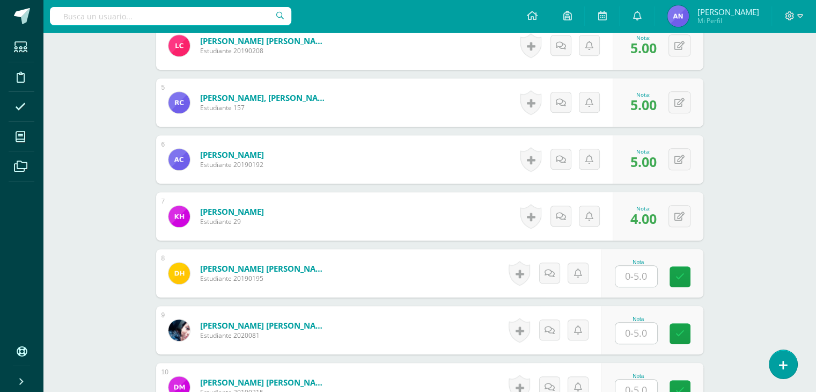
click at [652, 267] on input "text" at bounding box center [636, 276] width 42 height 21
type input "3"
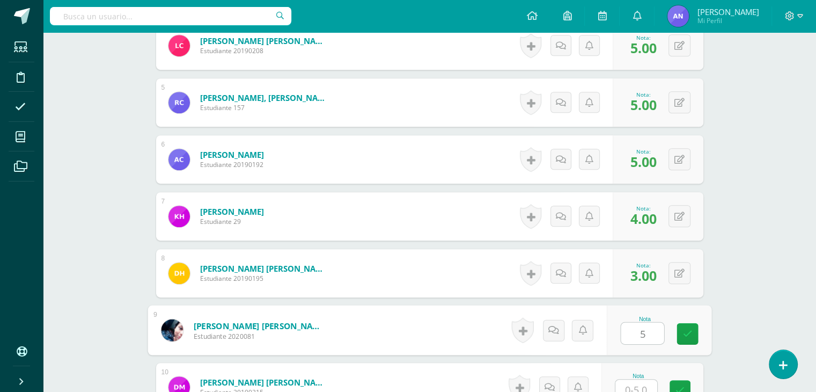
type input "5"
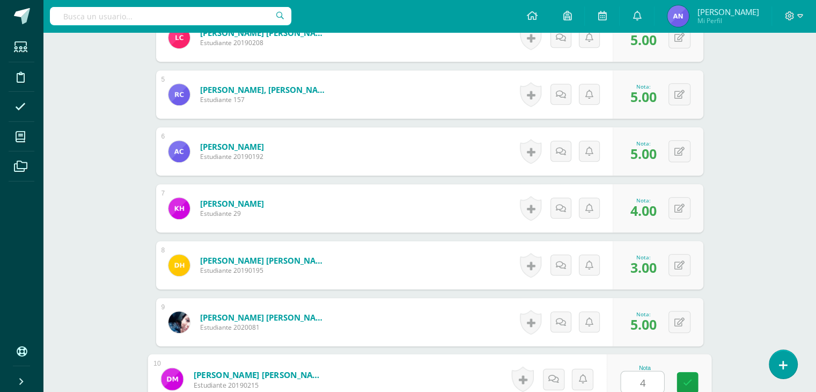
type input "4"
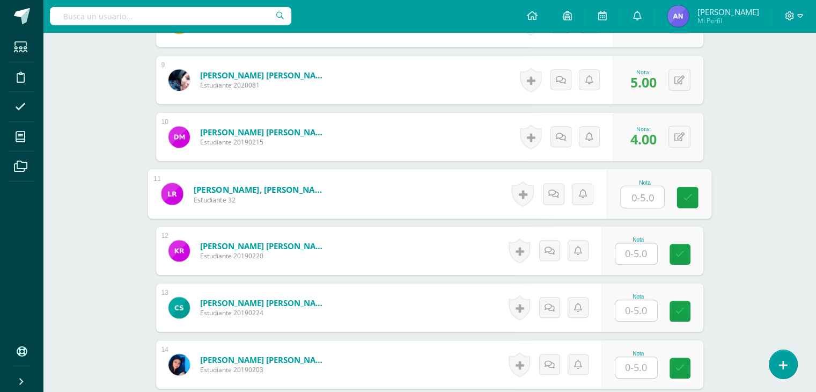
type input "3"
click at [678, 134] on button at bounding box center [679, 137] width 22 height 22
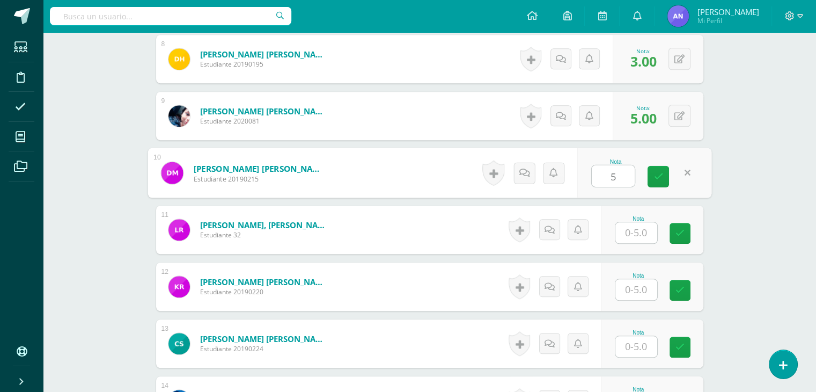
scroll to position [740, 0]
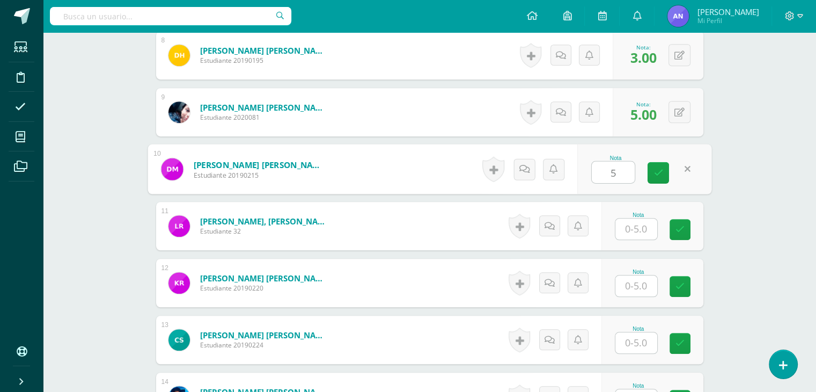
type input "5"
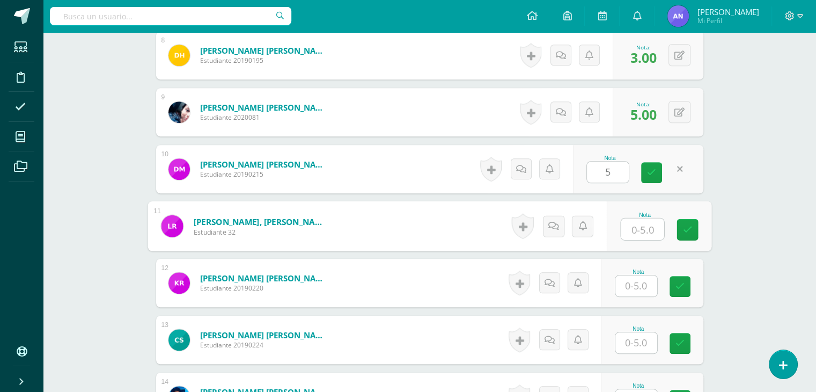
click at [648, 228] on input "text" at bounding box center [642, 228] width 43 height 21
type input "4"
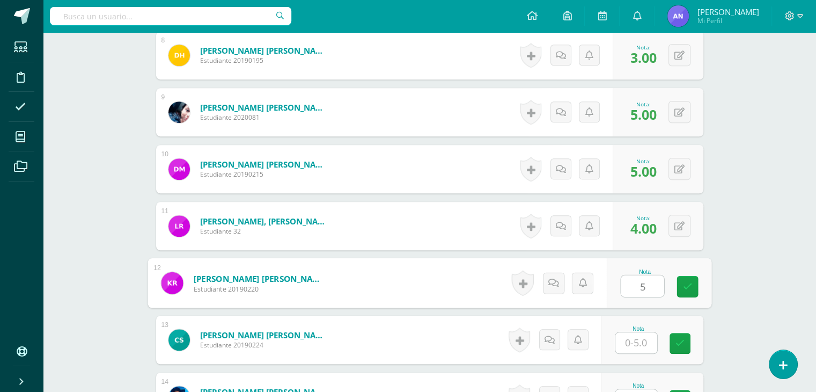
type input "5"
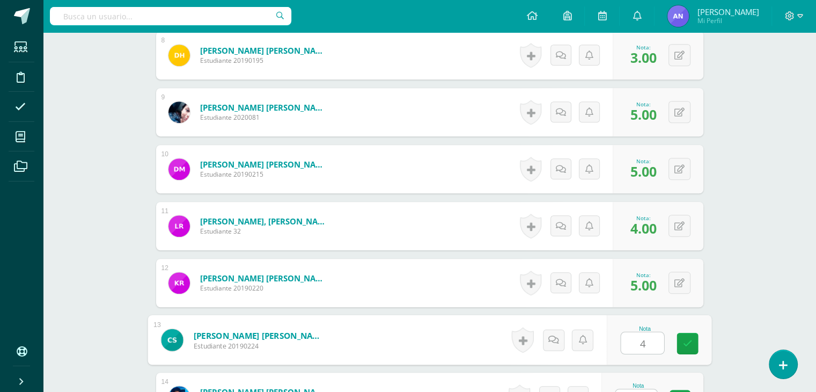
type input "4"
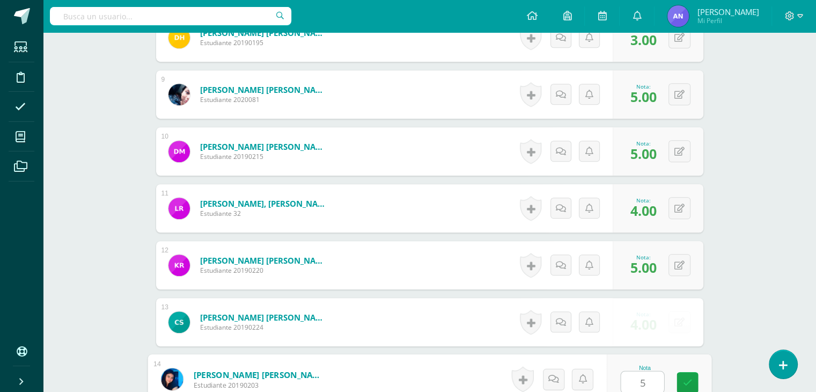
type input "5"
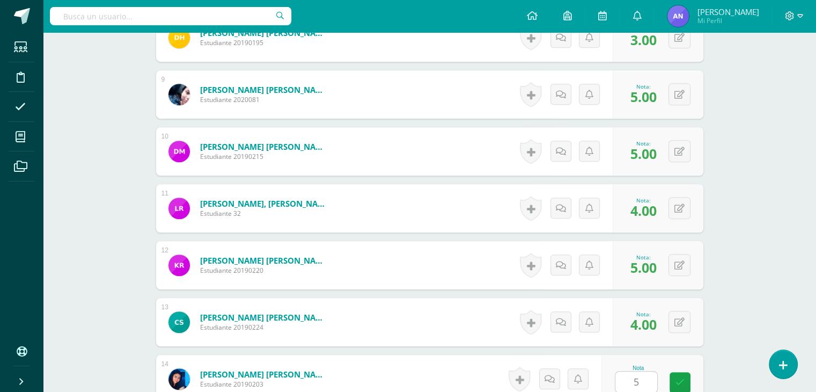
scroll to position [999, 0]
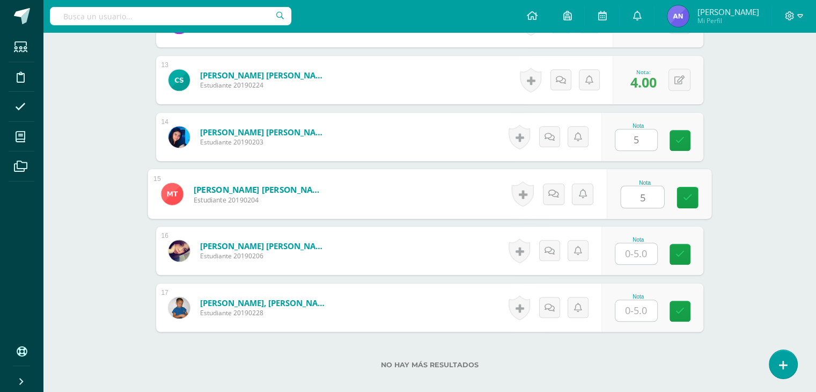
type input "5"
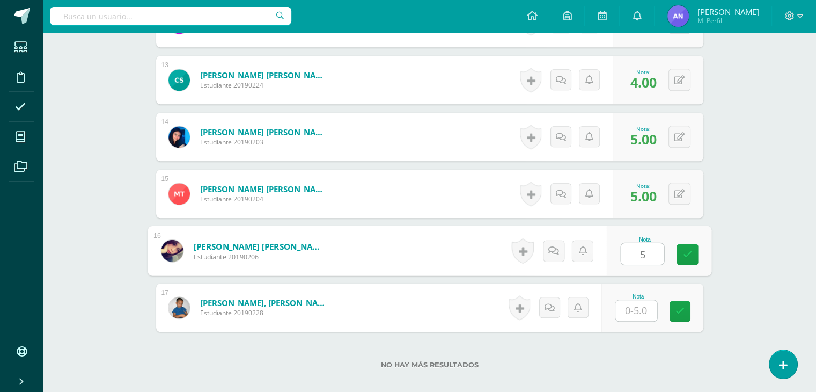
type input "5"
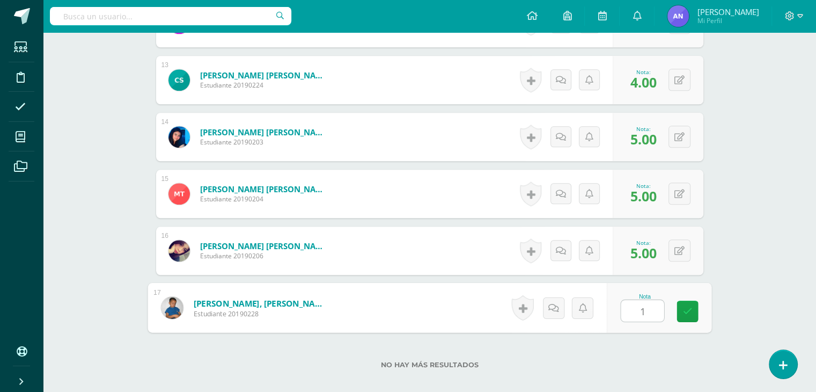
type input "1"
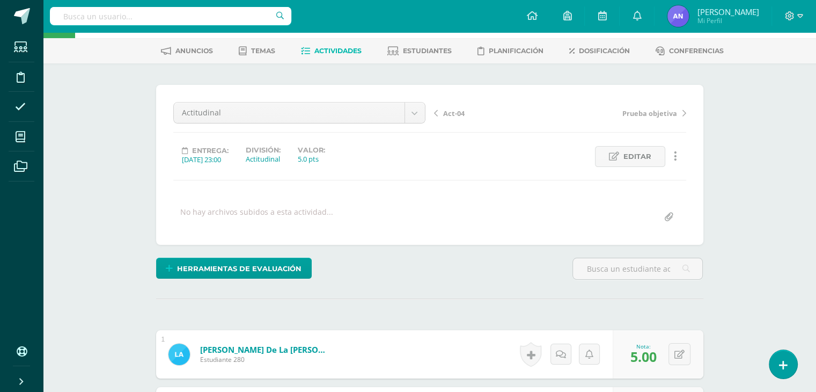
scroll to position [0, 0]
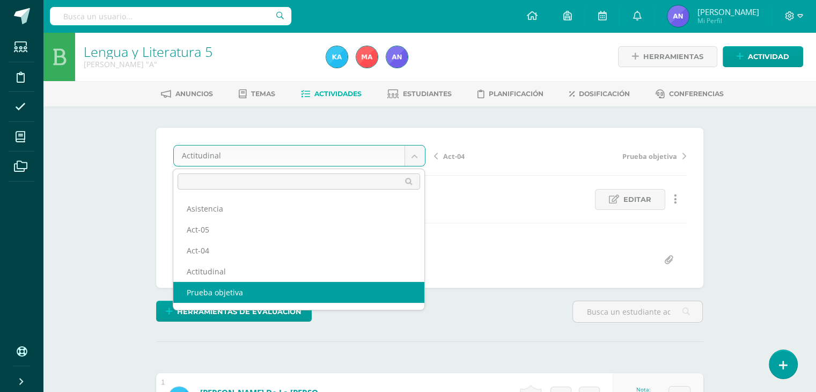
select select "/dashboard/teacher/grade-activity/119581/"
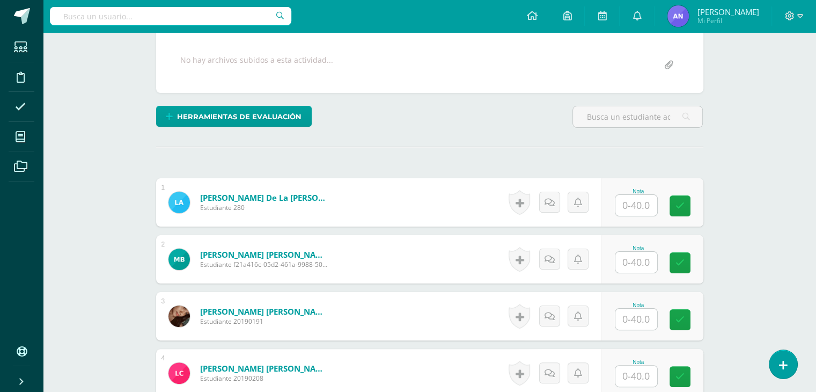
scroll to position [195, 0]
click at [640, 203] on input "text" at bounding box center [636, 204] width 42 height 21
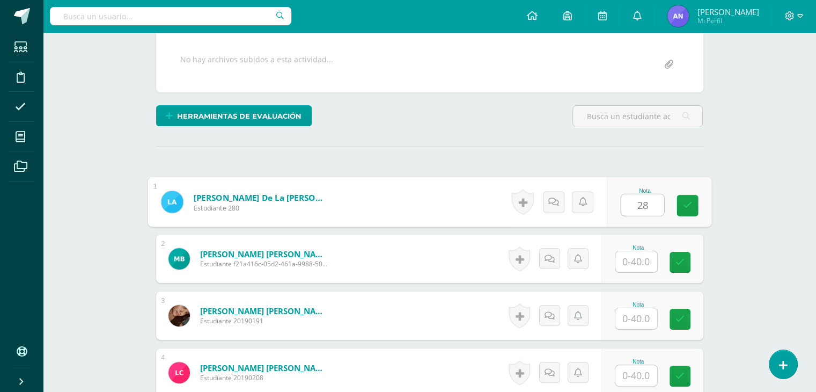
type input "28"
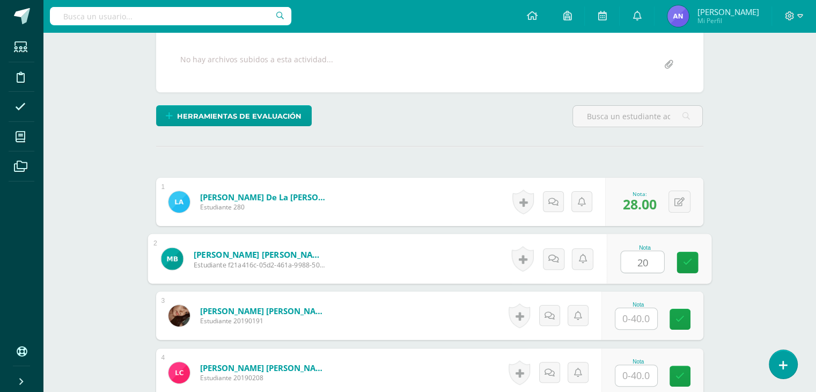
type input "20"
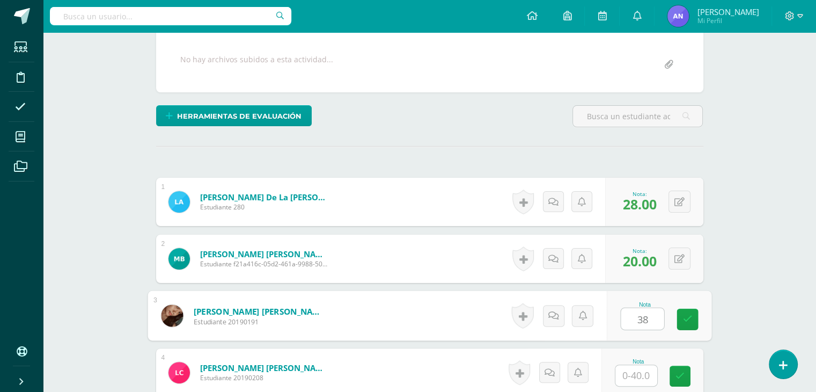
type input "38"
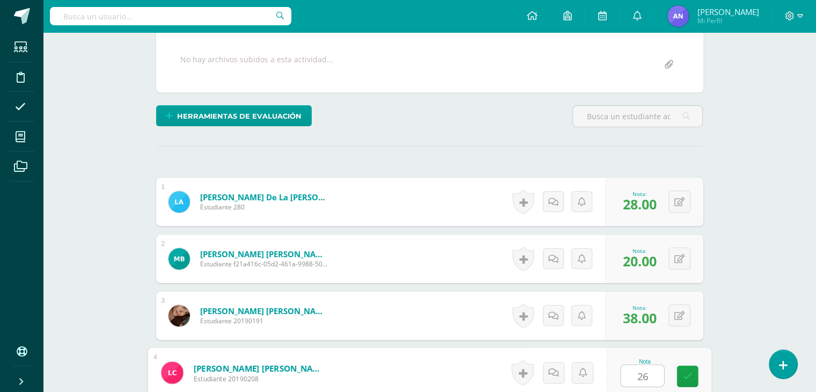
type input "26"
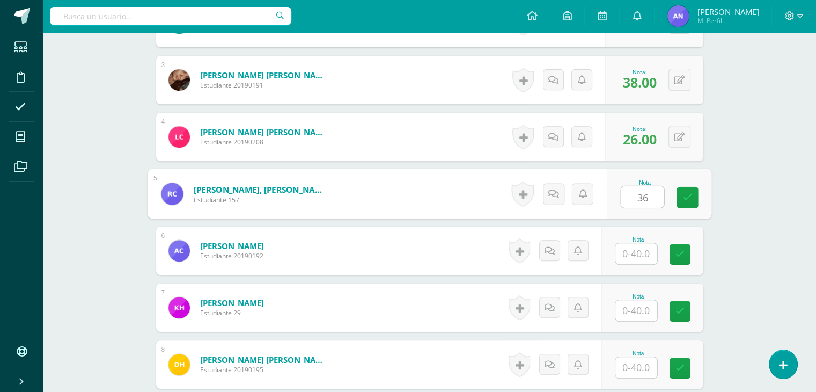
type input "36"
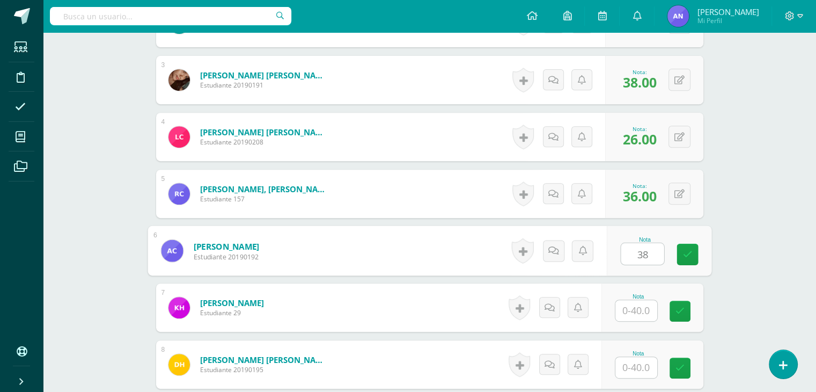
type input "38"
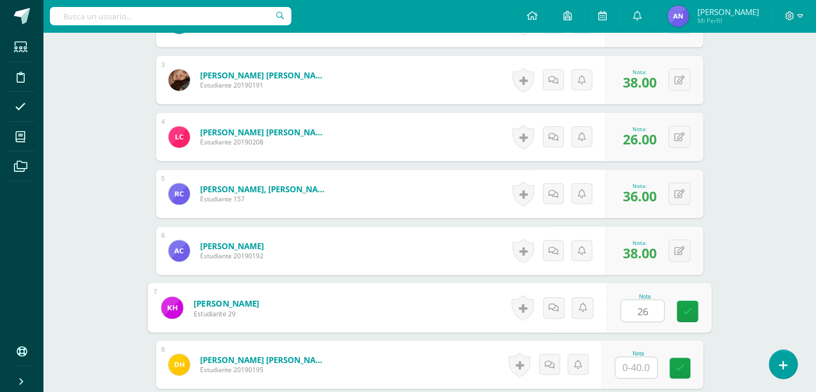
type input "26"
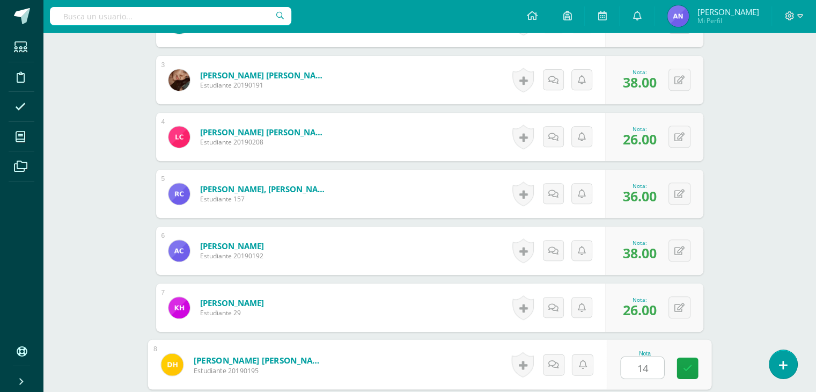
type input "14"
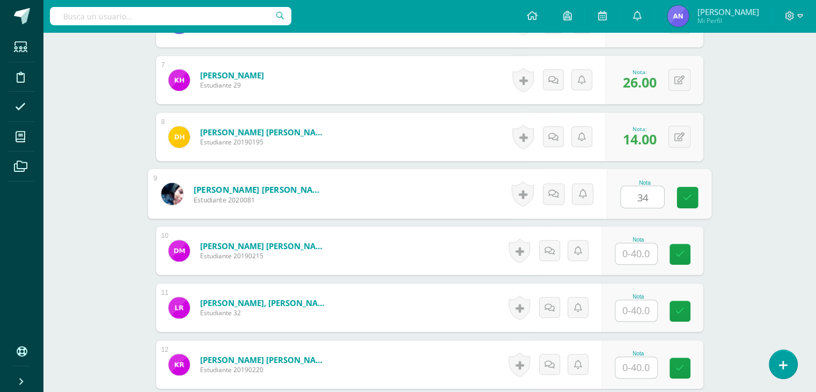
type input "34"
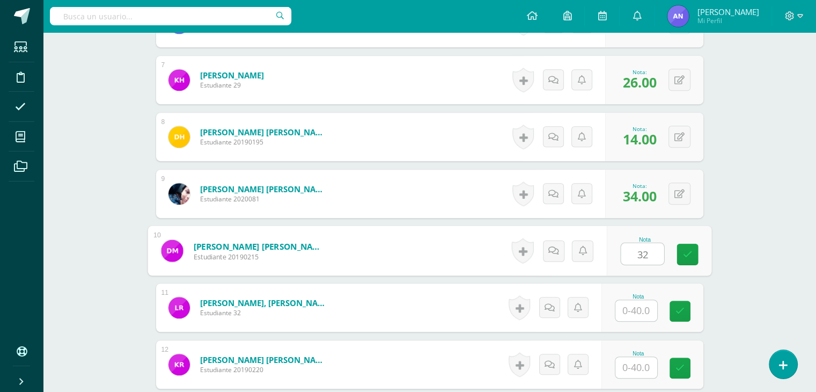
type input "32"
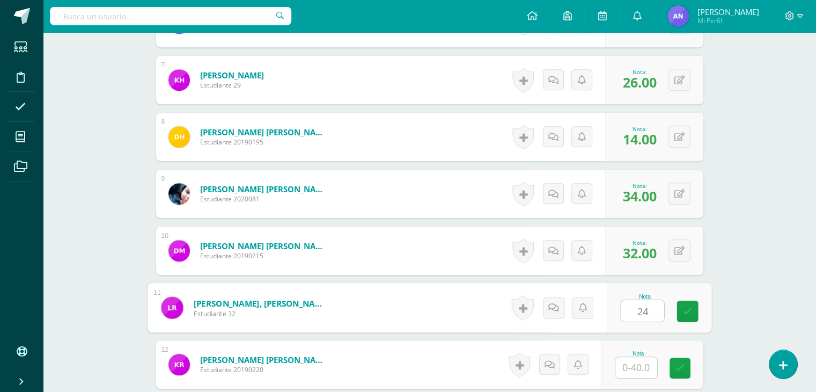
type input "24"
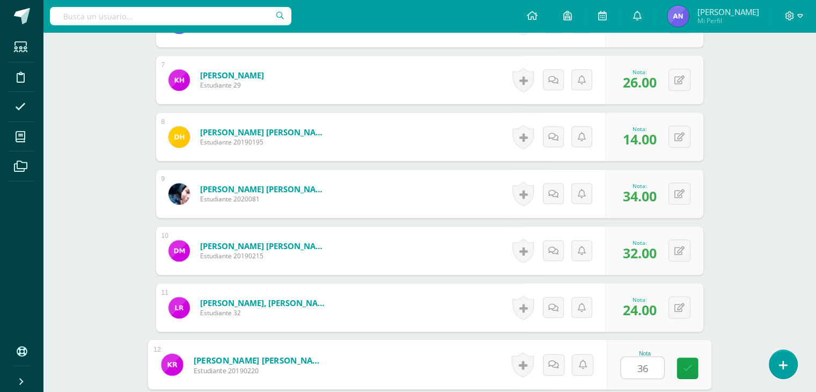
type input "36"
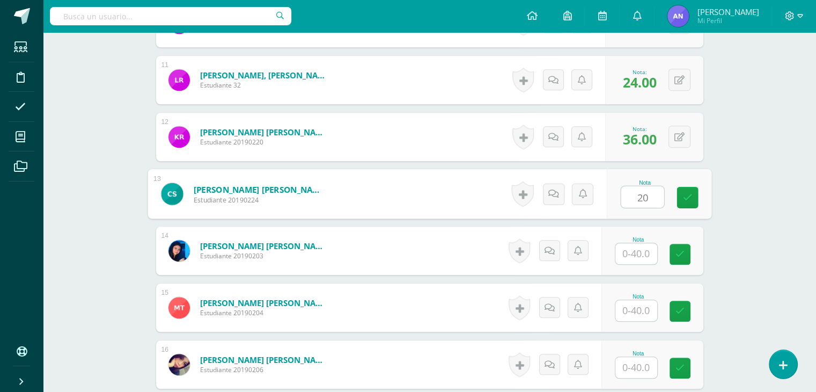
type input "20"
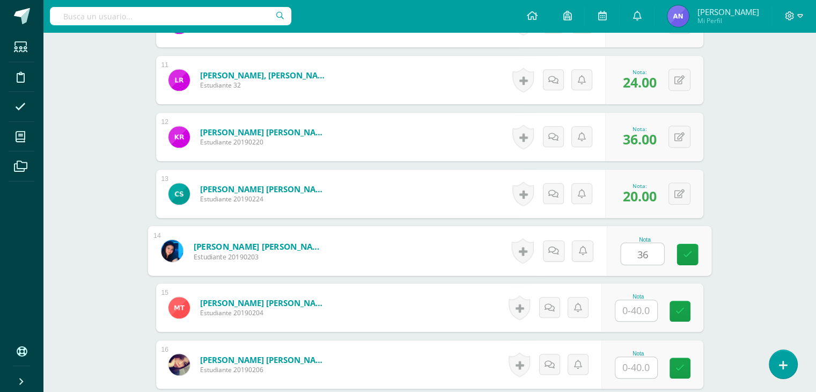
type input "36"
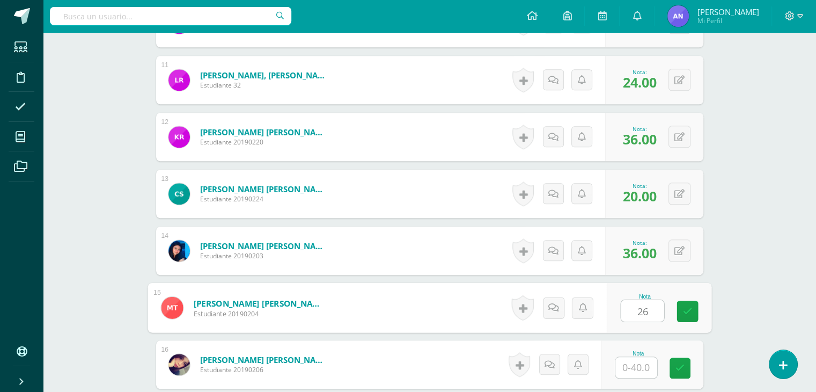
type input "26"
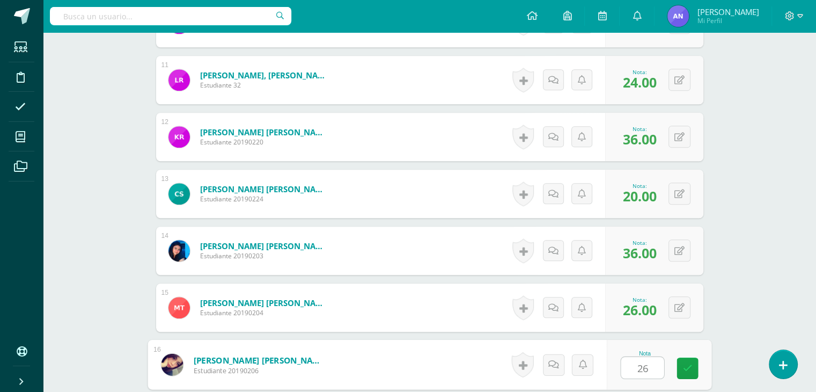
type input "26"
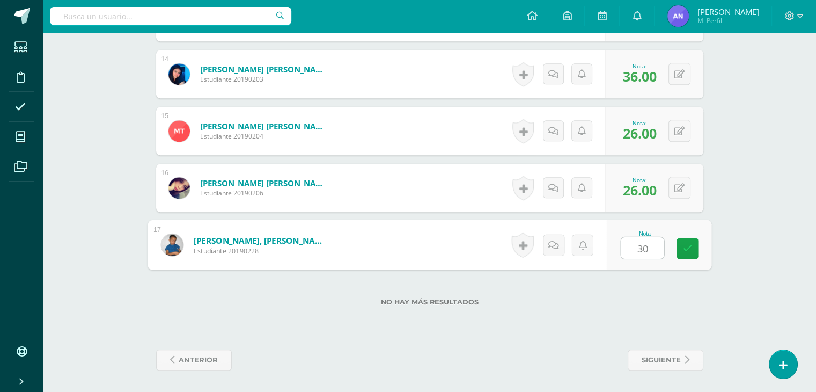
type input "30"
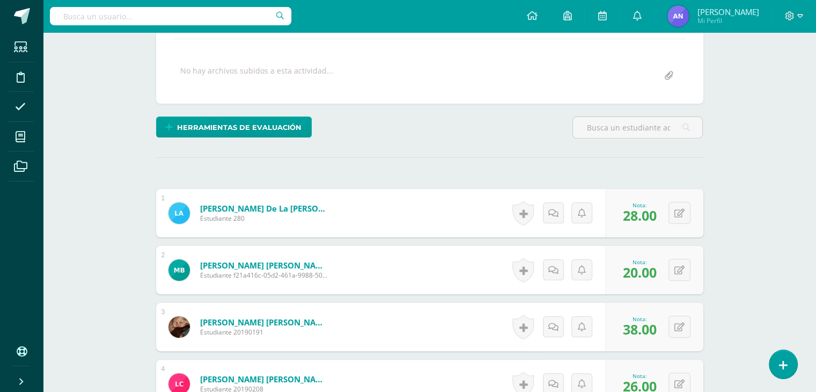
scroll to position [0, 0]
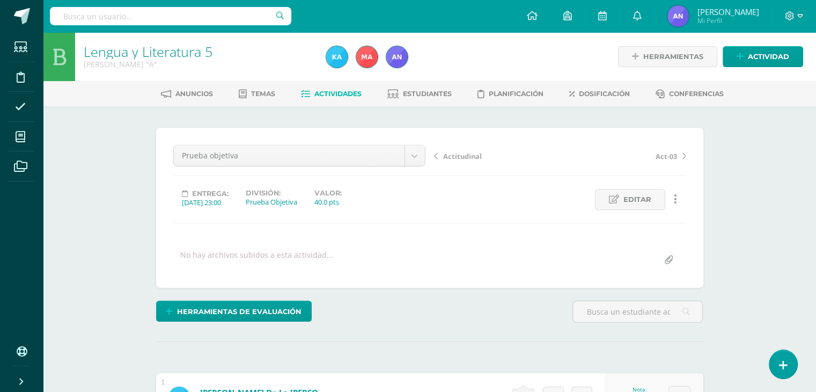
click at [316, 95] on span "Actividades" at bounding box center [337, 94] width 47 height 8
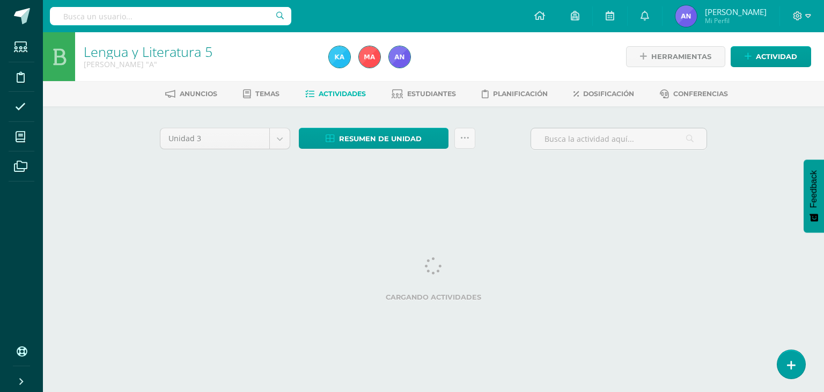
click at [741, 176] on div "Lengua y Literatura 5 [PERSON_NAME] "A" Herramientas Detalle de asistencias Act…" at bounding box center [433, 116] width 781 height 168
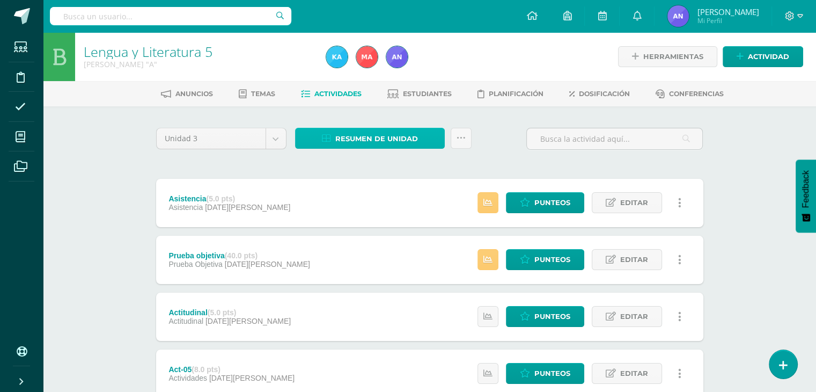
click at [354, 137] on span "Resumen de unidad" at bounding box center [376, 139] width 83 height 20
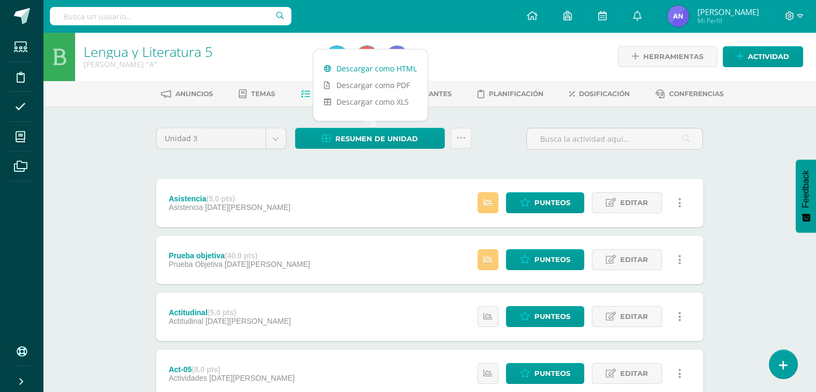
click at [378, 67] on link "Descargar como HTML" at bounding box center [370, 68] width 114 height 17
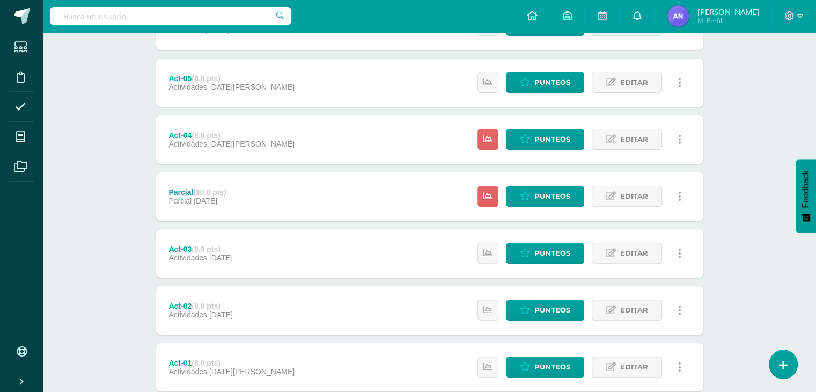
scroll to position [362, 0]
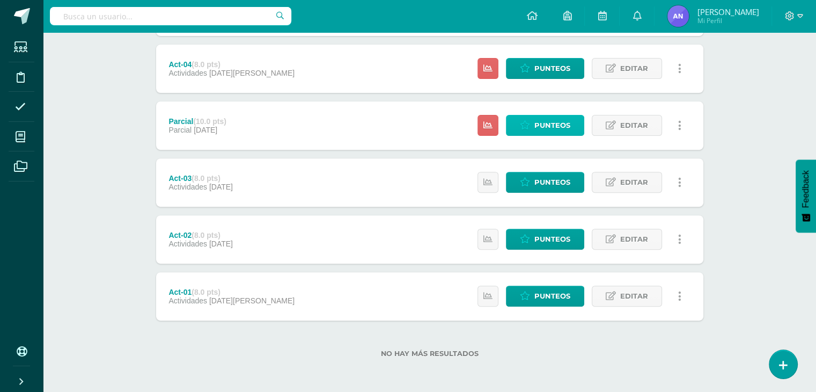
click at [543, 127] on span "Punteos" at bounding box center [552, 125] width 36 height 20
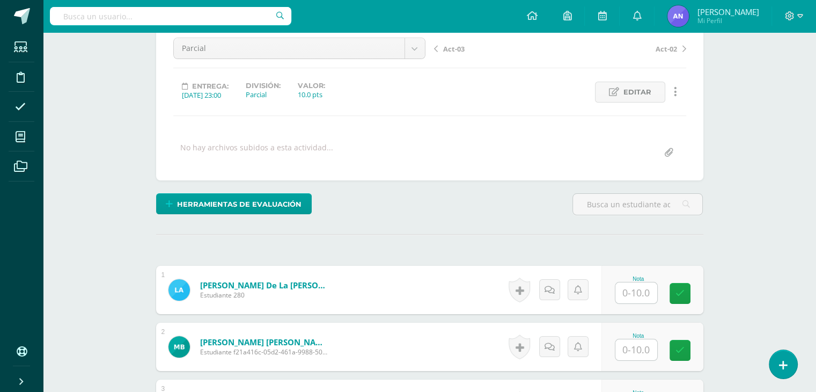
scroll to position [107, 0]
click at [618, 292] on div "Nota" at bounding box center [658, 290] width 105 height 50
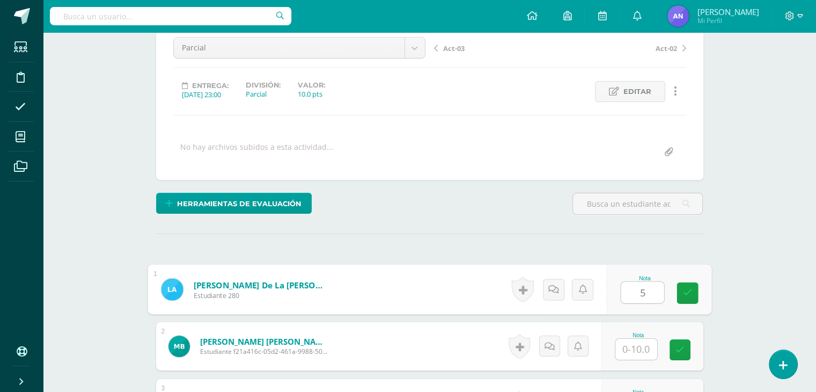
type input "5"
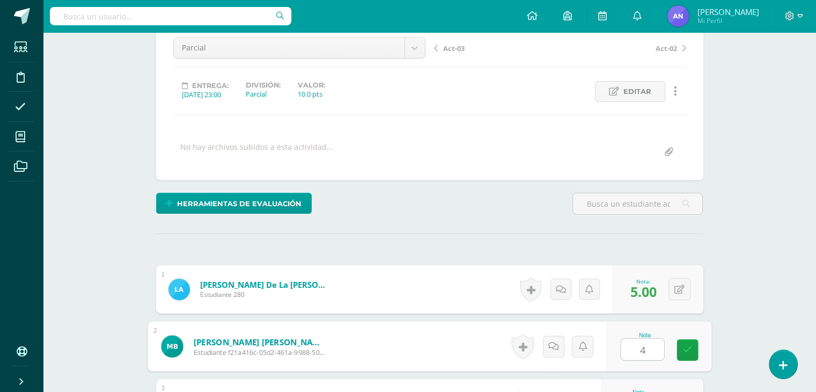
type input "4"
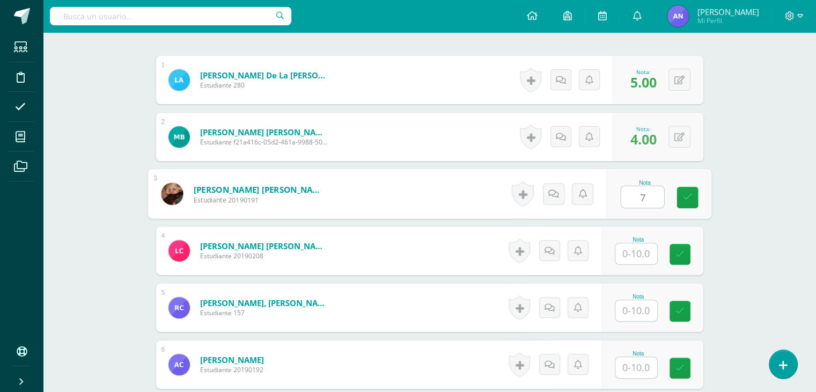
type input "7"
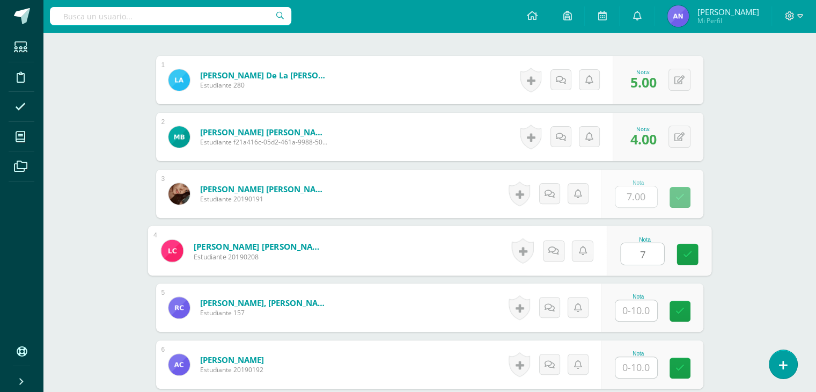
type input "7"
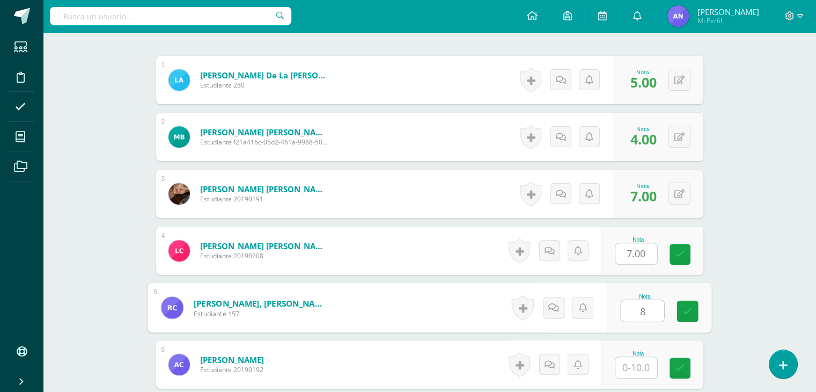
type input "8"
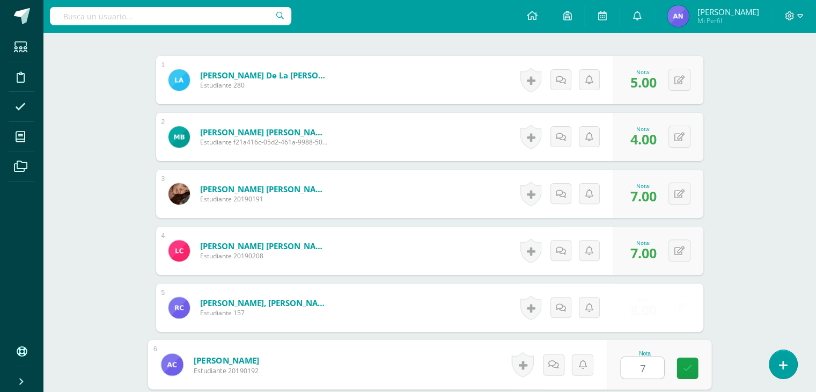
type input "7"
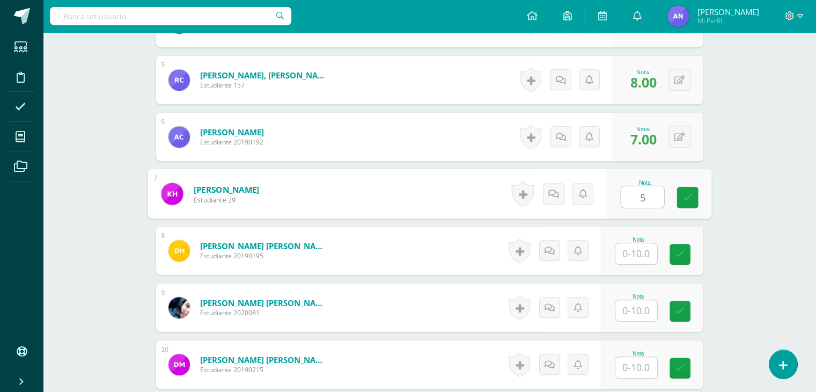
type input "5"
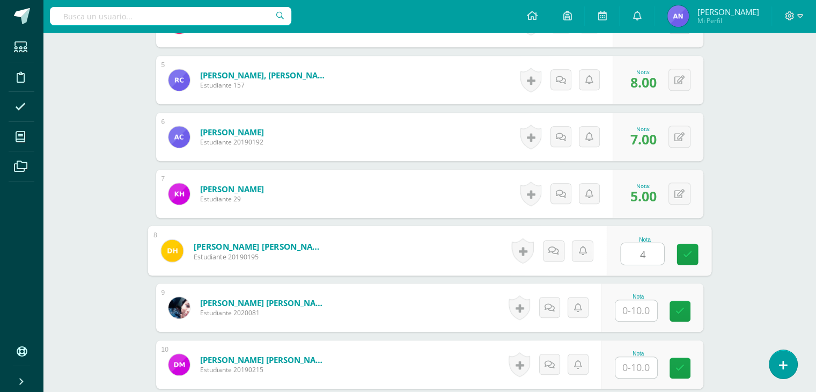
type input "4"
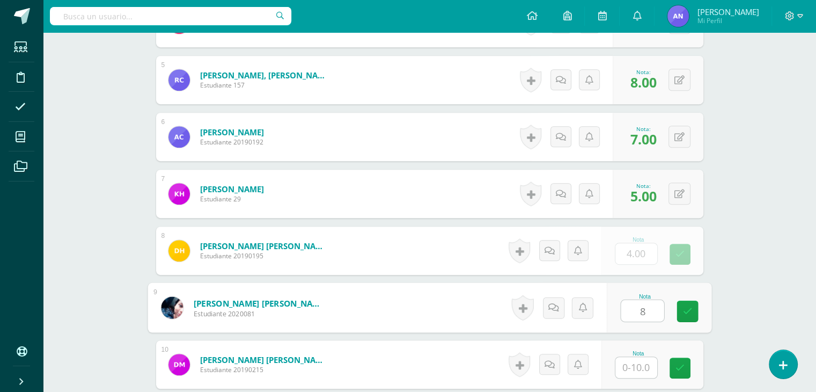
type input "8"
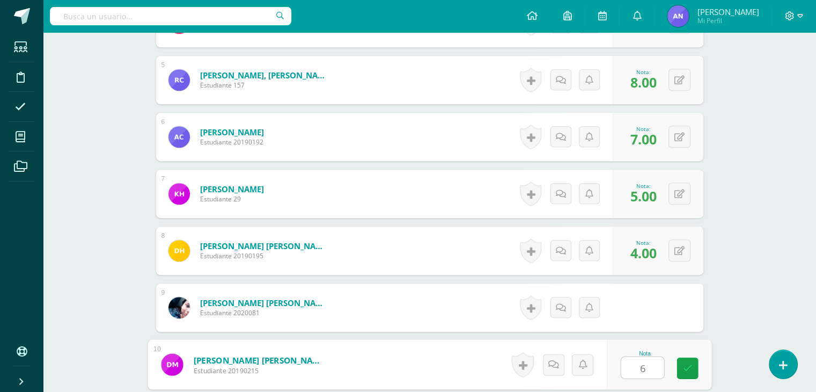
type input "6"
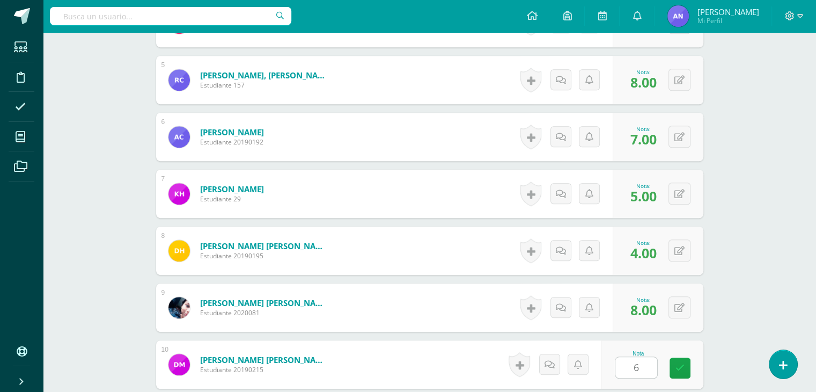
scroll to position [772, 0]
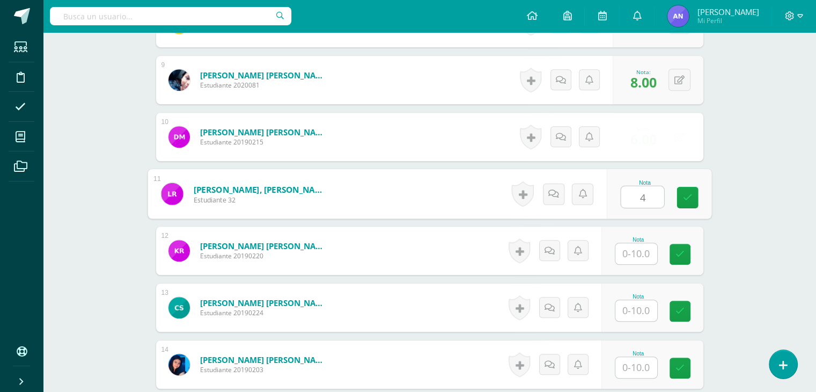
type input "4"
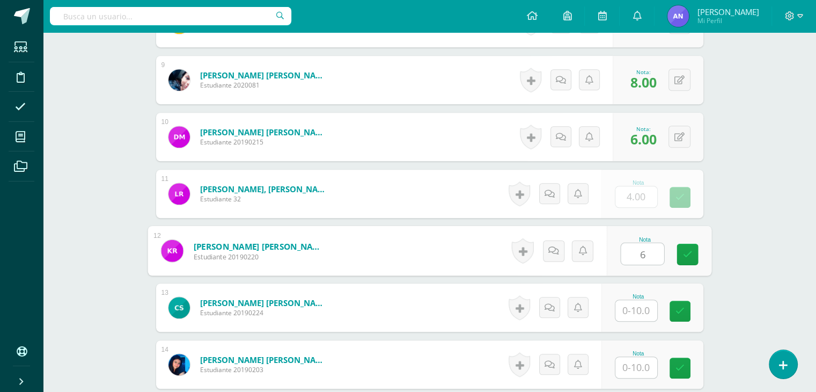
type input "6"
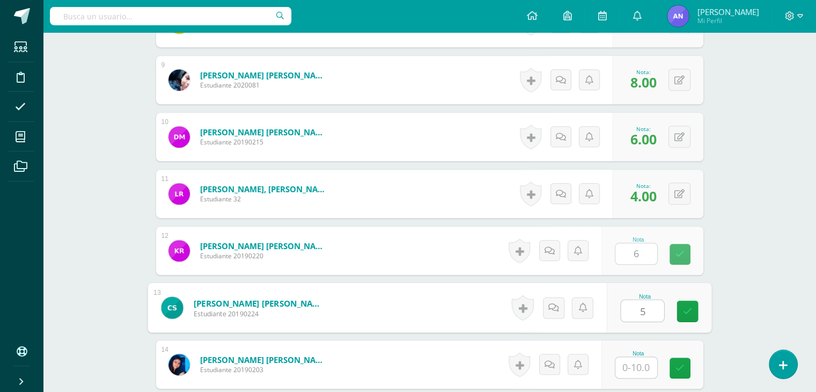
type input "5"
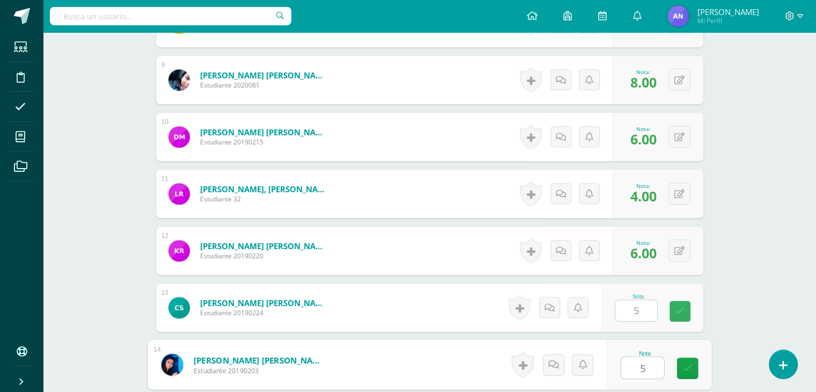
type input "5"
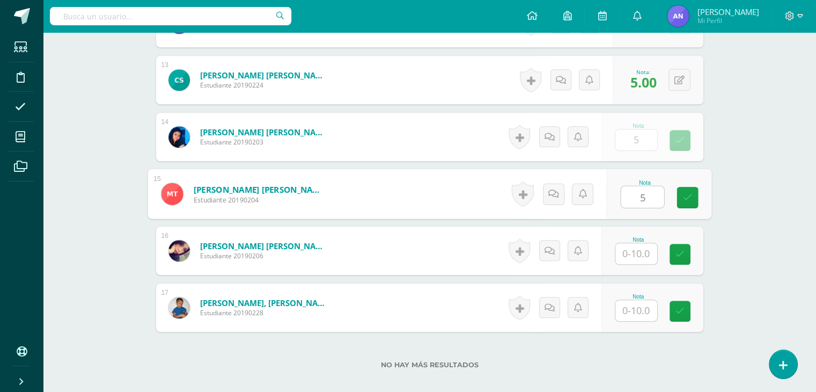
type input "5"
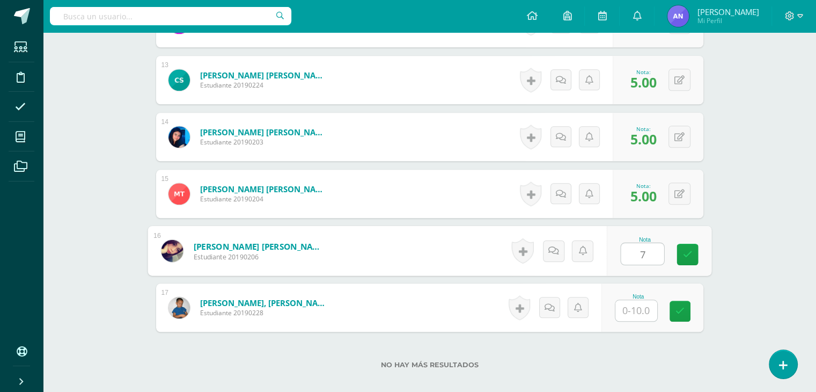
type input "7"
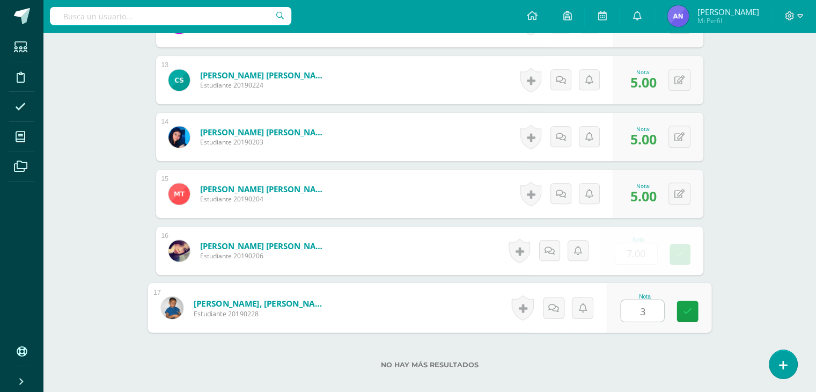
type input "3"
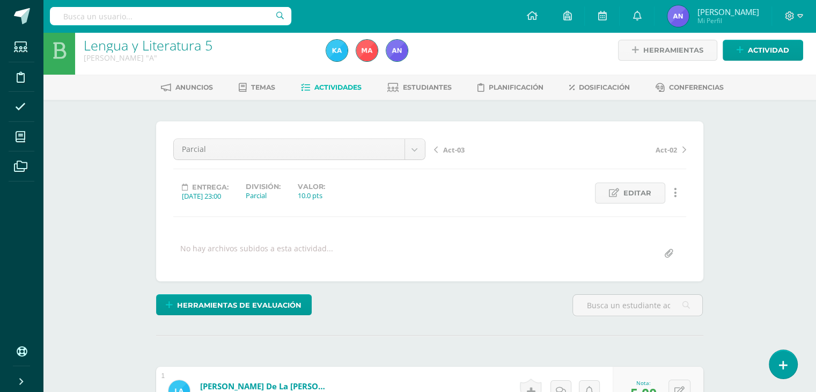
scroll to position [0, 0]
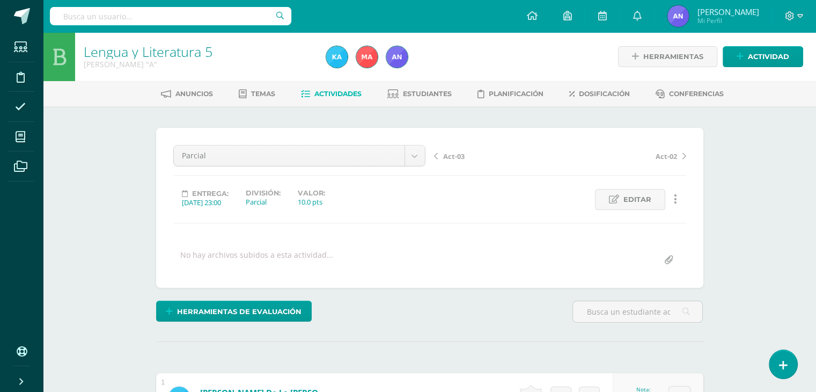
click at [347, 93] on span "Actividades" at bounding box center [337, 94] width 47 height 8
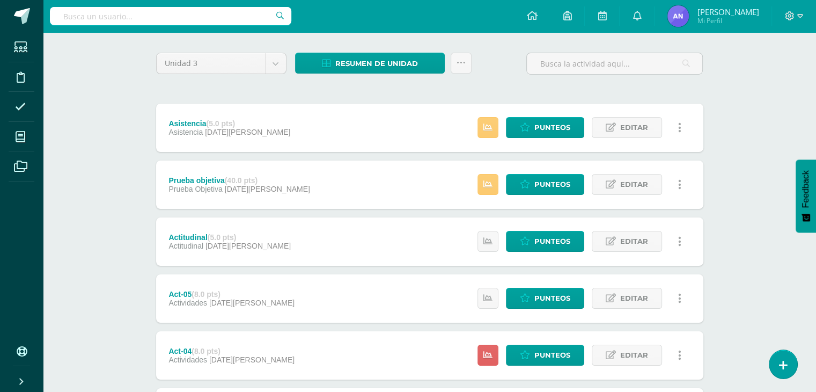
scroll to position [60, 0]
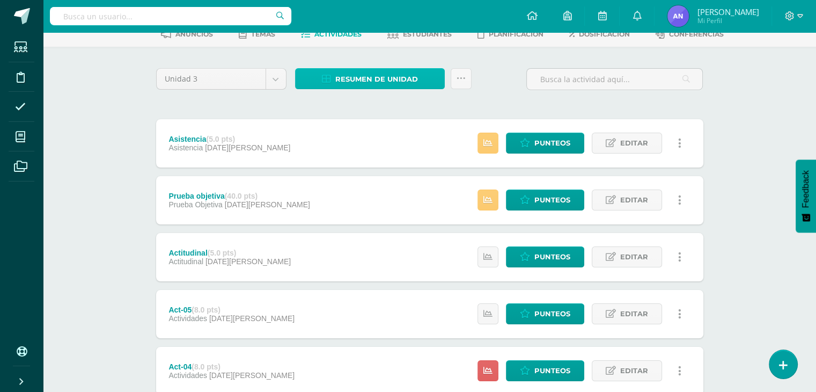
click at [389, 84] on span "Resumen de unidad" at bounding box center [376, 79] width 83 height 20
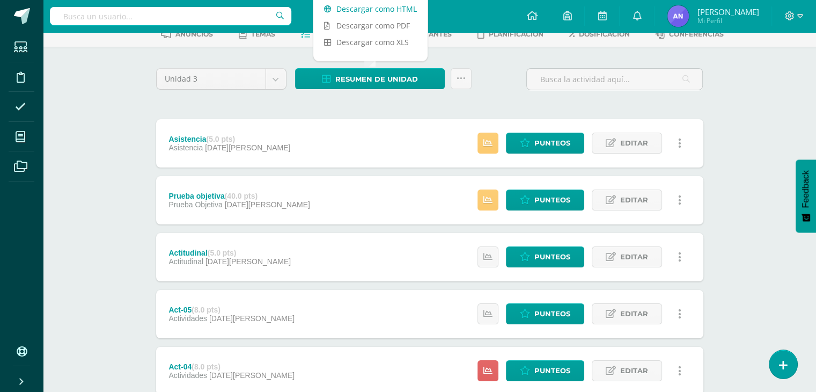
click at [330, 10] on icon at bounding box center [328, 9] width 8 height 8
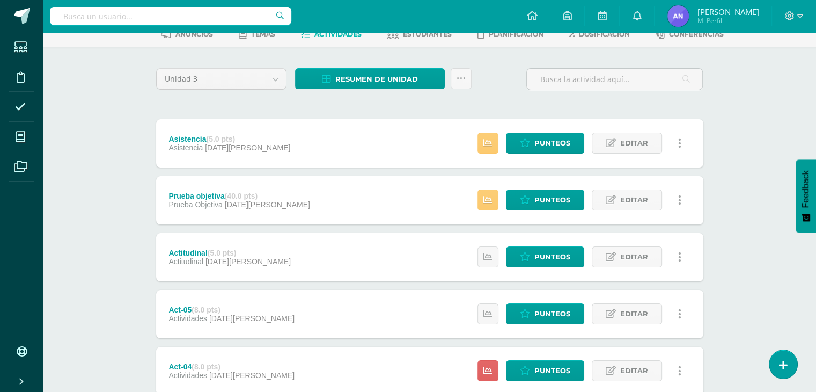
click at [113, 154] on div "Lengua y Literatura 5 Quinto Bachillerato "A" Herramientas Detalle de asistenci…" at bounding box center [429, 333] width 773 height 721
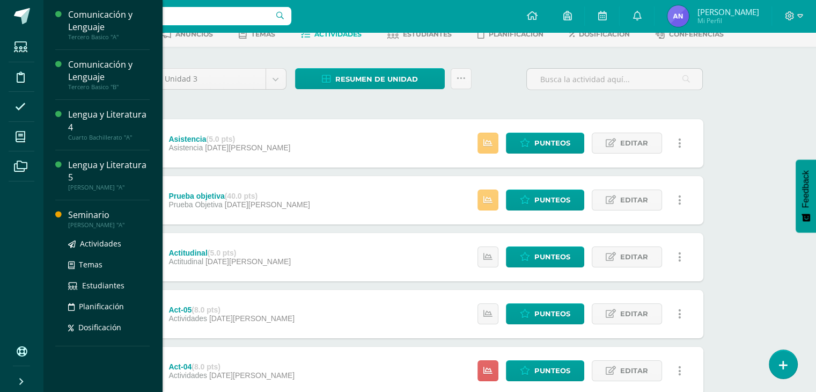
click at [92, 224] on div "[PERSON_NAME] "A"" at bounding box center [109, 225] width 82 height 8
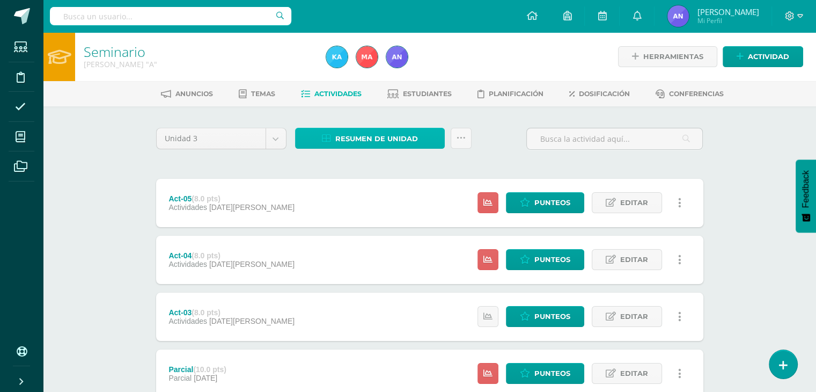
click at [380, 139] on span "Resumen de unidad" at bounding box center [376, 139] width 83 height 20
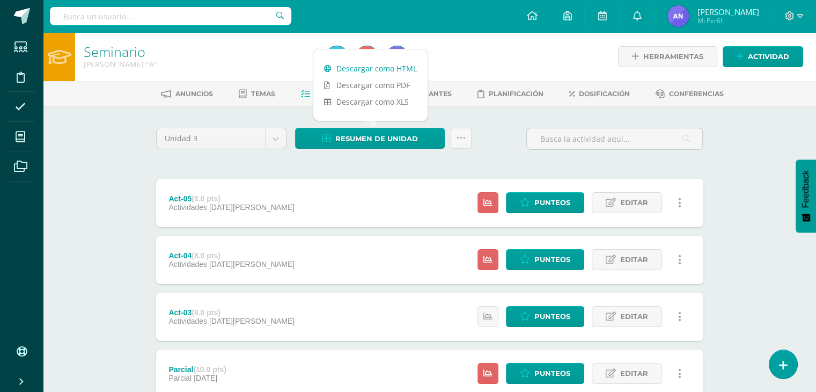
click at [365, 65] on link "Descargar como HTML" at bounding box center [370, 68] width 114 height 17
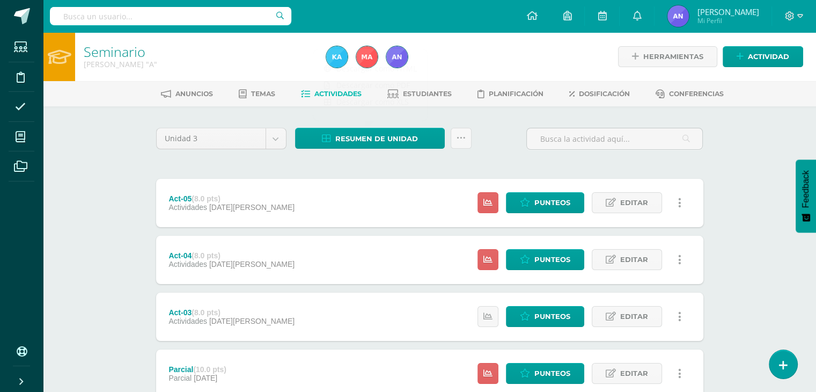
click at [132, 263] on div "Seminario Quinto Bachillerato "A" Herramientas Detalle de asistencias Actividad…" at bounding box center [429, 392] width 773 height 721
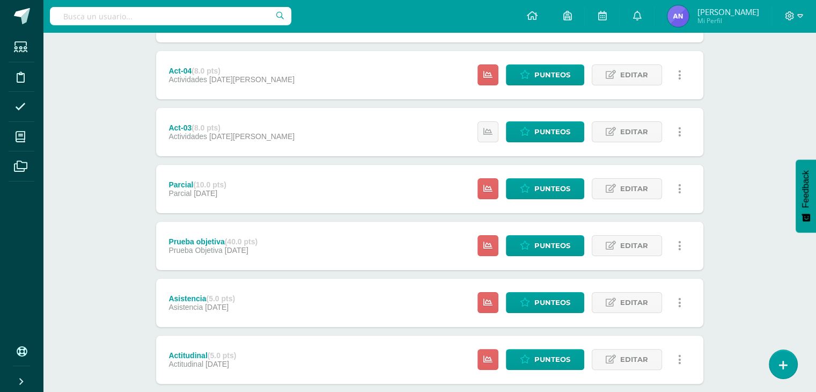
scroll to position [362, 0]
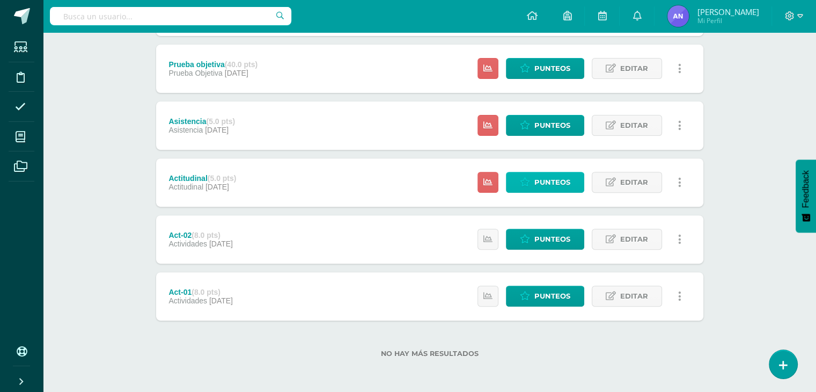
click at [526, 183] on icon at bounding box center [525, 182] width 10 height 9
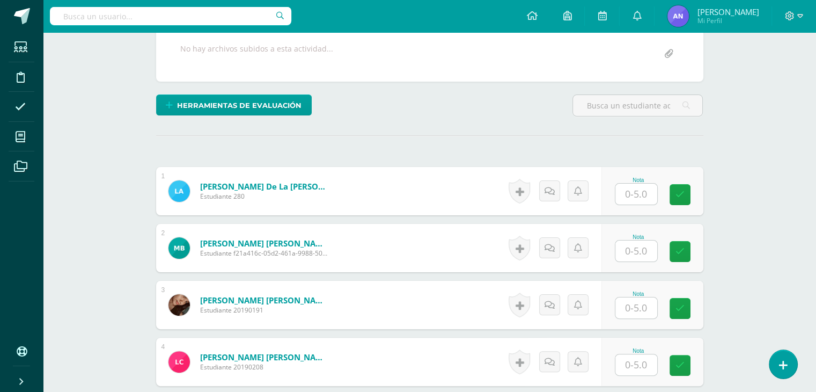
scroll to position [206, 0]
click at [637, 196] on input "text" at bounding box center [642, 193] width 43 height 21
type input "5"
type input "4"
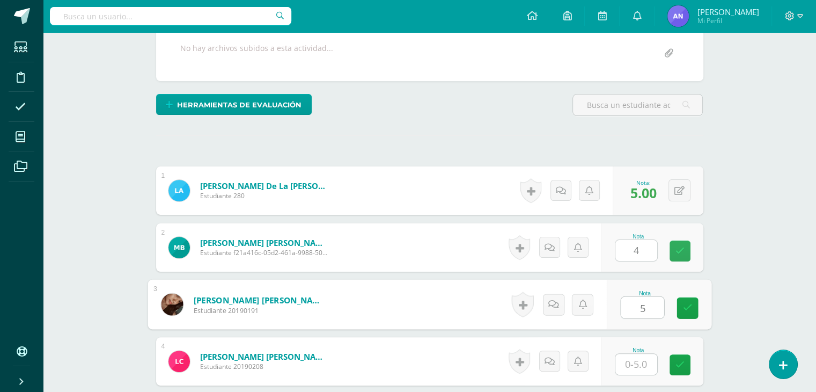
type input "5"
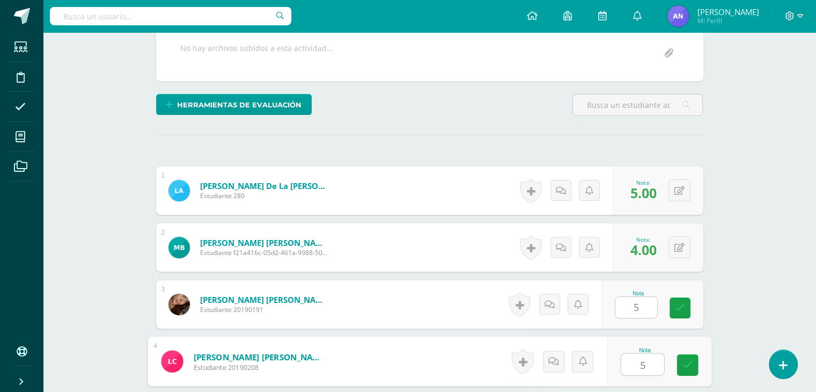
type input "5"
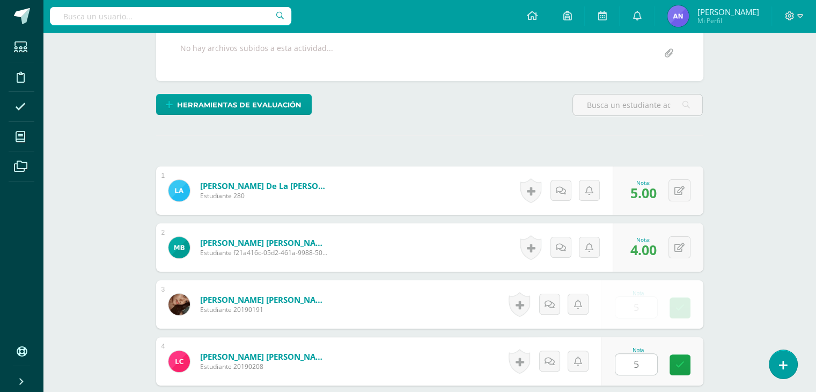
scroll to position [431, 0]
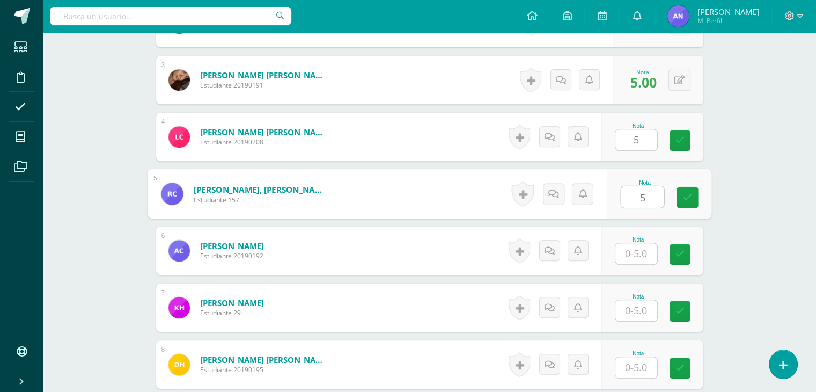
type input "5"
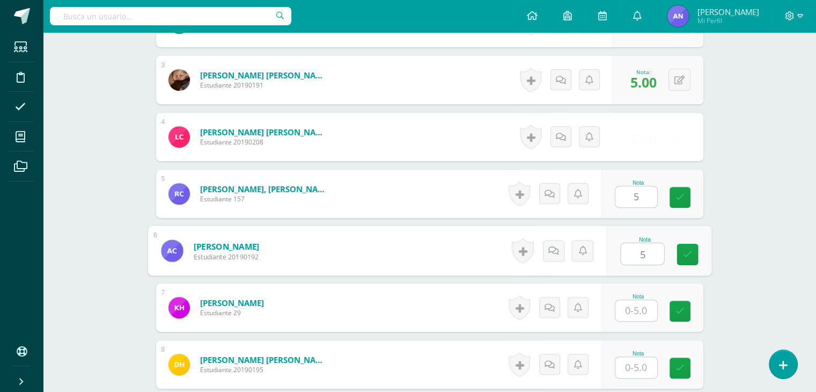
type input "5"
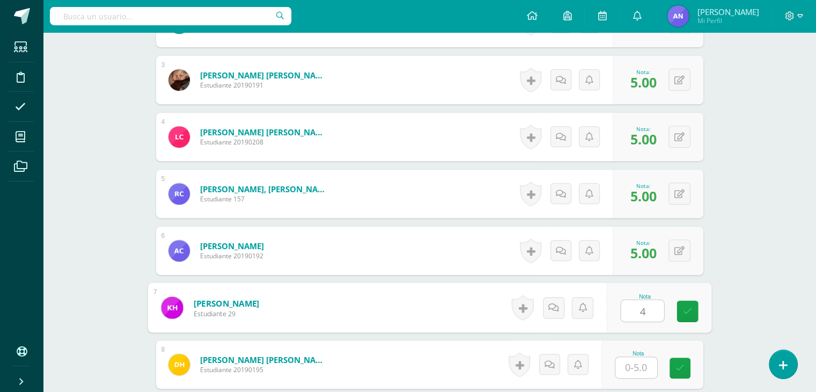
type input "4"
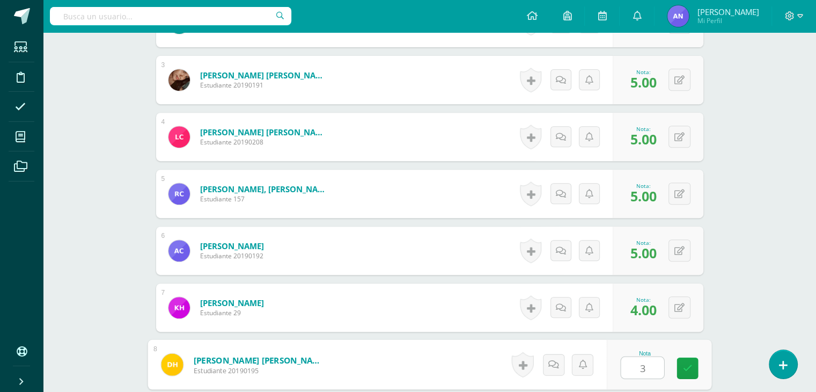
type input "3"
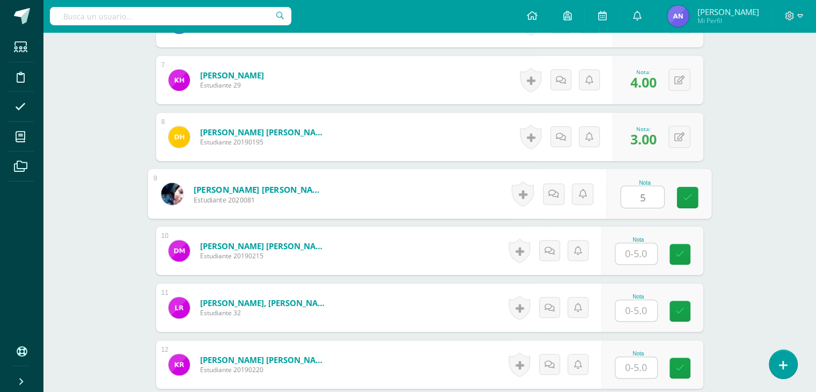
type input "5"
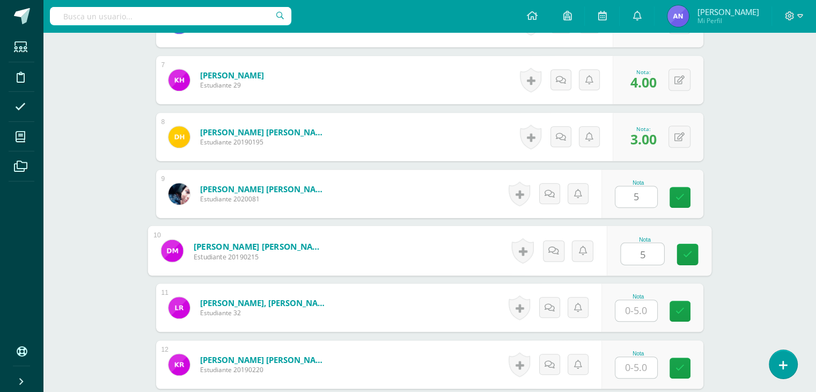
type input "5"
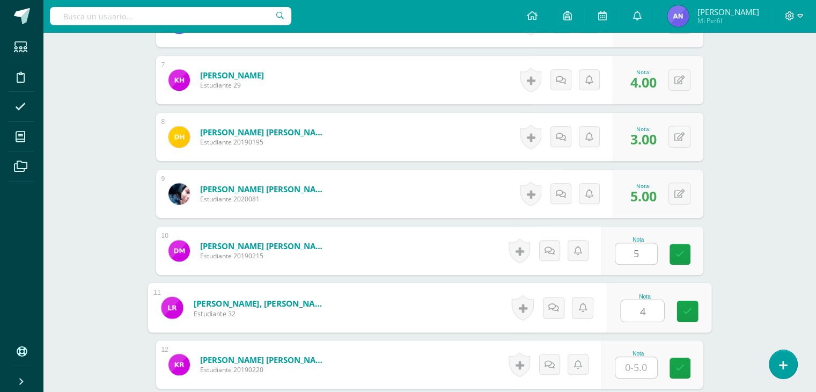
type input "4"
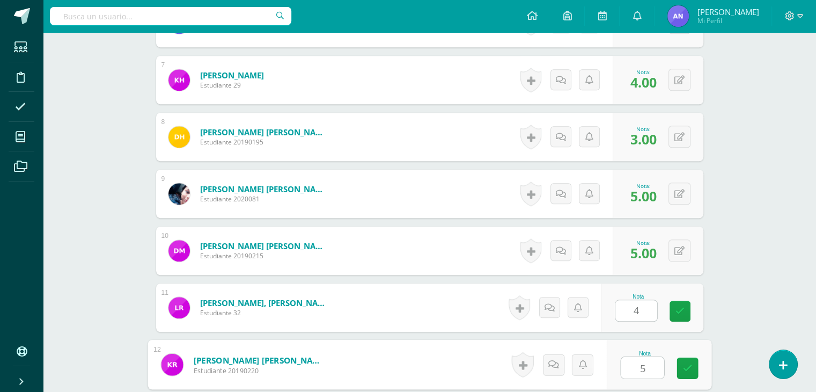
type input "5"
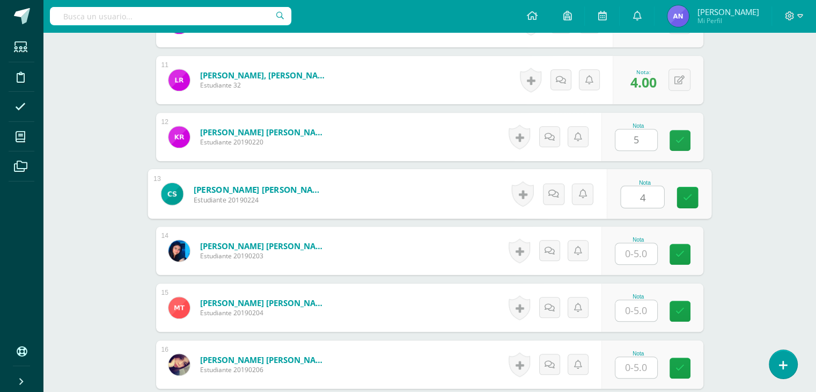
type input "4"
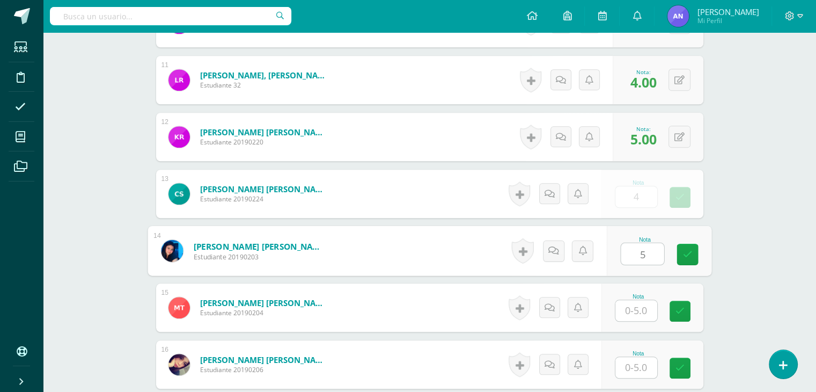
type input "5"
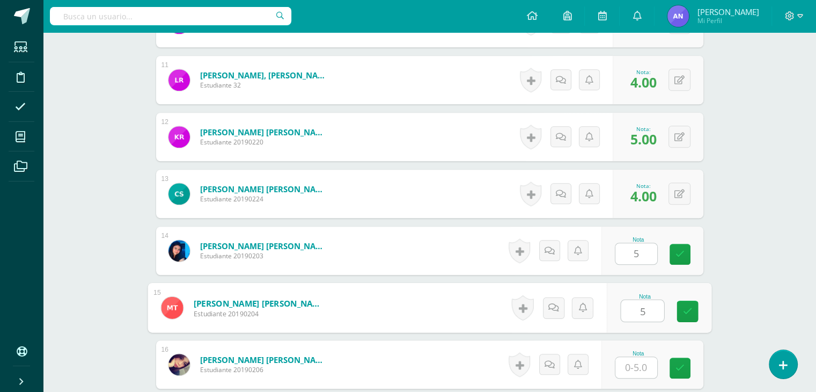
type input "5"
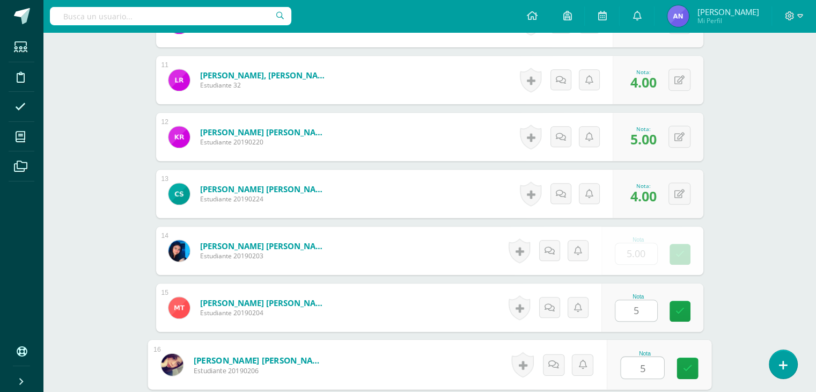
type input "5"
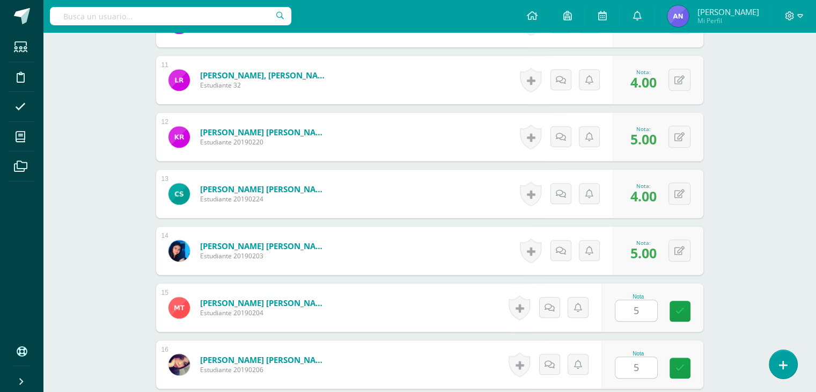
scroll to position [1062, 0]
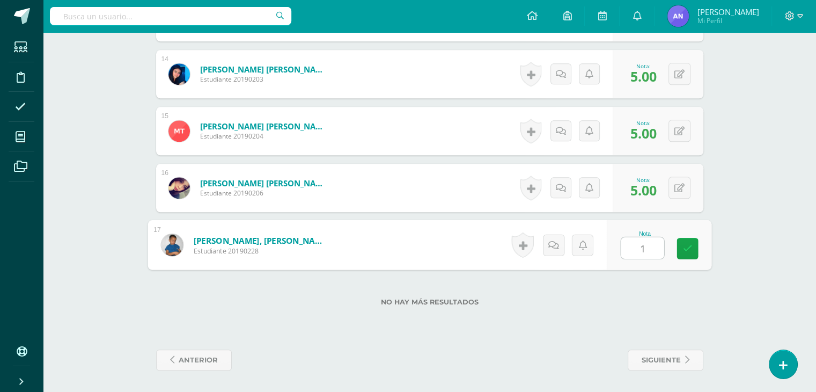
type input "1"
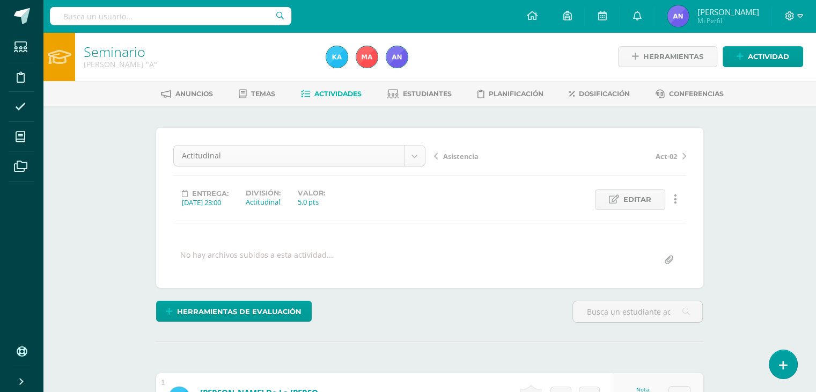
scroll to position [34, 0]
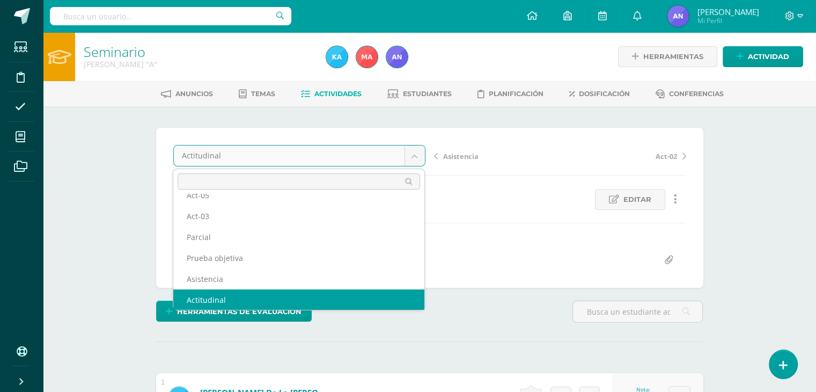
scroll to position [25, 0]
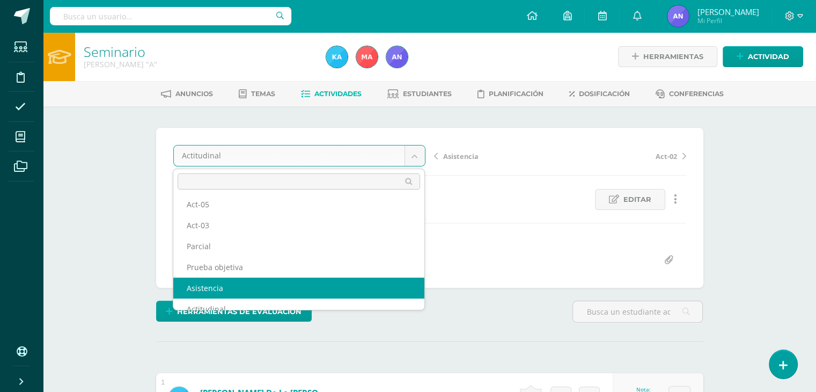
select select "/dashboard/teacher/grade-activity/119577/"
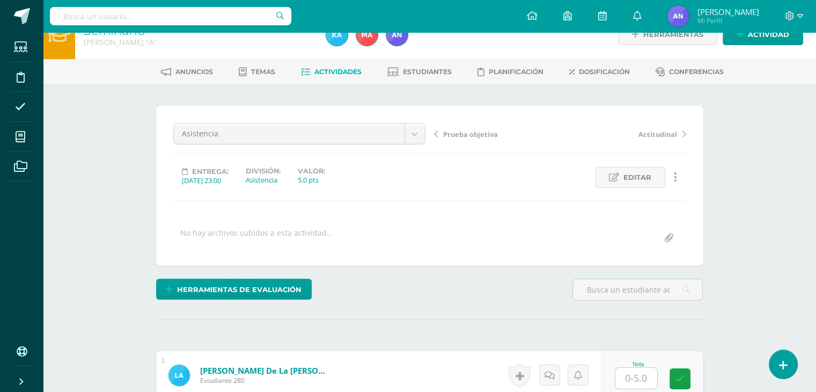
scroll to position [215, 0]
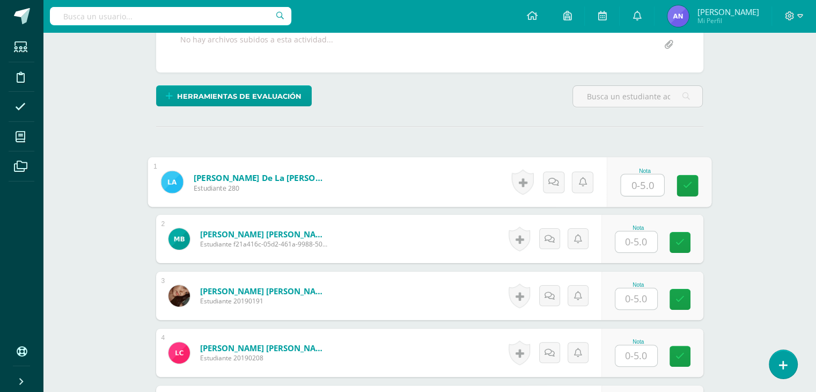
click at [643, 187] on input "text" at bounding box center [642, 184] width 43 height 21
type input "4"
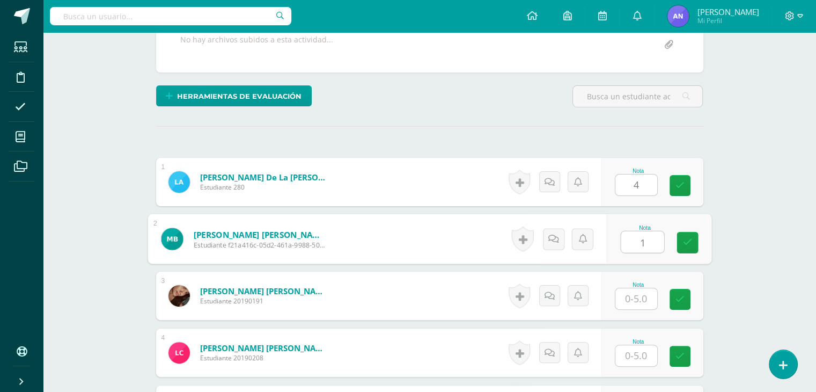
type input "1"
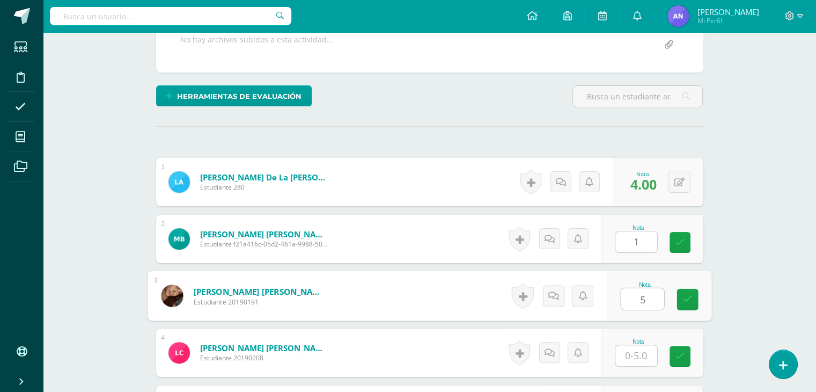
type input "5"
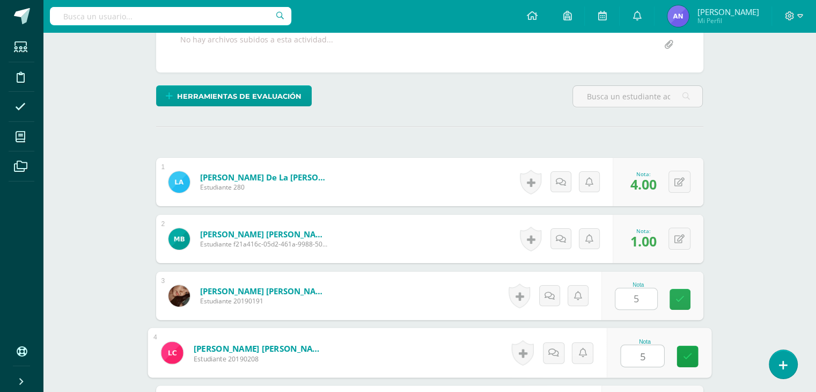
type input "5"
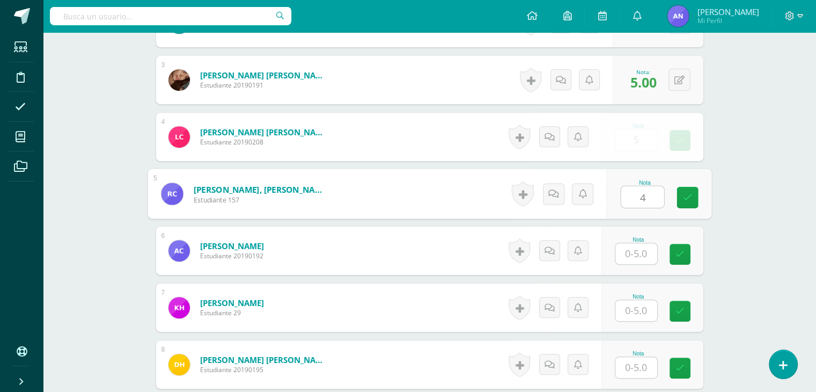
type input "4"
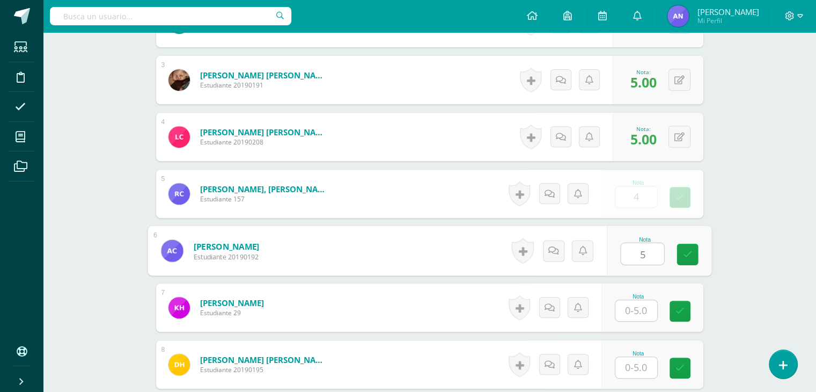
type input "5"
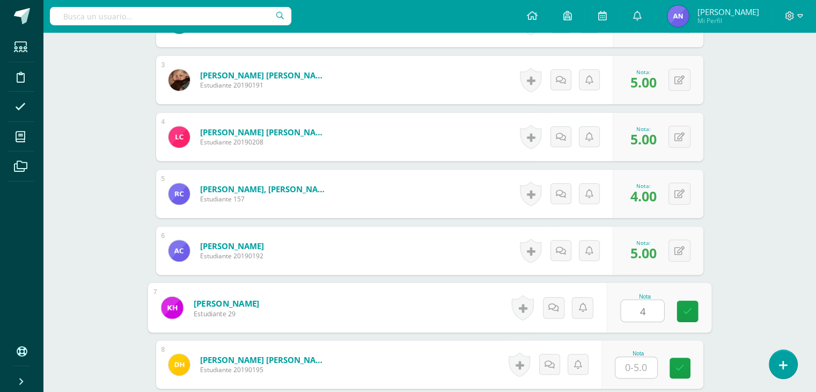
type input "4"
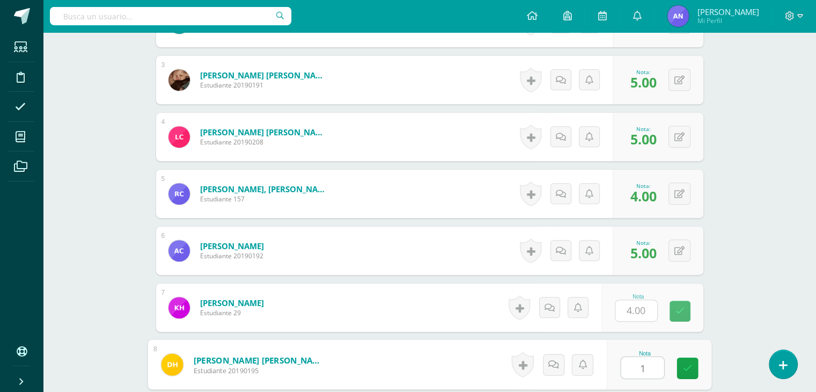
type input "1"
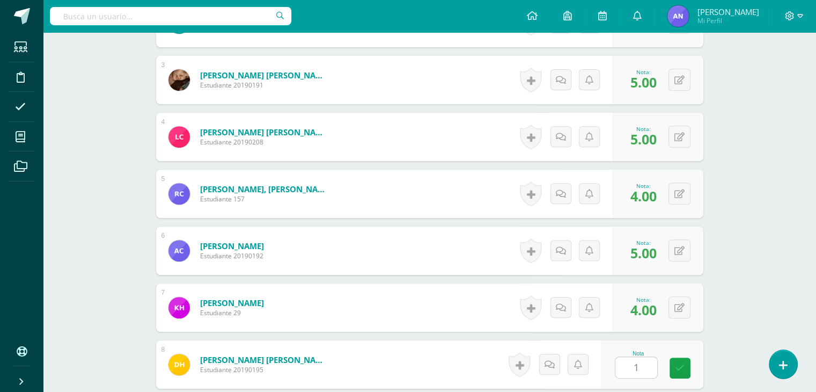
scroll to position [658, 0]
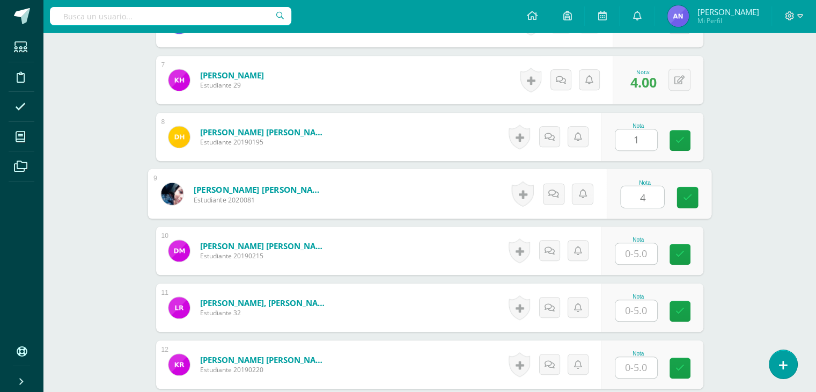
type input "4"
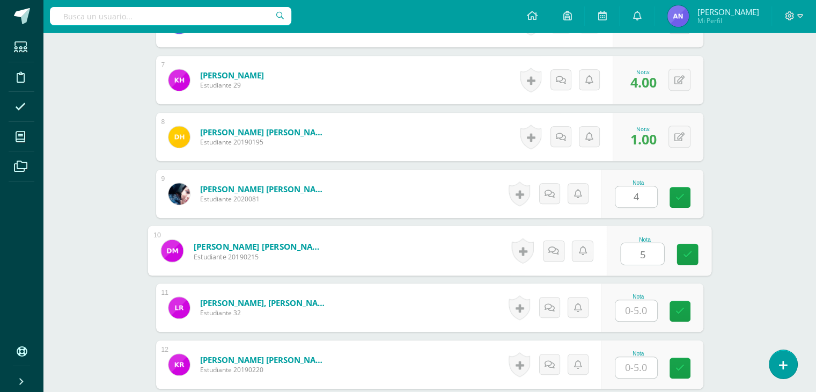
type input "5"
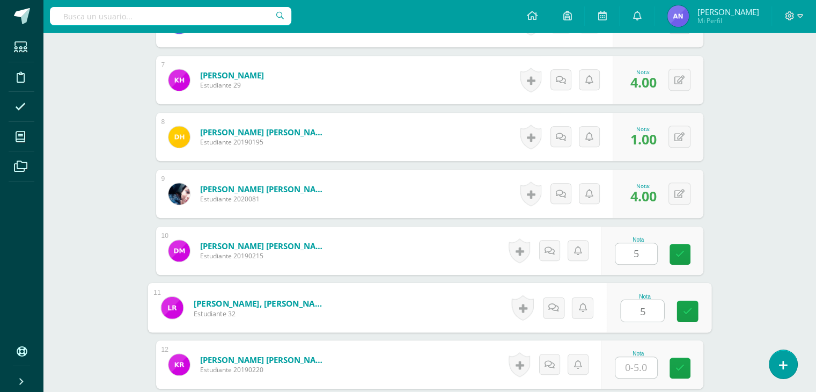
type input "5"
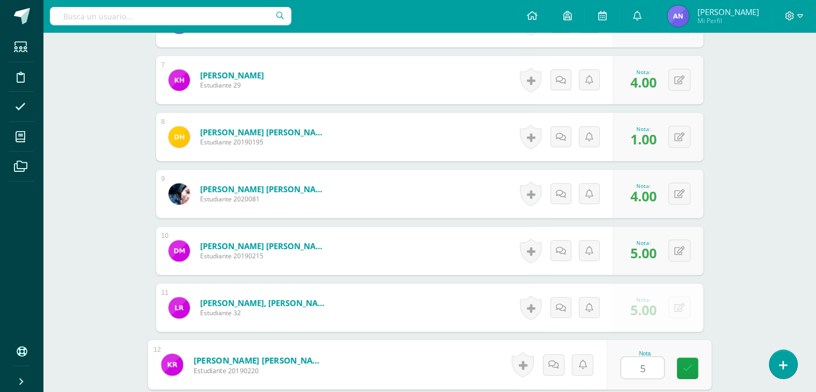
type input "5"
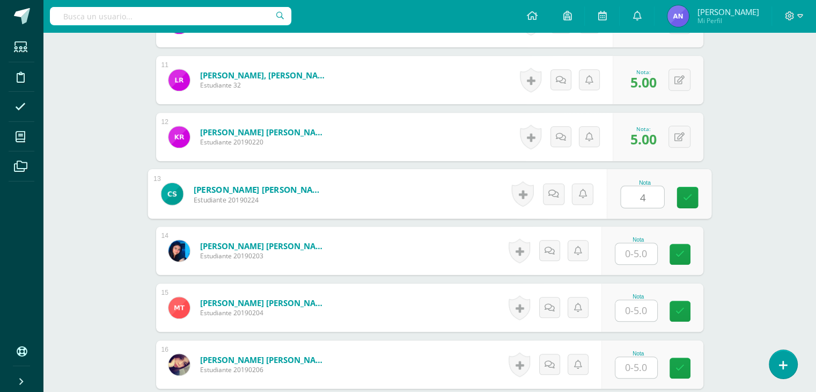
type input "4"
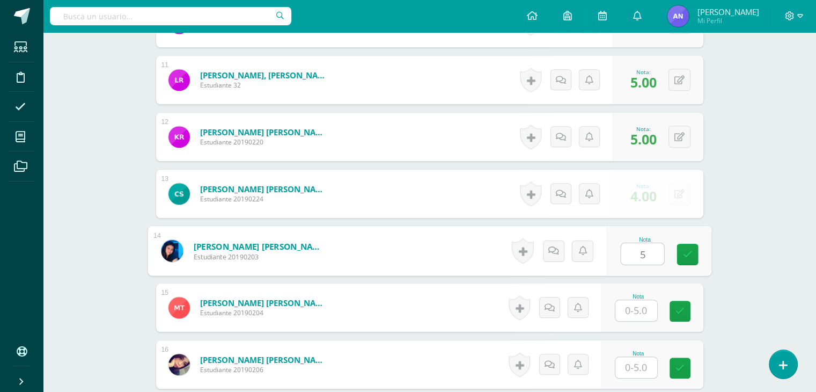
type input "5"
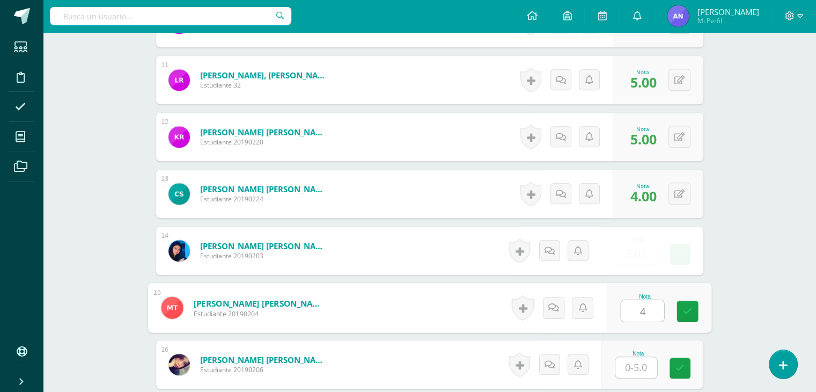
type input "4"
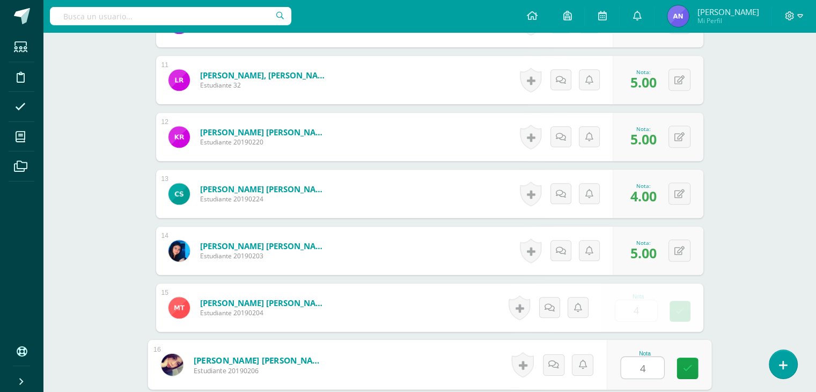
type input "4"
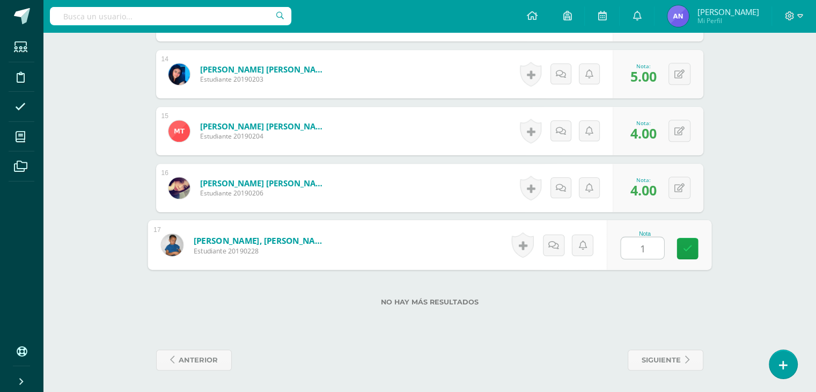
type input "1"
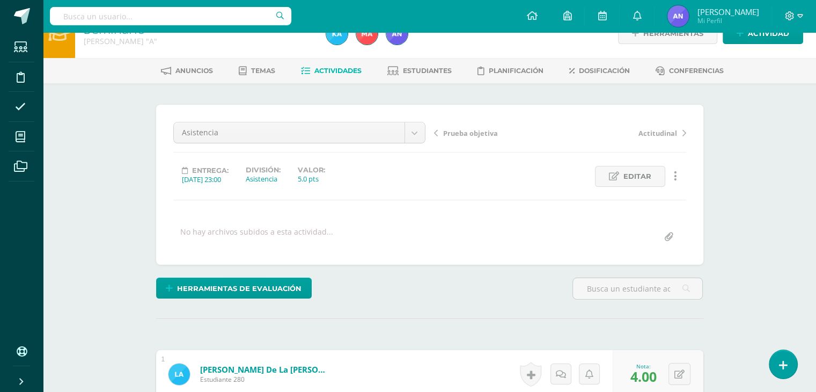
scroll to position [0, 0]
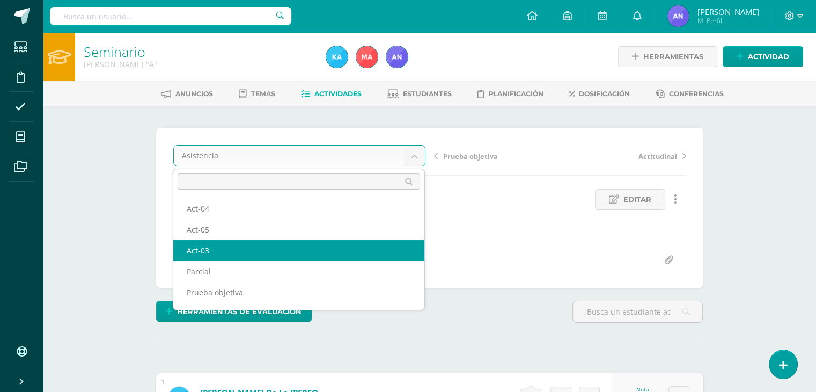
select select "/dashboard/teacher/grade-activity/119539/"
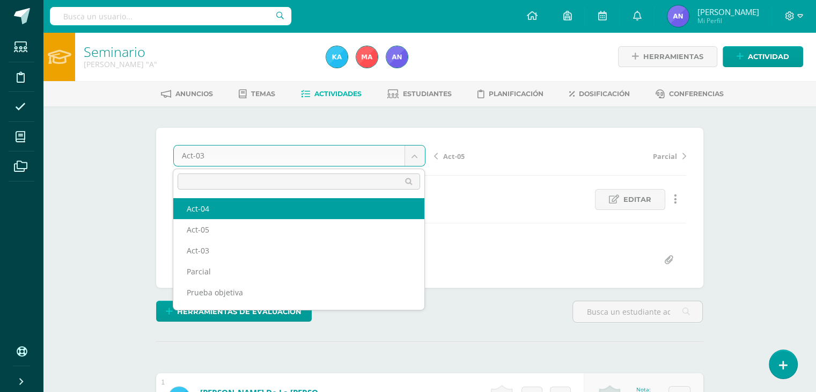
select select "/dashboard/teacher/grade-activity/119544/"
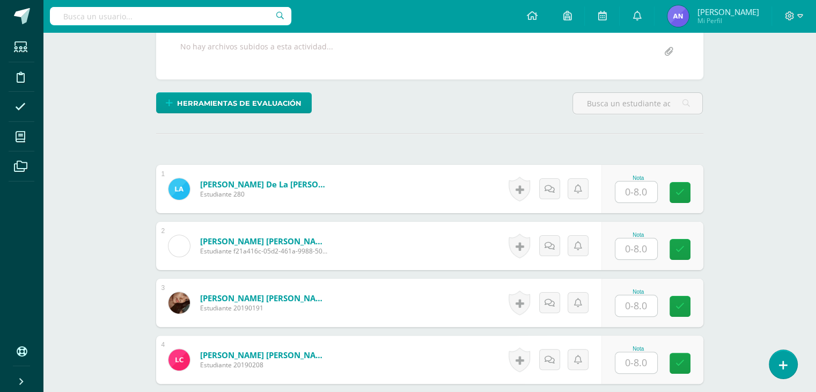
scroll to position [225, 0]
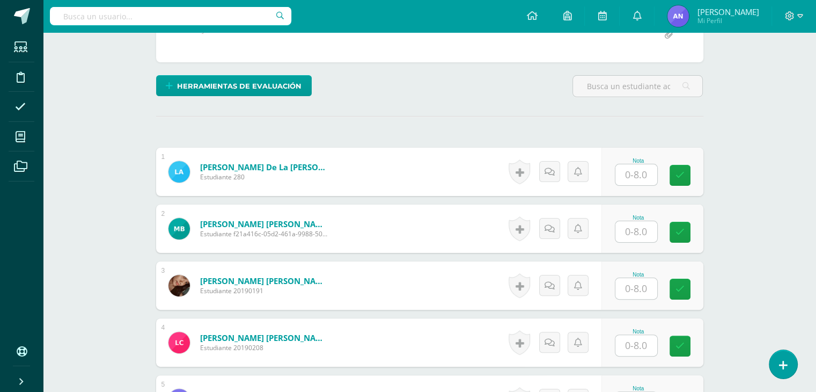
click at [635, 162] on div "Nota" at bounding box center [638, 161] width 47 height 6
click at [640, 183] on input "text" at bounding box center [636, 174] width 42 height 21
type input "8"
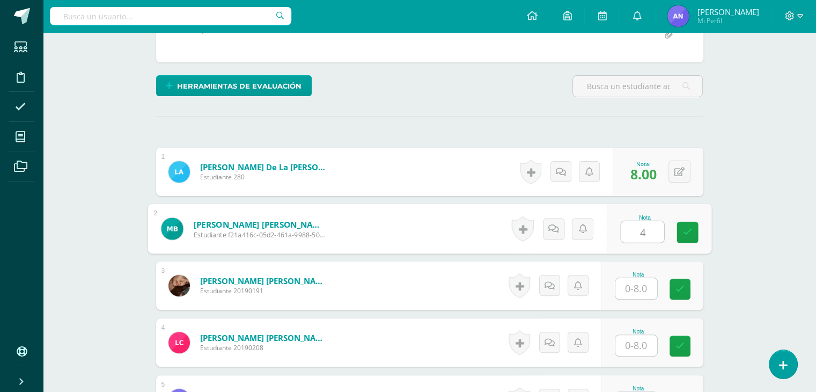
type input "4"
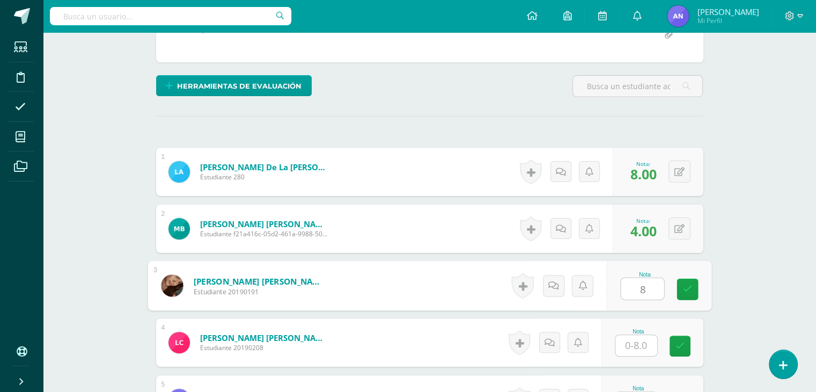
type input "8"
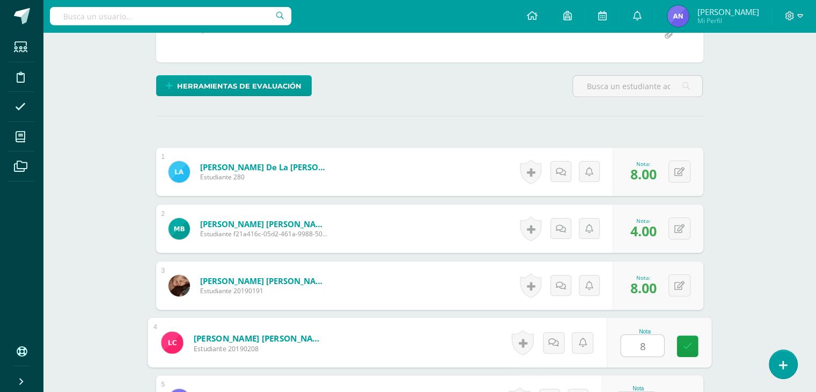
type input "8"
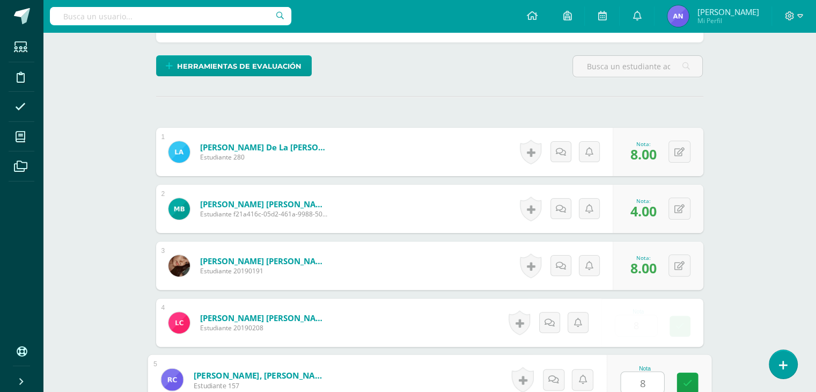
type input "8"
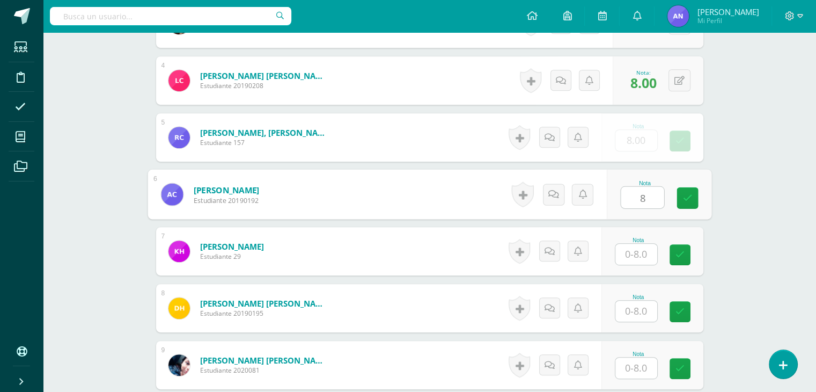
type input "8"
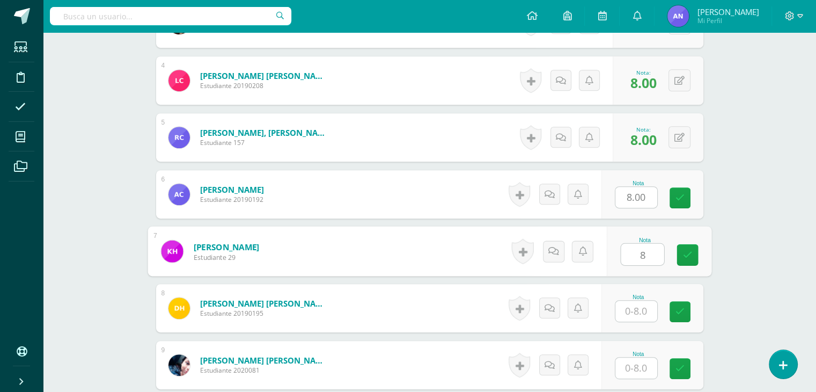
type input "8"
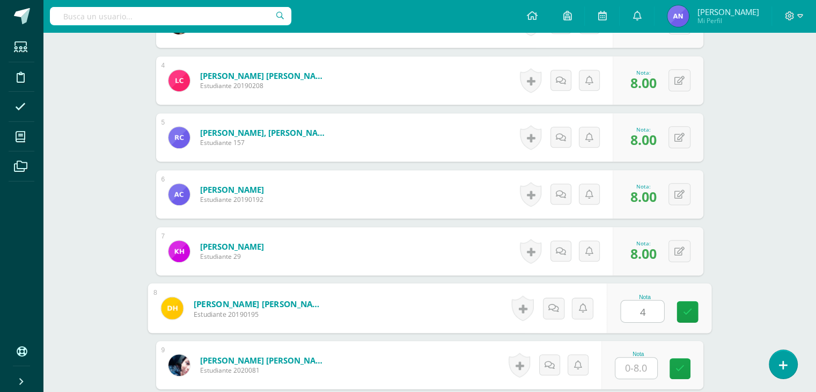
type input "4"
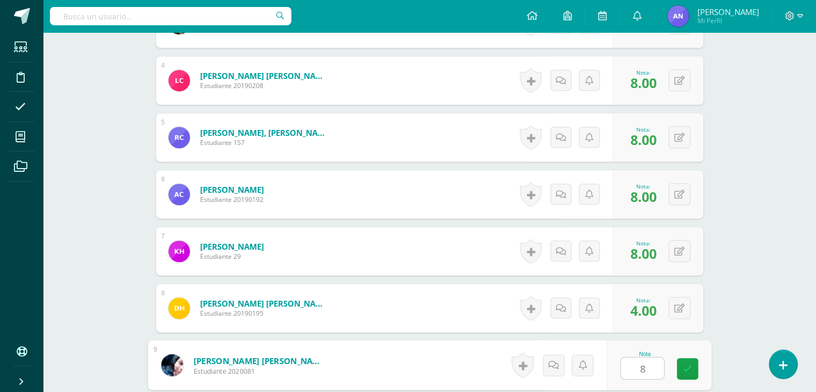
type input "8"
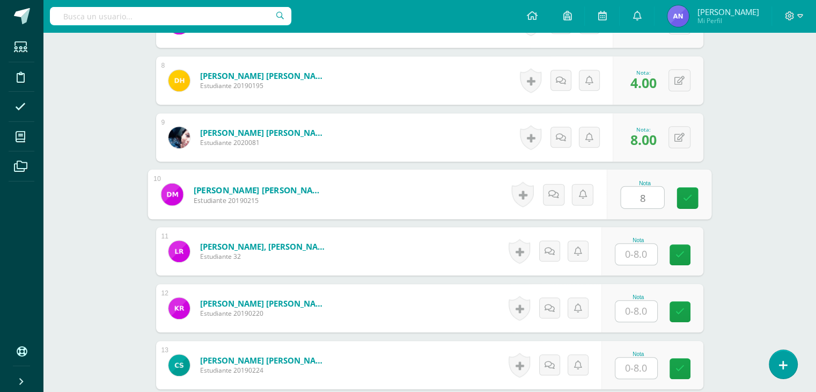
type input "8"
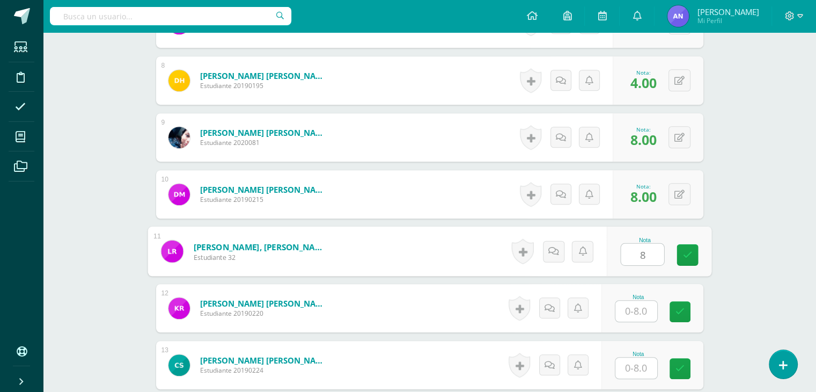
type input "8"
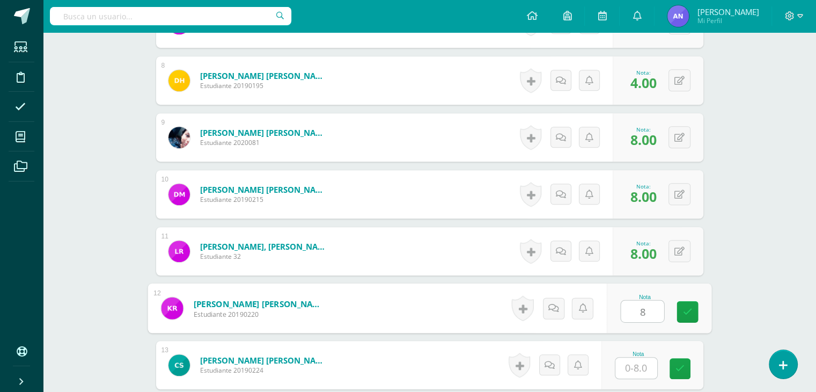
type input "8"
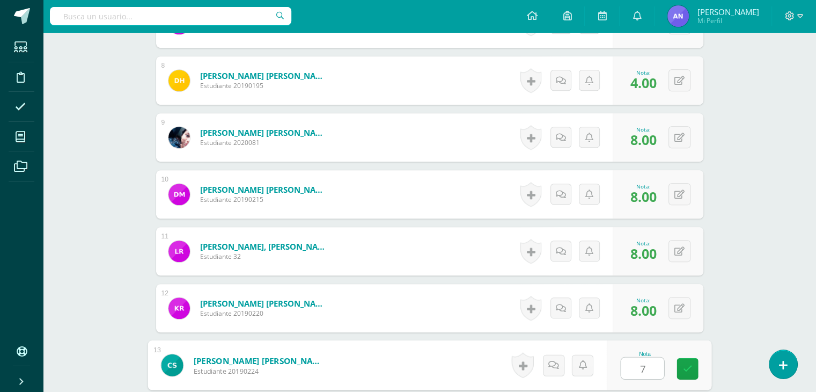
type input "7"
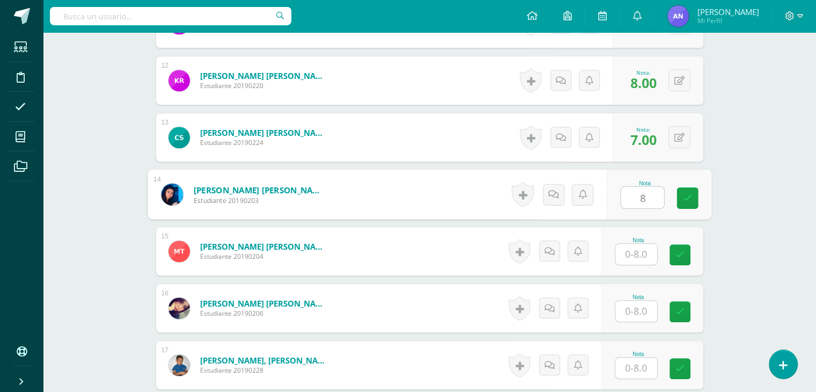
type input "8"
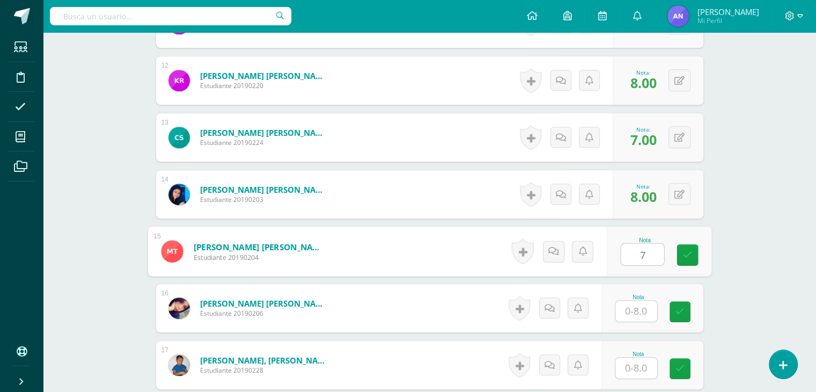
type input "7"
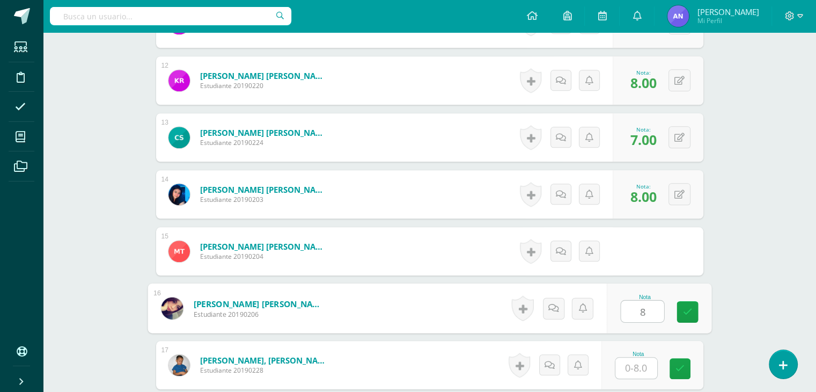
type input "8"
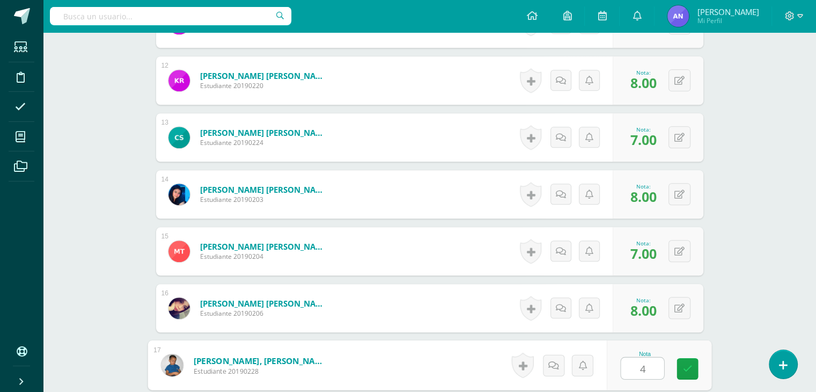
type input "4"
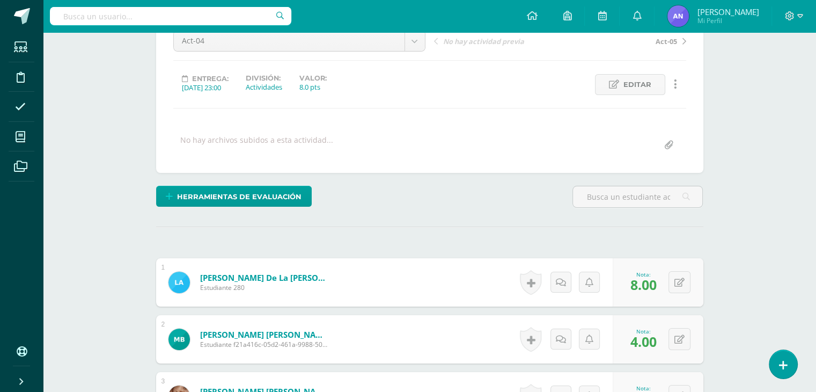
scroll to position [21, 0]
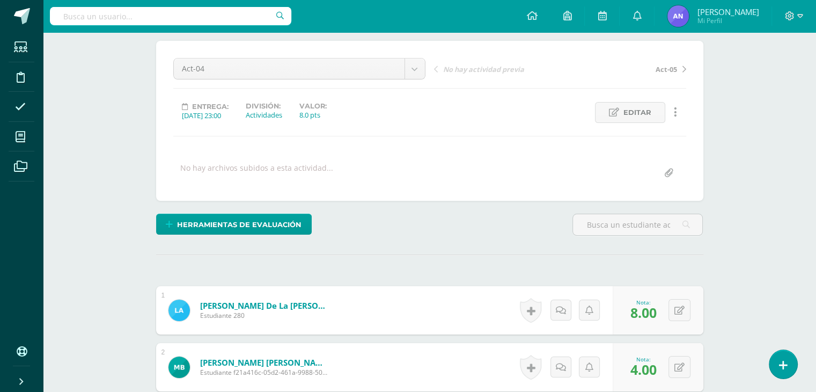
scroll to position [0, 0]
